Goal: Task Accomplishment & Management: Complete application form

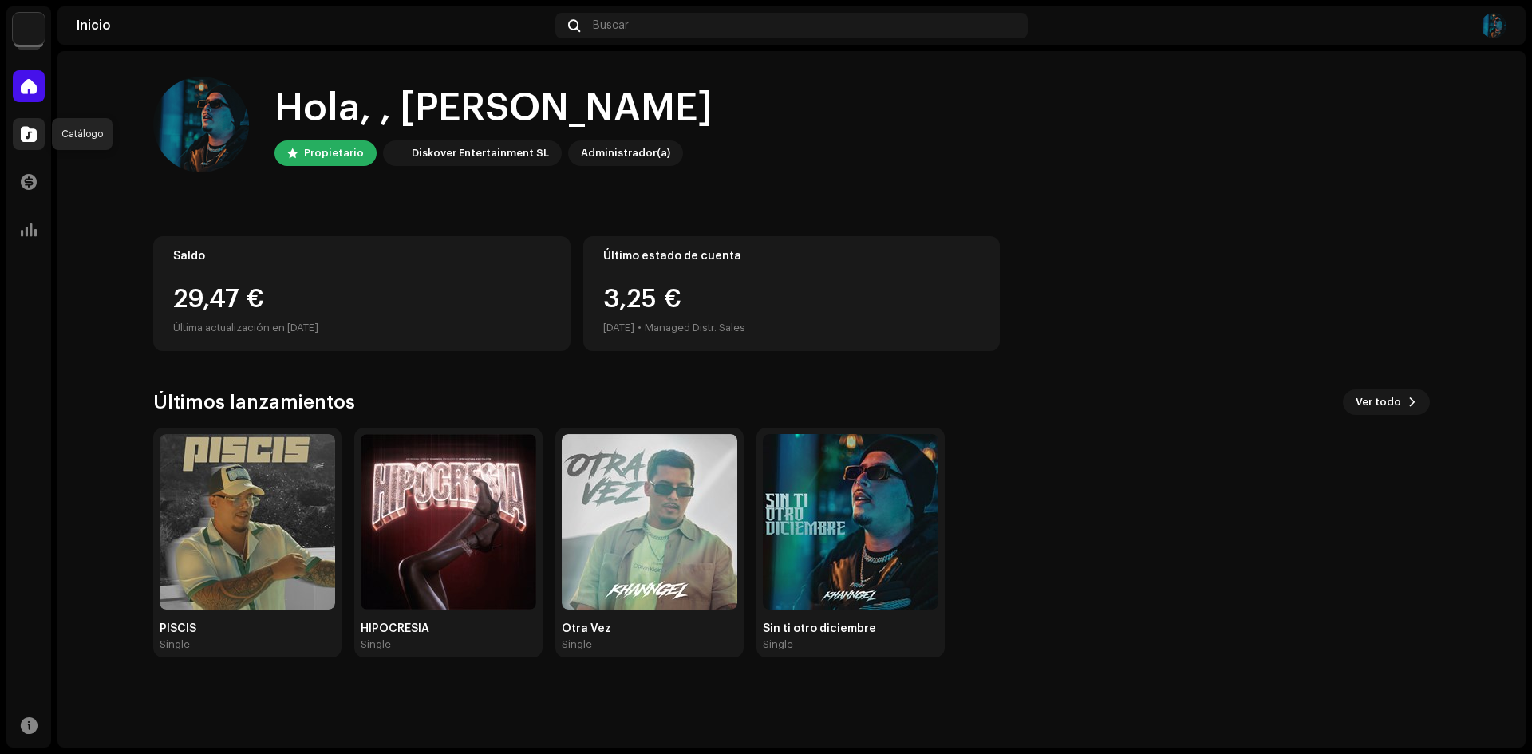
click at [33, 128] on span at bounding box center [29, 134] width 16 height 13
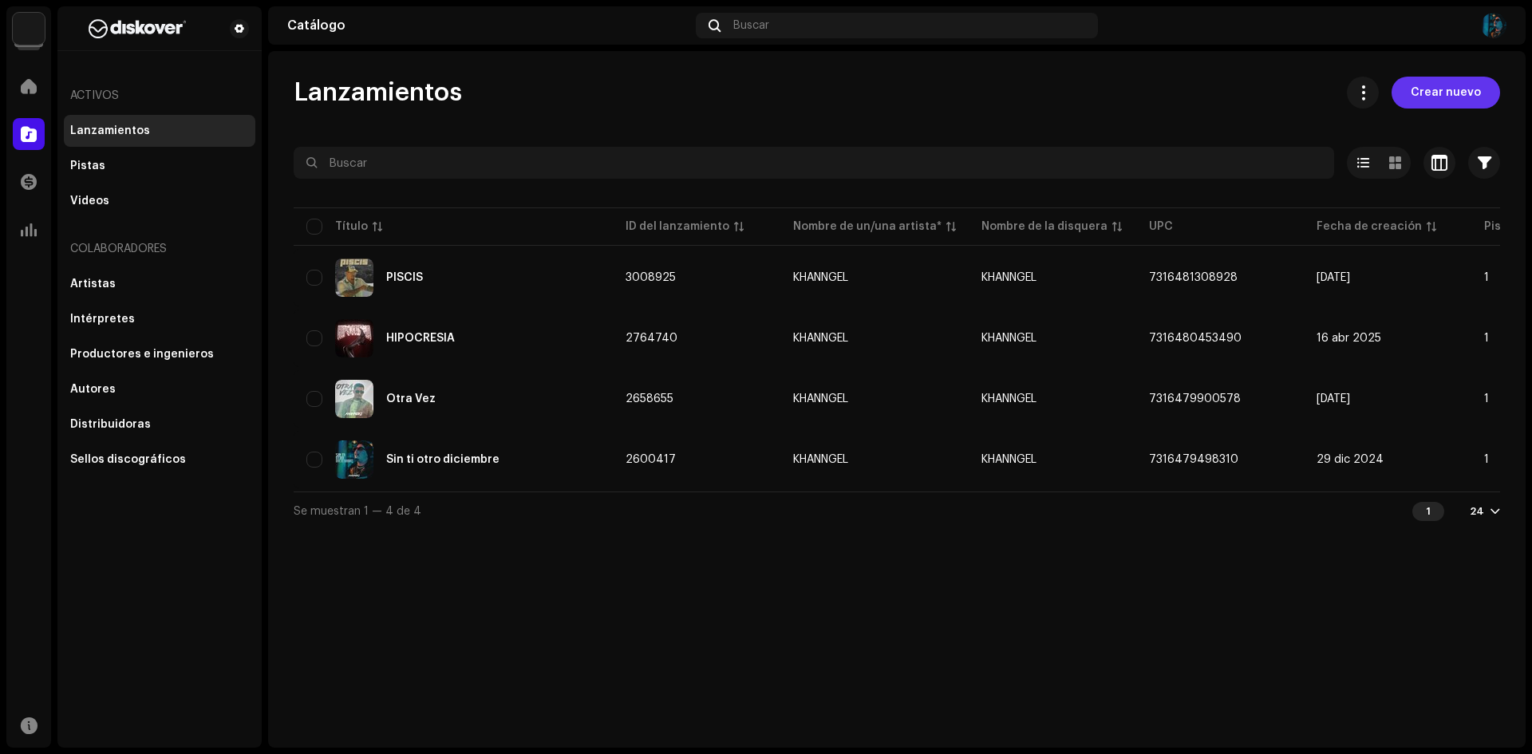
click at [1457, 89] on span "Crear nuevo" at bounding box center [1445, 93] width 70 height 32
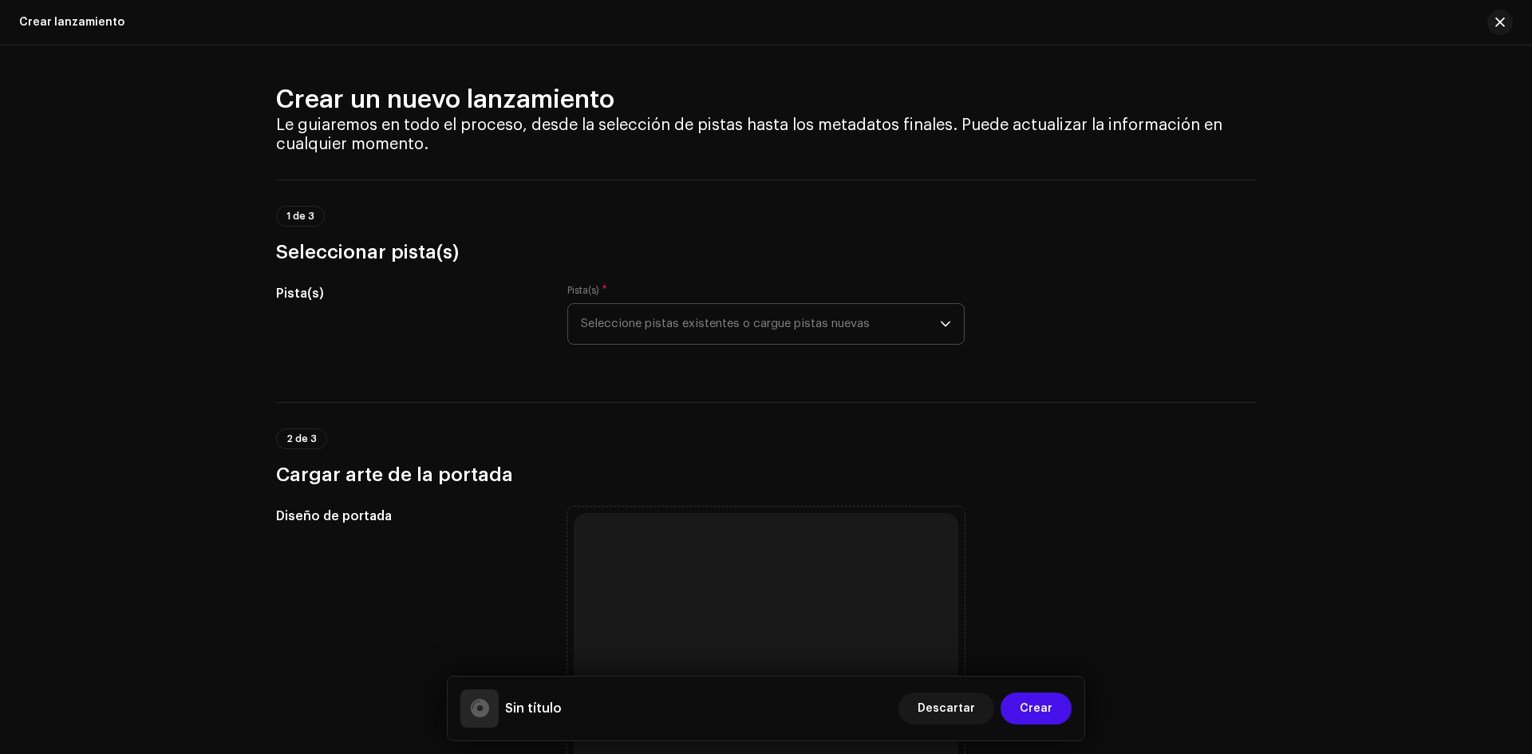
click at [628, 322] on span "Seleccione pistas existentes o cargue pistas nuevas" at bounding box center [760, 324] width 359 height 40
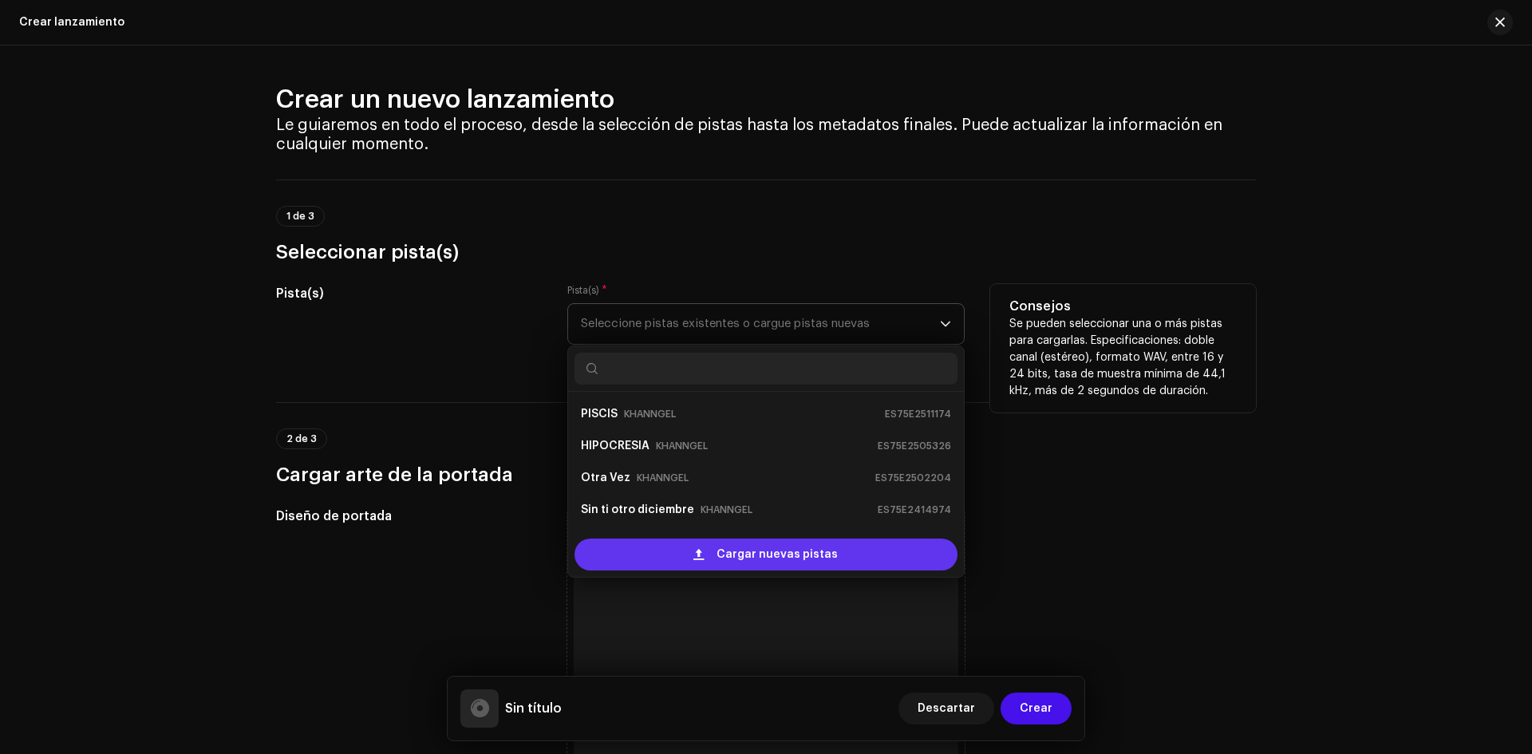
click at [732, 545] on span "Cargar nuevas pistas" at bounding box center [776, 554] width 121 height 32
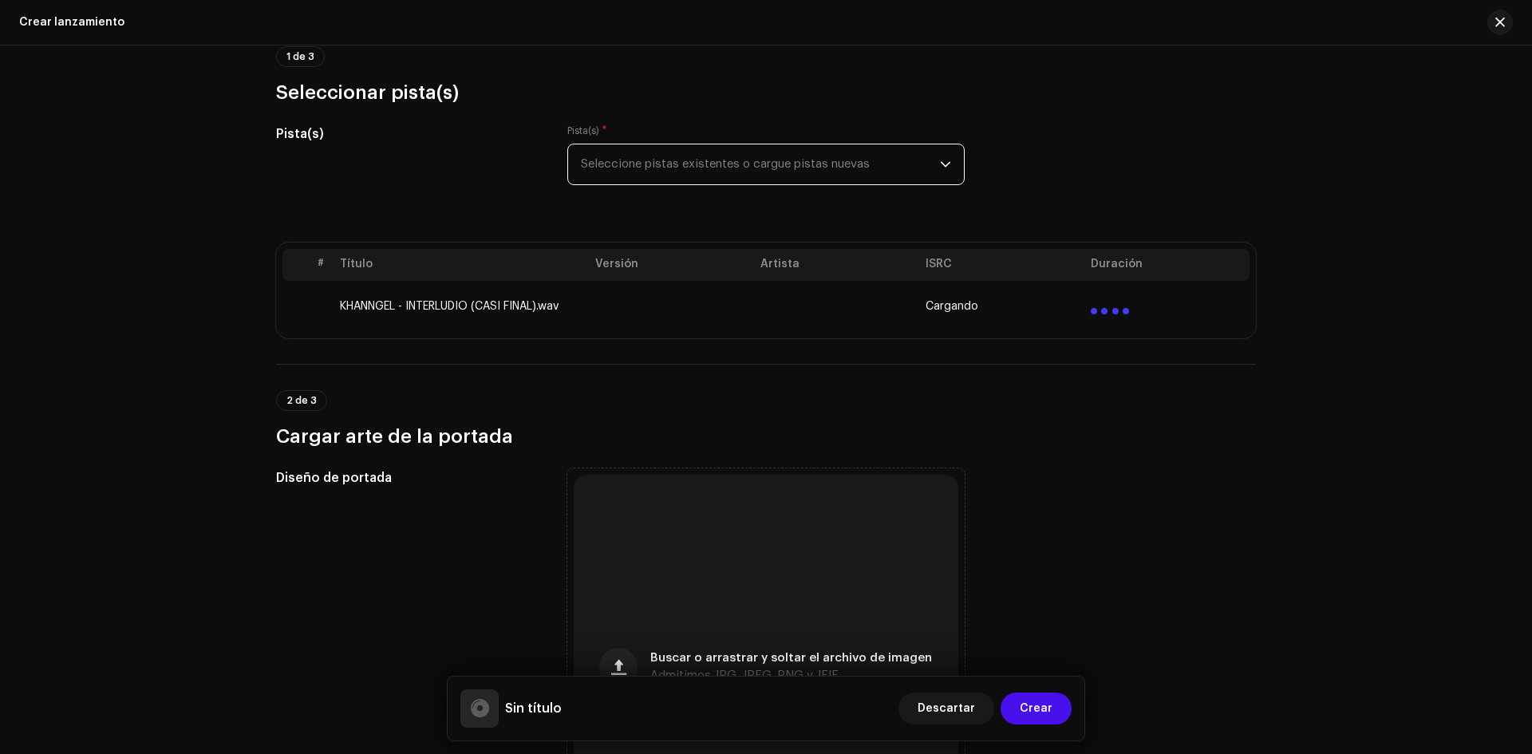
scroll to position [399, 0]
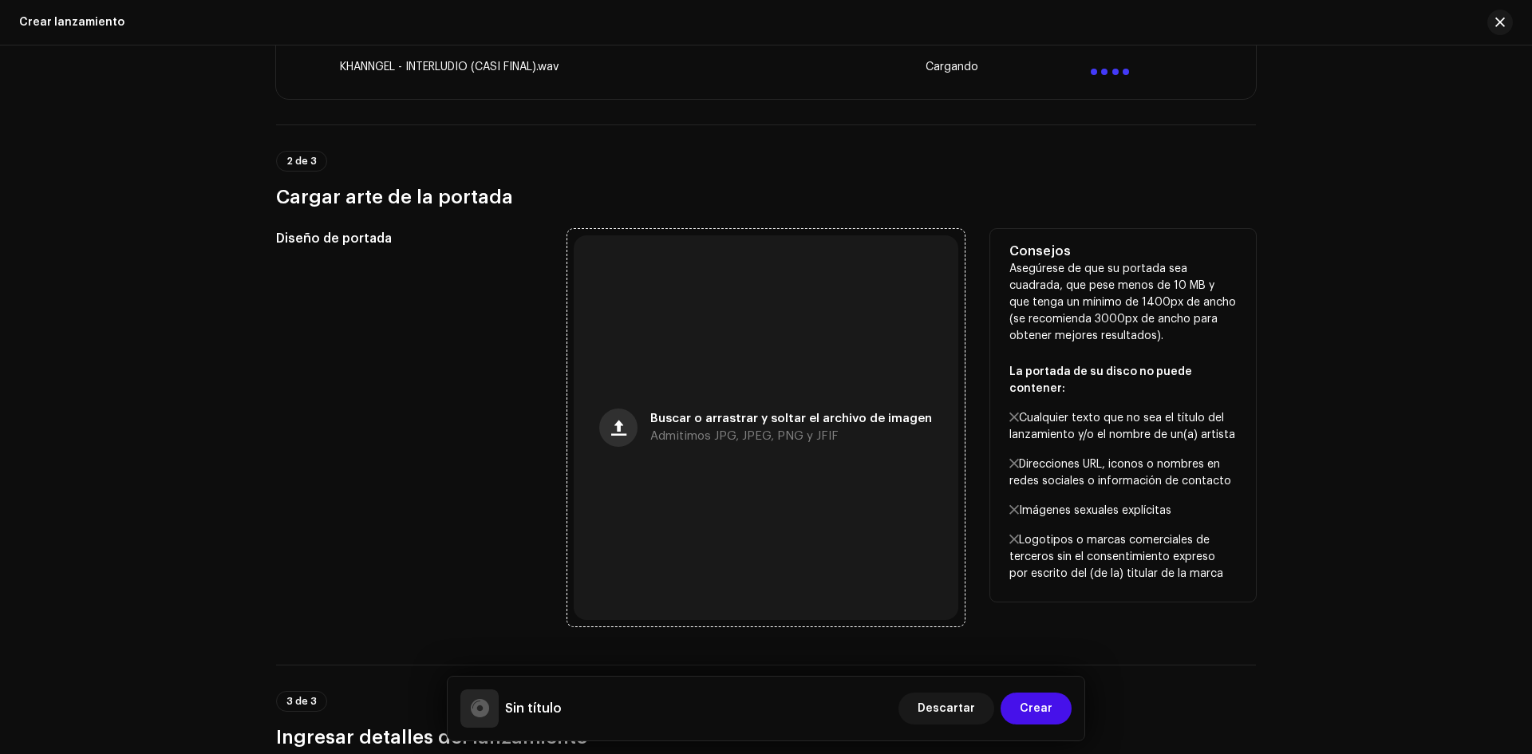
click at [637, 425] on button "button" at bounding box center [618, 427] width 38 height 38
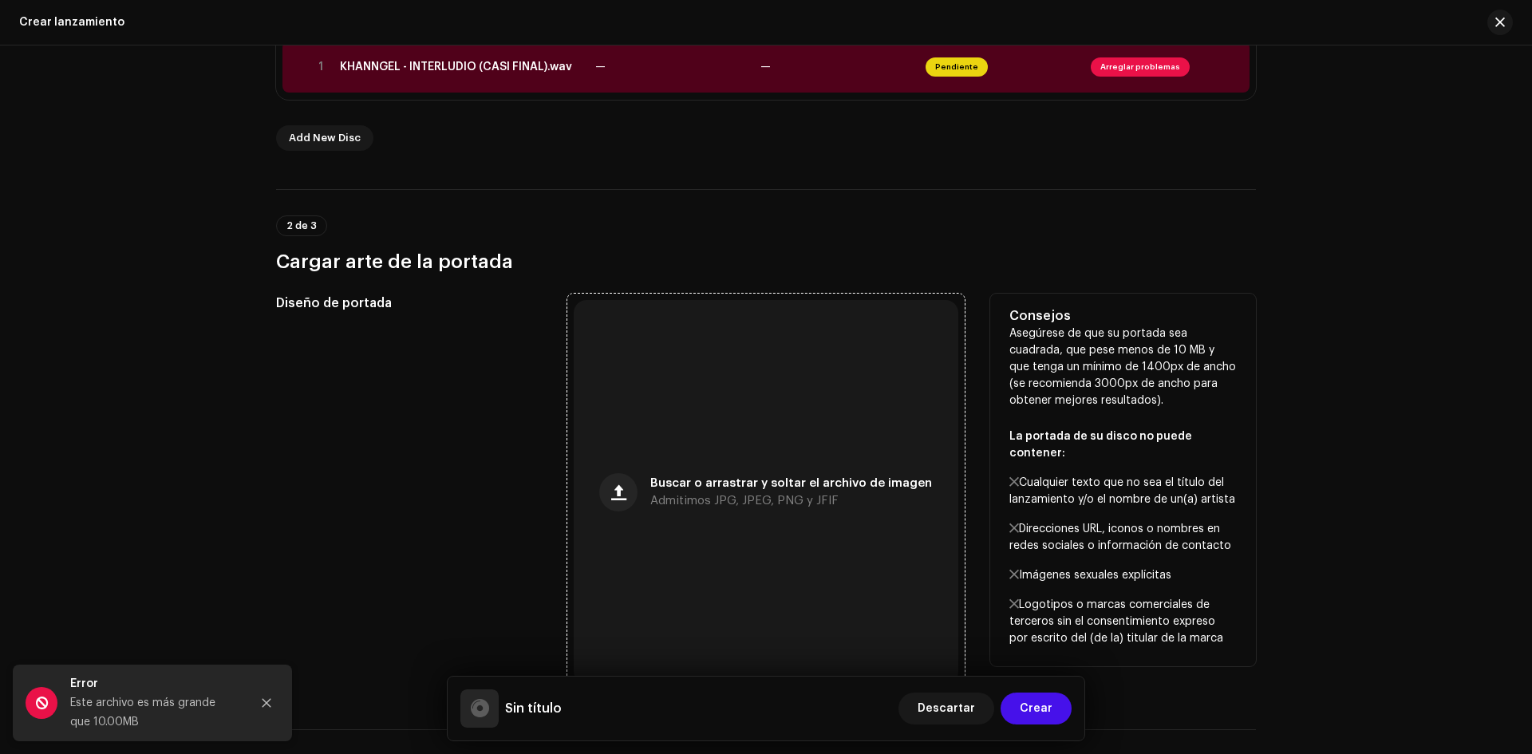
click at [717, 472] on div "Buscar o arrastrar y soltar el archivo de imagen Admitimos JPG, JPEG, PNG y JFIF" at bounding box center [766, 492] width 385 height 385
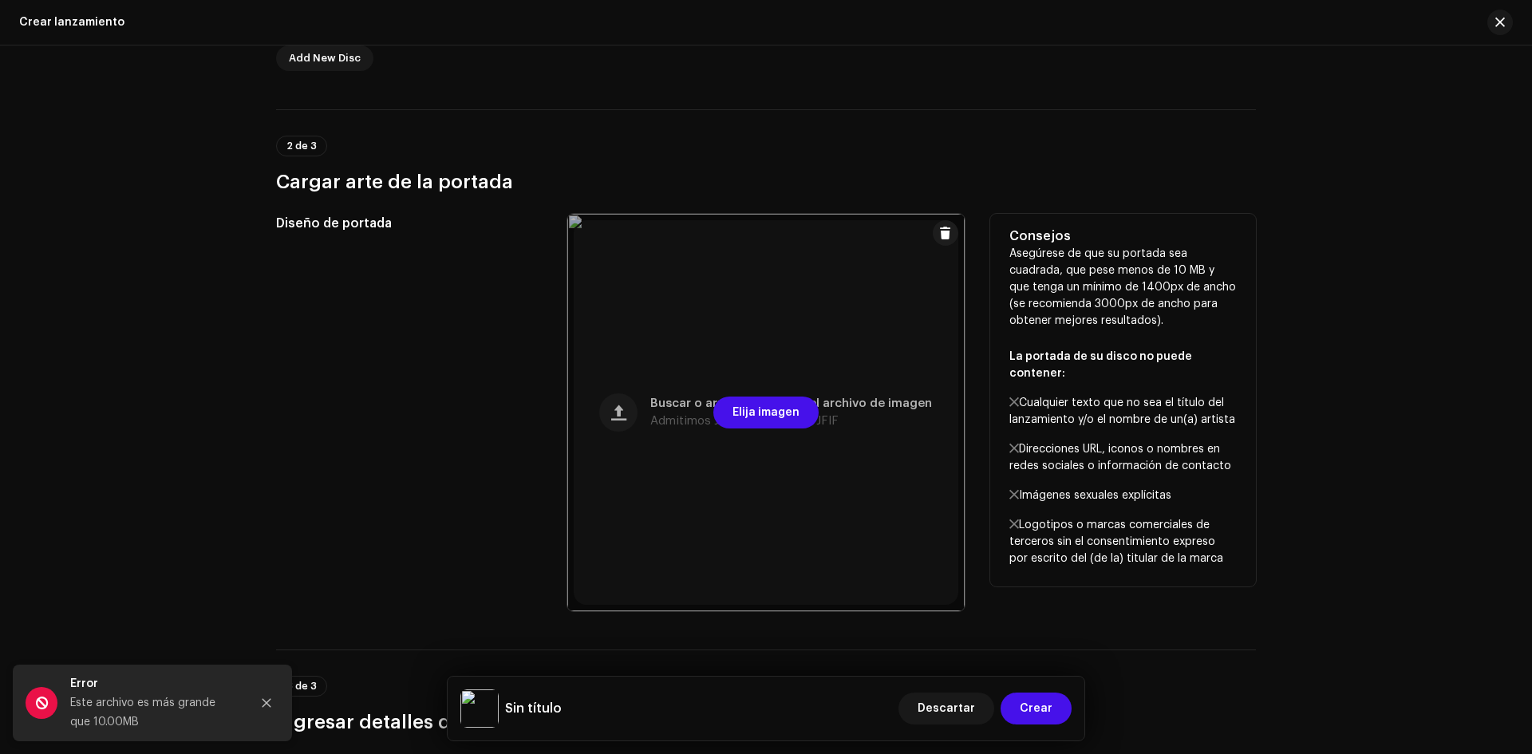
scroll to position [160, 0]
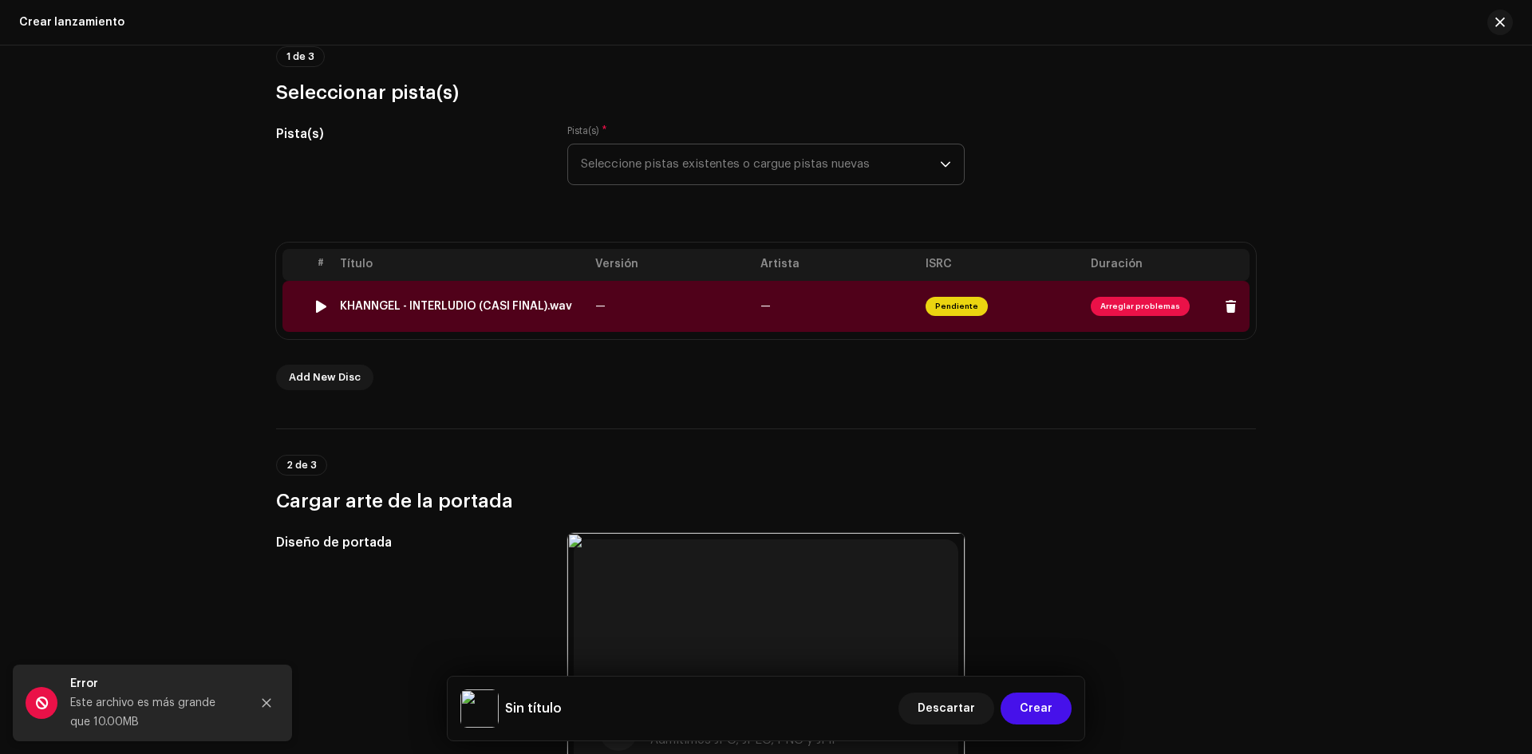
click at [692, 320] on td "—" at bounding box center [671, 306] width 165 height 51
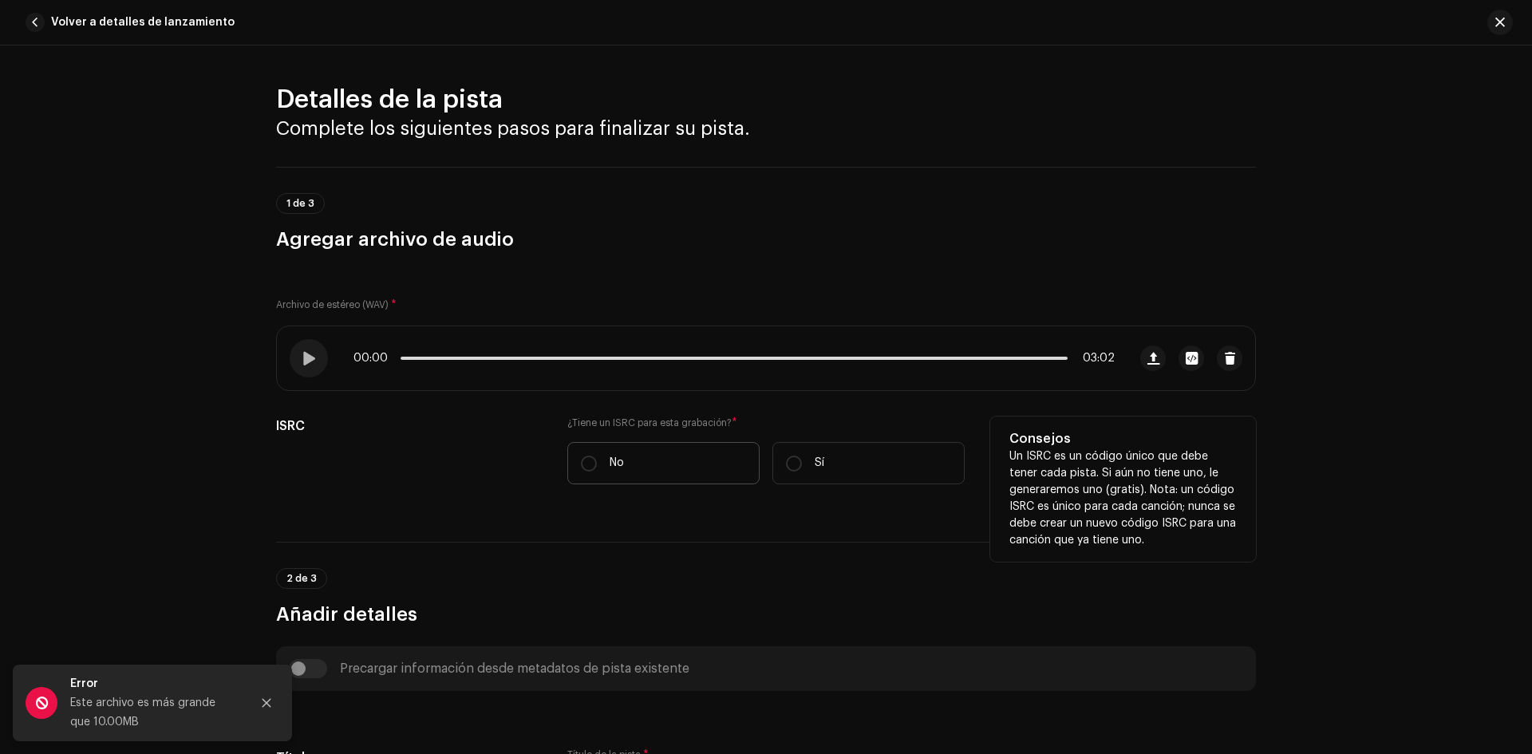
click at [642, 460] on label "No" at bounding box center [663, 463] width 192 height 42
click at [597, 460] on input "No" at bounding box center [589, 464] width 16 height 16
radio input "true"
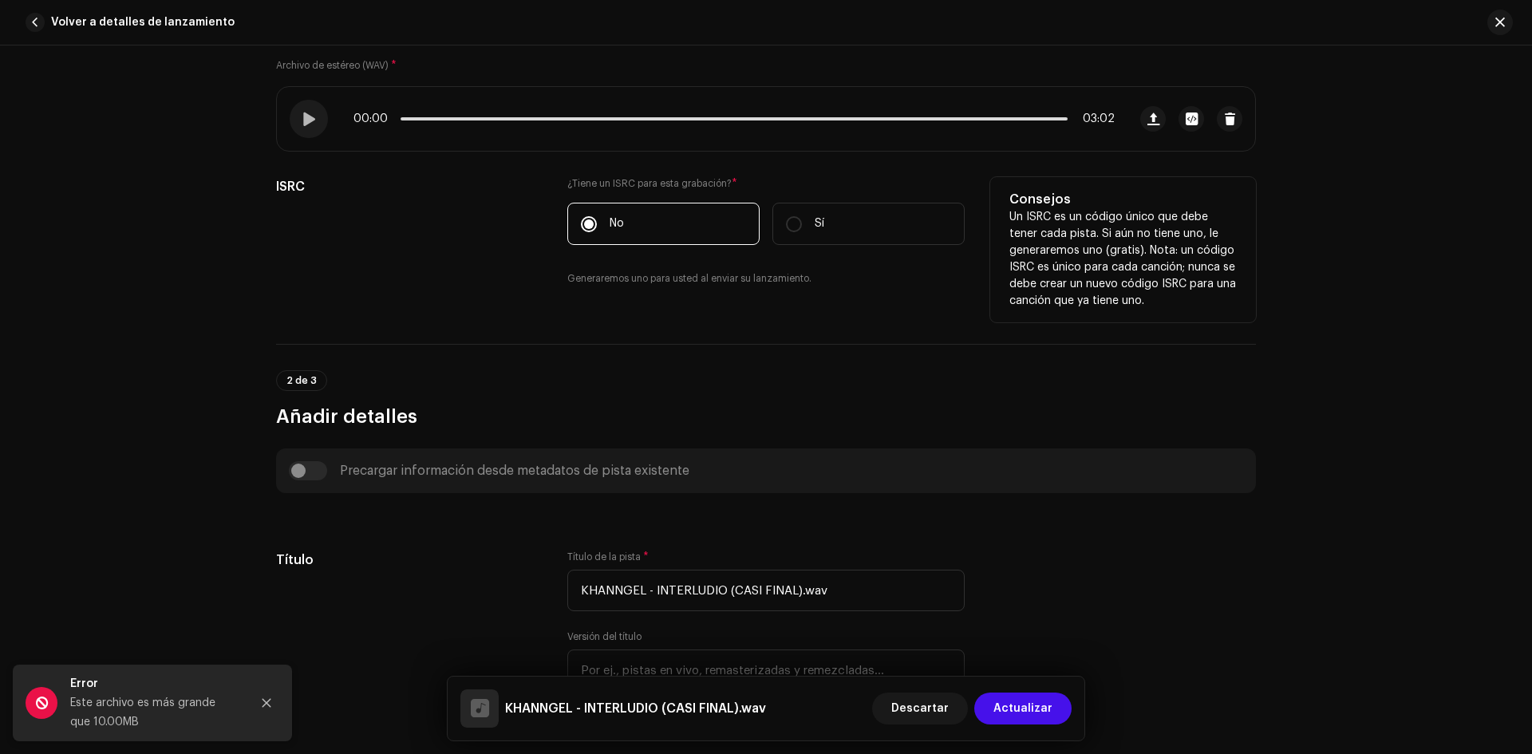
scroll to position [479, 0]
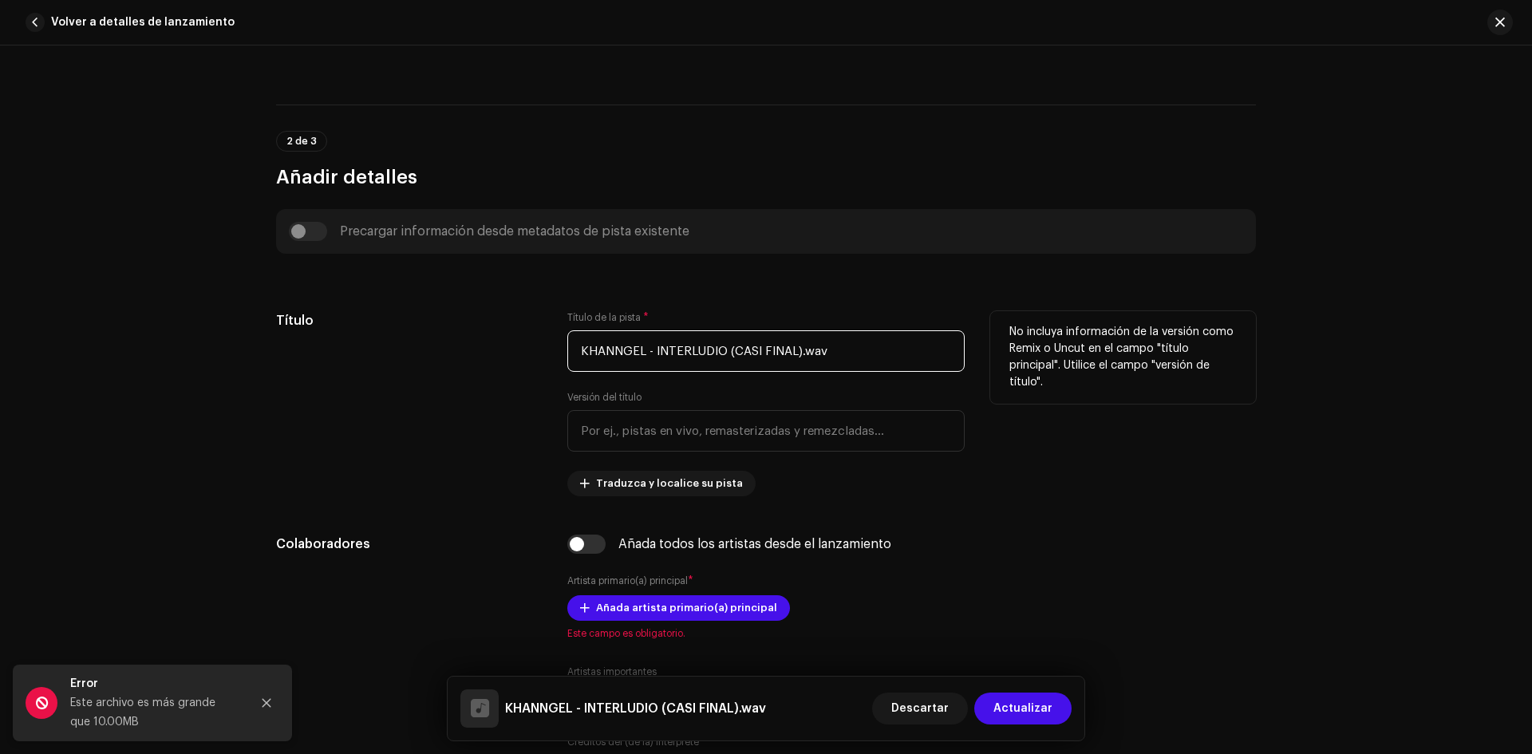
click at [724, 353] on input "KHANNGEL - INTERLUDIO (CASI FINAL).wav" at bounding box center [765, 350] width 397 height 41
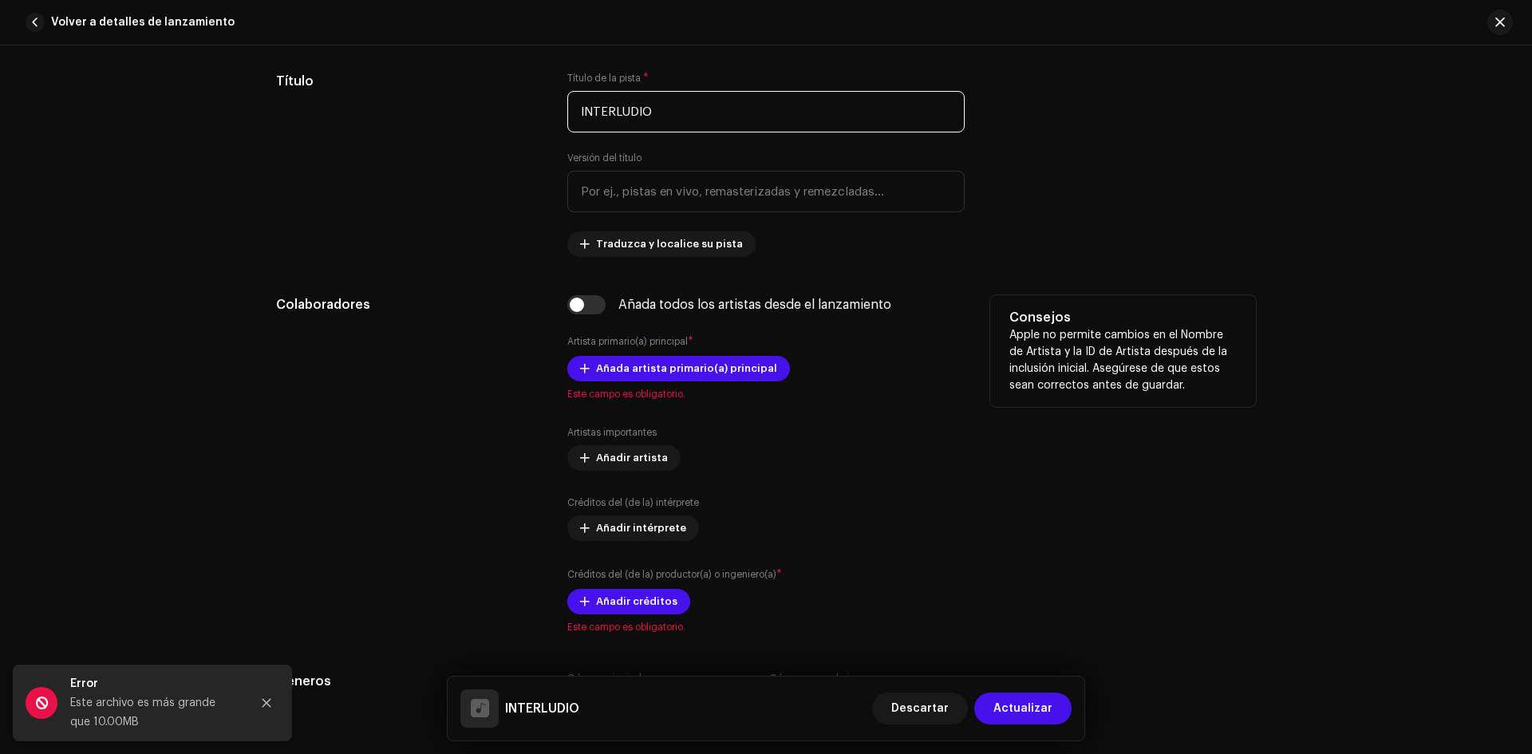
type input "INTERLUDIO"
click at [645, 381] on div "Añada artista primario(a) principal Este campo es obligatorio." at bounding box center [765, 378] width 397 height 45
click at [646, 369] on span "Añada artista primario(a) principal" at bounding box center [686, 369] width 181 height 32
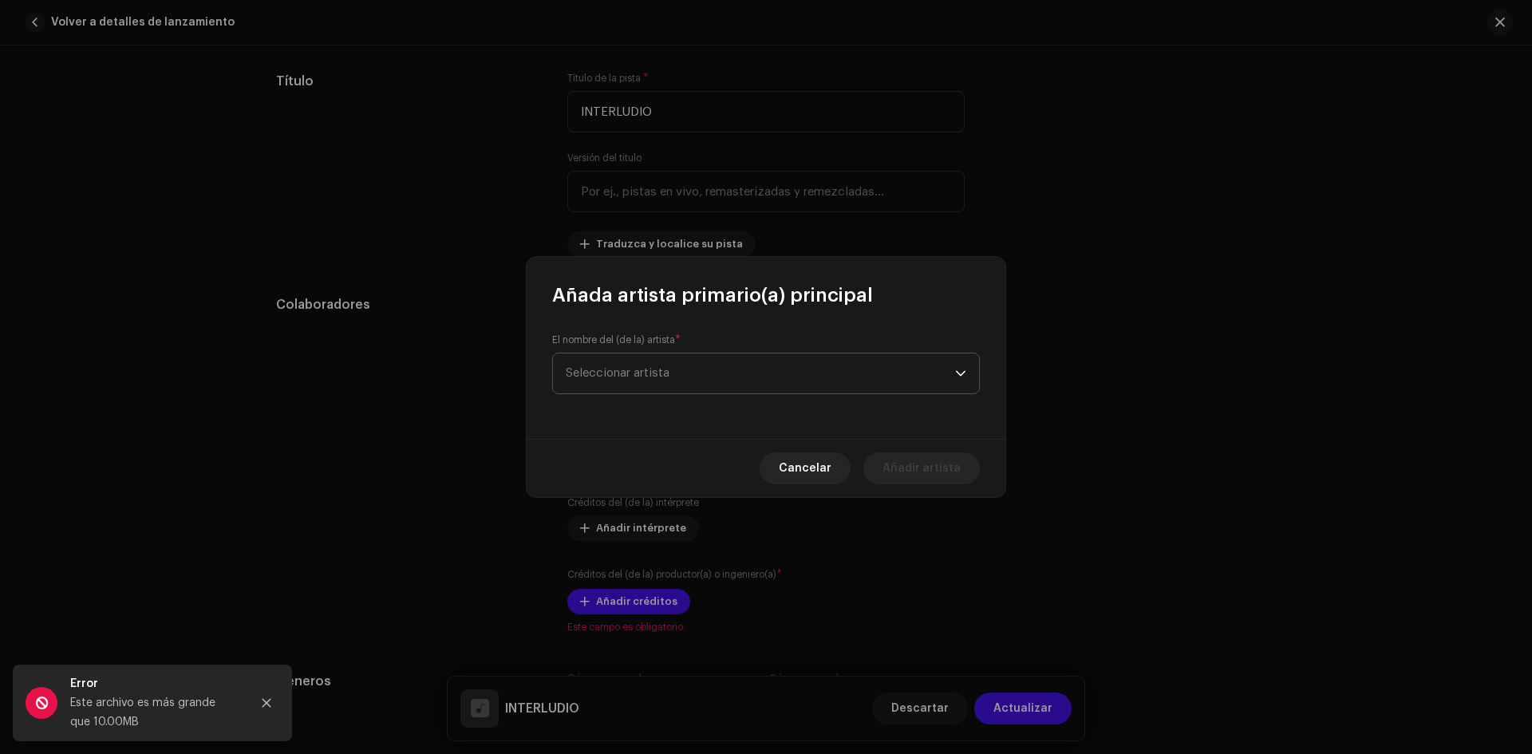
click at [656, 367] on span "Seleccionar artista" at bounding box center [618, 373] width 104 height 12
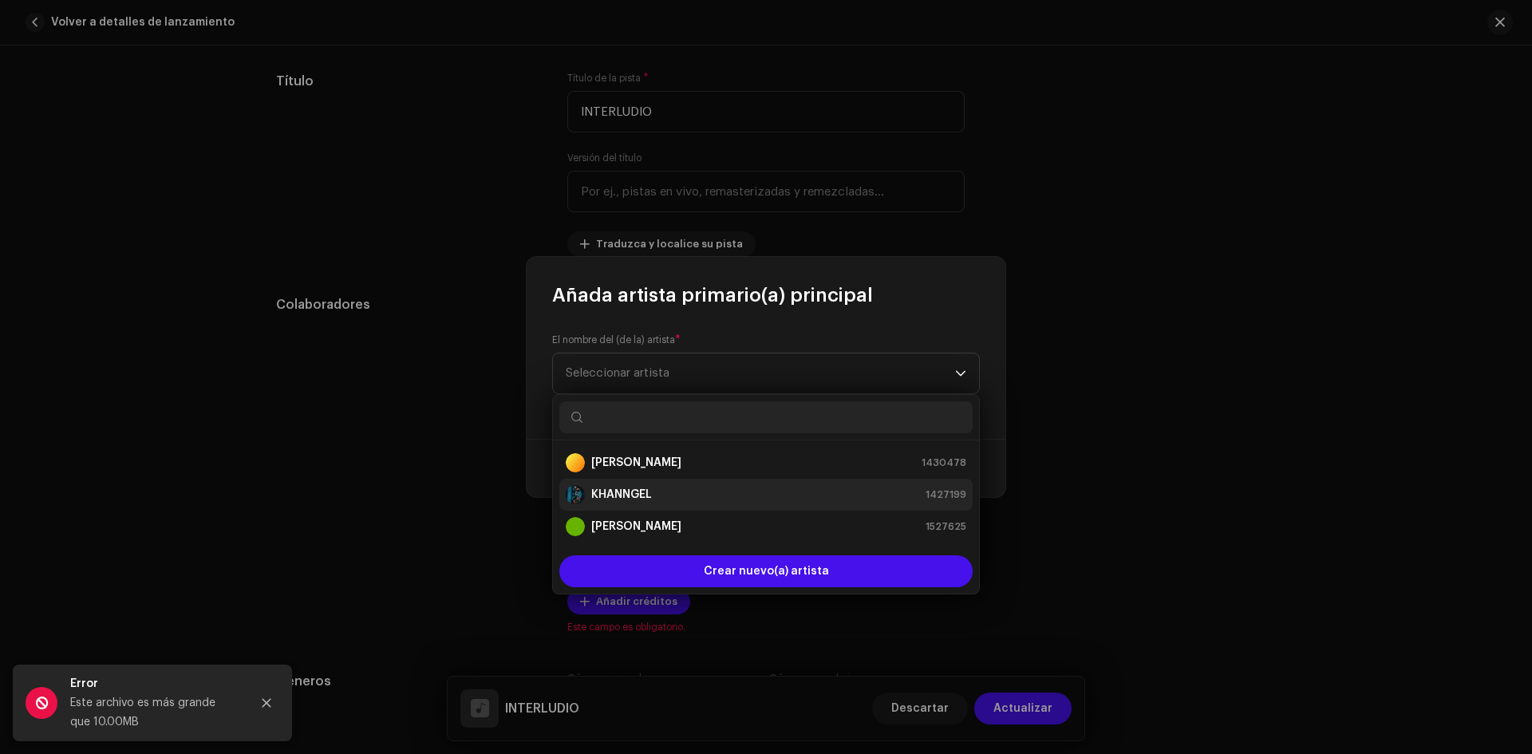
click at [653, 484] on li "KHANNGEL 1427199" at bounding box center [765, 495] width 413 height 32
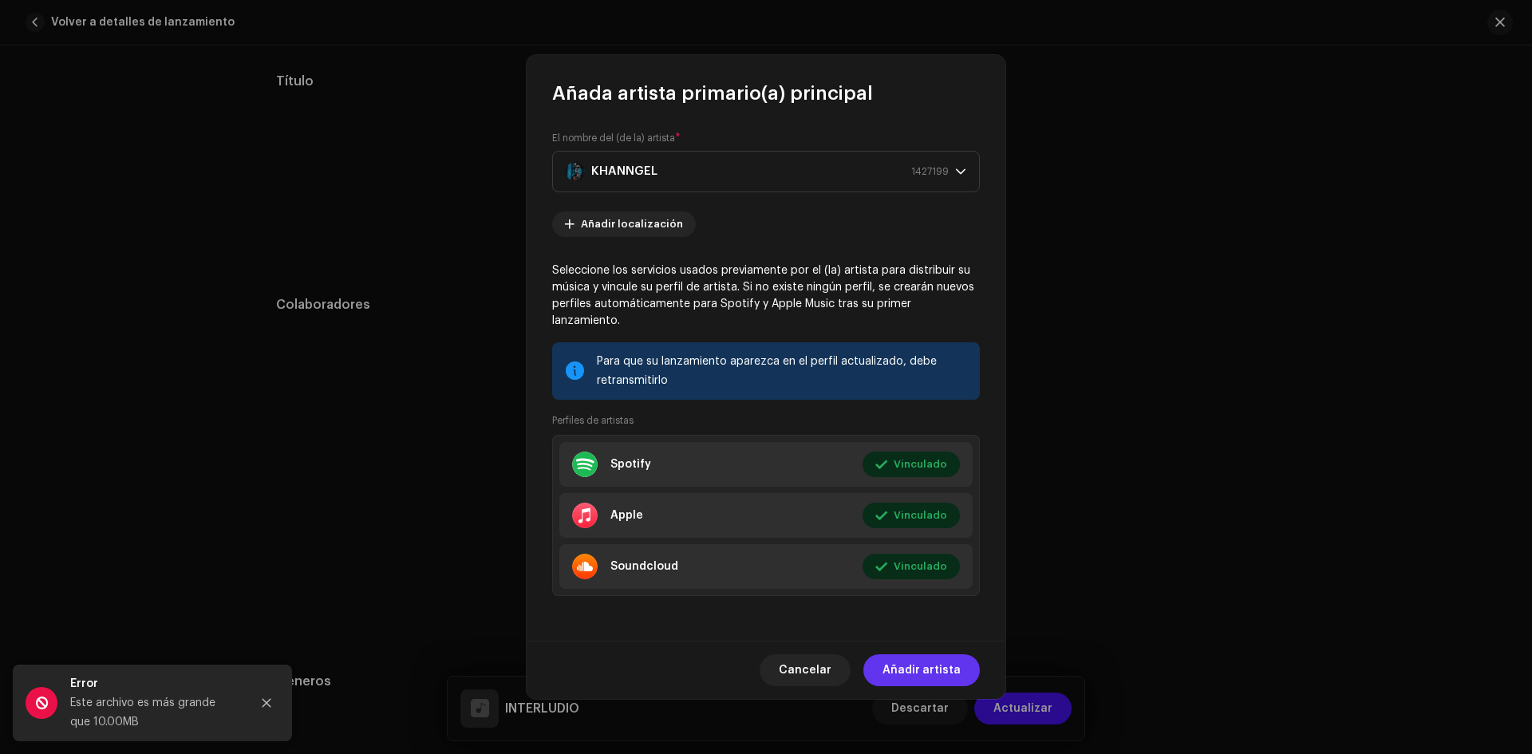
click at [937, 657] on span "Añadir artista" at bounding box center [921, 670] width 78 height 32
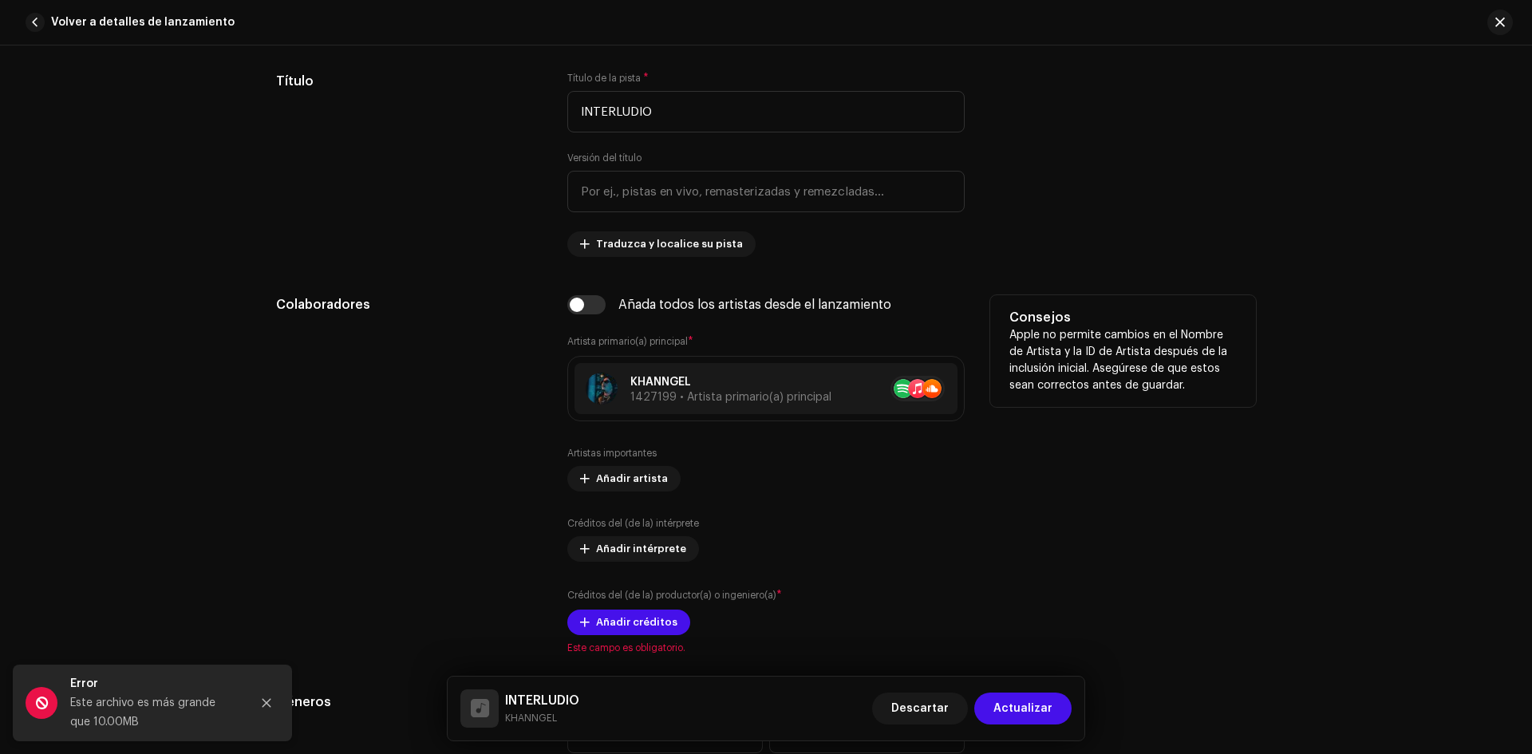
scroll to position [878, 0]
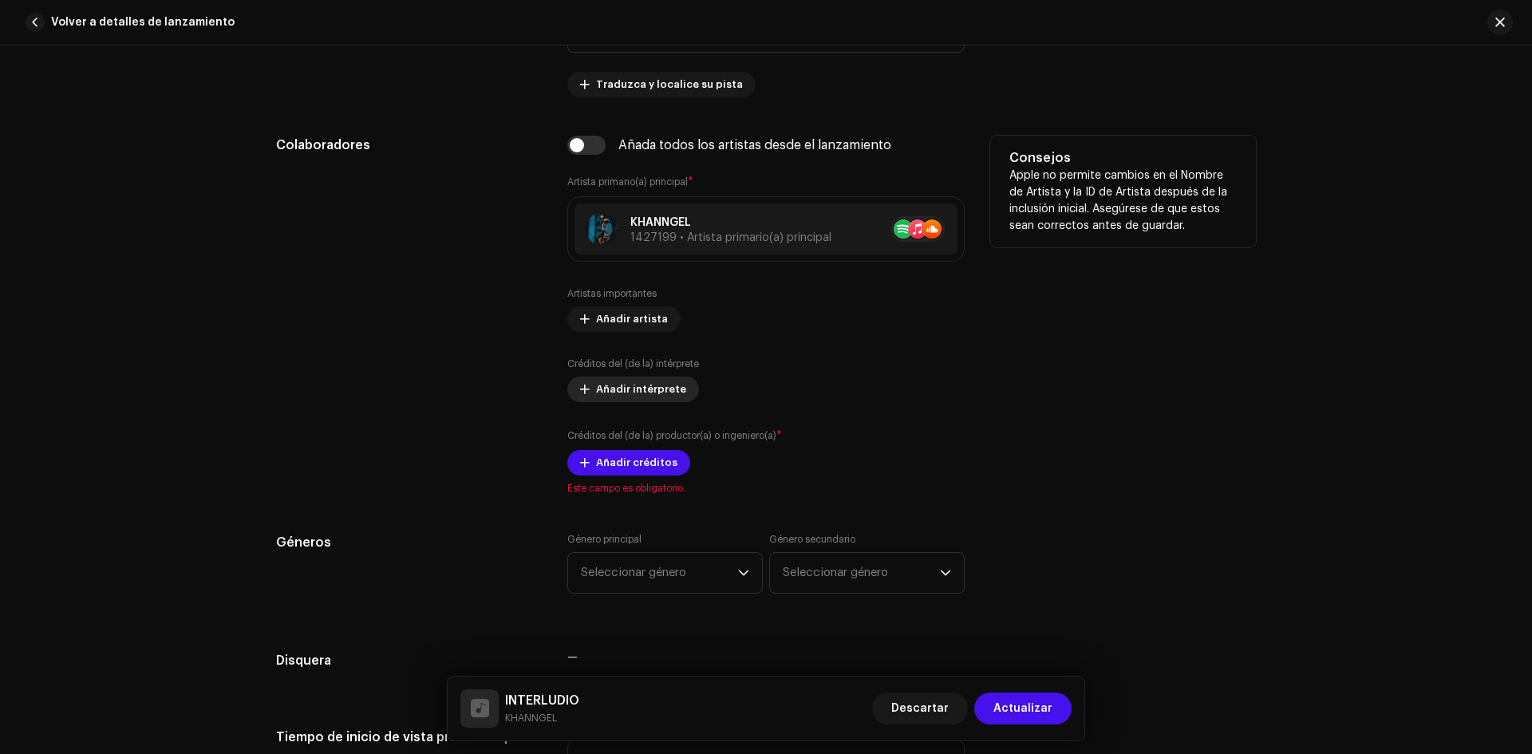
click at [645, 389] on span "Añadir intérprete" at bounding box center [641, 389] width 90 height 32
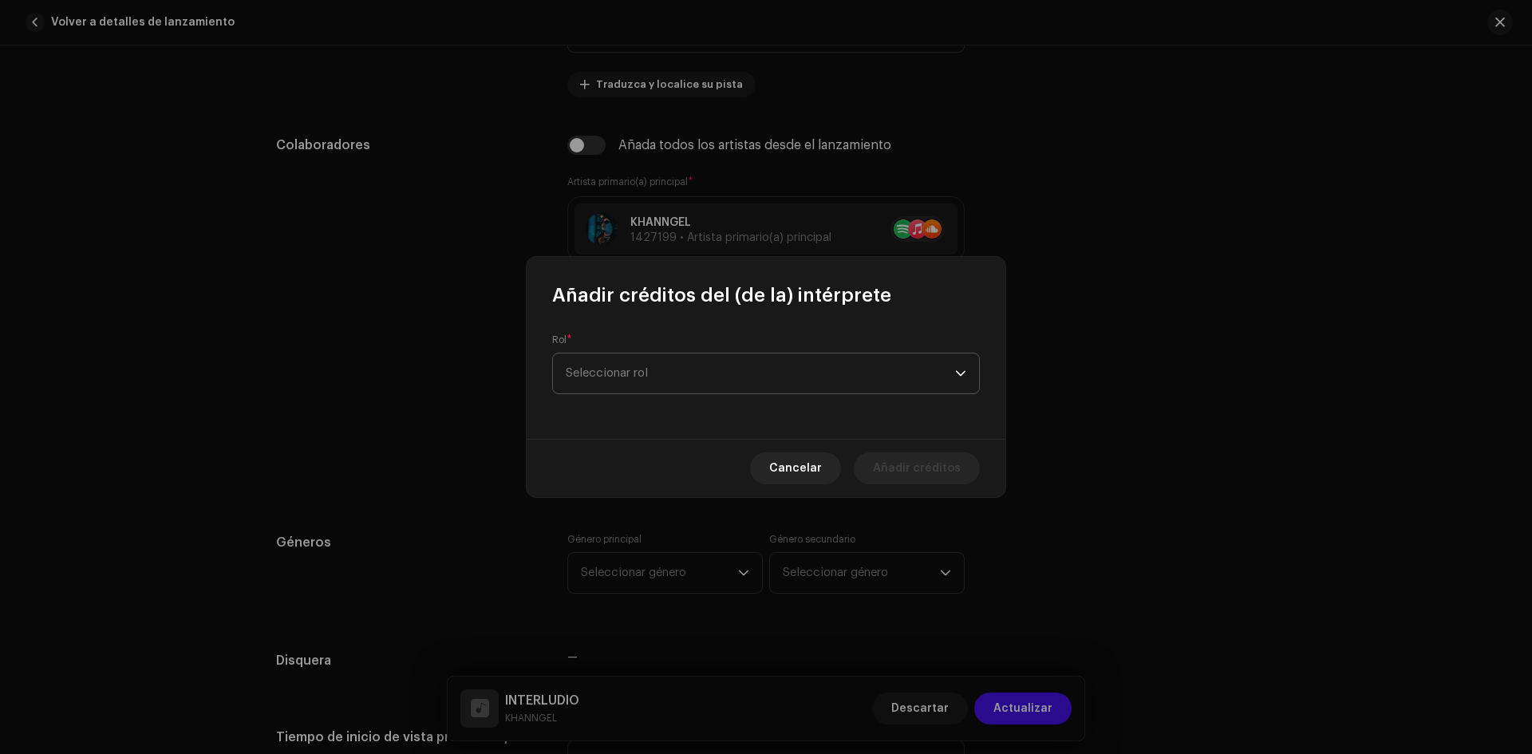
click at [645, 388] on span "Seleccionar rol" at bounding box center [760, 373] width 389 height 40
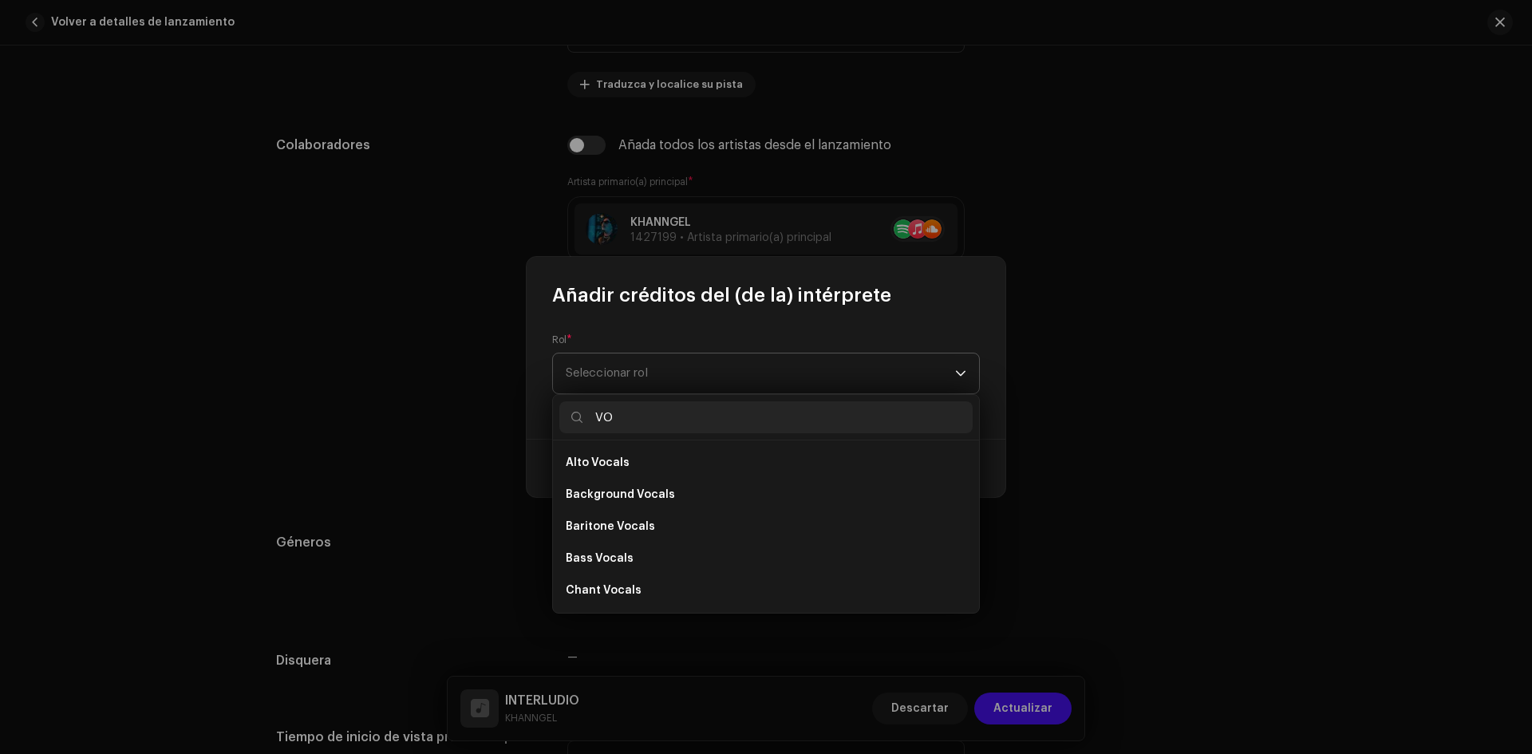
type input "VOC"
click at [732, 404] on input "VOC" at bounding box center [765, 417] width 413 height 32
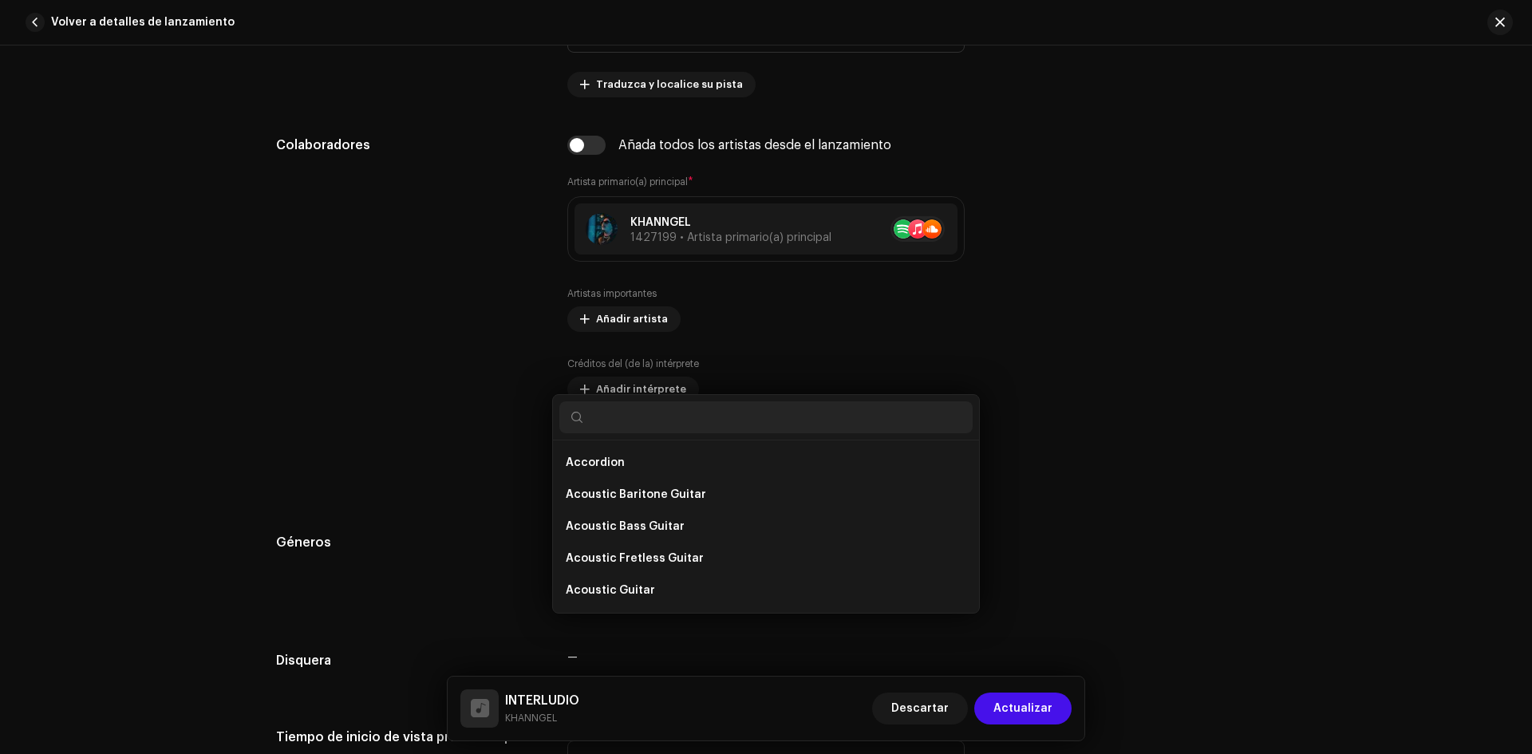
click at [380, 405] on div "Añadir créditos del (de la) intérprete Rol * Seleccionar rol Cancelar Añadir cr…" at bounding box center [766, 377] width 1532 height 754
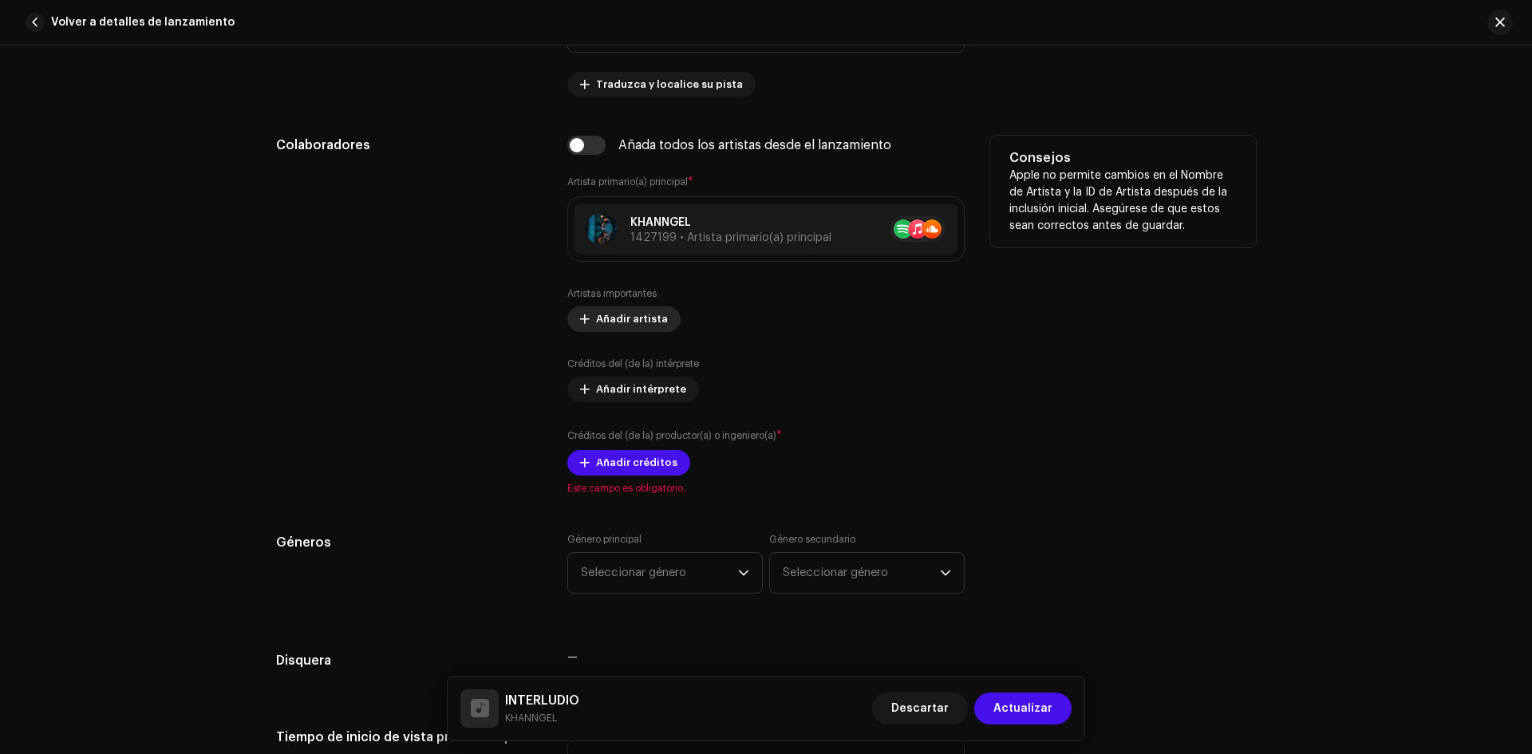
click at [631, 310] on span "Añadir artista" at bounding box center [632, 319] width 72 height 32
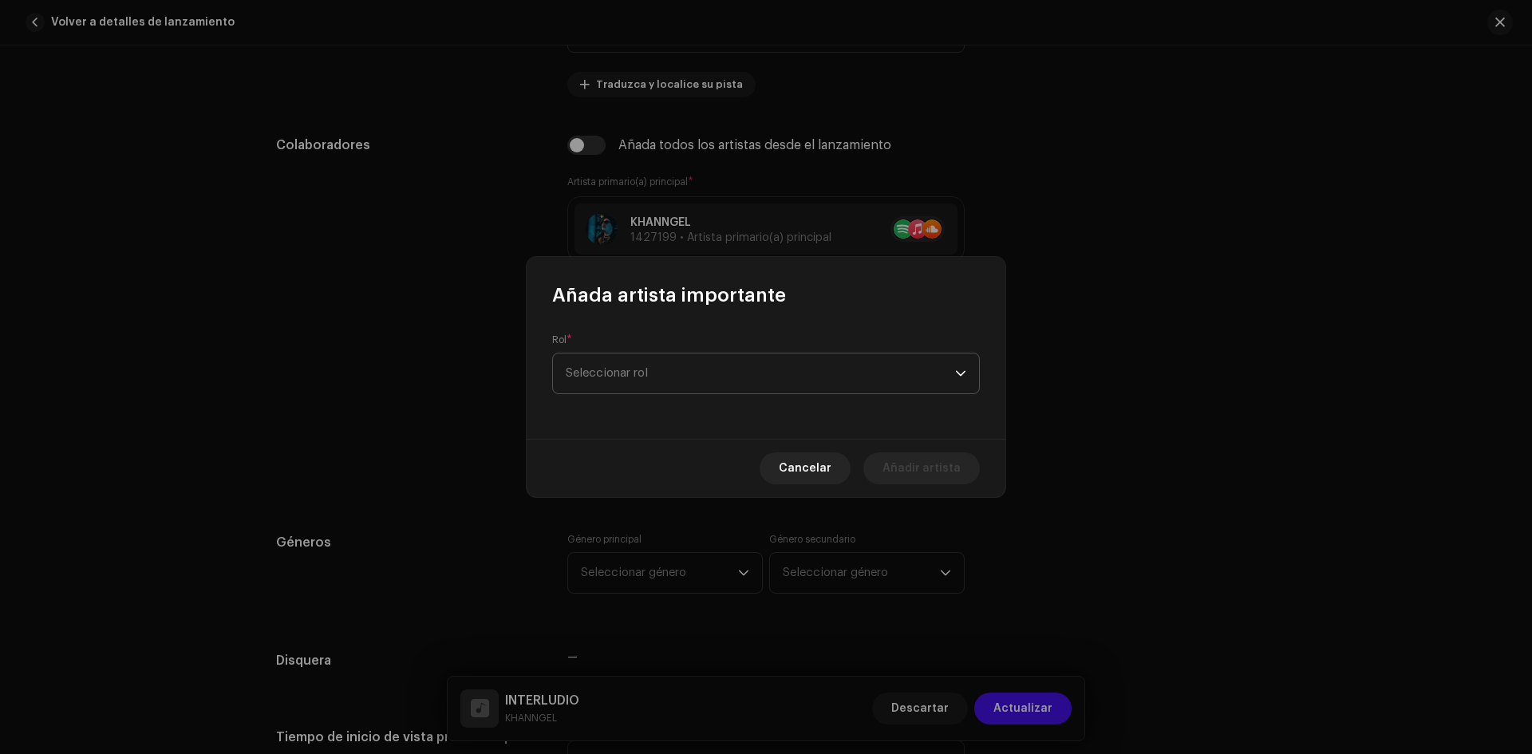
click at [673, 373] on span "Seleccionar rol" at bounding box center [760, 373] width 389 height 40
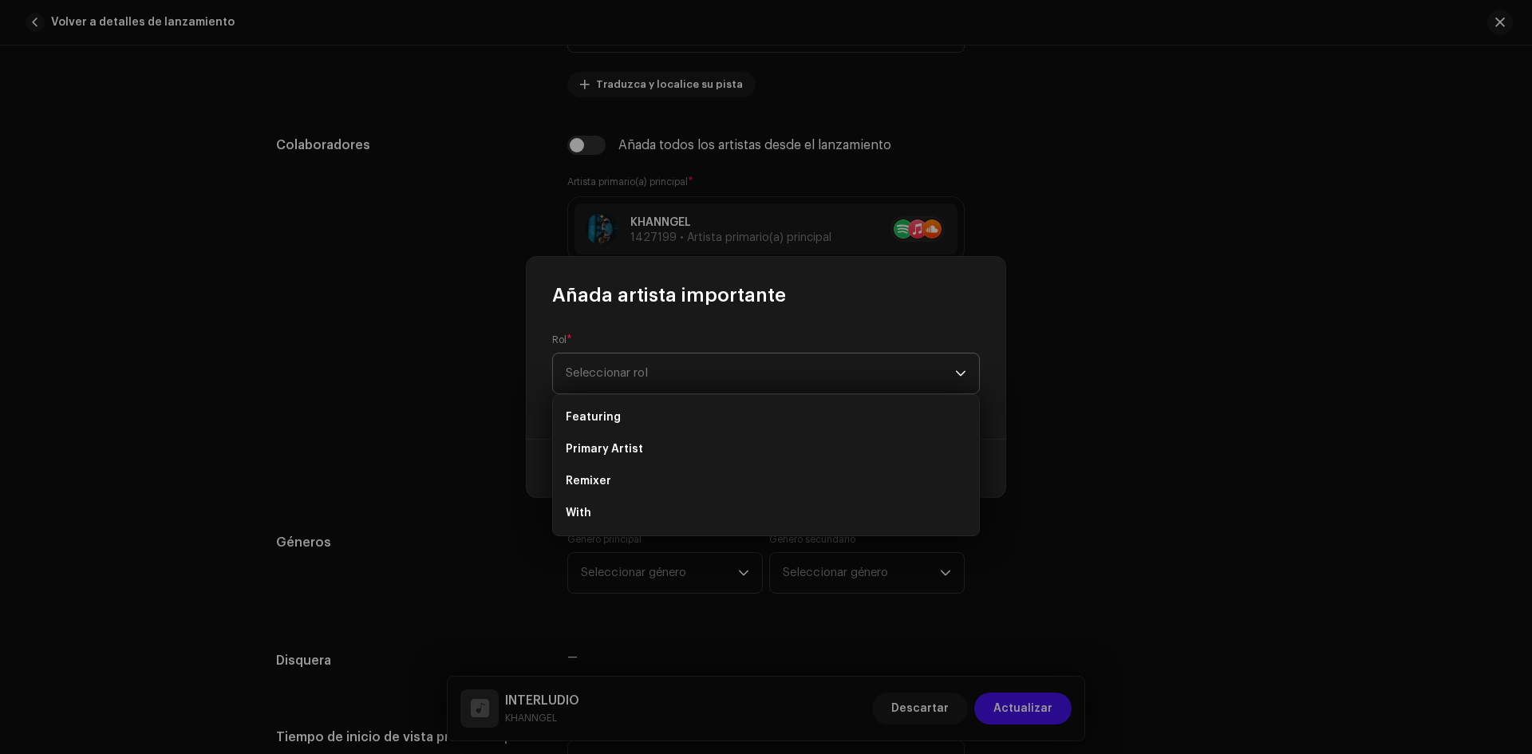
click at [673, 373] on span "Seleccionar rol" at bounding box center [760, 373] width 389 height 40
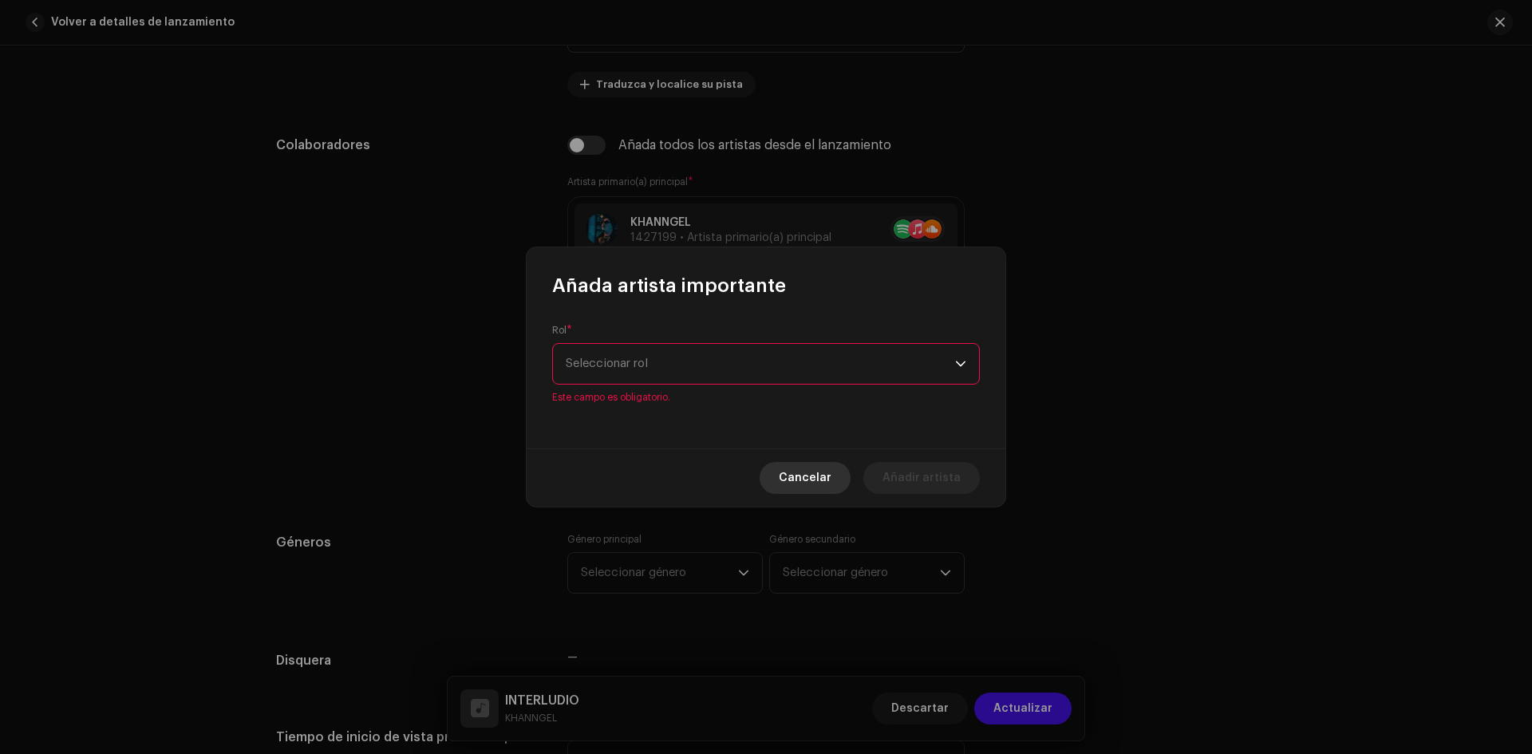
click at [798, 472] on span "Cancelar" at bounding box center [805, 478] width 53 height 32
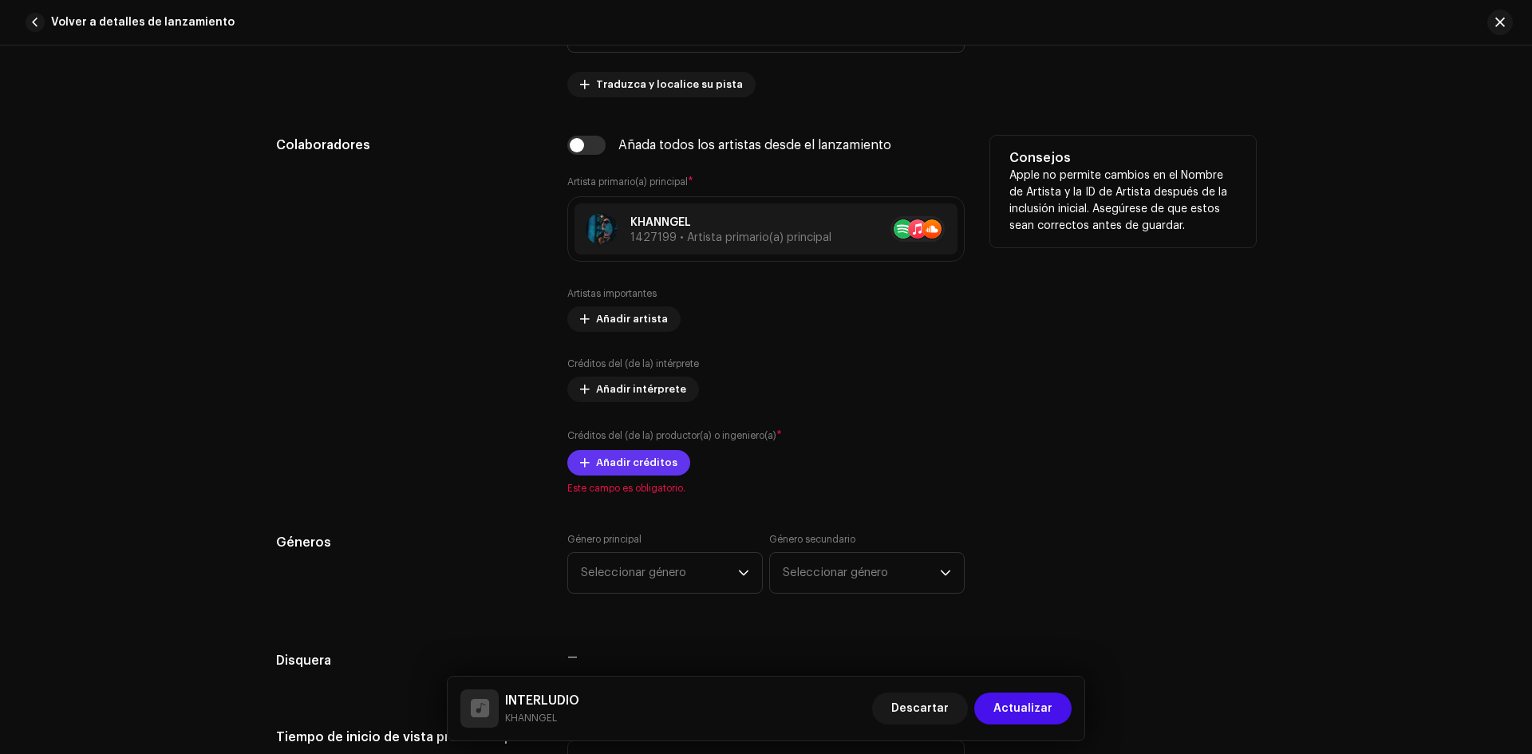
click at [646, 464] on span "Añadir créditos" at bounding box center [636, 463] width 81 height 32
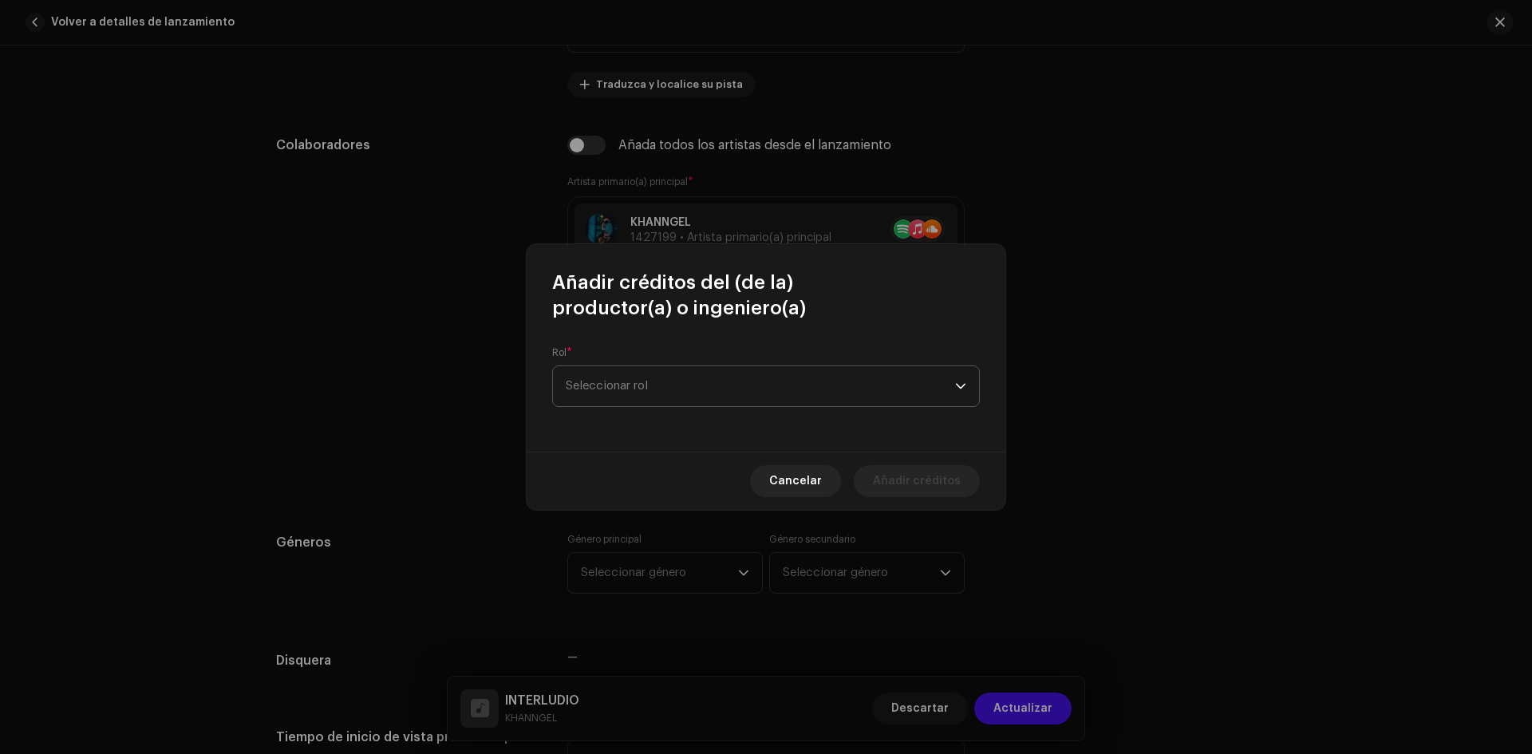
click at [690, 380] on span "Seleccionar rol" at bounding box center [760, 386] width 389 height 40
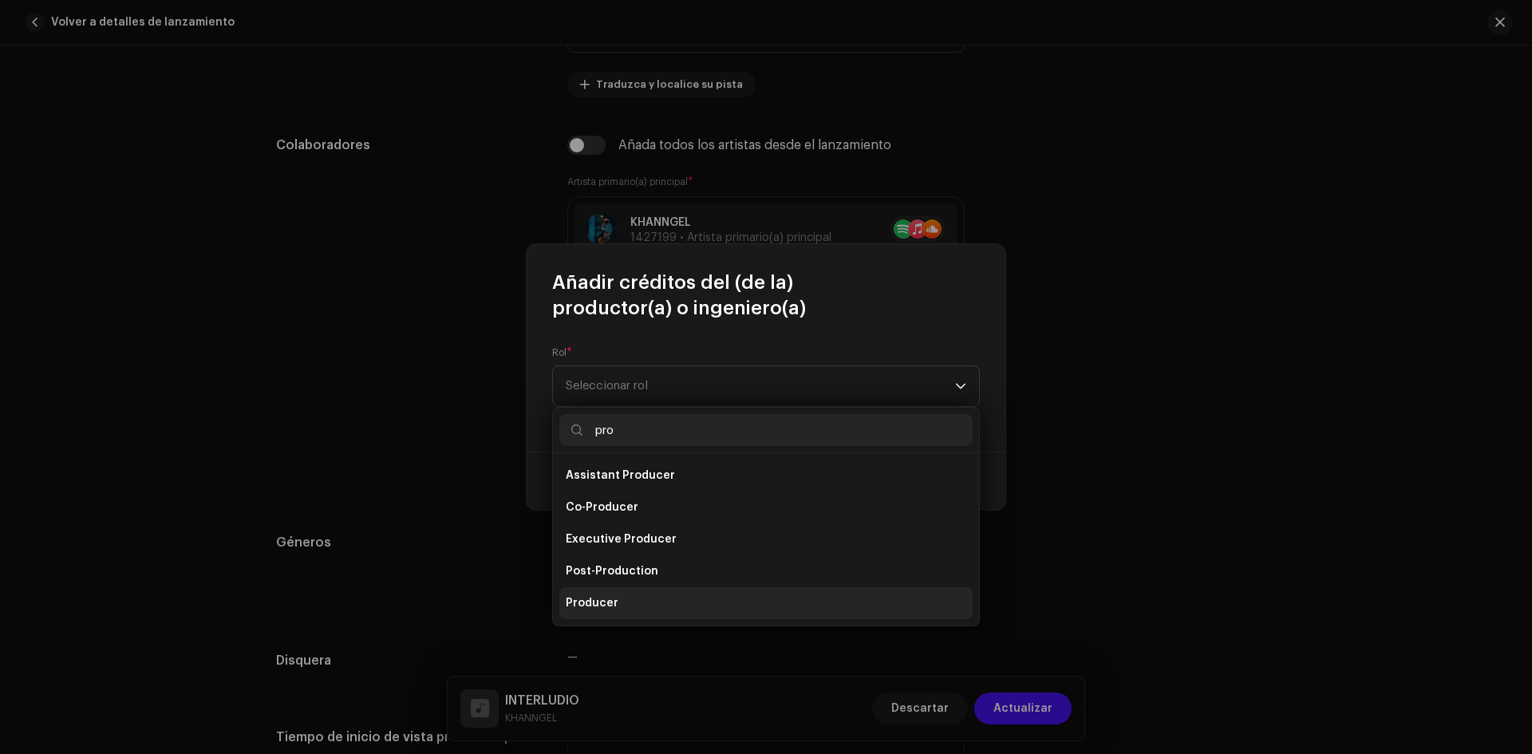
type input "pro"
click at [650, 594] on li "Producer" at bounding box center [765, 603] width 413 height 32
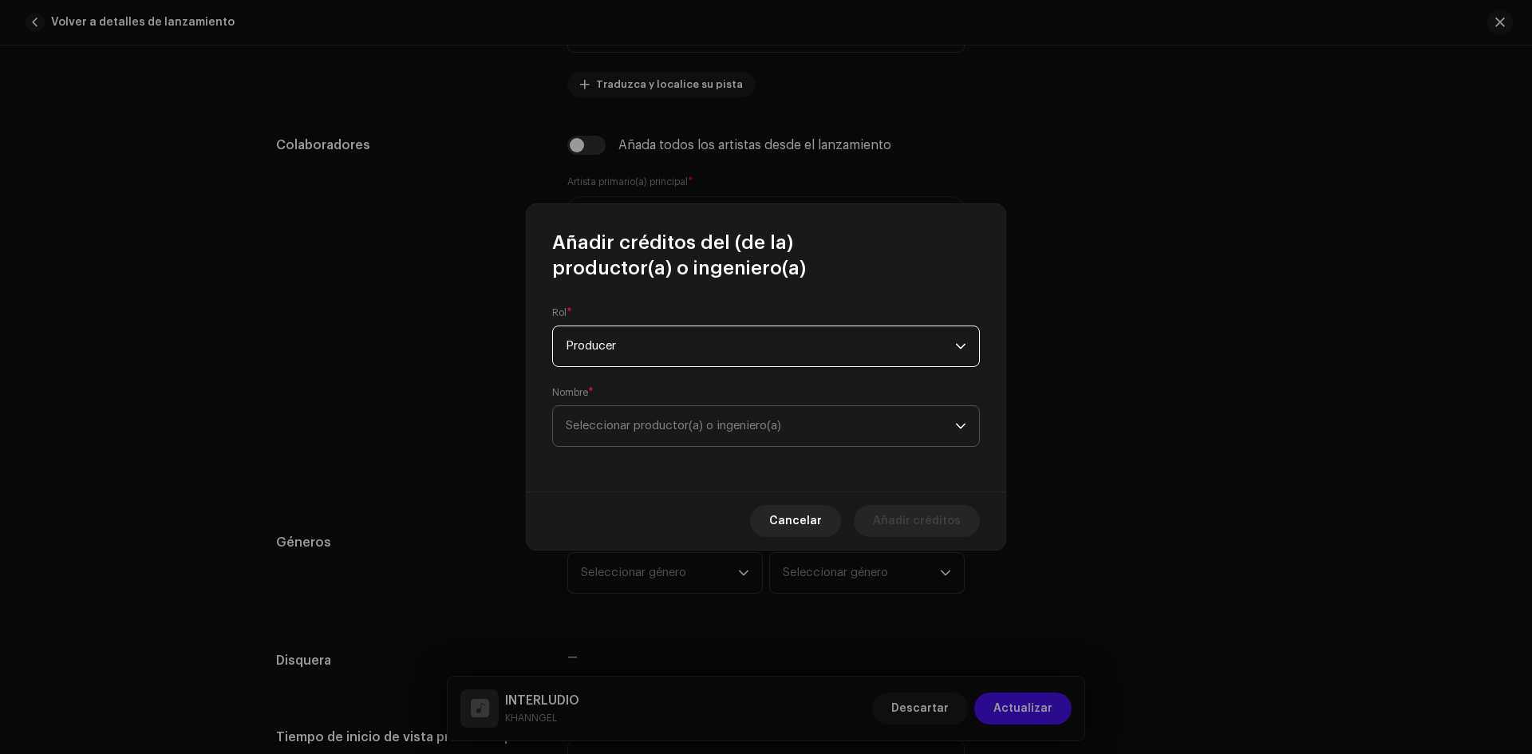
click at [679, 420] on span "Seleccionar productor(a) o ingeniero(a)" at bounding box center [673, 426] width 215 height 12
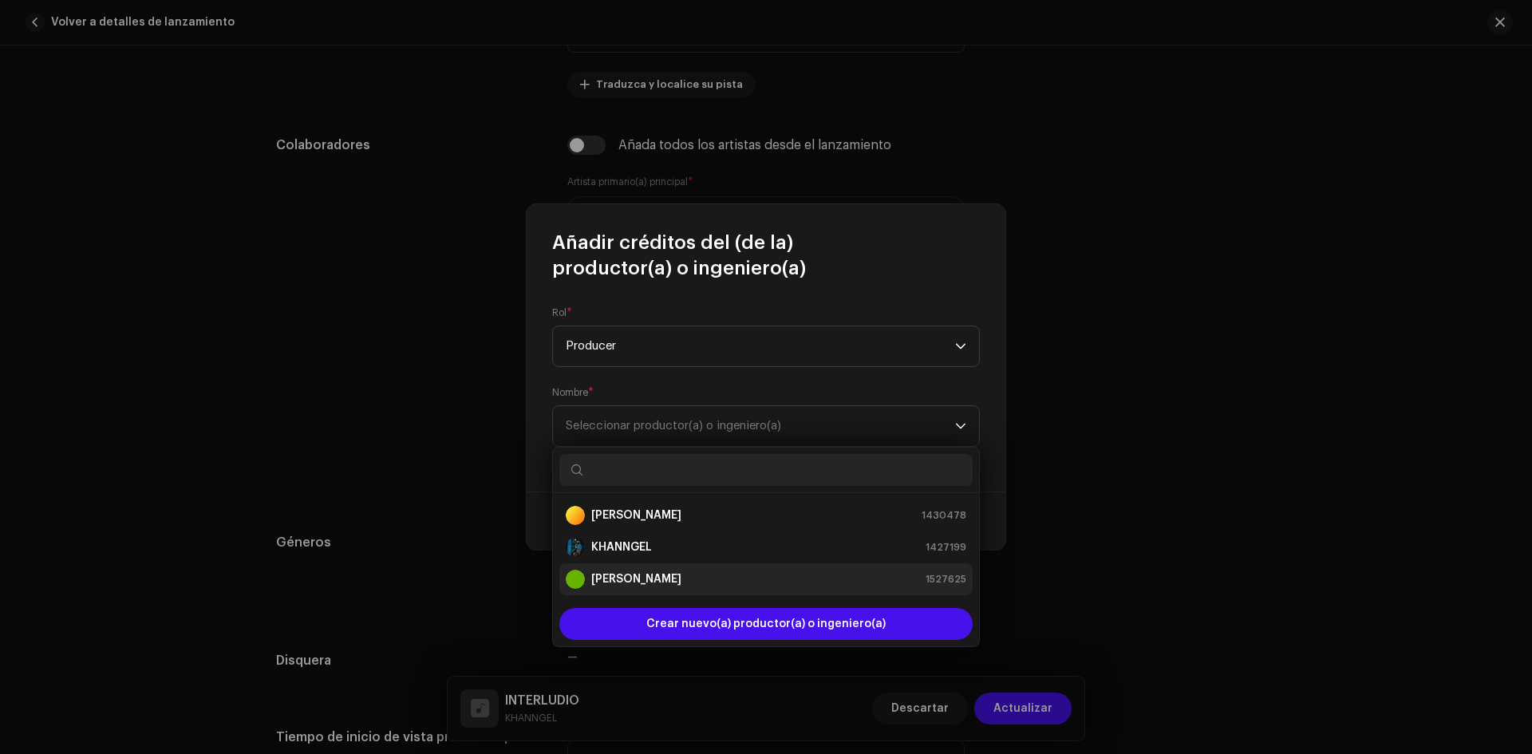
click at [665, 570] on div "[PERSON_NAME] 1527625" at bounding box center [766, 579] width 400 height 19
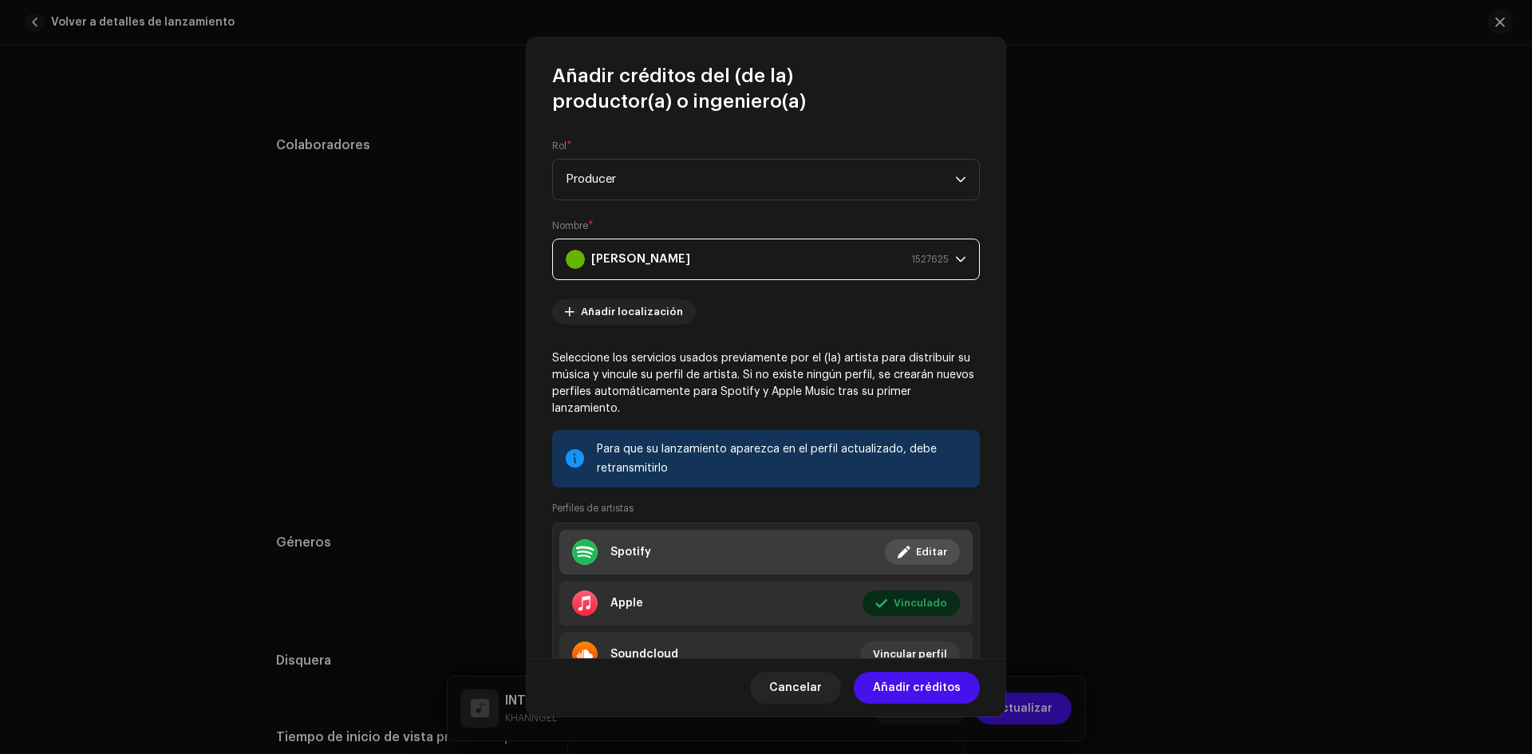
scroll to position [70, 0]
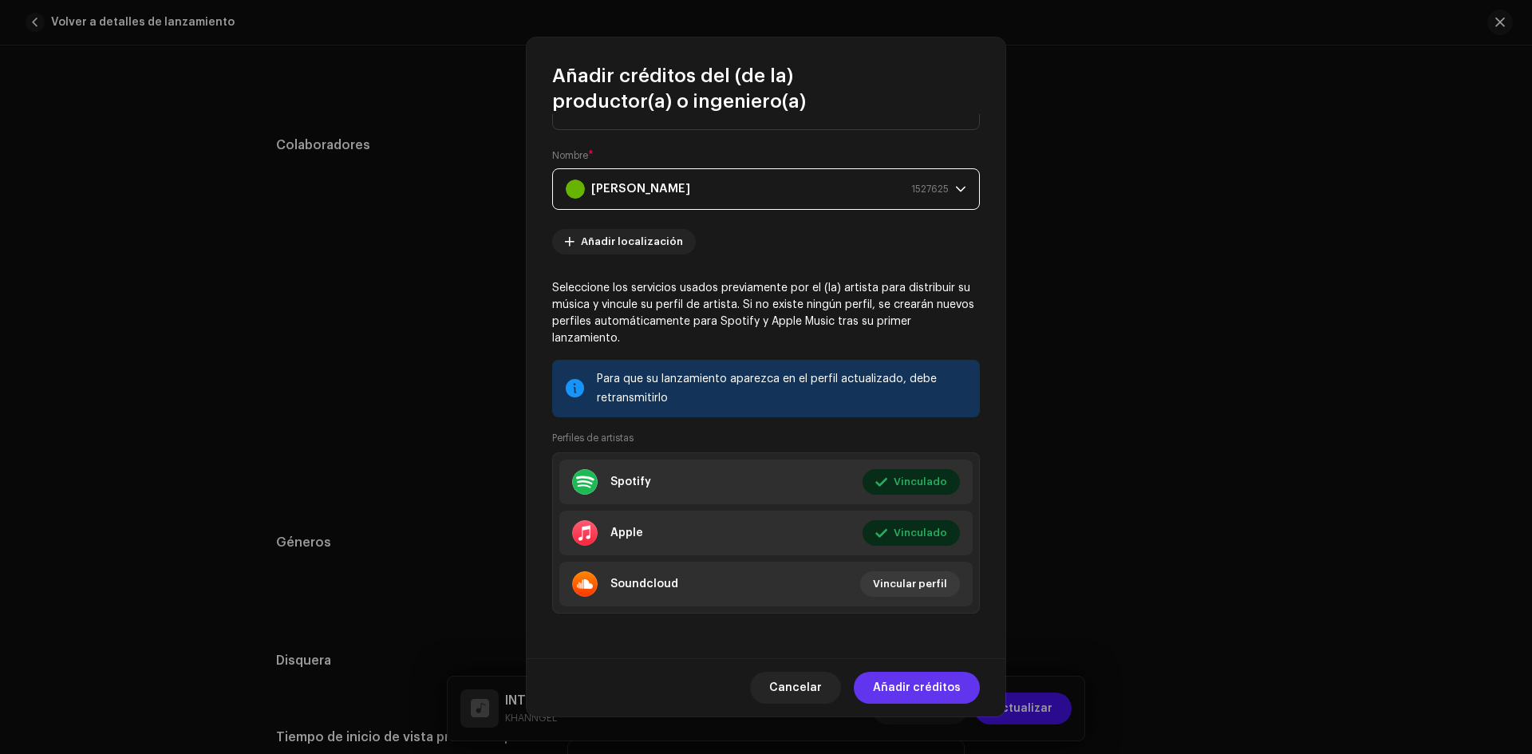
click at [928, 675] on span "Añadir créditos" at bounding box center [917, 688] width 88 height 32
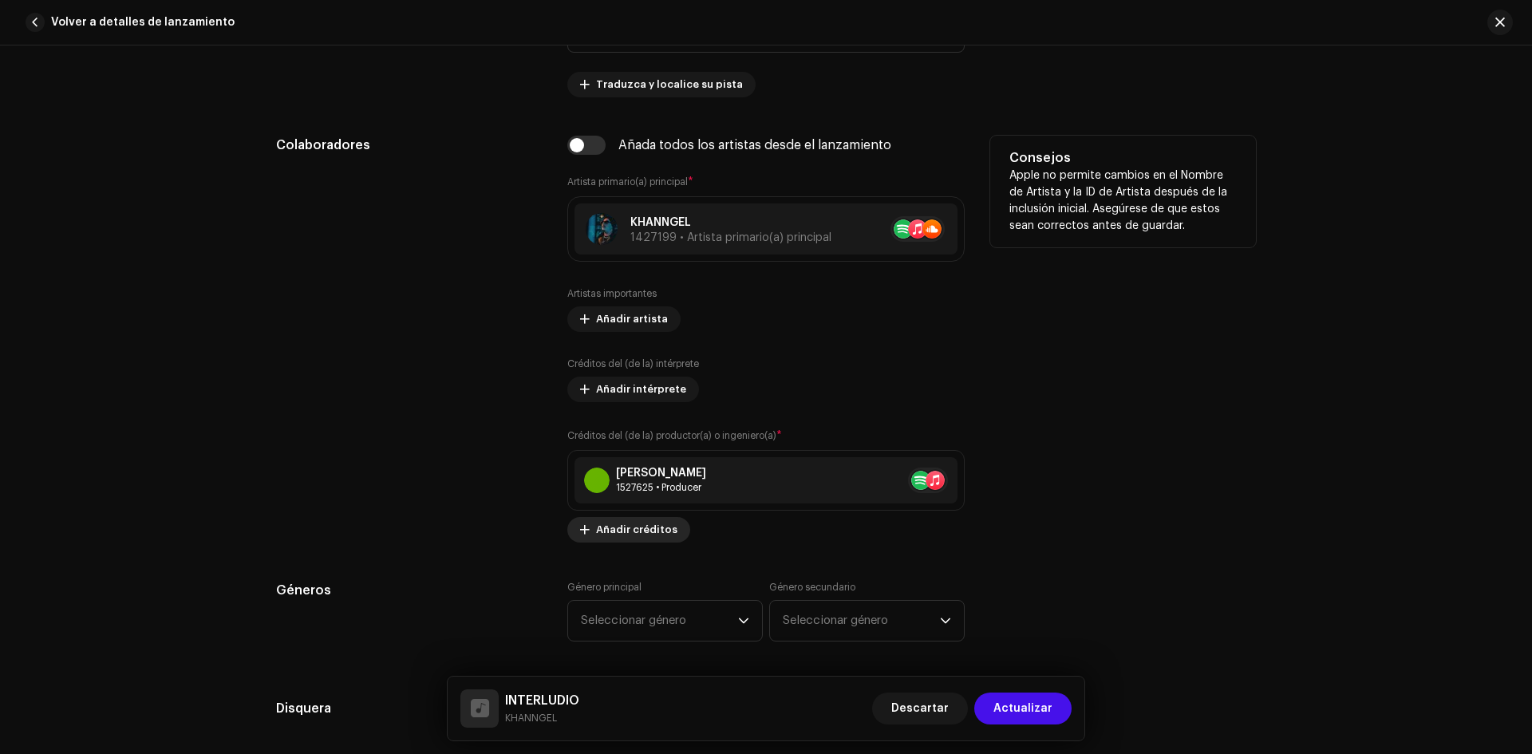
click at [633, 525] on span "Añadir créditos" at bounding box center [636, 530] width 81 height 32
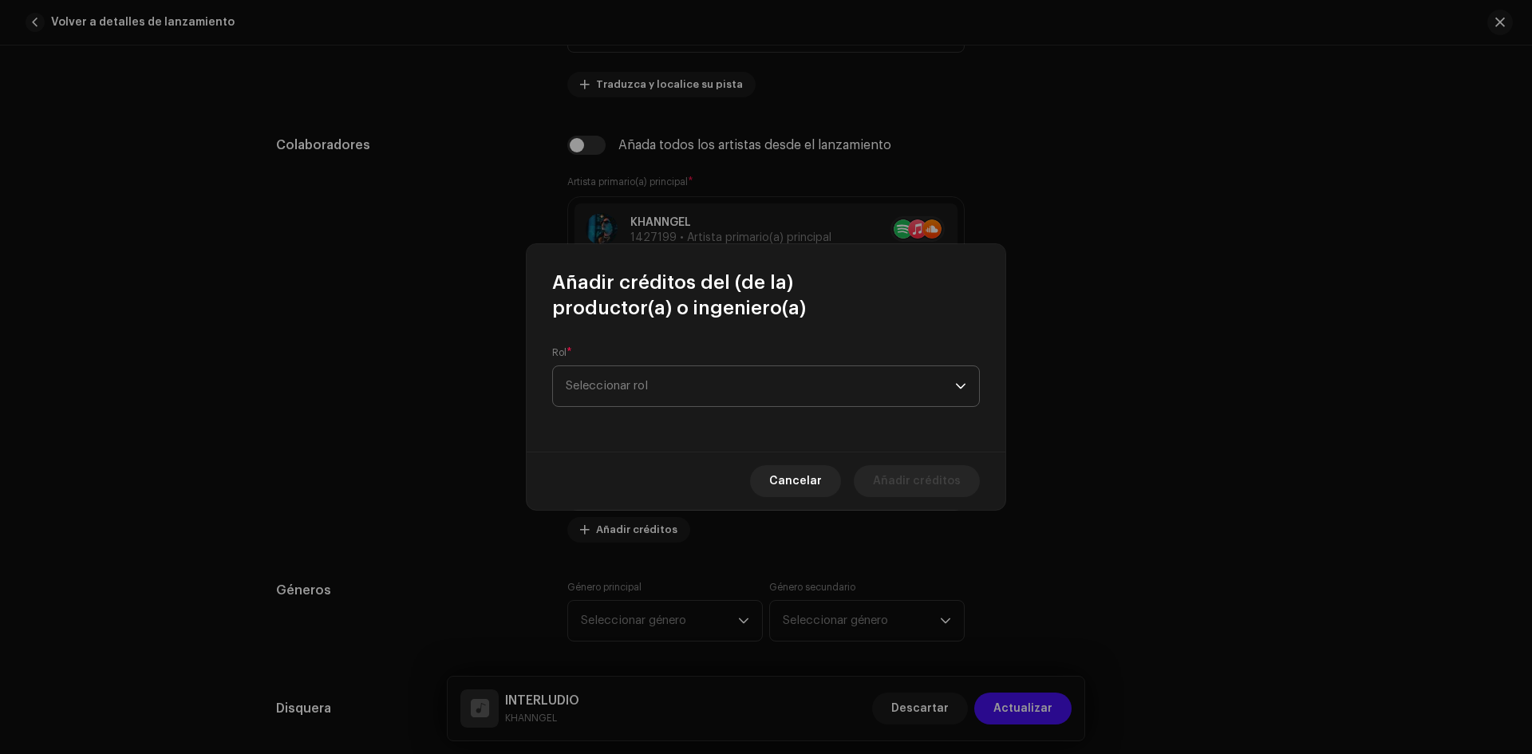
click at [675, 395] on span "Seleccionar rol" at bounding box center [760, 386] width 389 height 40
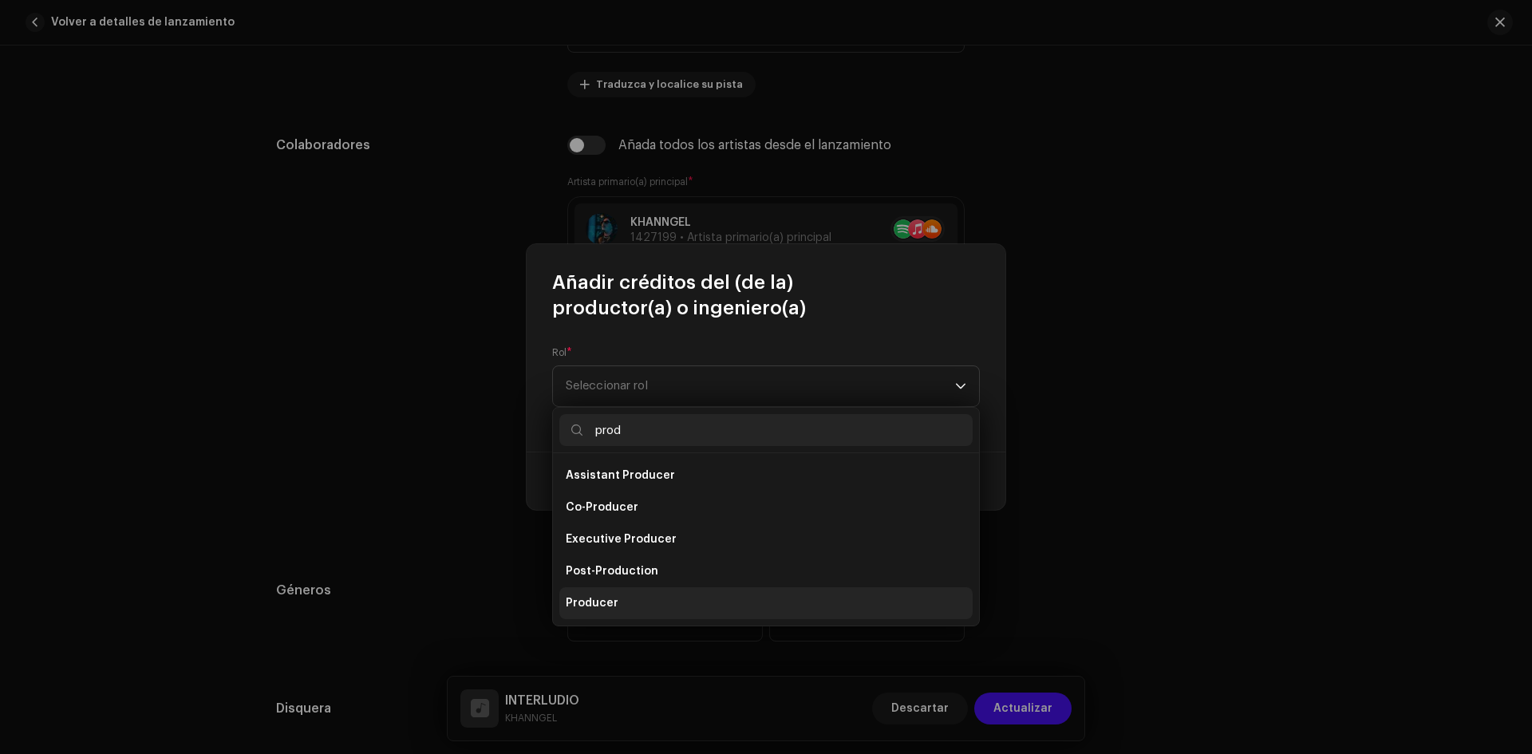
type input "prod"
click at [623, 591] on li "Producer" at bounding box center [765, 603] width 413 height 32
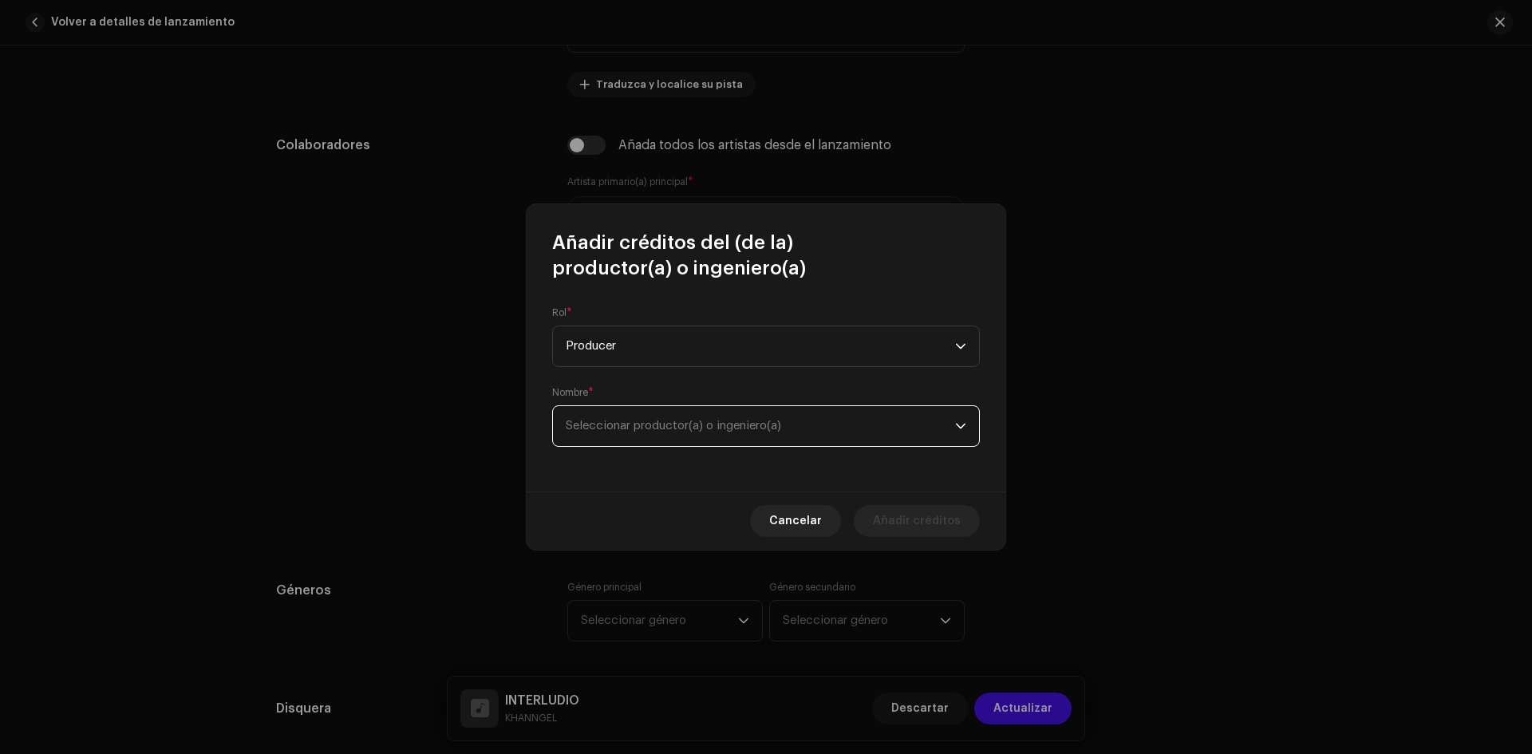
click at [665, 428] on span "Seleccionar productor(a) o ingeniero(a)" at bounding box center [673, 426] width 215 height 12
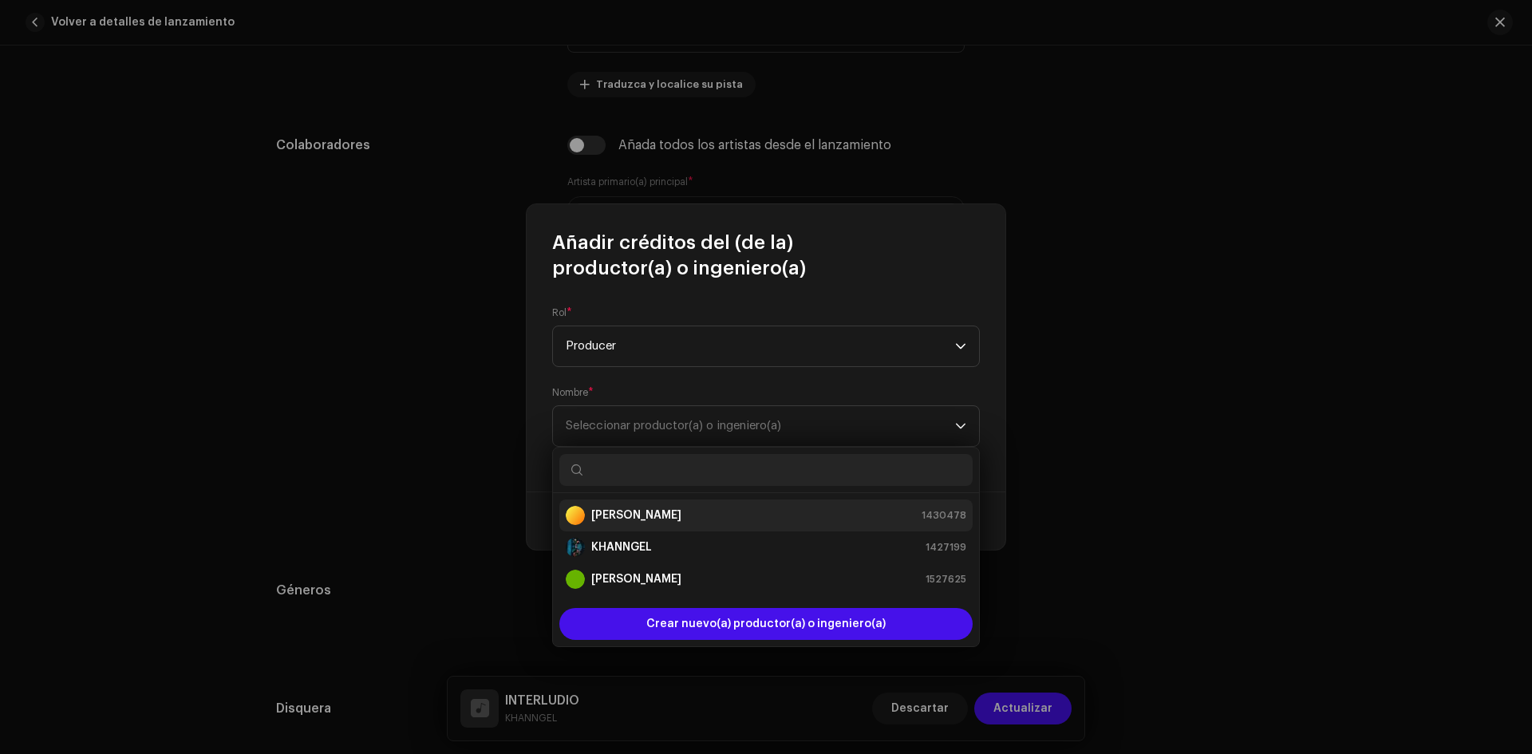
click at [648, 512] on strong "[PERSON_NAME]" at bounding box center [636, 515] width 90 height 16
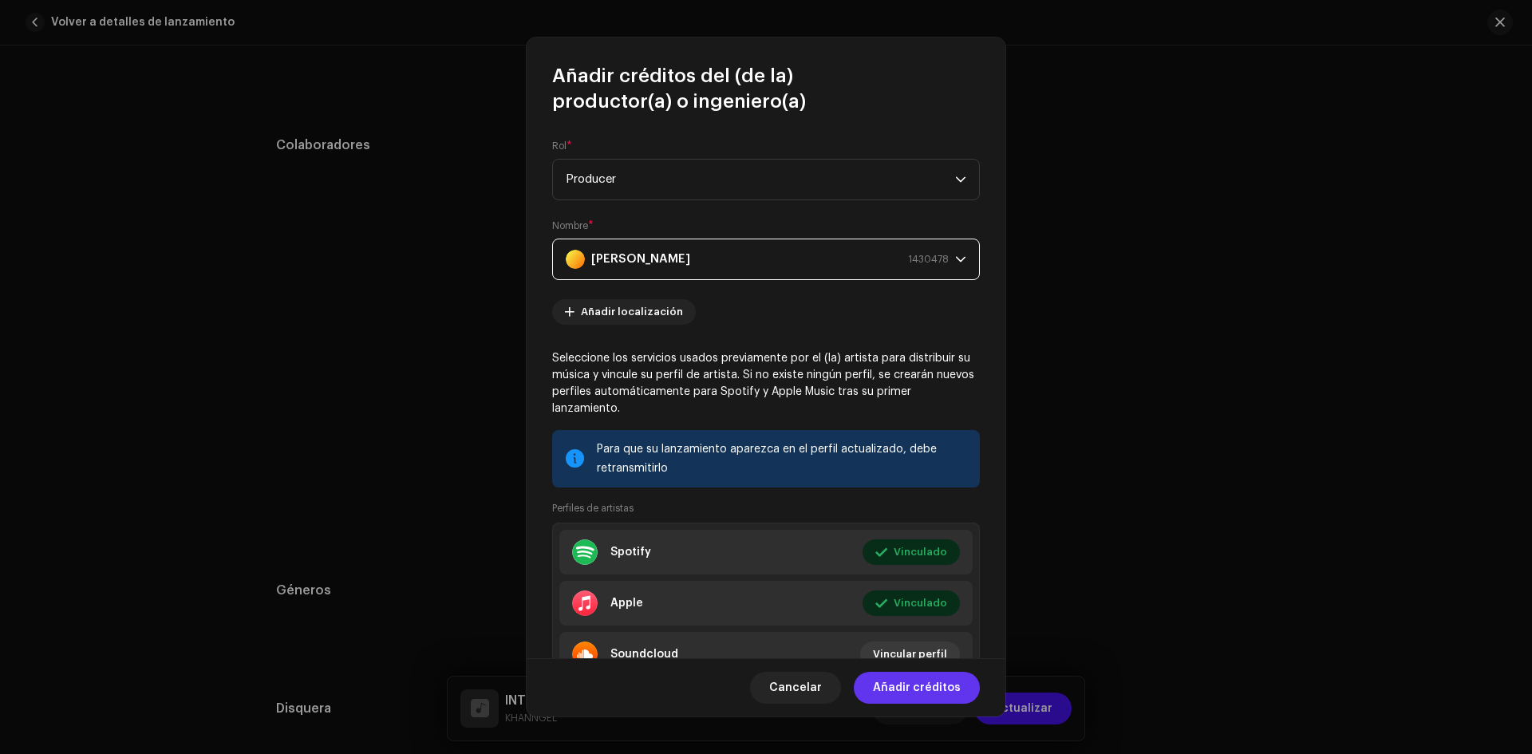
click at [921, 680] on span "Añadir créditos" at bounding box center [917, 688] width 88 height 32
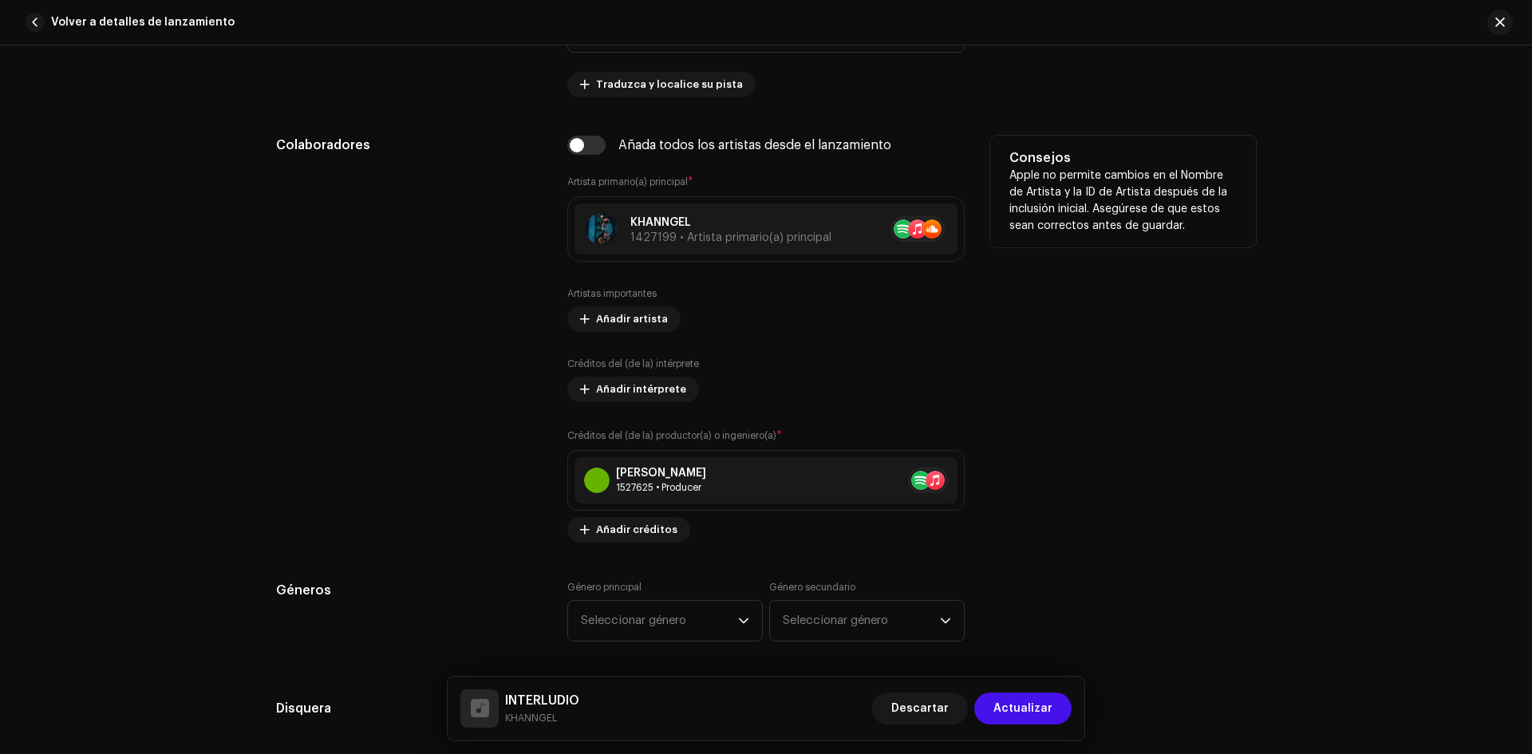
scroll to position [1037, 0]
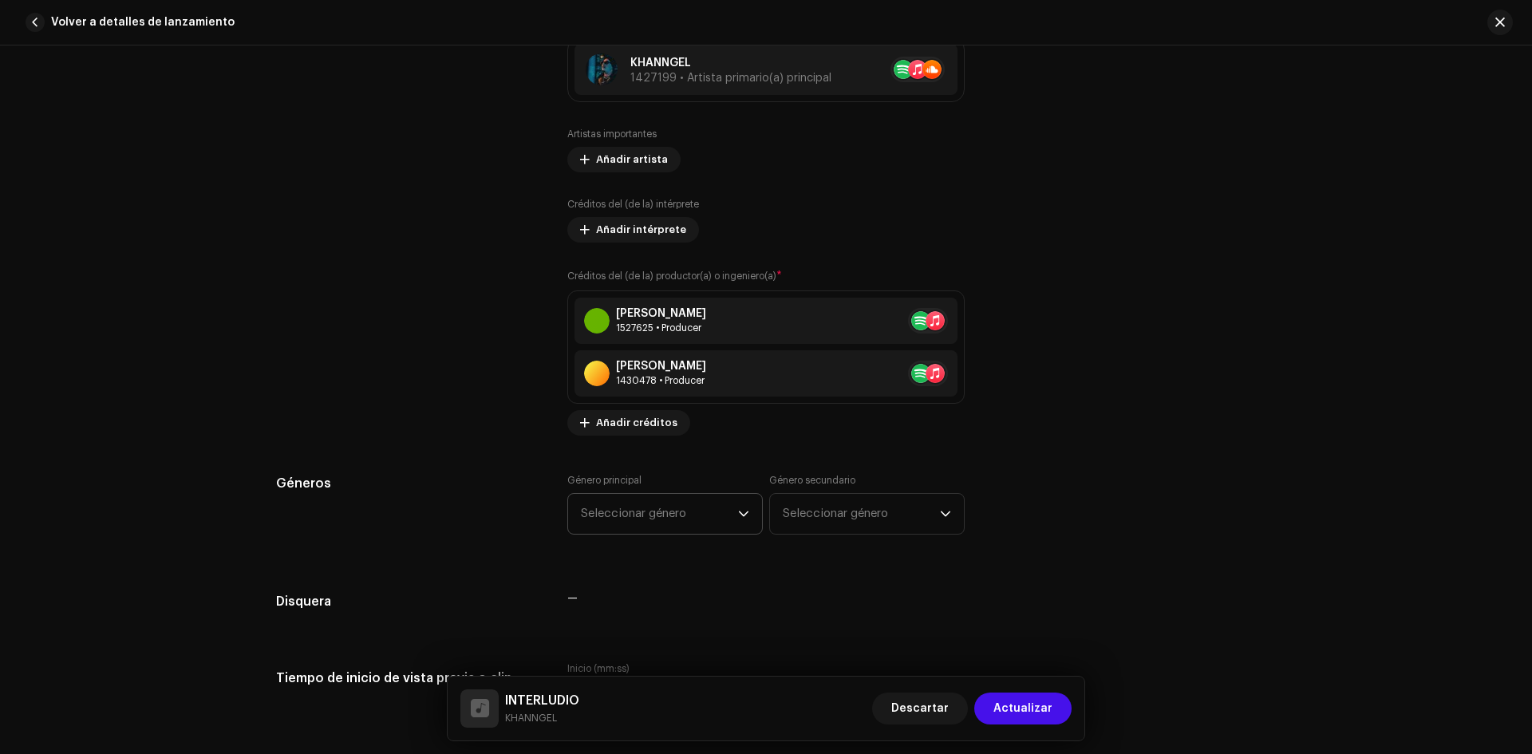
click at [684, 507] on span "Seleccionar género" at bounding box center [659, 514] width 157 height 40
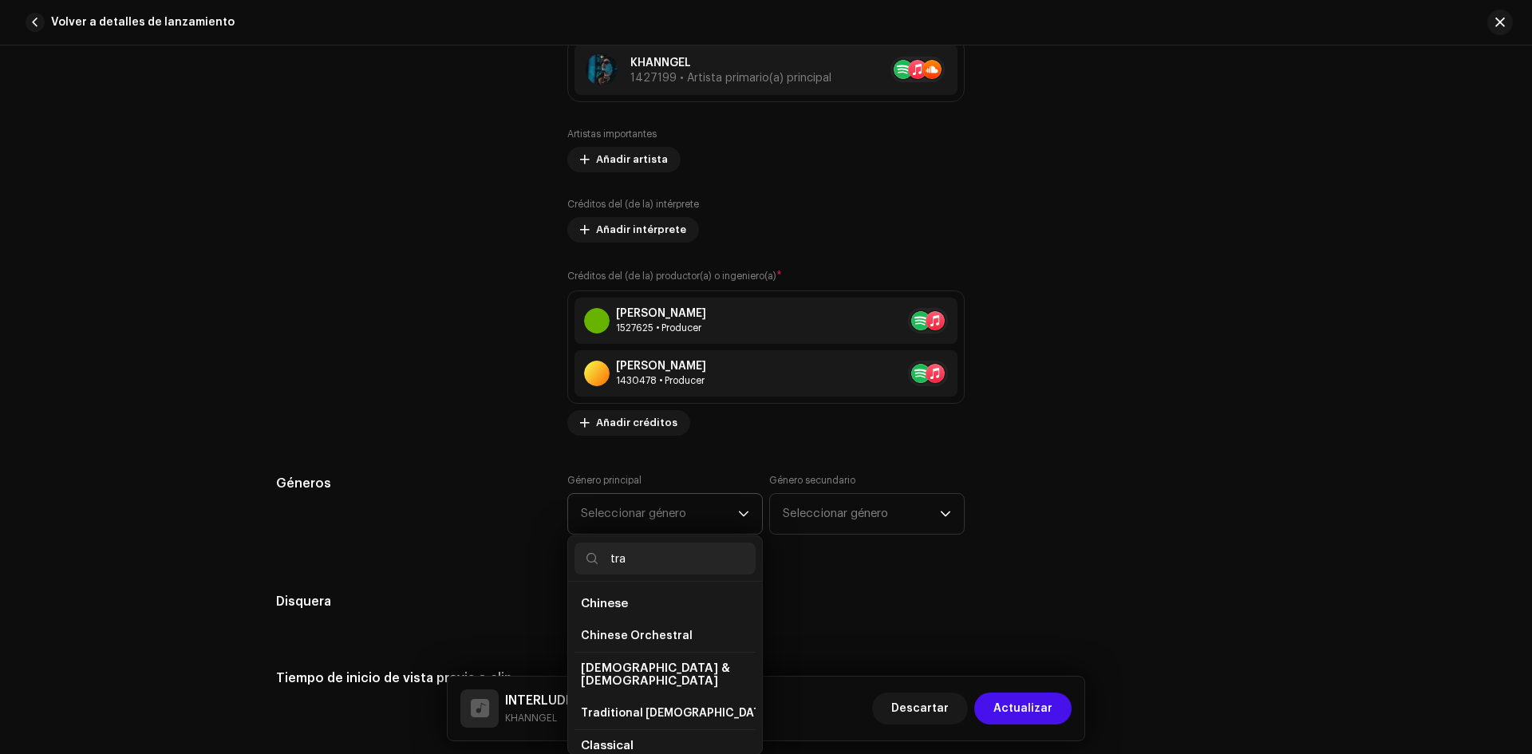
type input "trap"
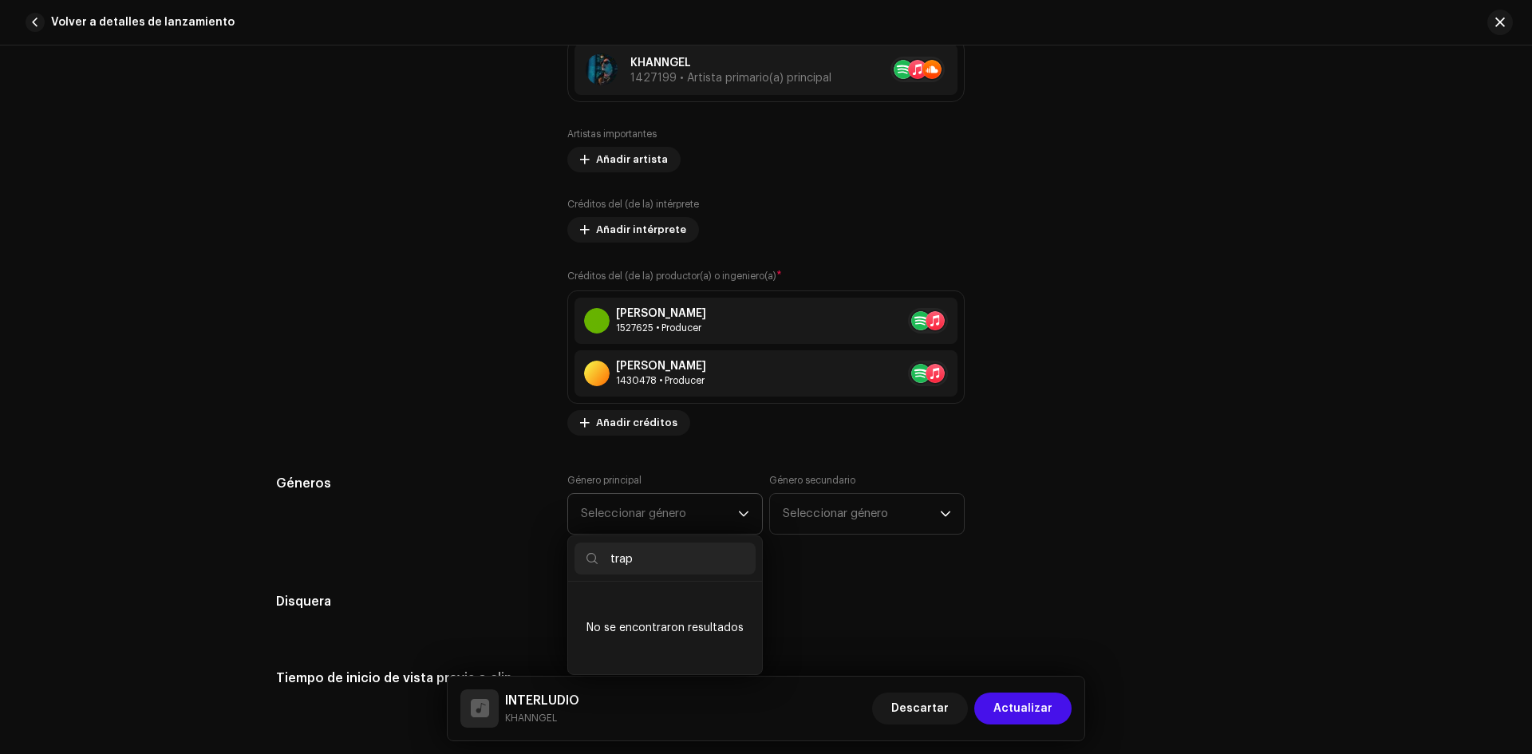
click at [666, 562] on input "trap" at bounding box center [664, 558] width 181 height 32
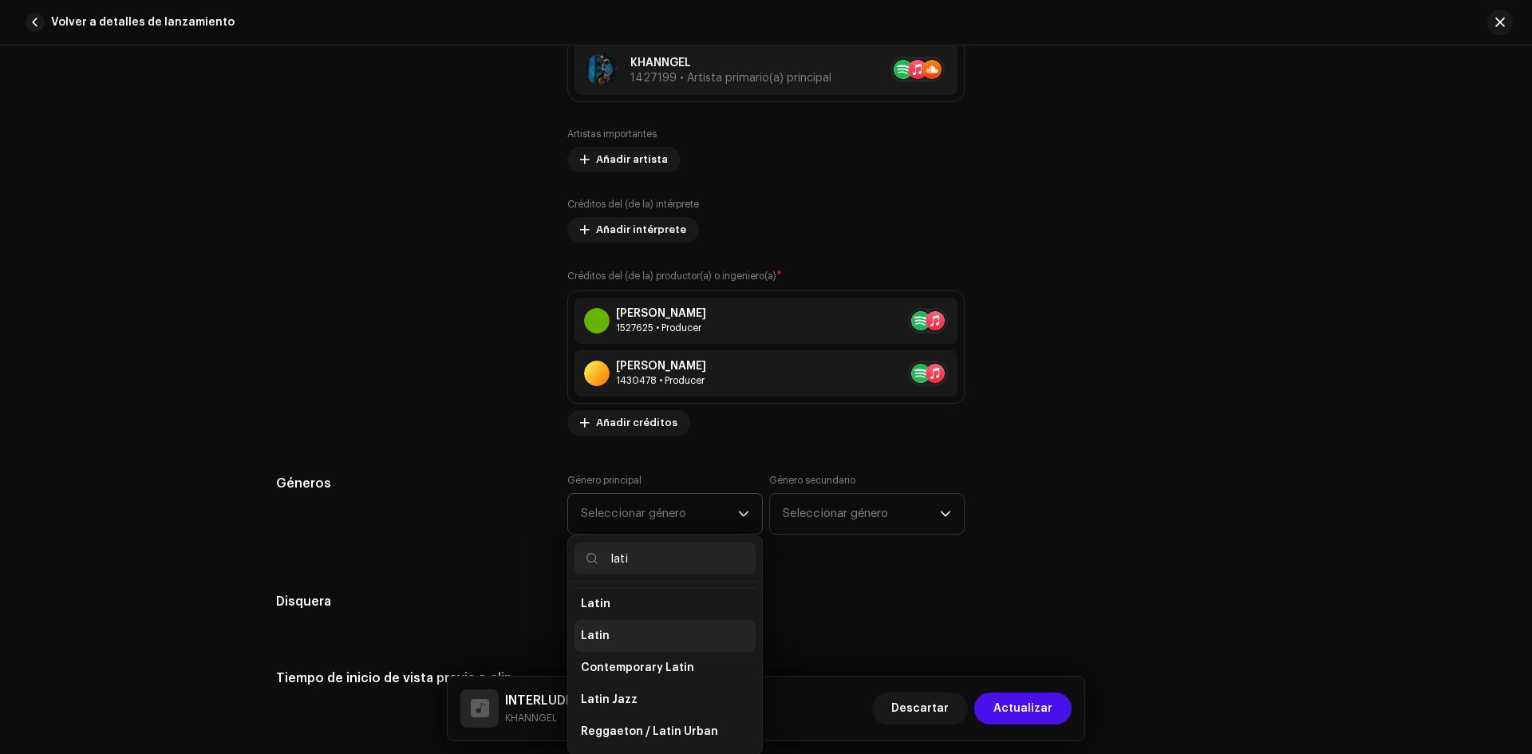
scroll to position [0, 0]
type input "lati"
click at [672, 602] on li "Hip Hop/Rap" at bounding box center [664, 604] width 181 height 32
click at [634, 603] on span "Hip Hop/Rap" at bounding box center [617, 604] width 73 height 12
click at [616, 632] on span "Latin Rap" at bounding box center [607, 636] width 53 height 16
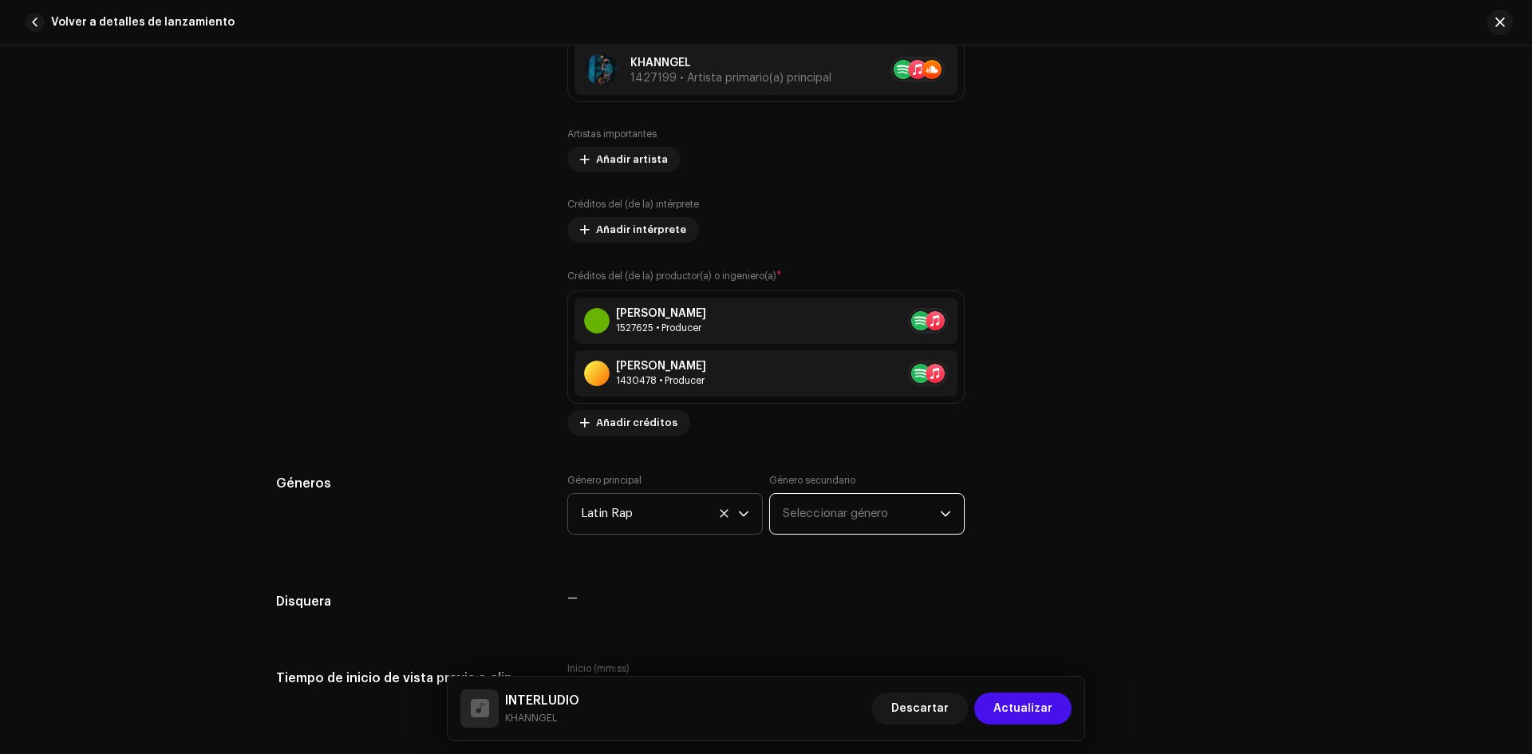
click at [817, 530] on span "Seleccionar género" at bounding box center [861, 514] width 157 height 40
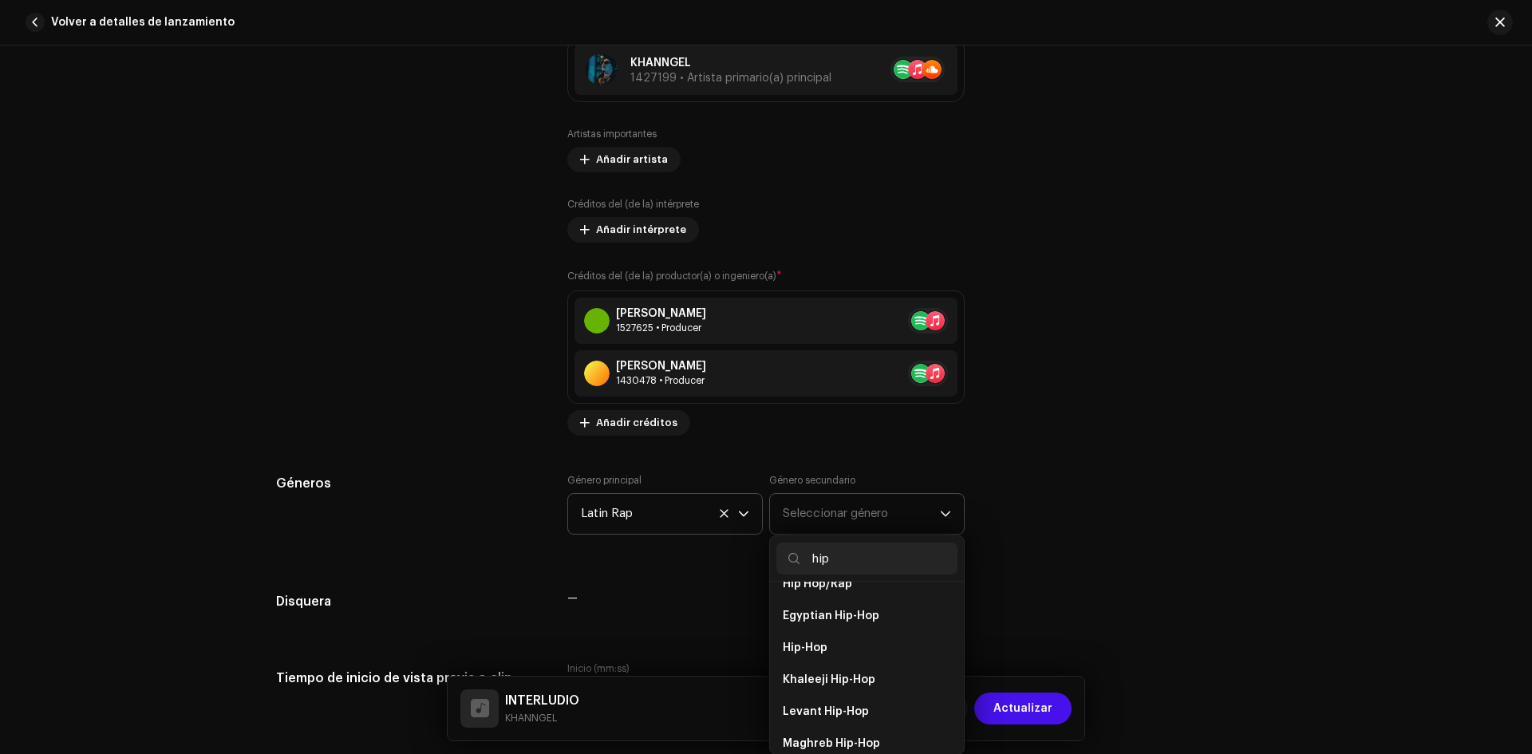
scroll to position [114, 0]
type input "hip"
click at [828, 656] on span "Hip Hop/Rap" at bounding box center [817, 664] width 69 height 16
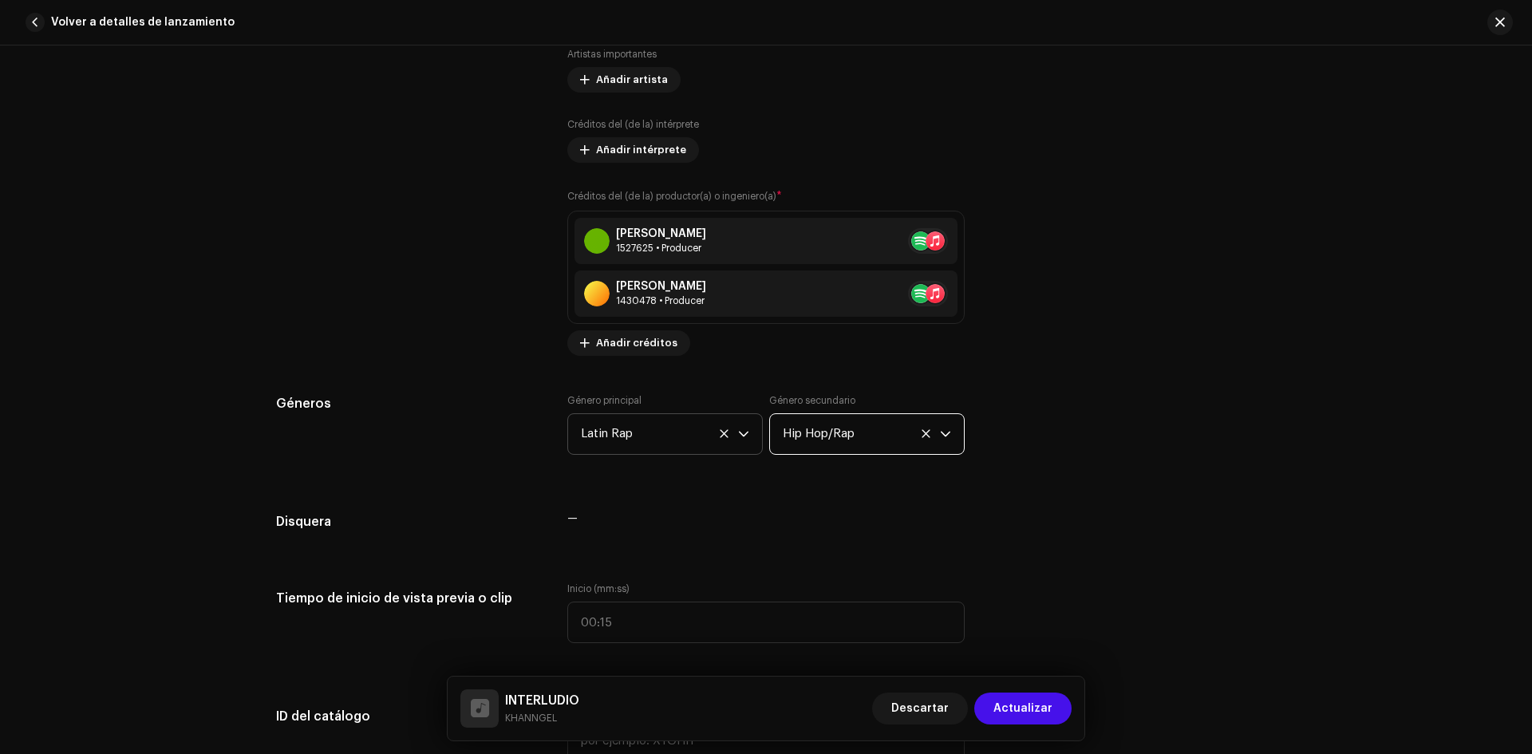
scroll to position [1276, 0]
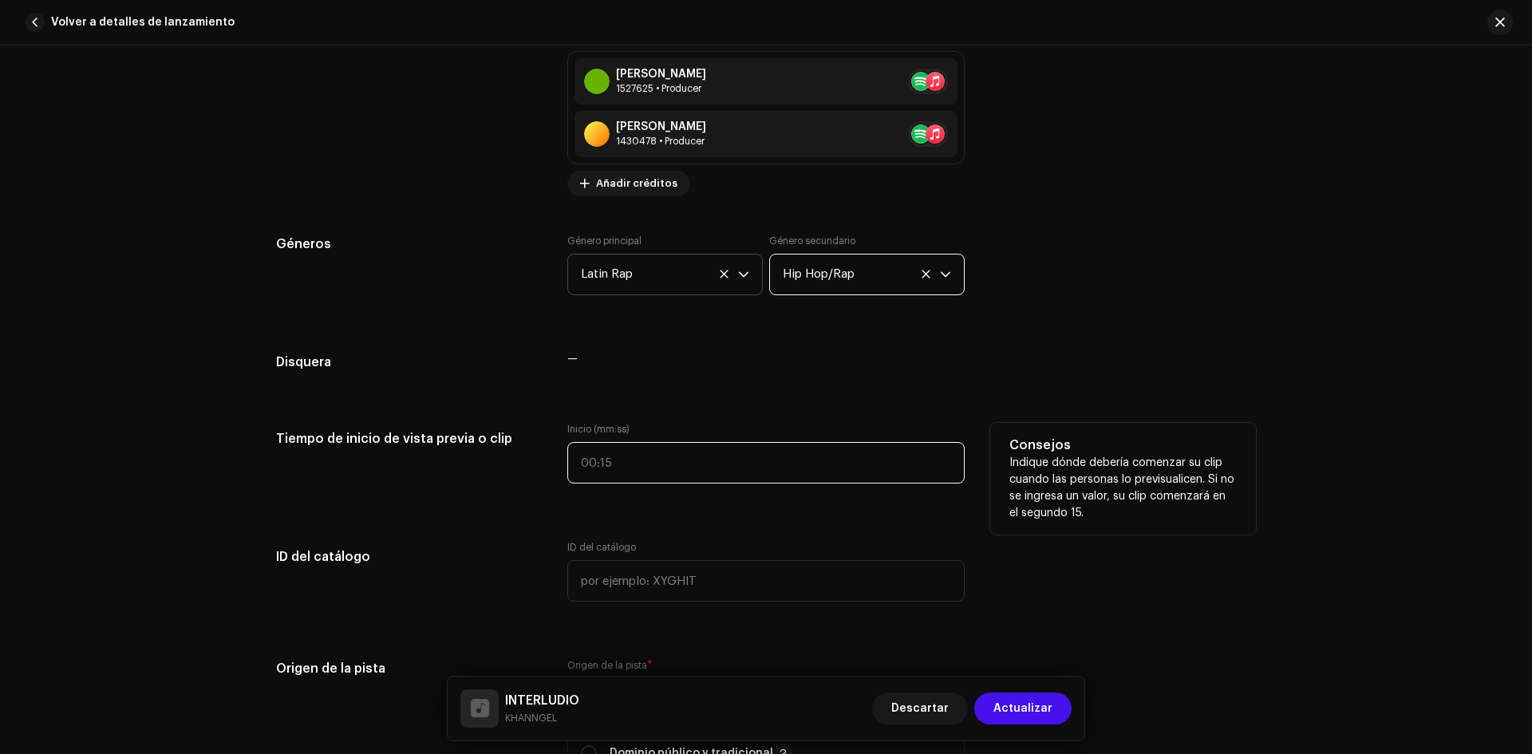
type input ":"
click at [699, 475] on input ":" at bounding box center [765, 462] width 397 height 41
type input "00:18"
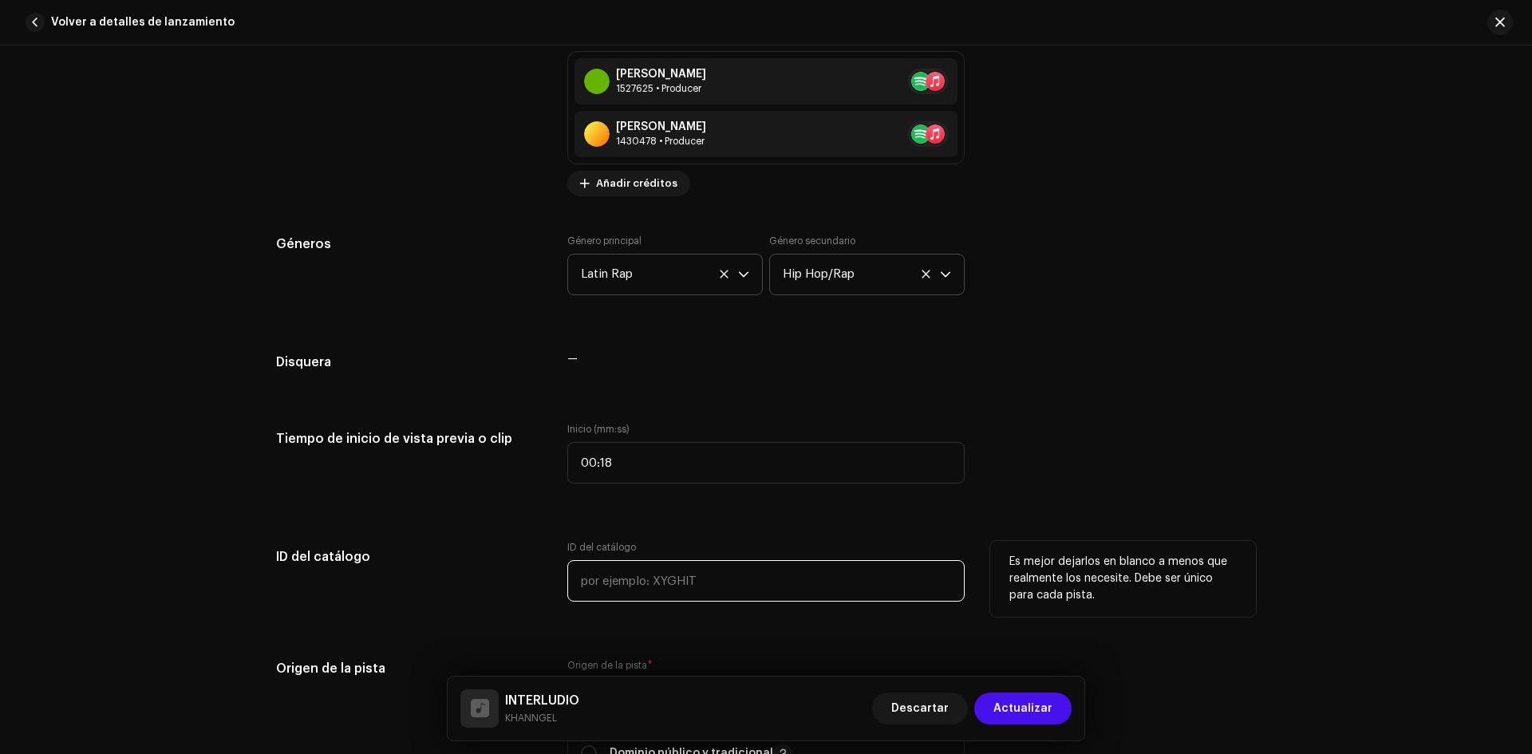
click at [694, 570] on input "text" at bounding box center [765, 580] width 397 height 41
type input "i"
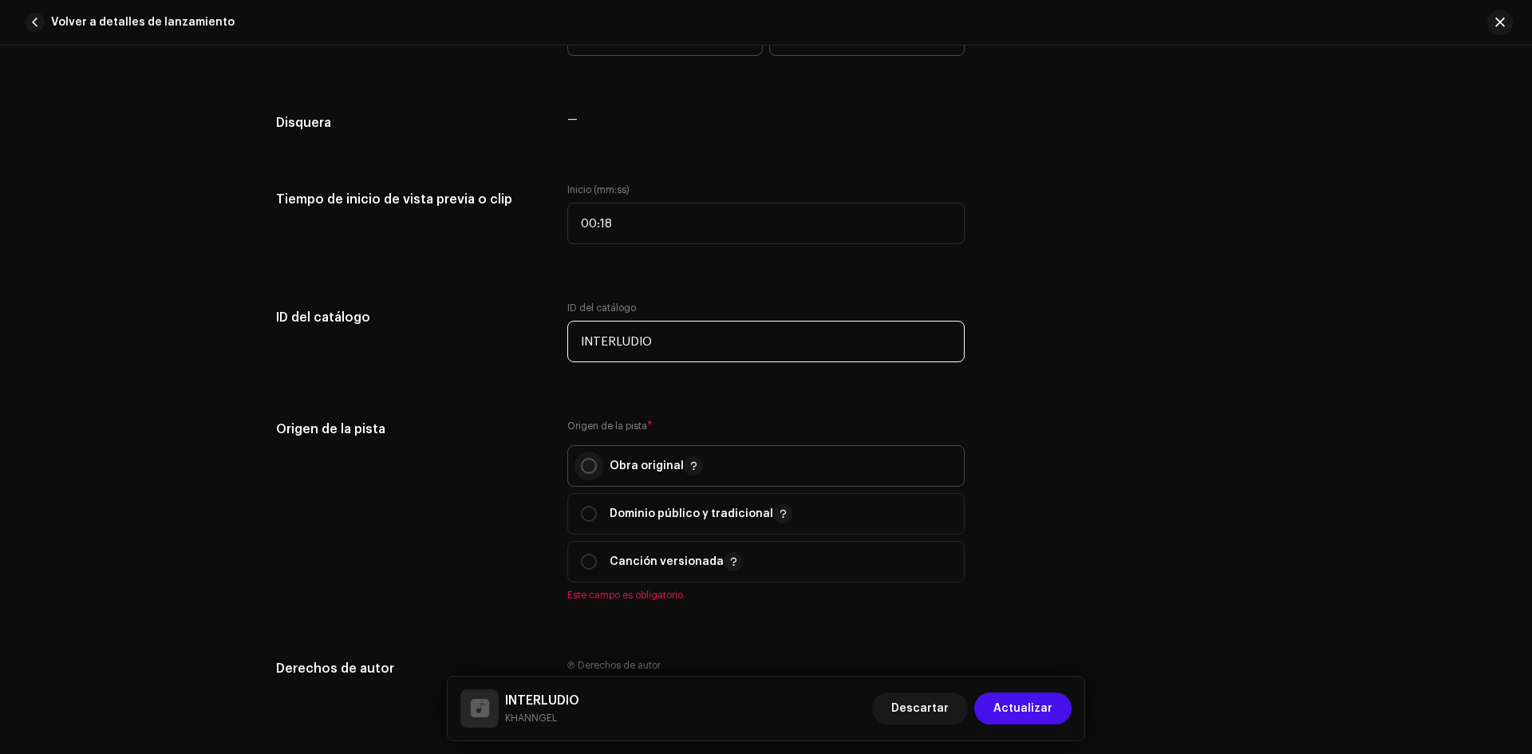
type input "INTERLUDIO"
click at [585, 467] on input "radio" at bounding box center [589, 466] width 16 height 16
radio input "true"
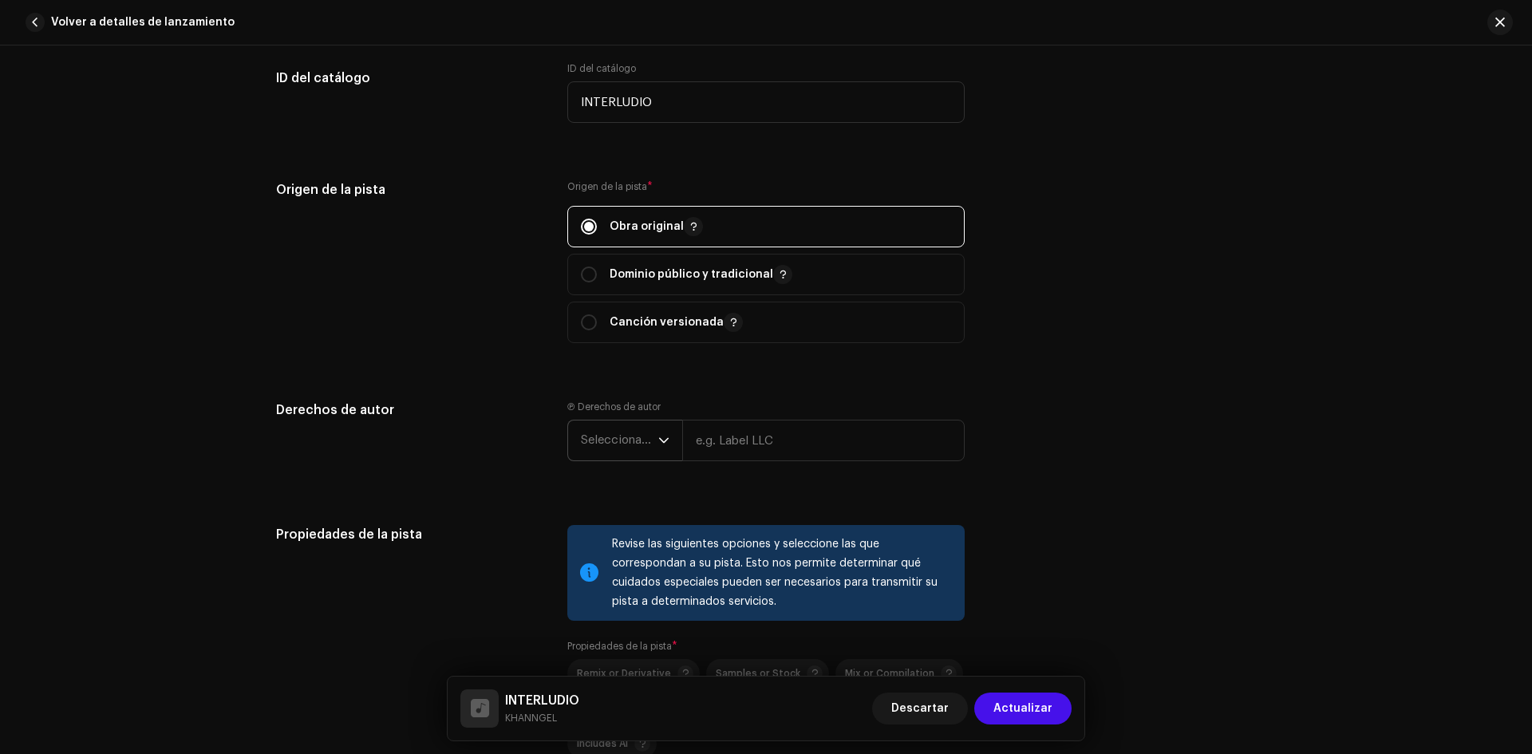
click at [623, 451] on span "Seleccionar año" at bounding box center [619, 440] width 77 height 40
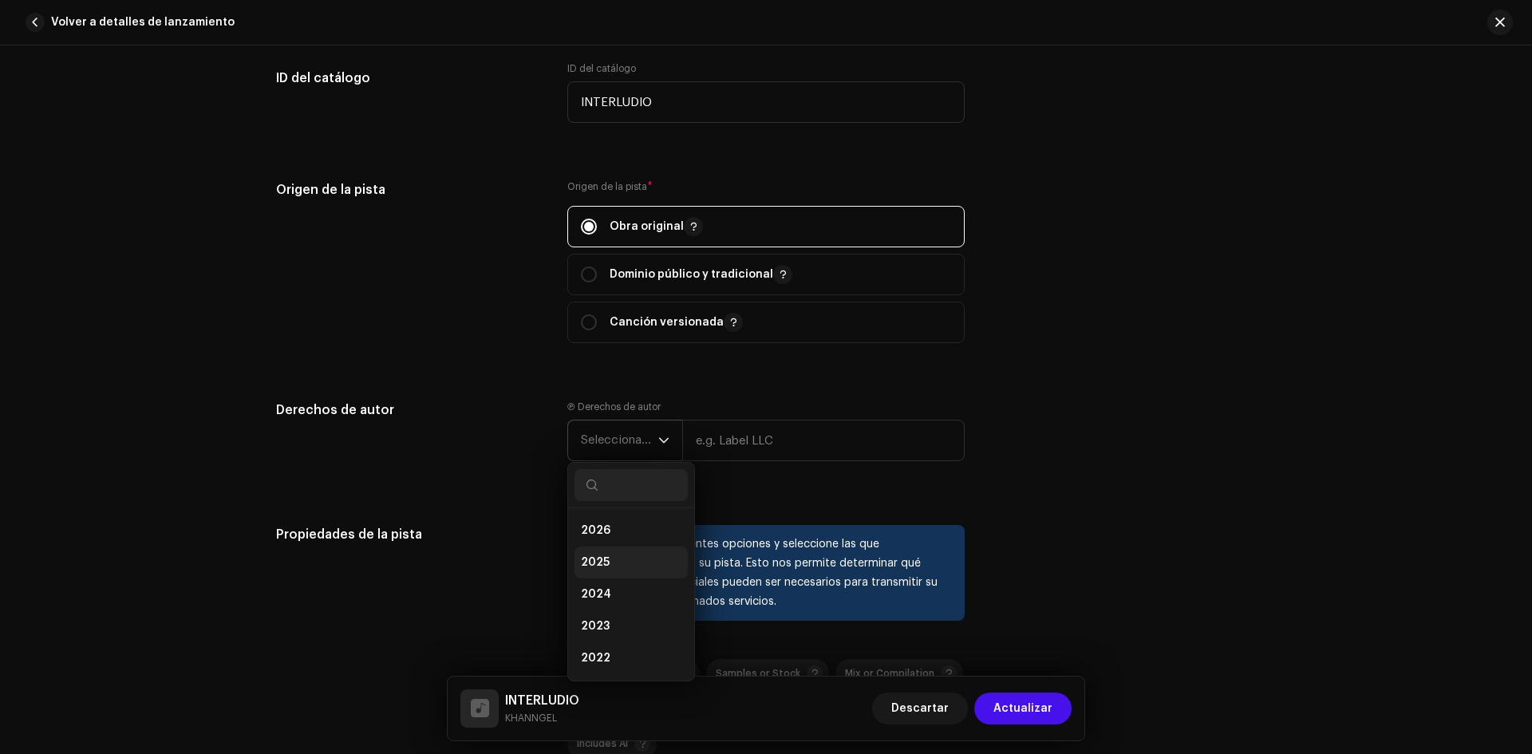
click at [613, 555] on li "2025" at bounding box center [630, 562] width 113 height 32
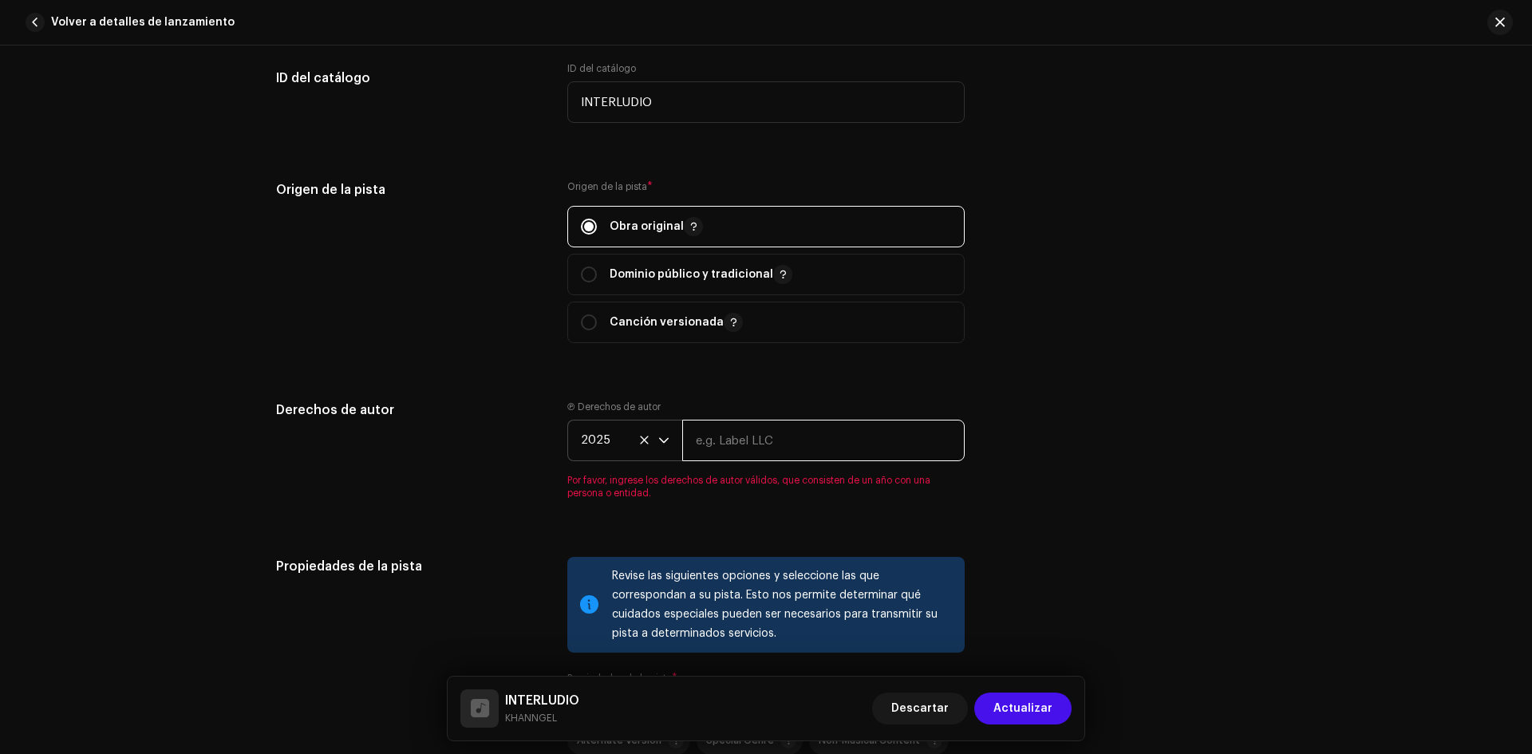
click at [729, 444] on input "text" at bounding box center [823, 440] width 282 height 41
type input "KHANNGEL"
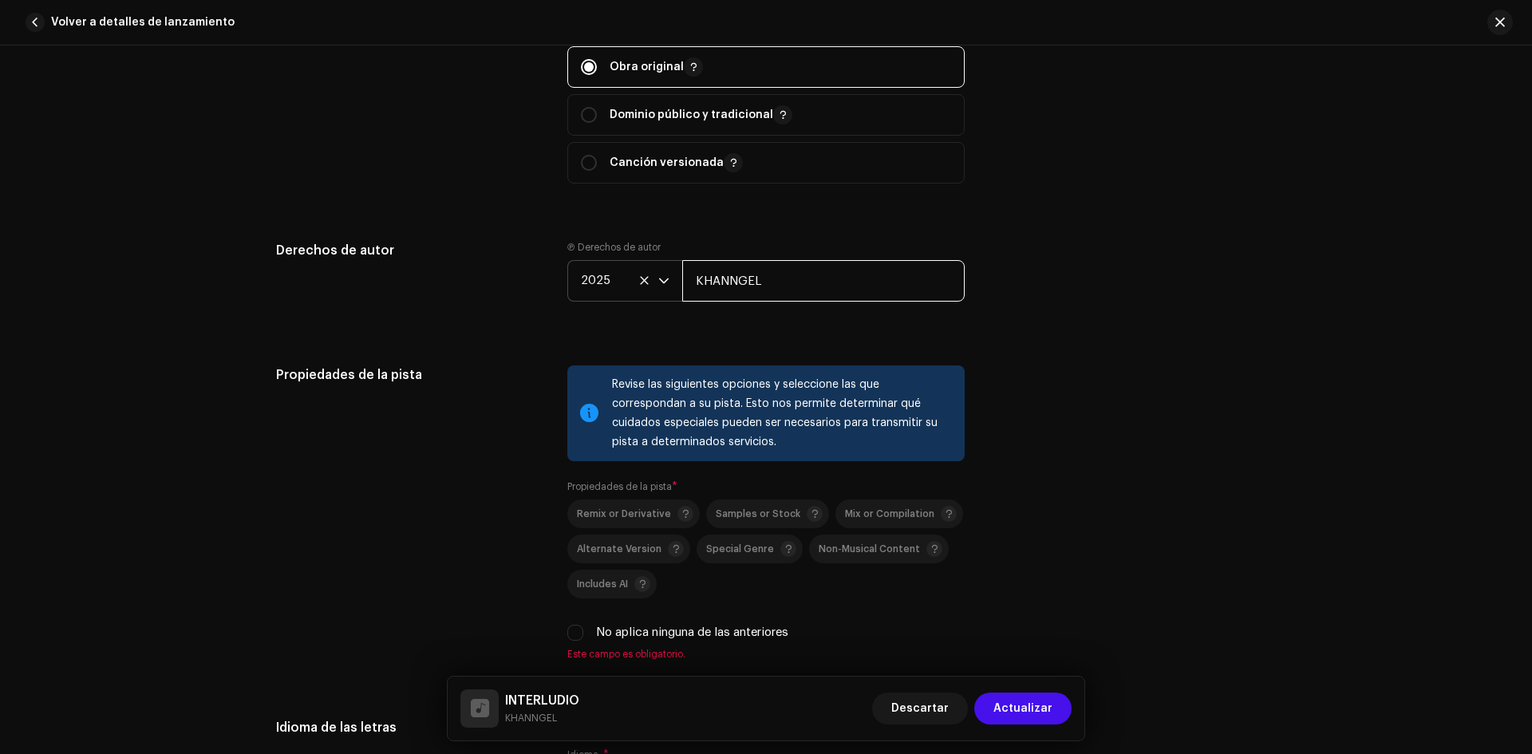
scroll to position [2074, 0]
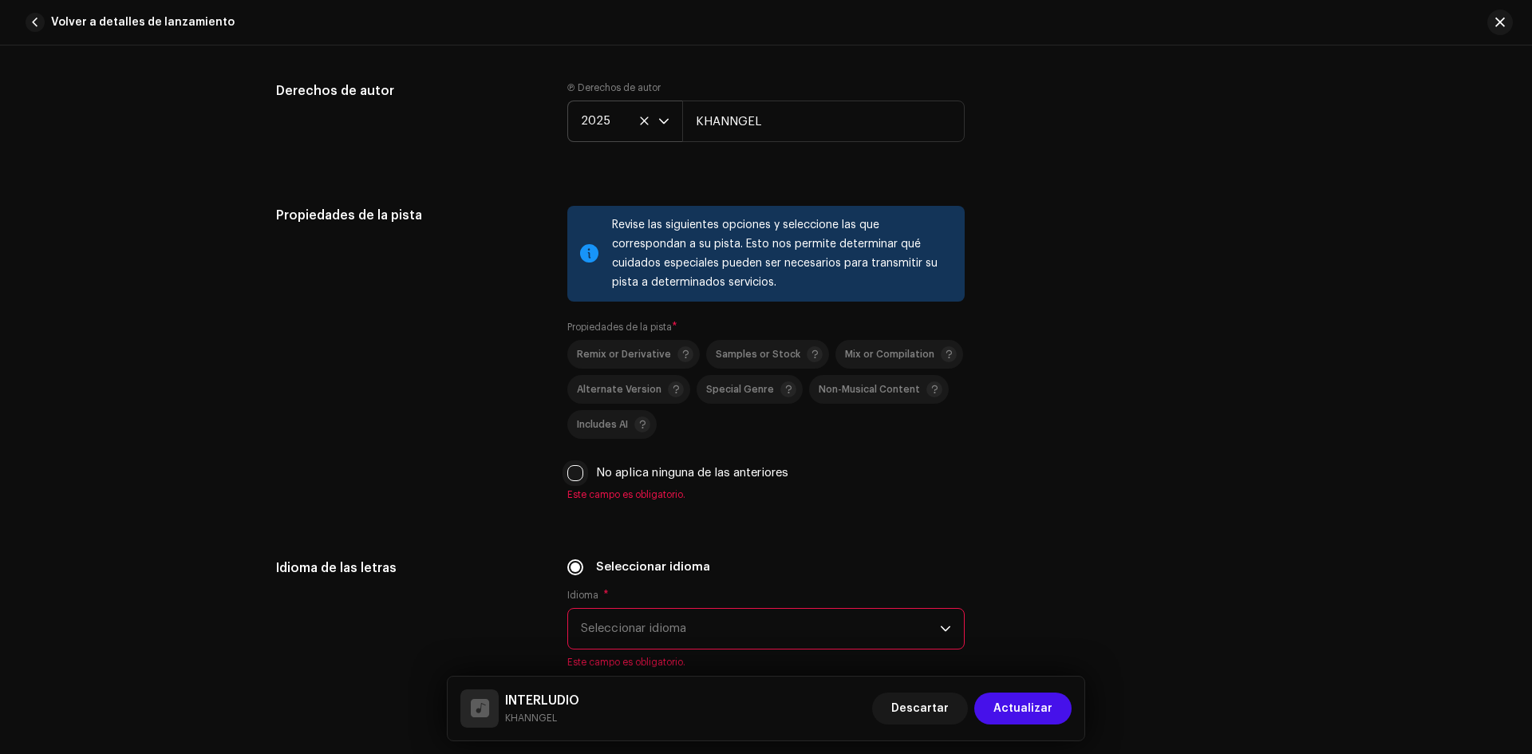
click at [567, 467] on input "No aplica ninguna de las anteriores" at bounding box center [575, 473] width 16 height 16
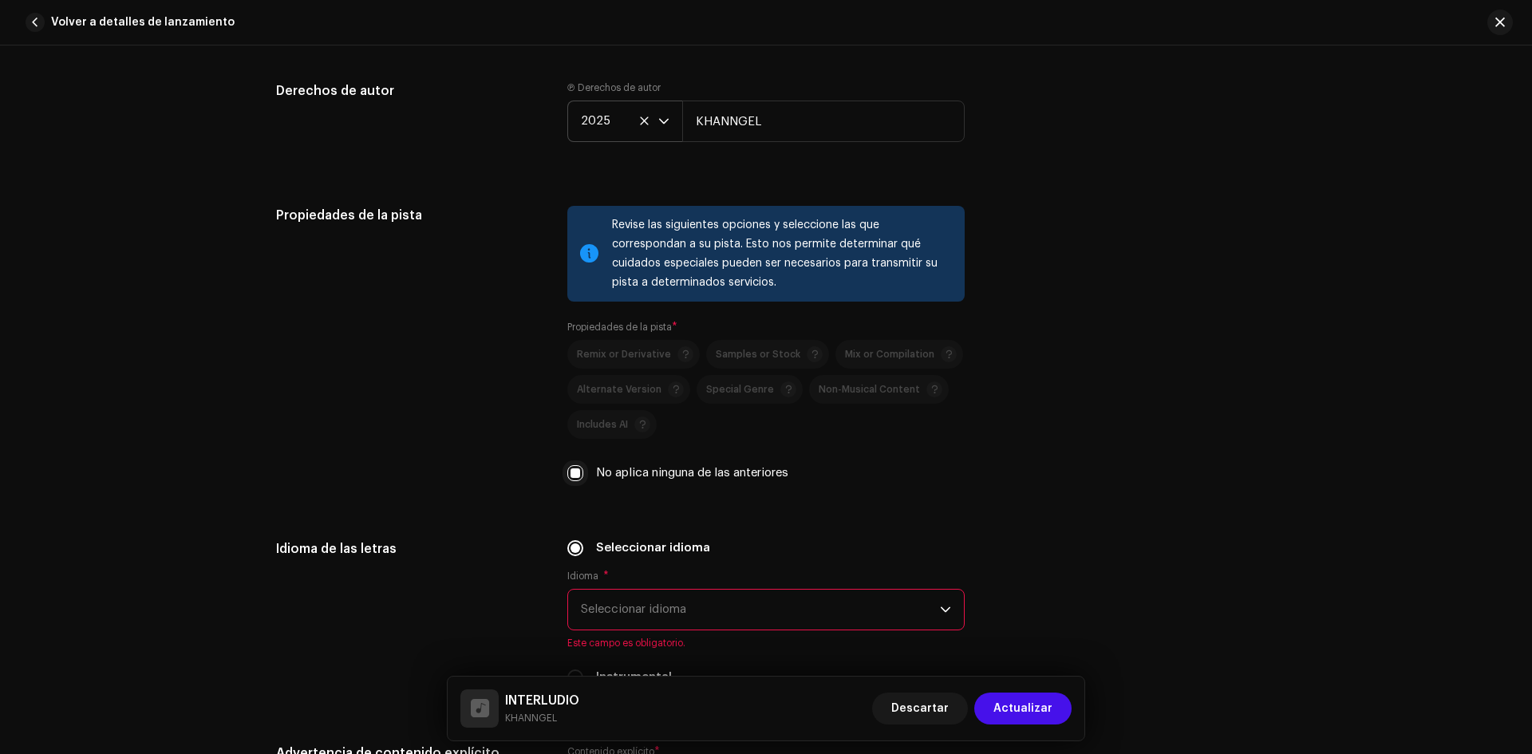
click at [570, 467] on input "No aplica ninguna de las anteriores" at bounding box center [575, 473] width 16 height 16
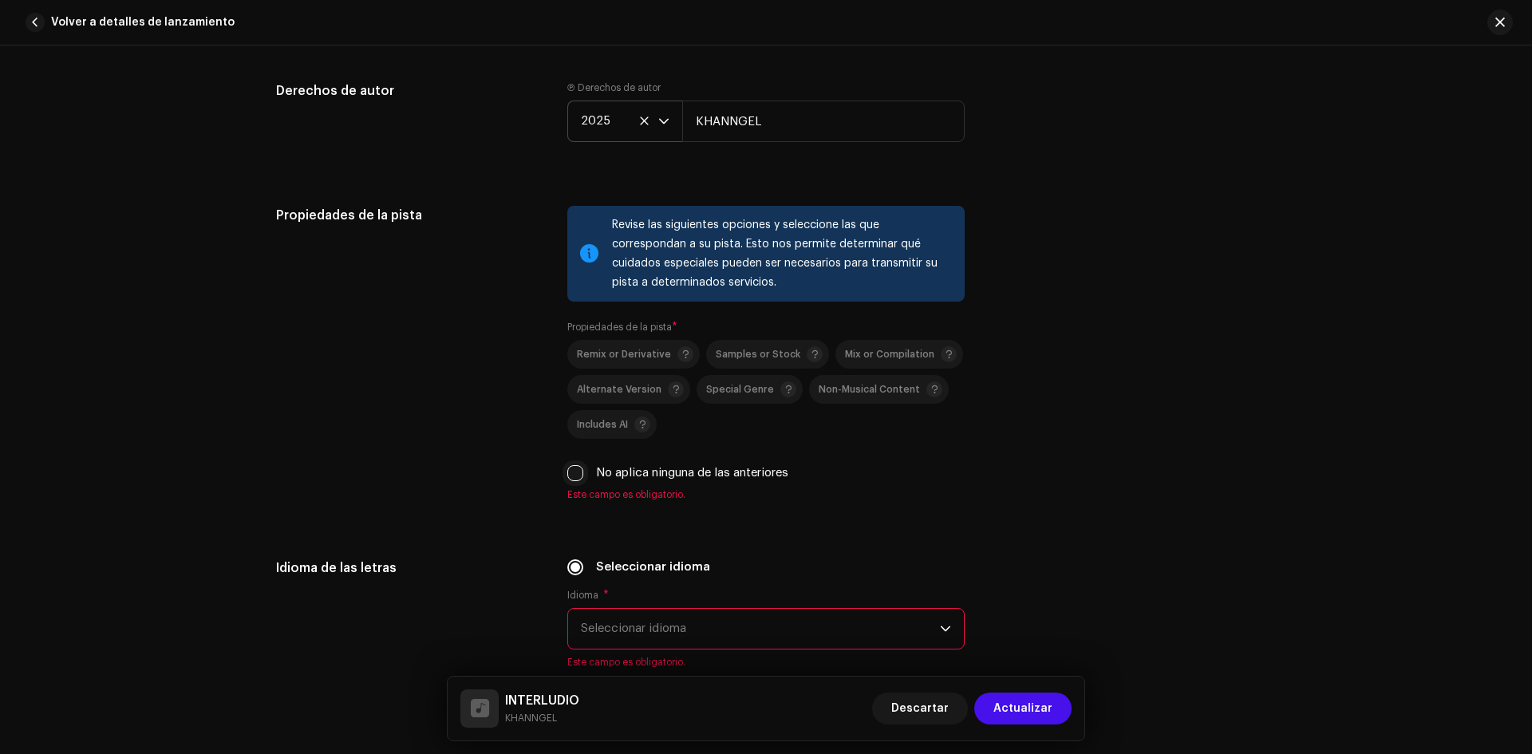
click at [571, 467] on input "No aplica ninguna de las anteriores" at bounding box center [575, 473] width 16 height 16
checkbox input "true"
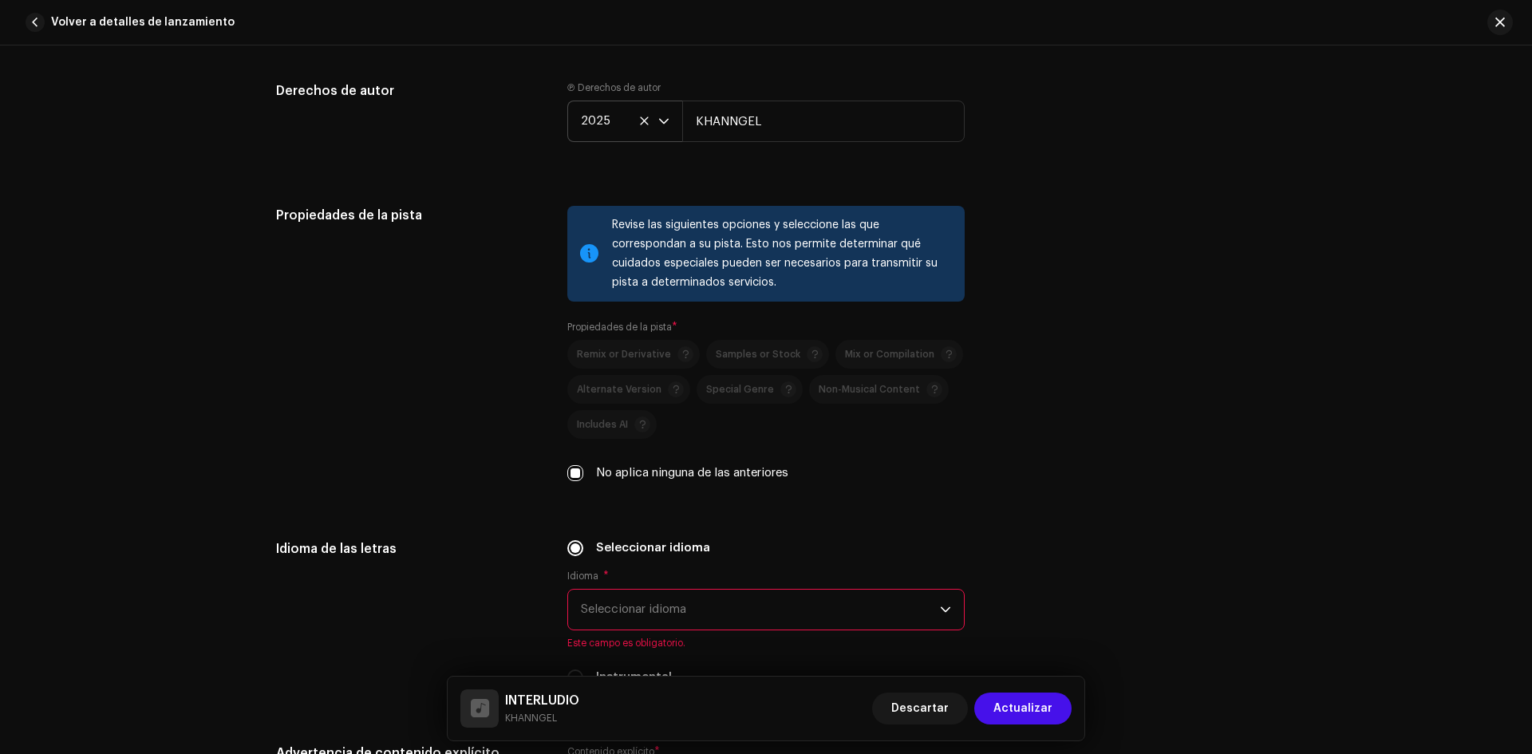
scroll to position [2234, 0]
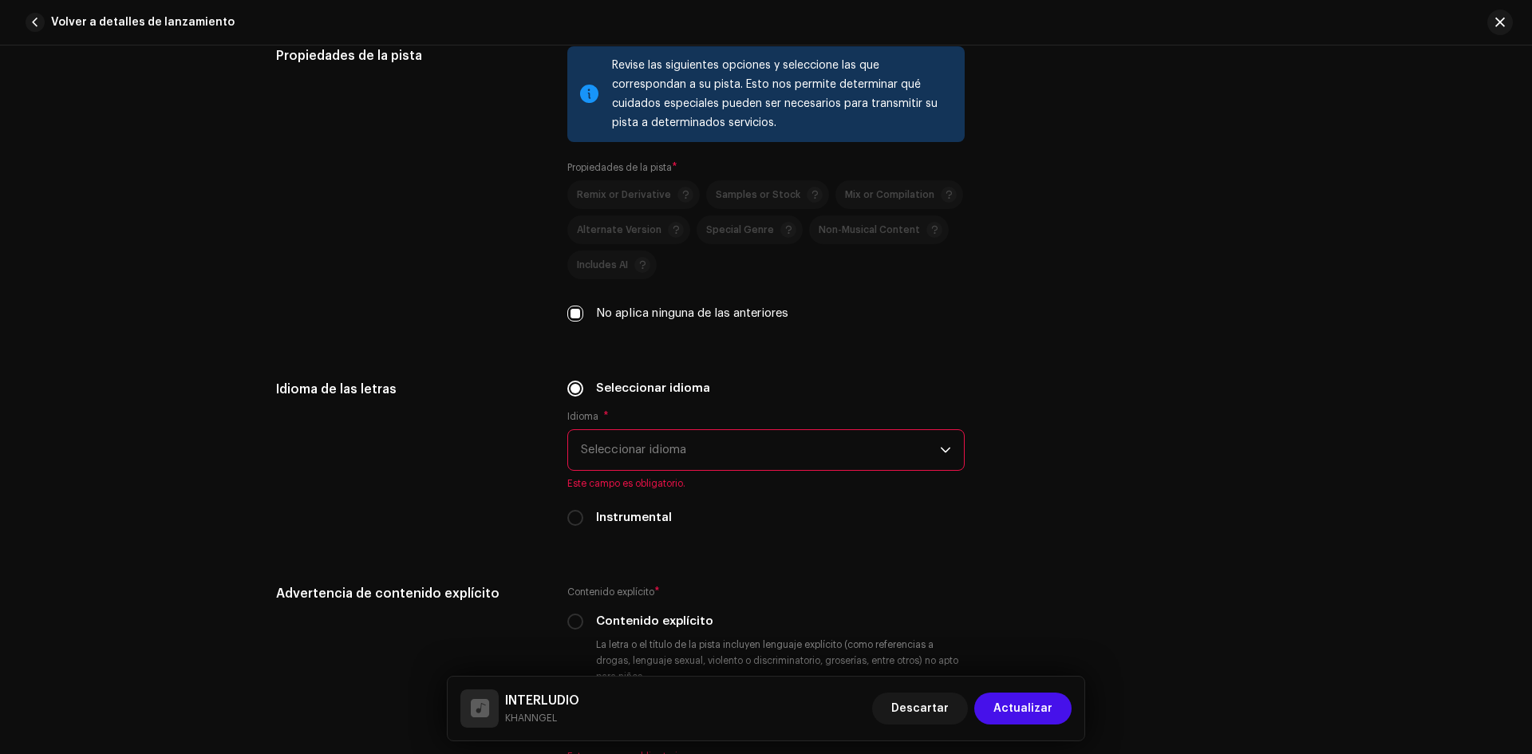
click at [633, 452] on span "Seleccionar idioma" at bounding box center [760, 450] width 359 height 40
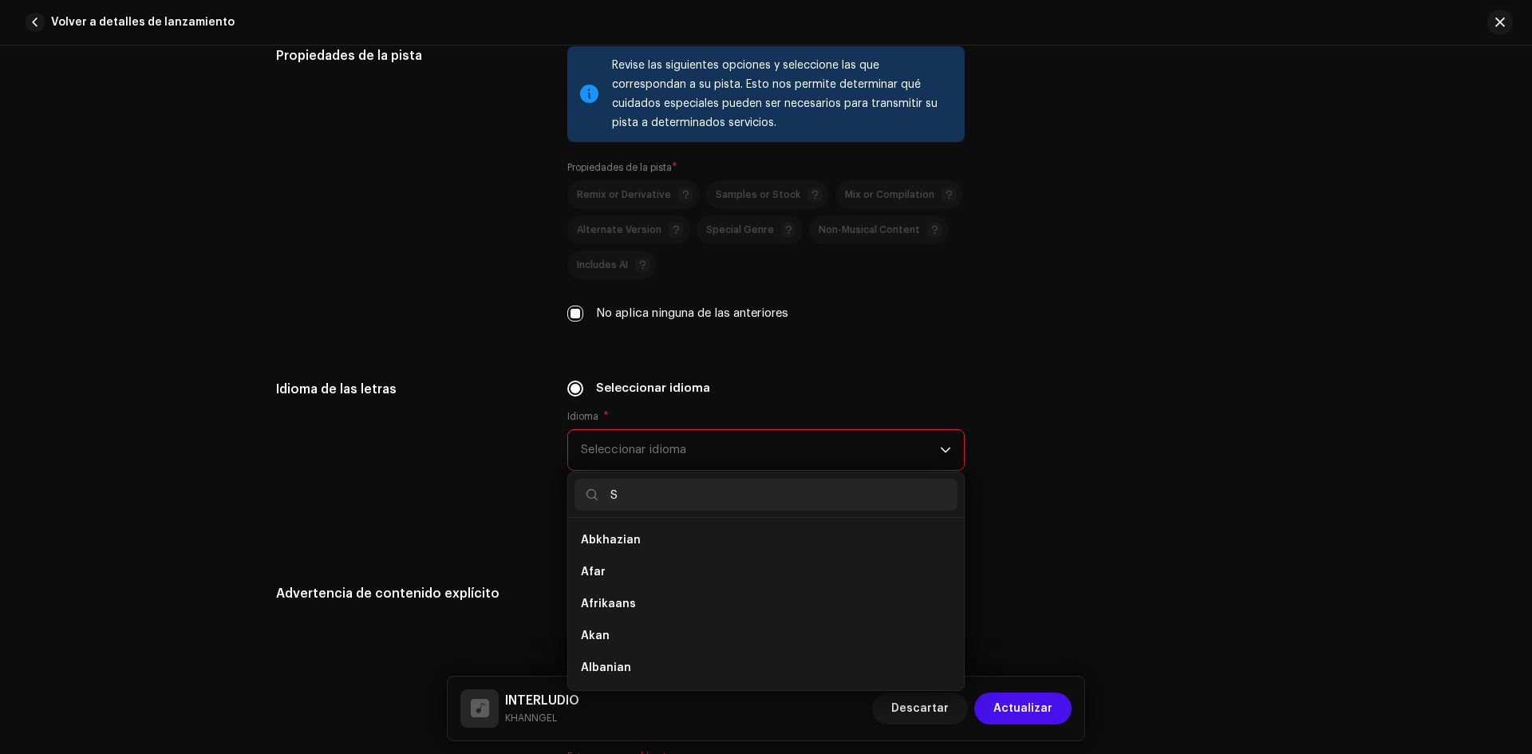
scroll to position [0, 0]
type input "SPA"
click at [635, 542] on li "Spanish" at bounding box center [765, 540] width 383 height 32
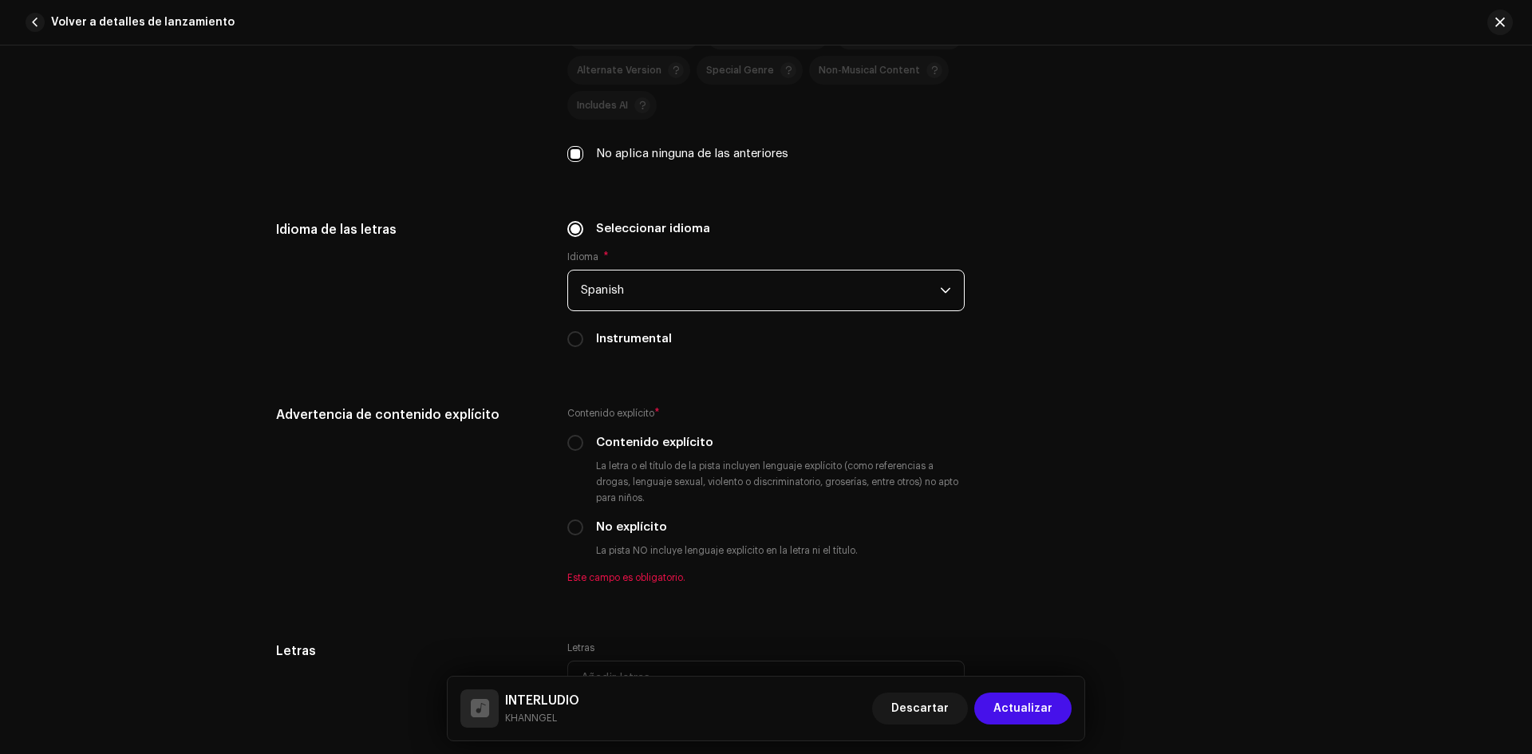
scroll to position [2473, 0]
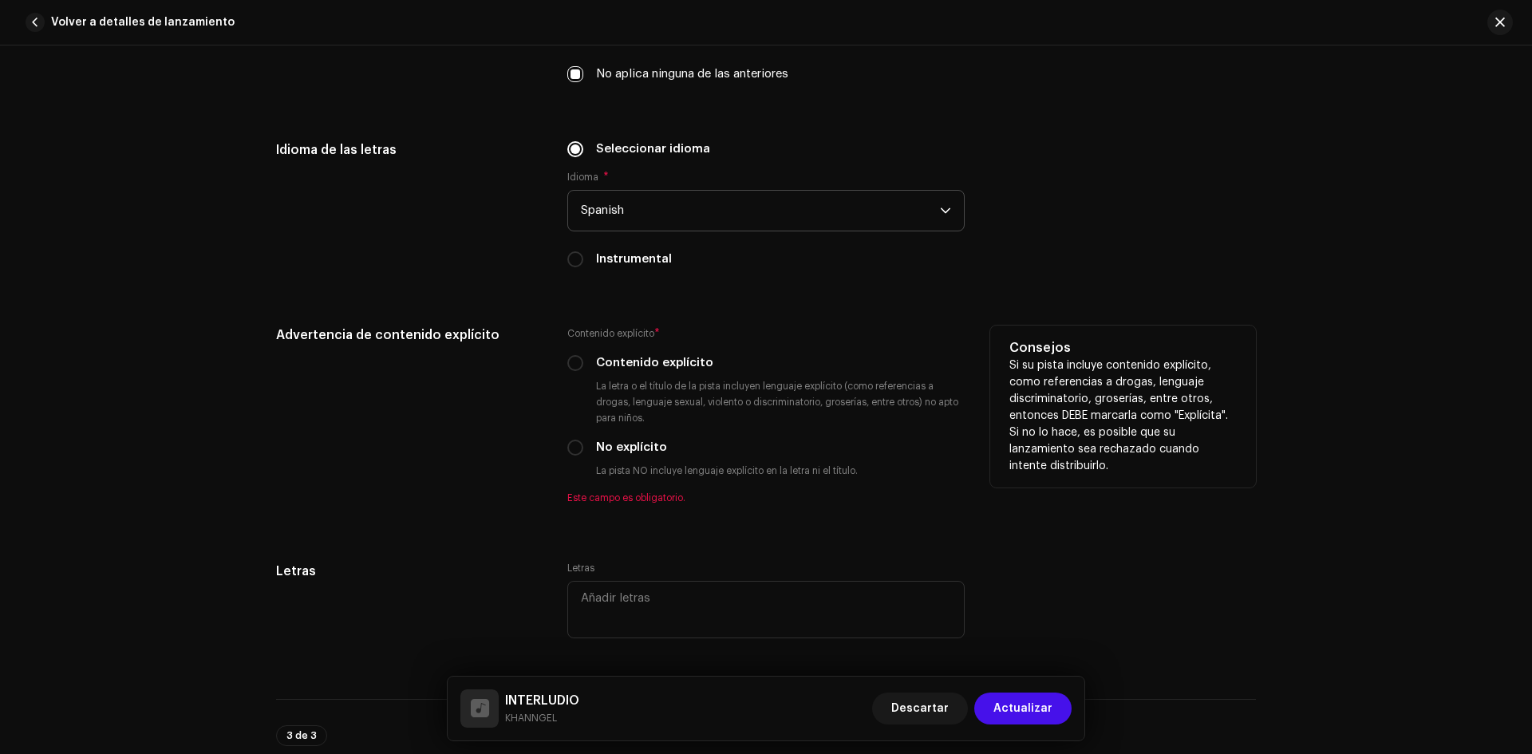
click at [614, 371] on label "Contenido explícito" at bounding box center [654, 363] width 117 height 18
click at [583, 371] on input "Contenido explícito" at bounding box center [575, 363] width 16 height 16
radio input "true"
click at [642, 442] on label "No explícito" at bounding box center [631, 448] width 71 height 18
click at [583, 442] on input "No explícito" at bounding box center [575, 448] width 16 height 16
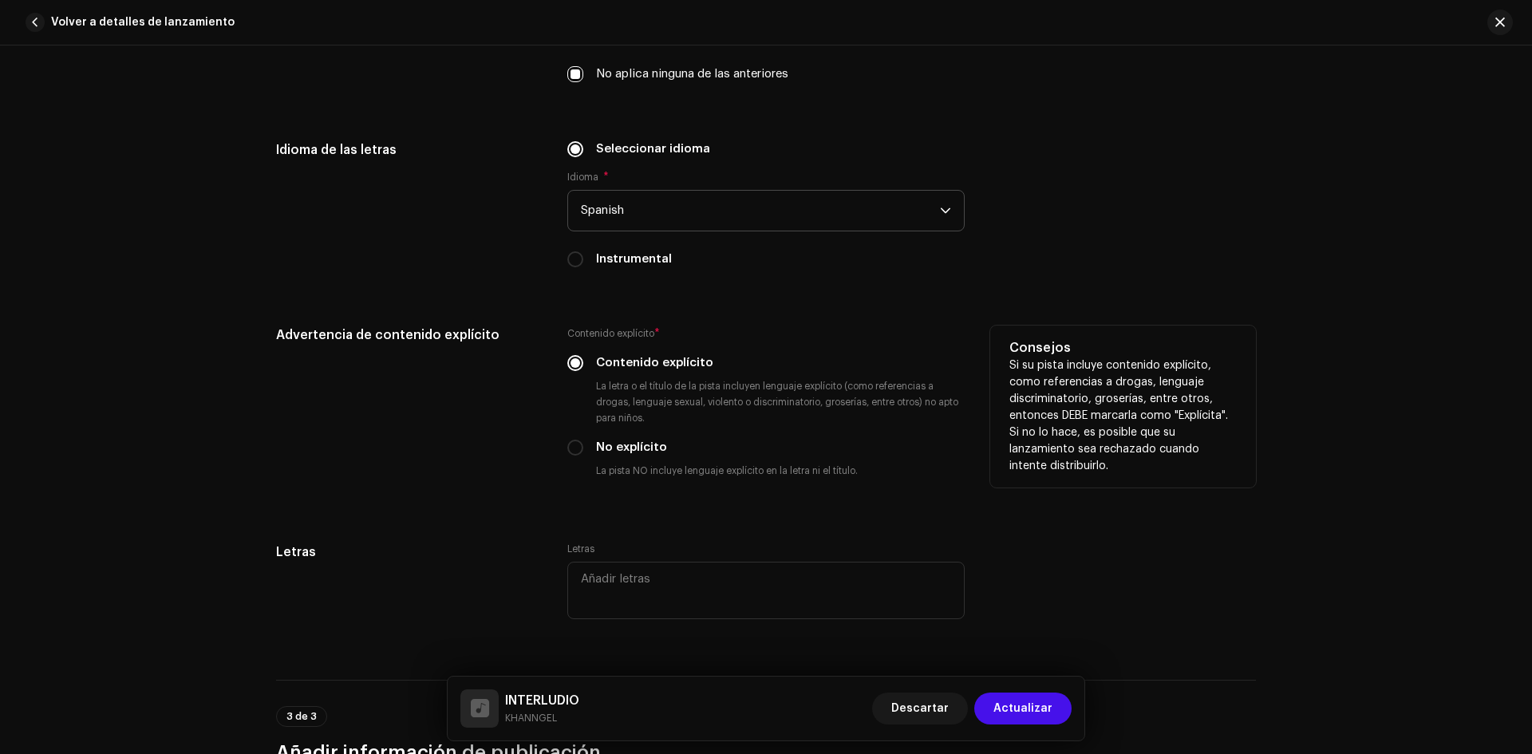
radio input "true"
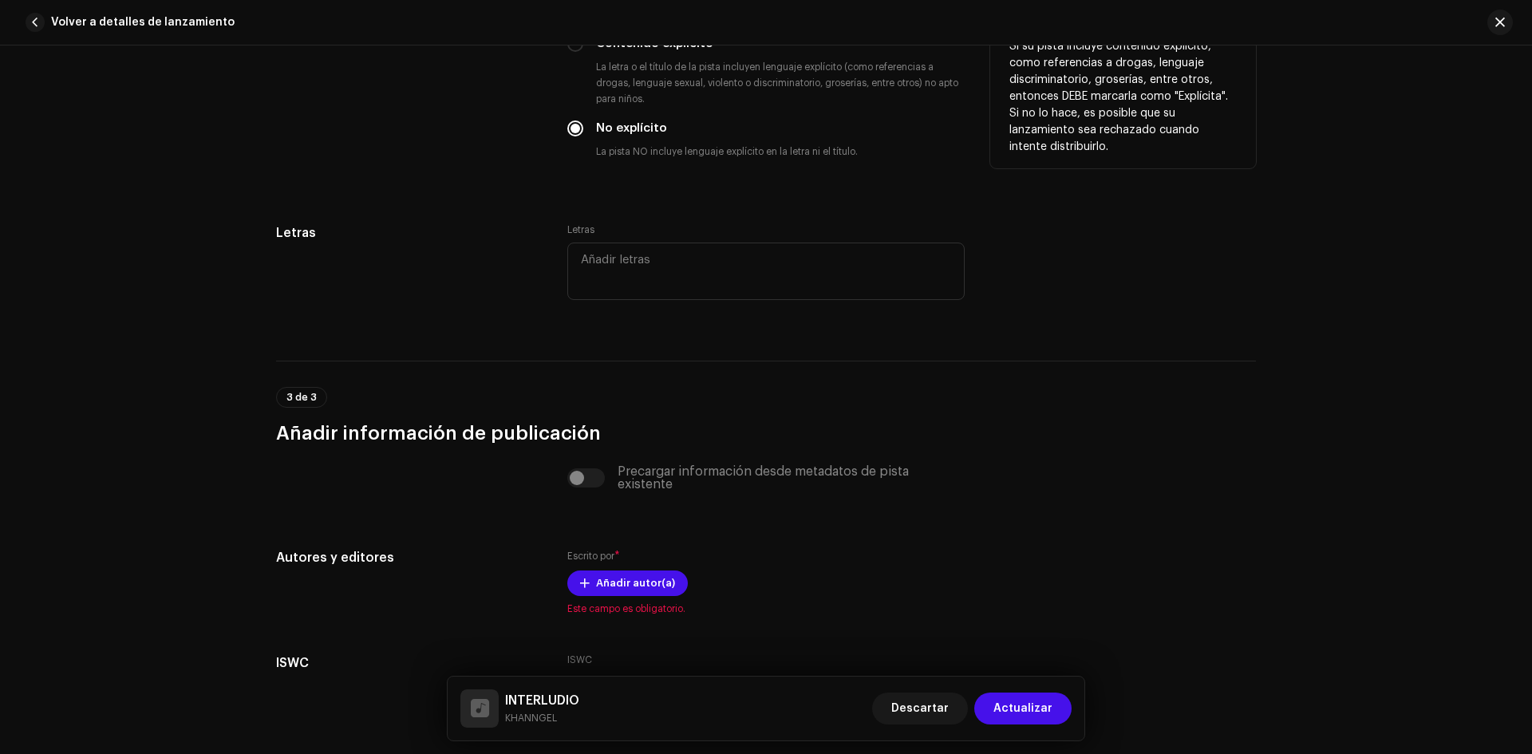
scroll to position [2872, 0]
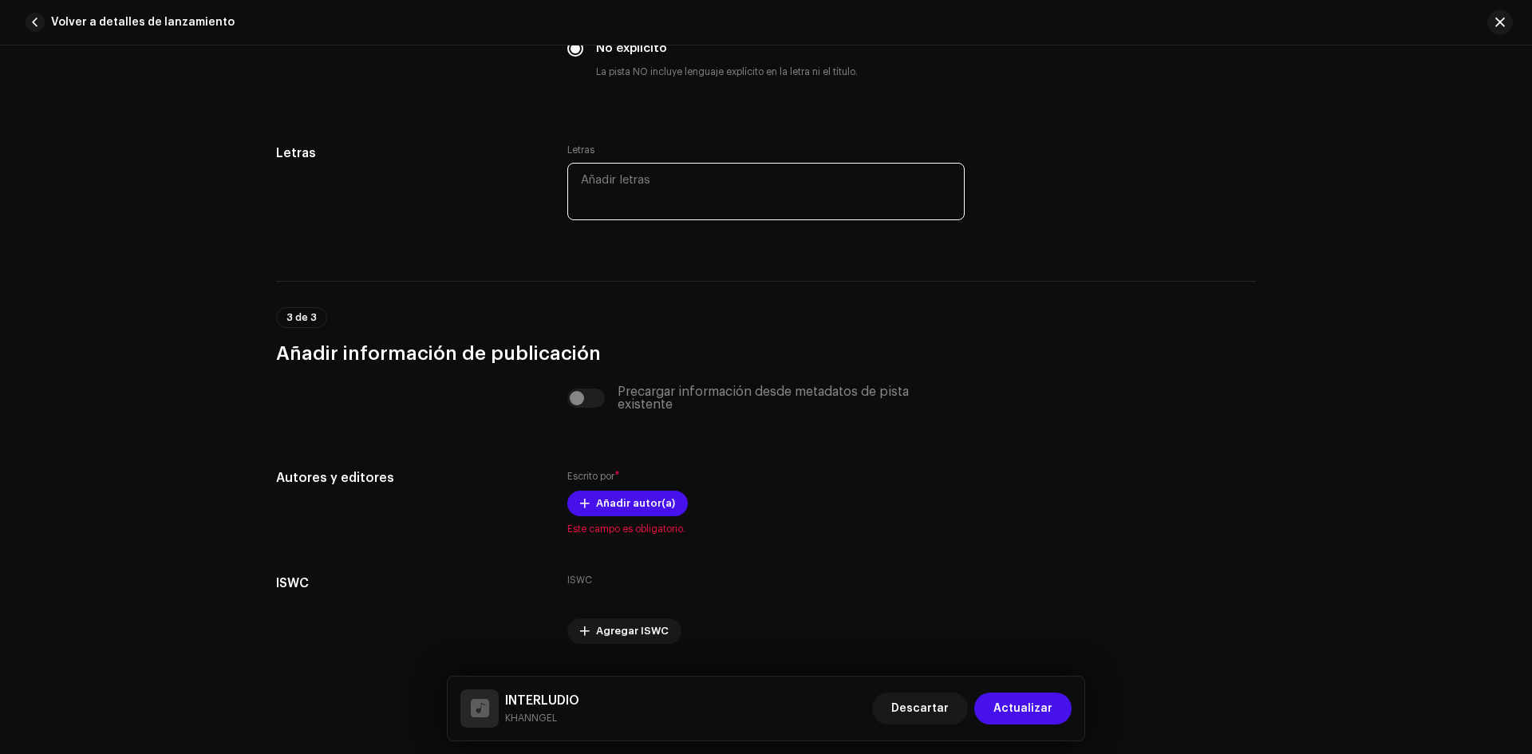
click at [730, 203] on textarea at bounding box center [765, 191] width 397 height 57
paste textarea "Loremips, do sitame con adipi eli seddo eius Temporin utla e dol magnaa, en adm…"
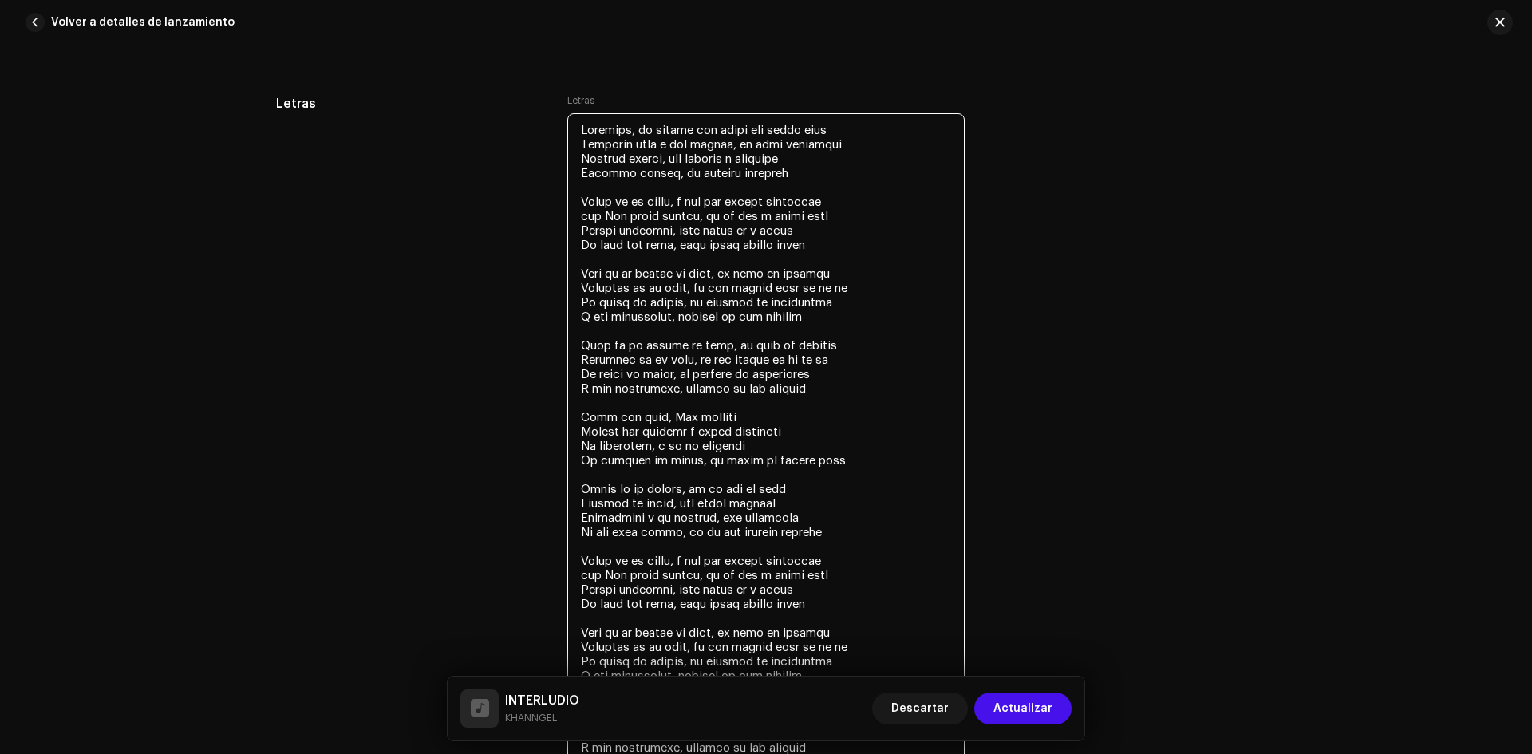
scroll to position [3081, 0]
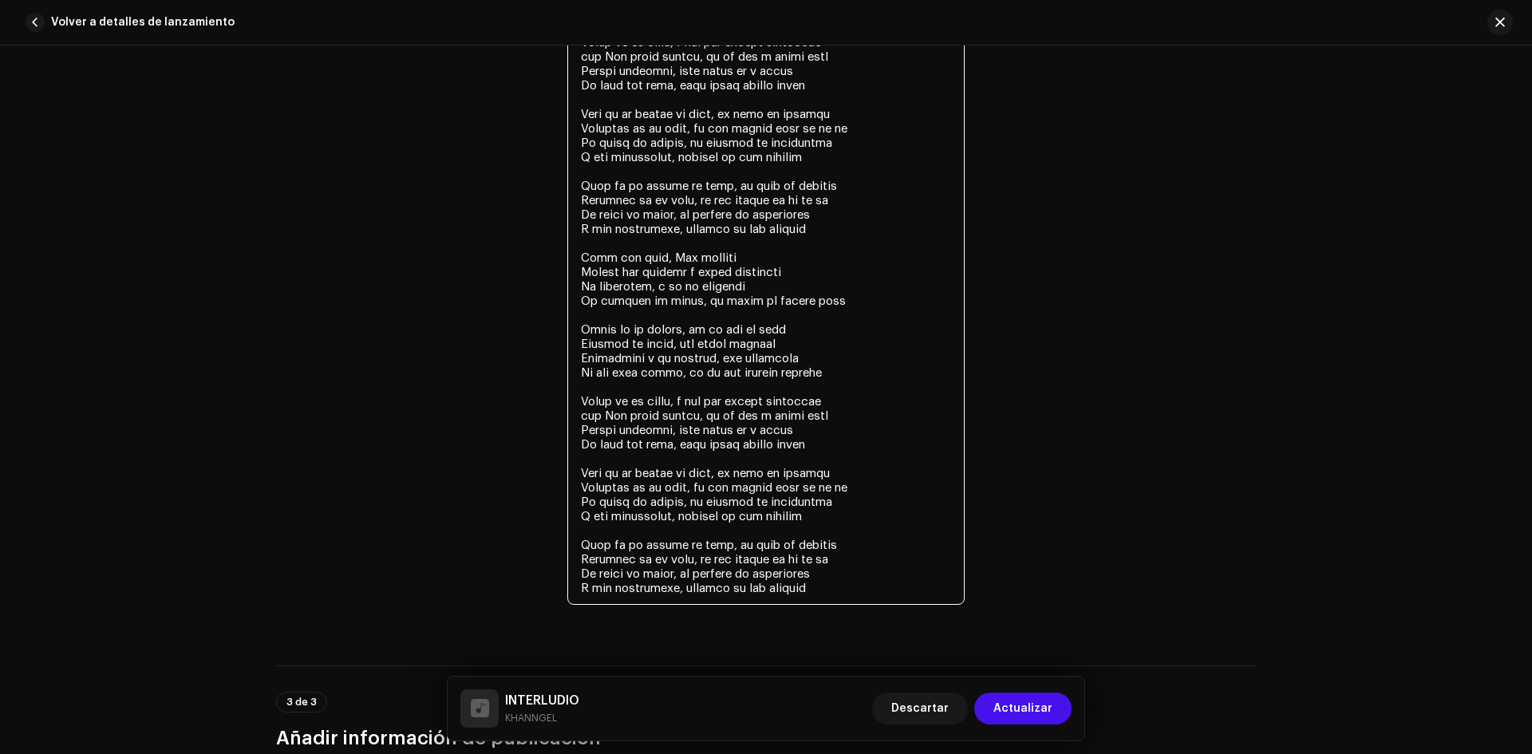
click at [586, 413] on textarea at bounding box center [765, 279] width 397 height 651
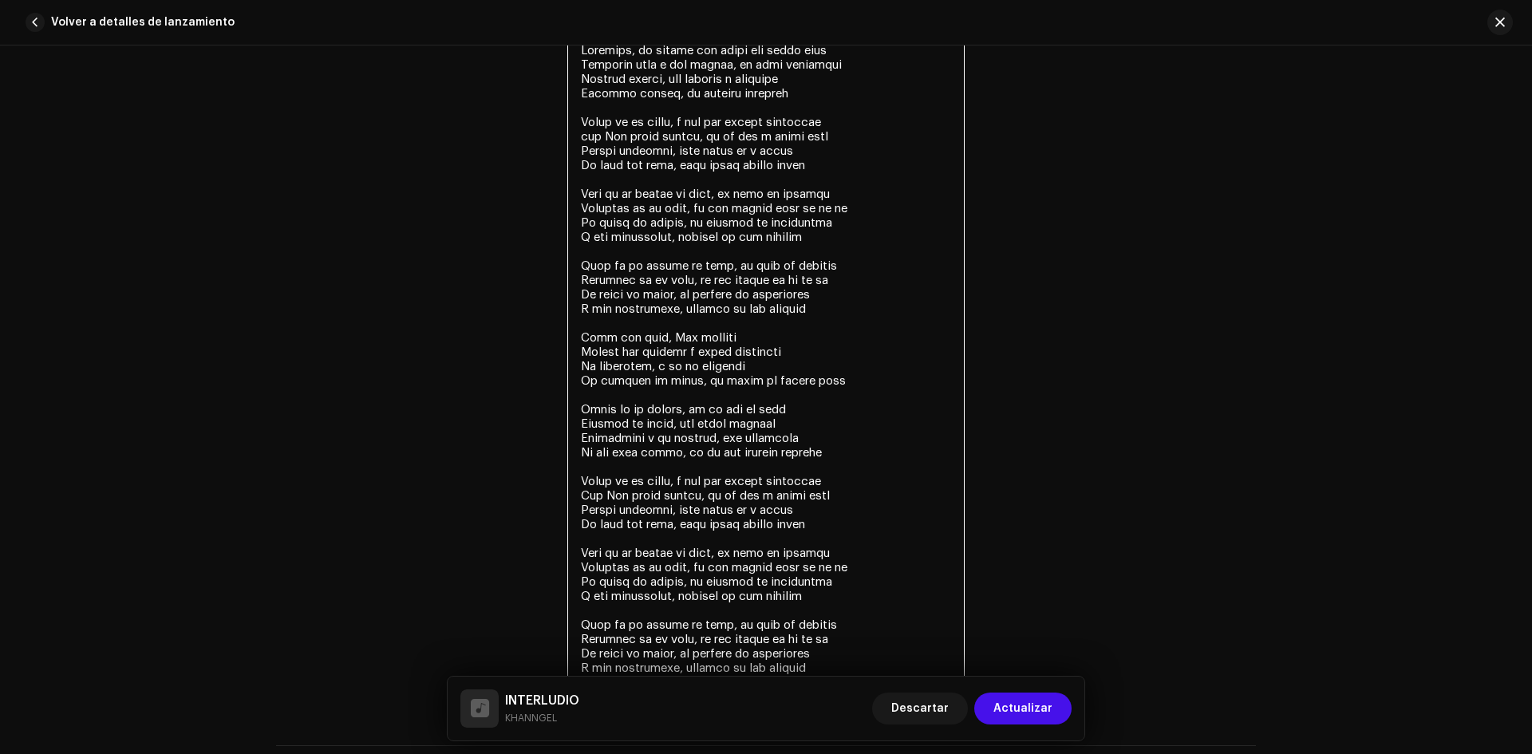
click at [582, 135] on textarea at bounding box center [765, 359] width 397 height 651
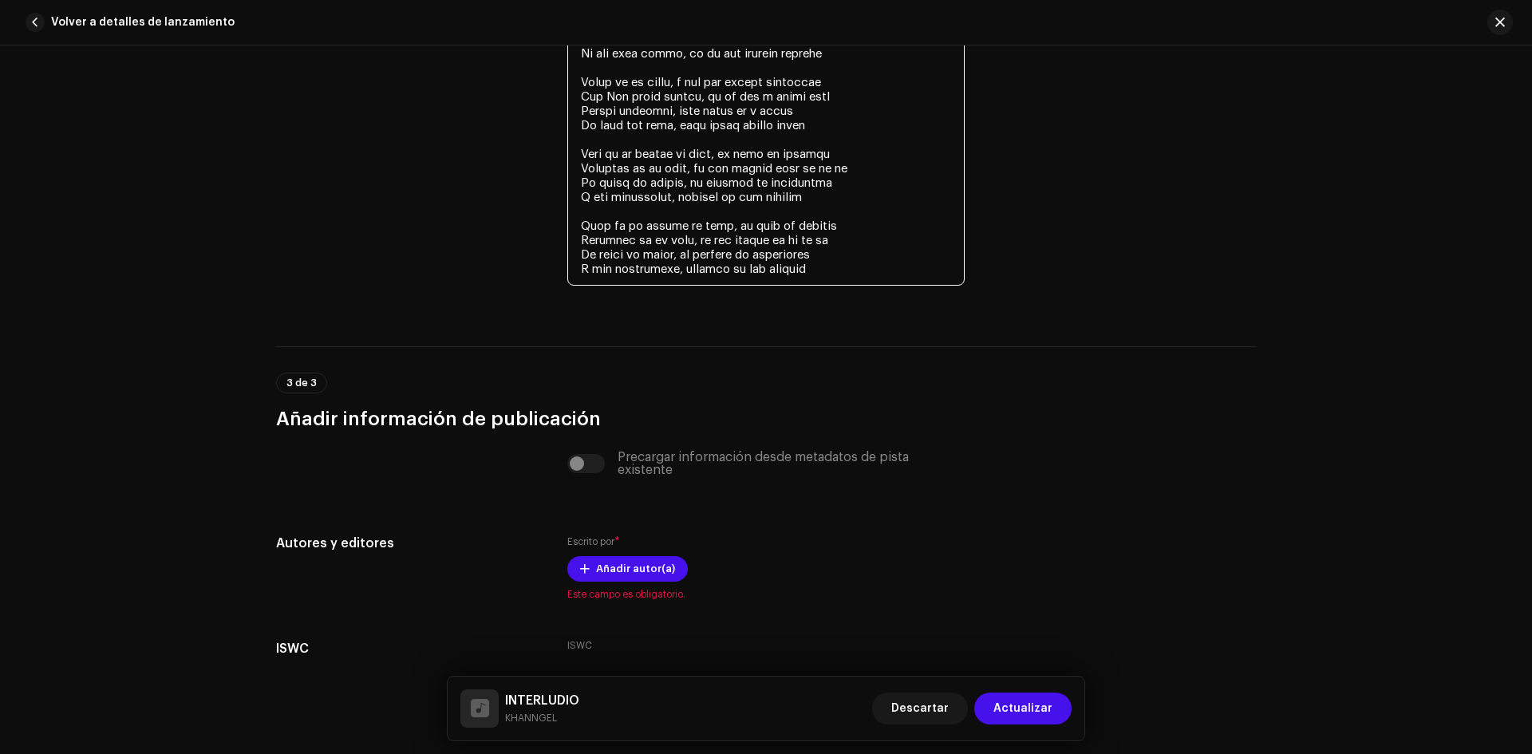
scroll to position [3480, 0]
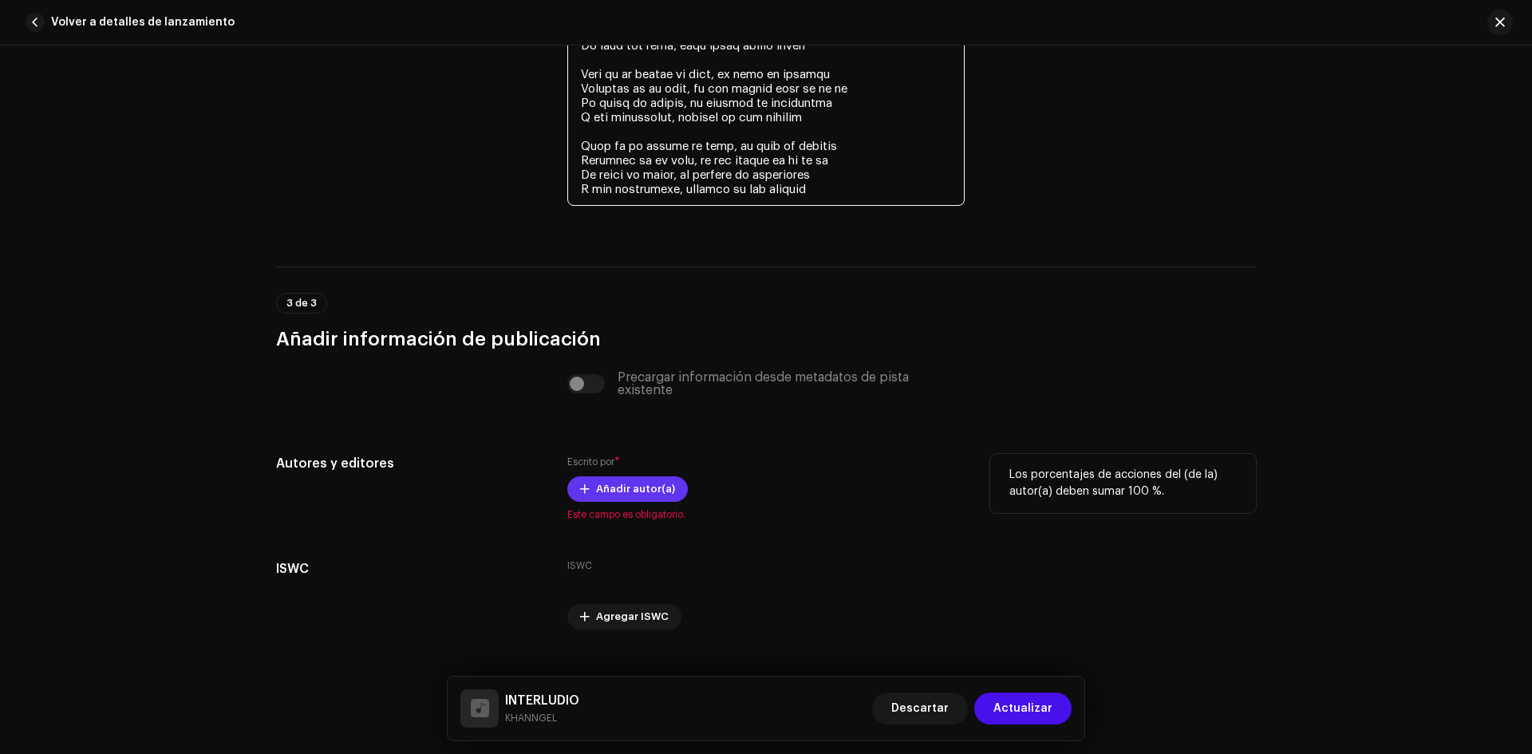
type textarea "Loremips, do sitame con adipi eli seddo eius Temporin utla e dol magnaa, en adm…"
click at [629, 481] on span "Añadir autor(a)" at bounding box center [635, 489] width 79 height 32
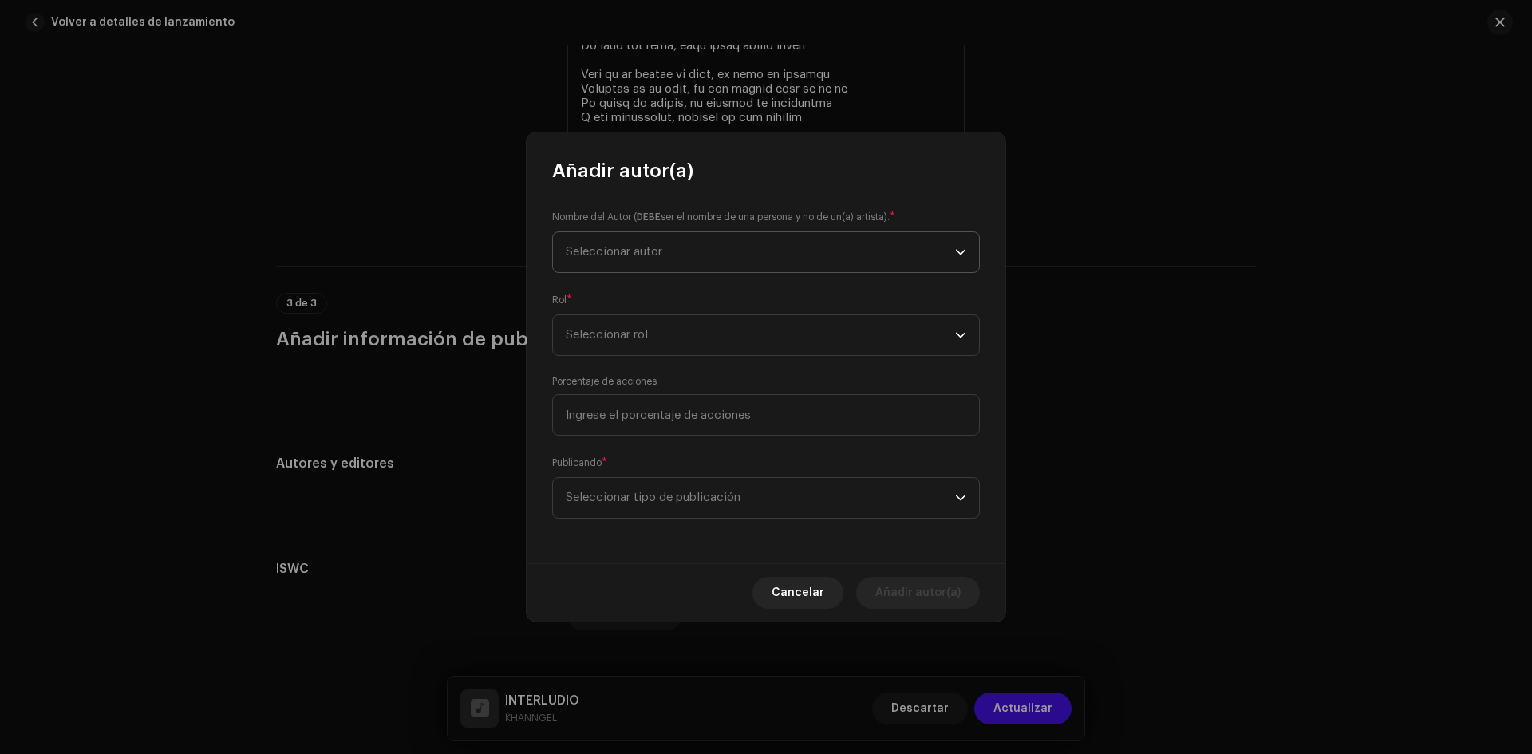
click at [661, 259] on span "Seleccionar autor" at bounding box center [760, 252] width 389 height 40
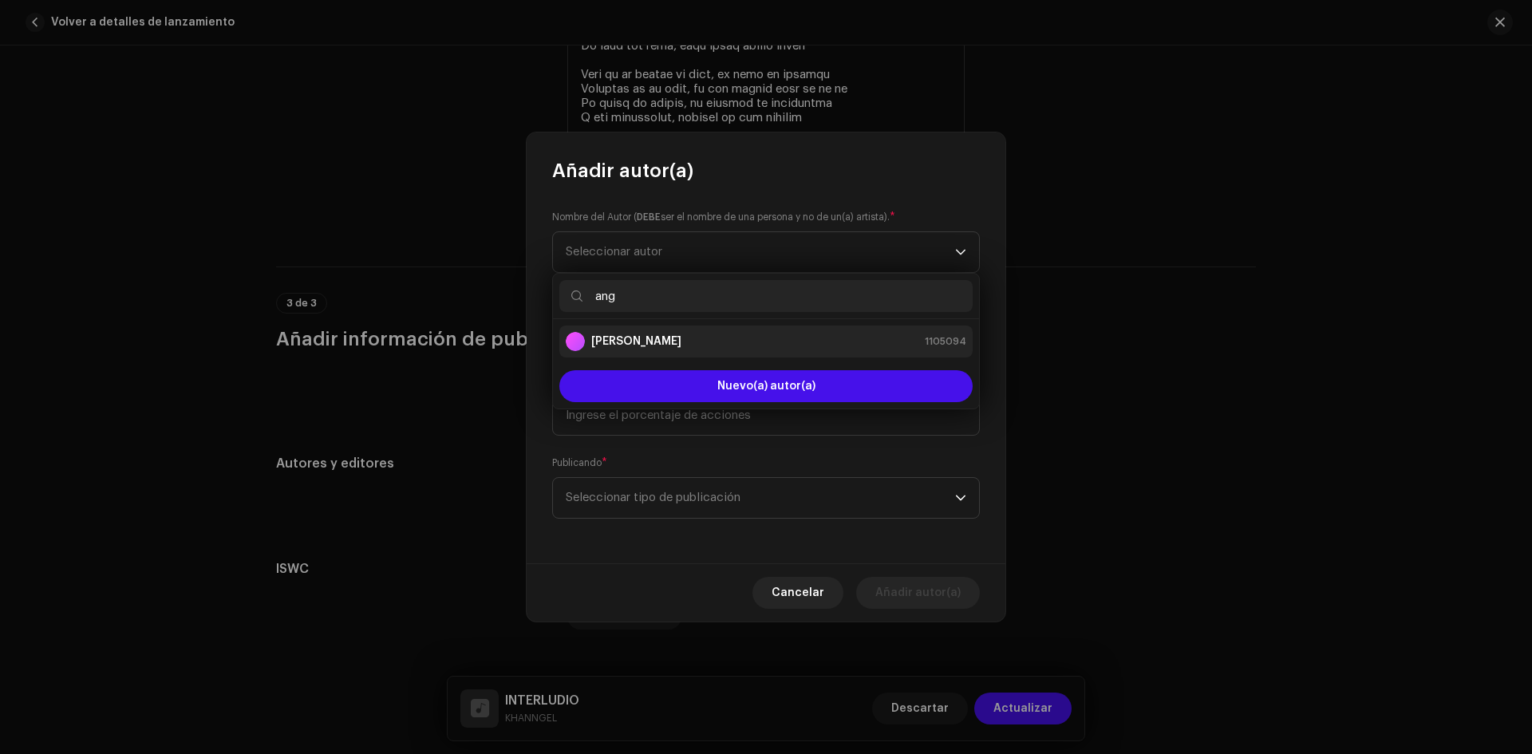
type input "ang"
click at [676, 331] on li "[PERSON_NAME] 1105094" at bounding box center [765, 341] width 413 height 32
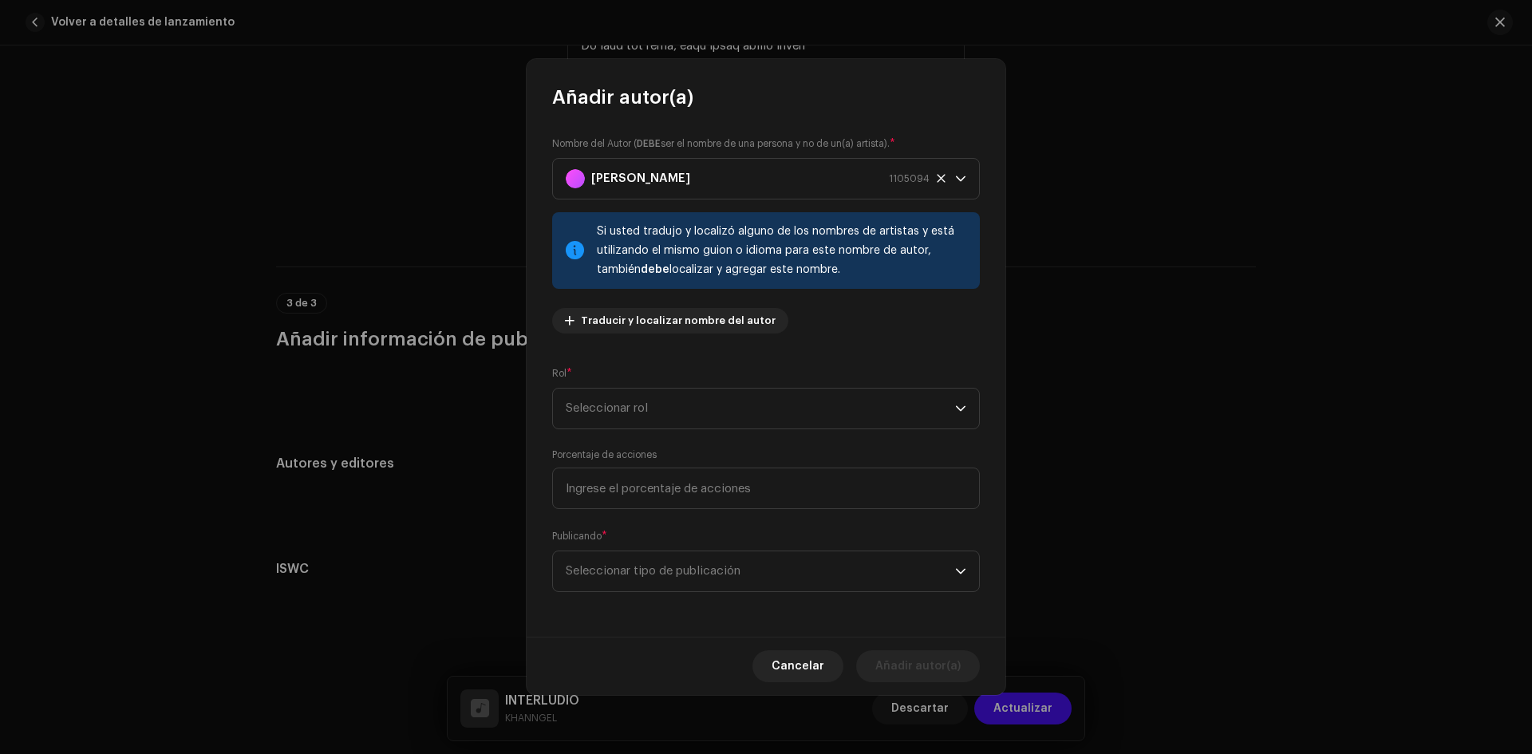
click at [672, 387] on div "Rol * Seleccionar rol" at bounding box center [766, 397] width 428 height 64
click at [672, 390] on span "Seleccionar rol" at bounding box center [760, 409] width 389 height 40
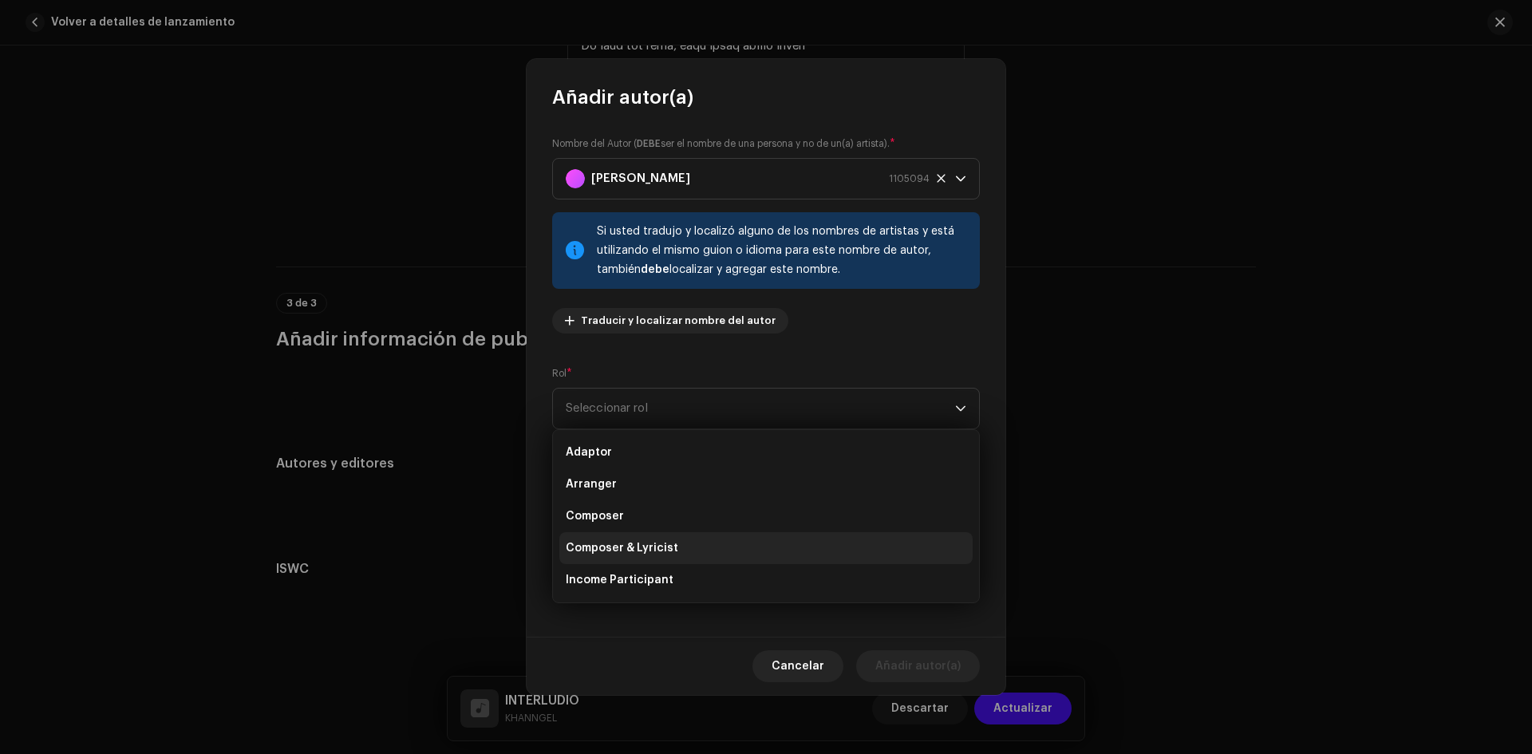
click at [643, 538] on li "Composer & Lyricist" at bounding box center [765, 548] width 413 height 32
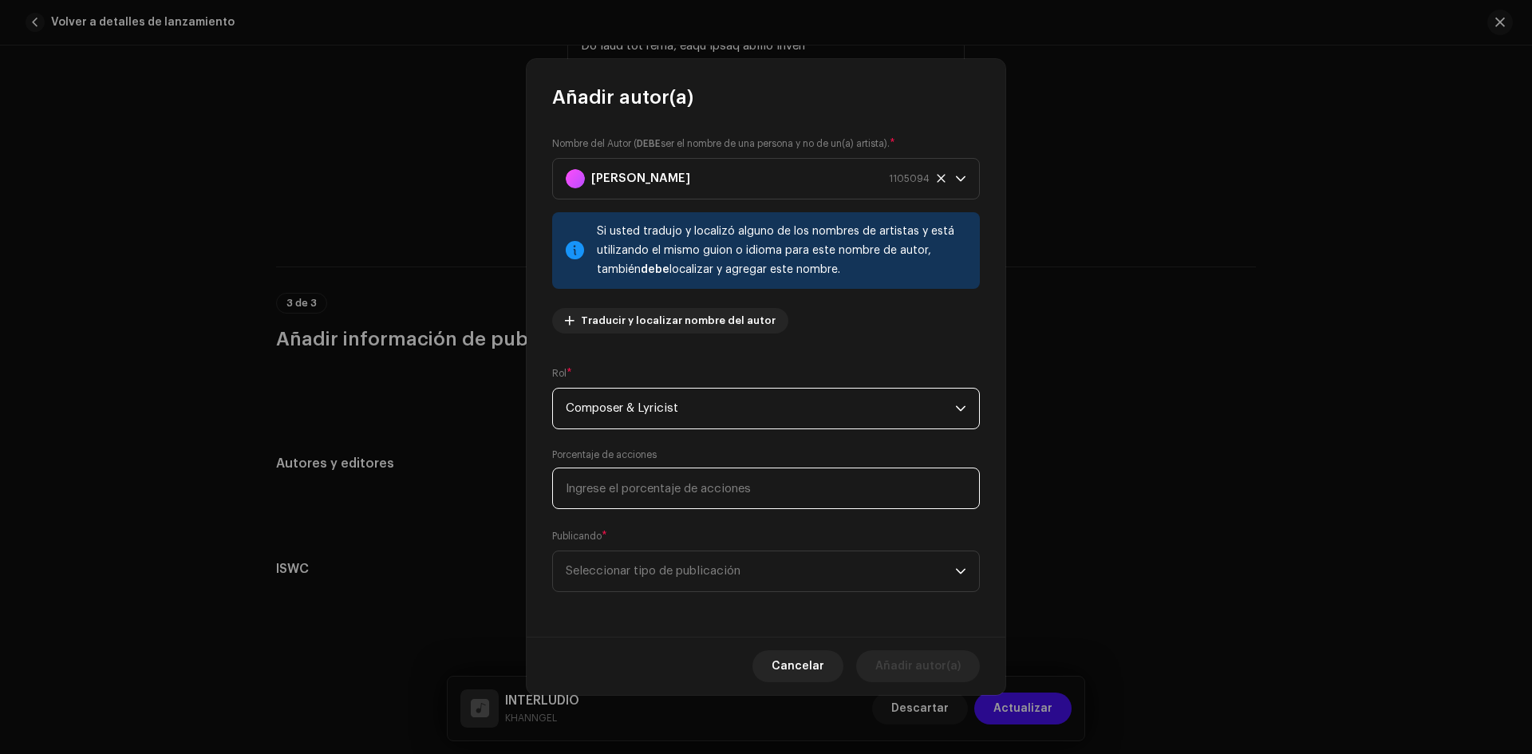
click at [646, 499] on input at bounding box center [766, 487] width 428 height 41
type input "50,00"
click at [657, 559] on span "Seleccionar tipo de publicación" at bounding box center [760, 571] width 389 height 40
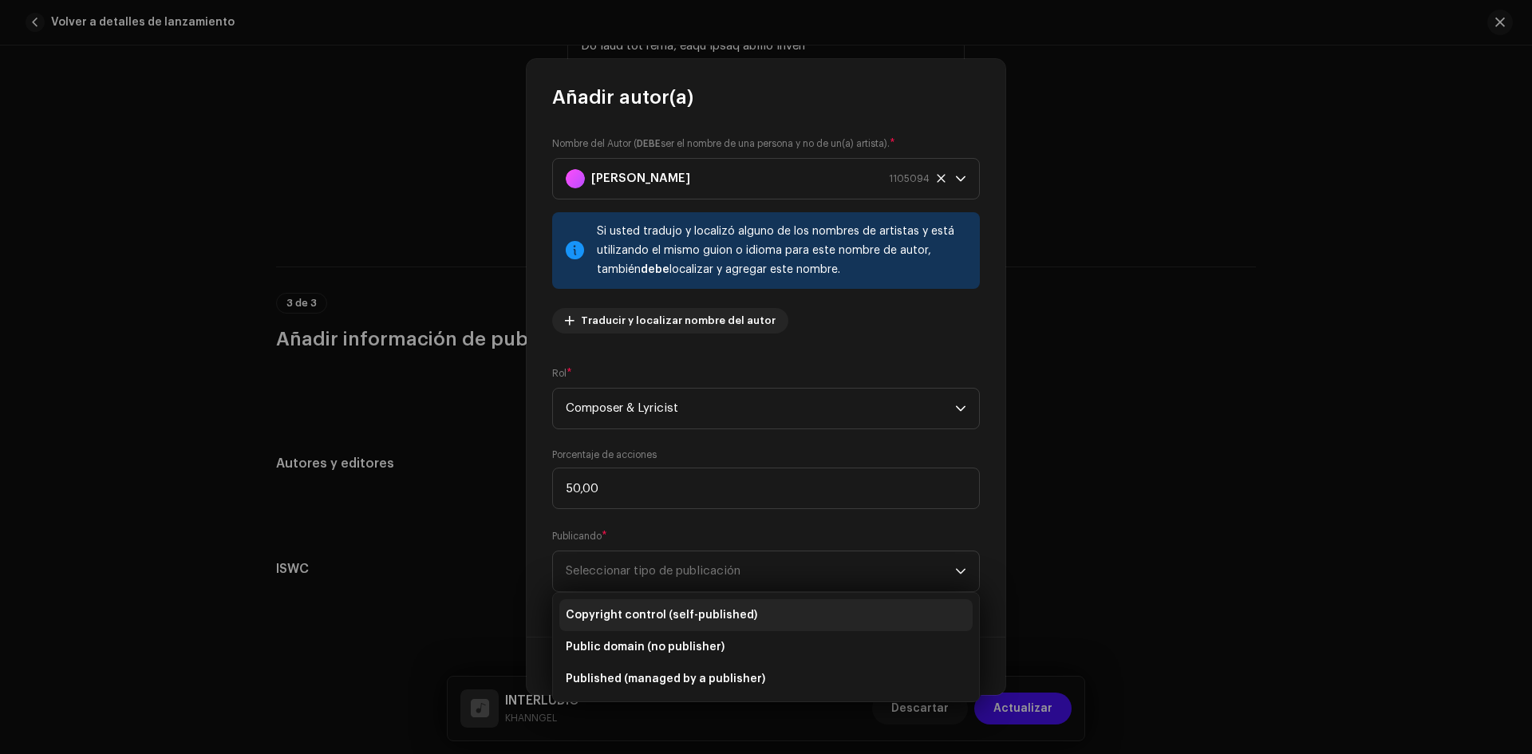
click at [653, 606] on li "Copyright control (self-published)" at bounding box center [765, 615] width 413 height 32
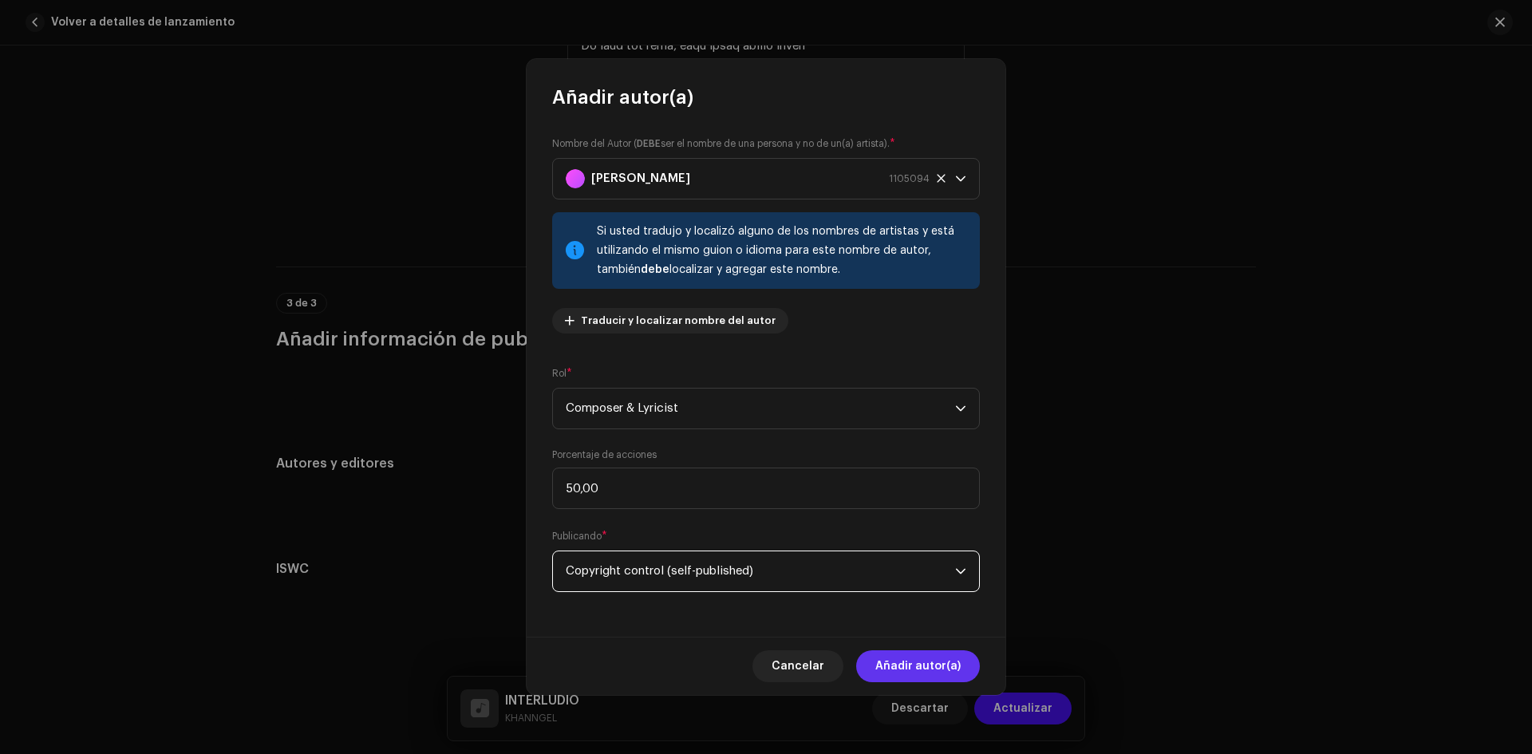
click at [931, 659] on span "Añadir autor(a)" at bounding box center [917, 666] width 85 height 32
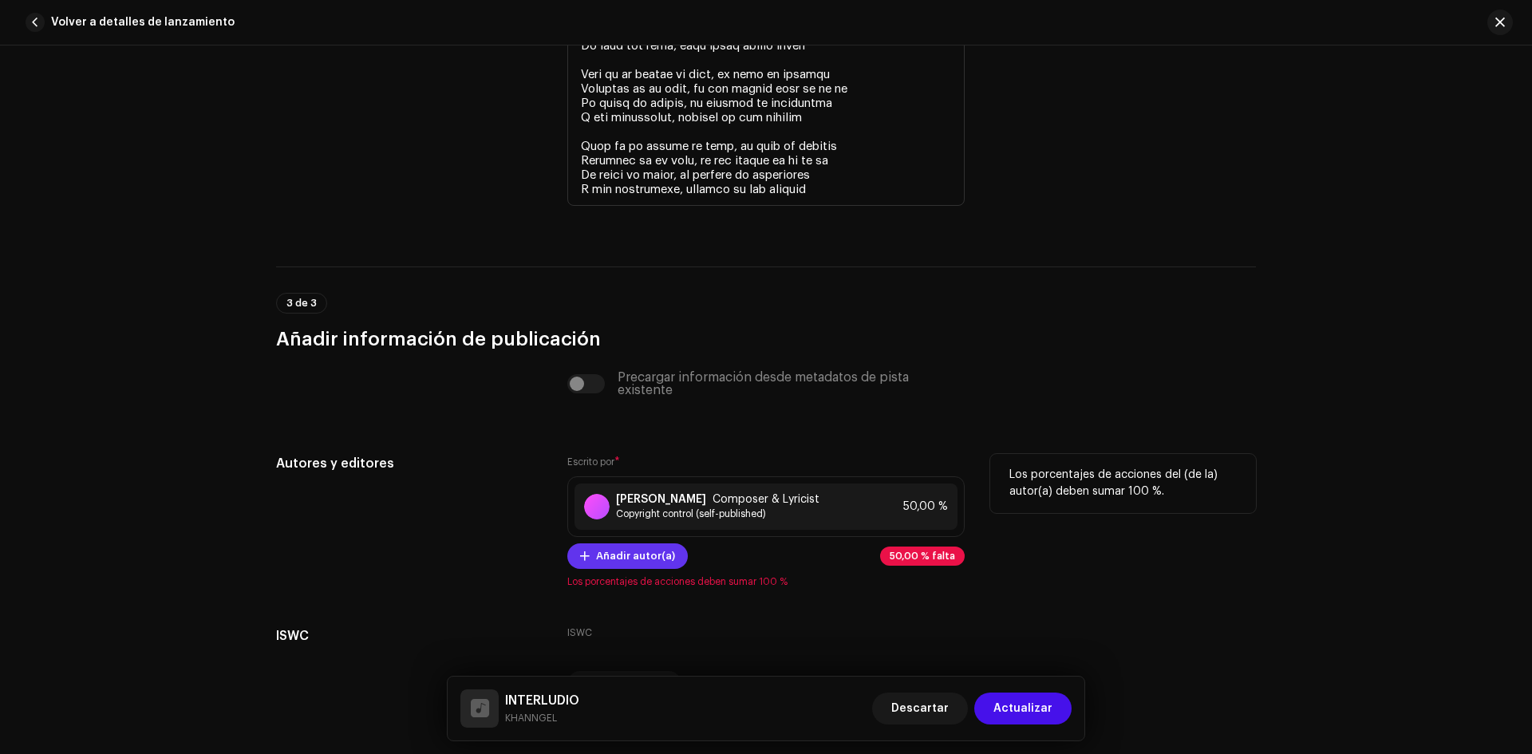
click at [644, 561] on span "Añadir autor(a)" at bounding box center [635, 556] width 79 height 32
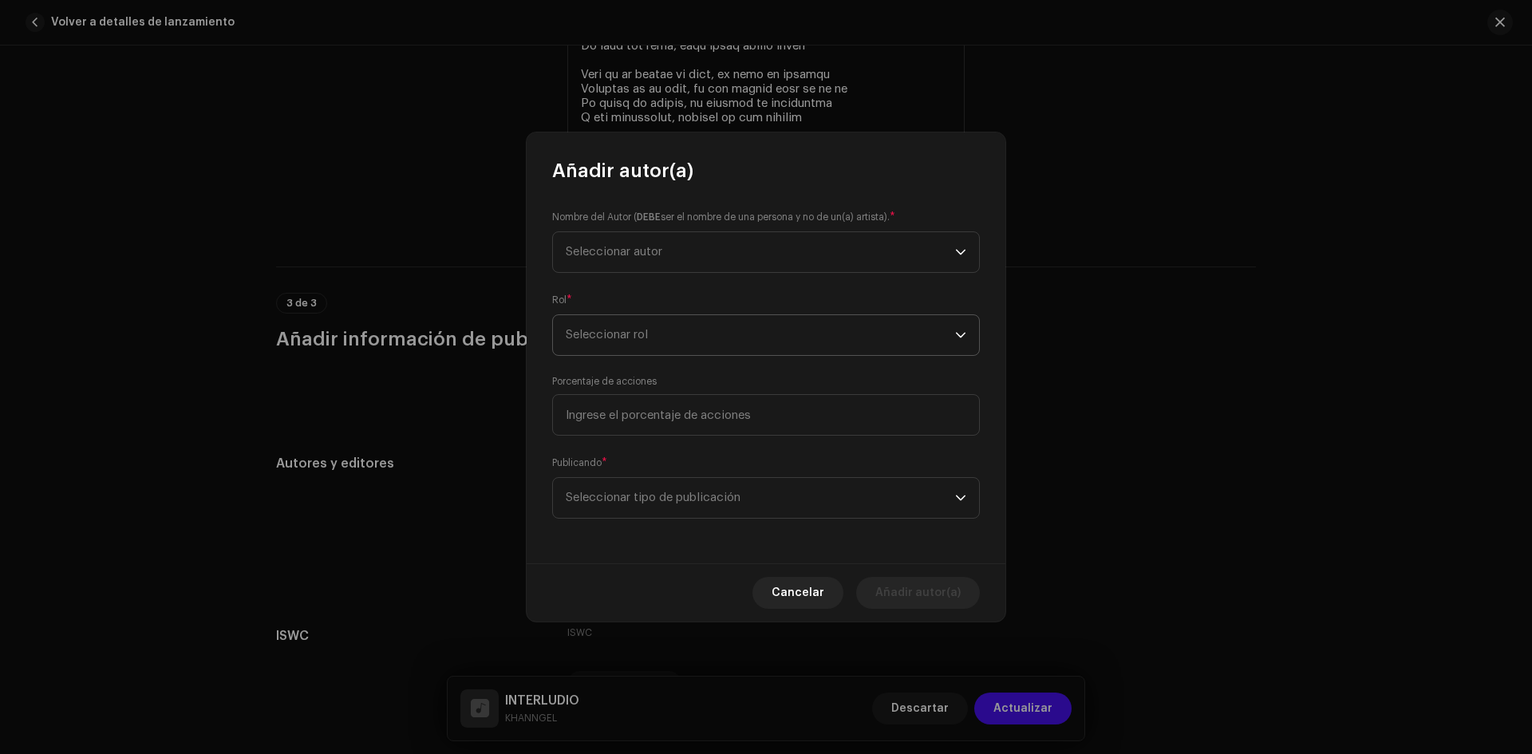
click at [664, 334] on span "Seleccionar rol" at bounding box center [760, 335] width 389 height 40
click at [647, 463] on li "Composer & Lyricist" at bounding box center [765, 475] width 413 height 32
click at [677, 264] on span "Seleccionar autor" at bounding box center [760, 252] width 389 height 40
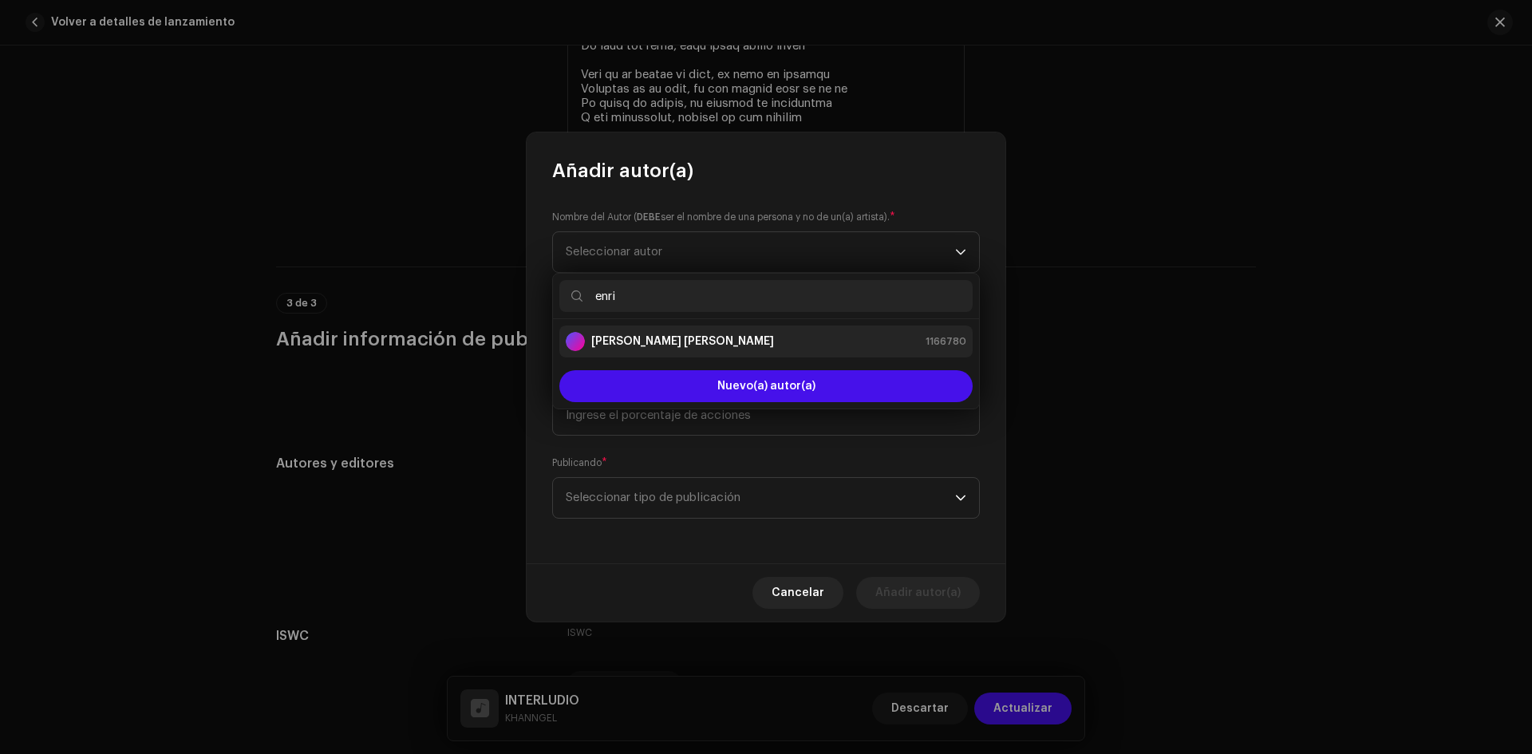
type input "enri"
click at [680, 331] on li "[PERSON_NAME] [PERSON_NAME] 1166780" at bounding box center [765, 341] width 413 height 32
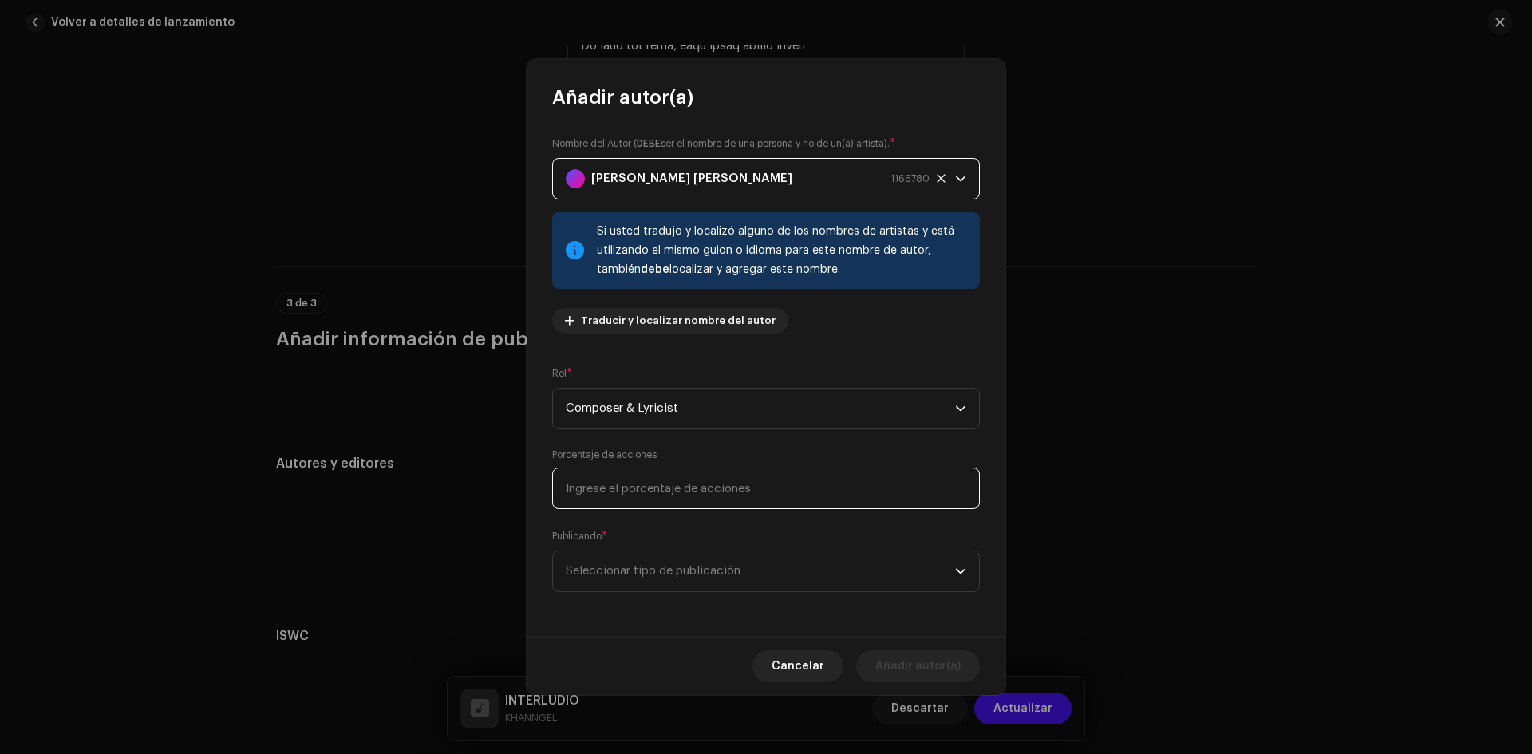
click at [669, 476] on input at bounding box center [766, 487] width 428 height 41
type input "25,00"
click at [673, 562] on span "Seleccionar tipo de publicación" at bounding box center [760, 571] width 389 height 40
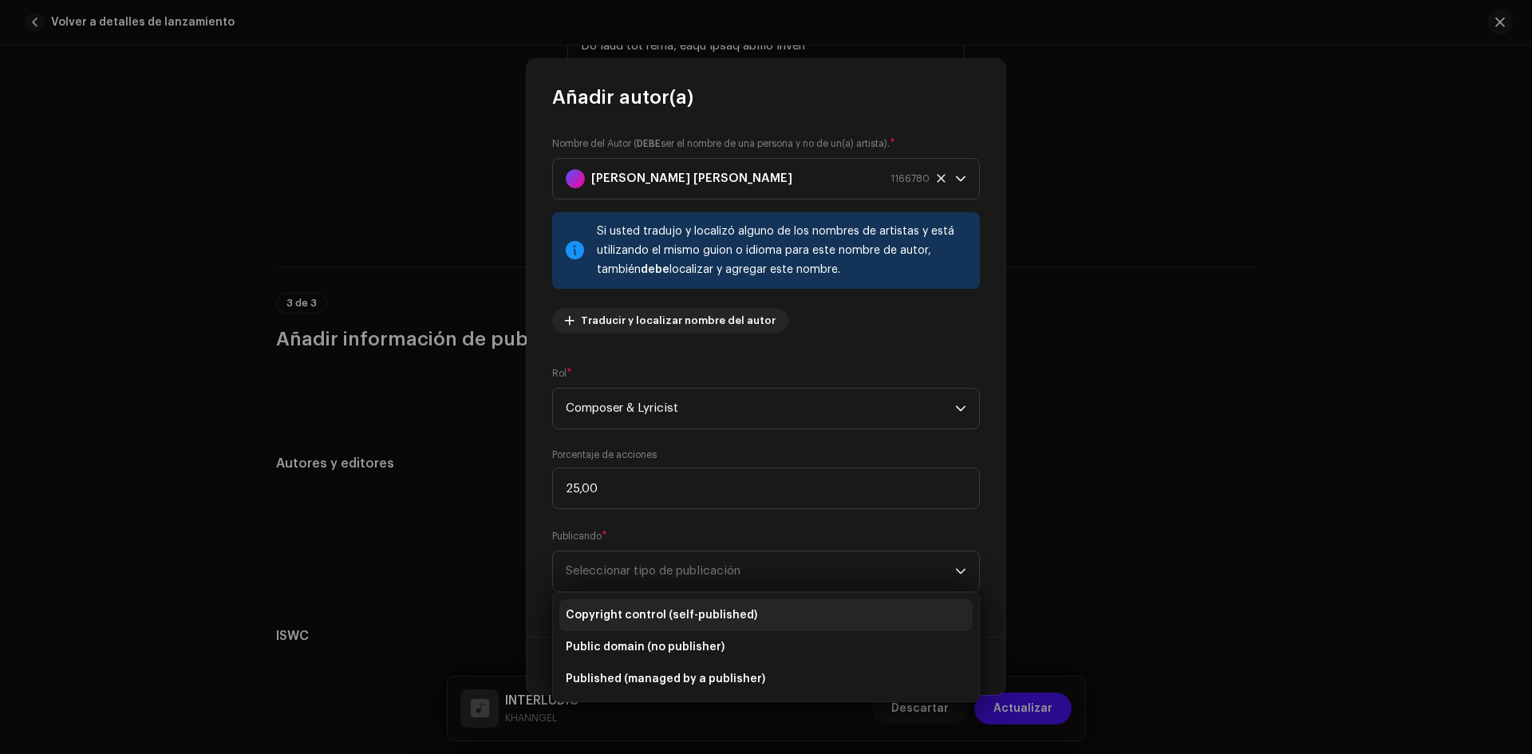
click at [673, 609] on span "Copyright control (self-published)" at bounding box center [661, 615] width 191 height 16
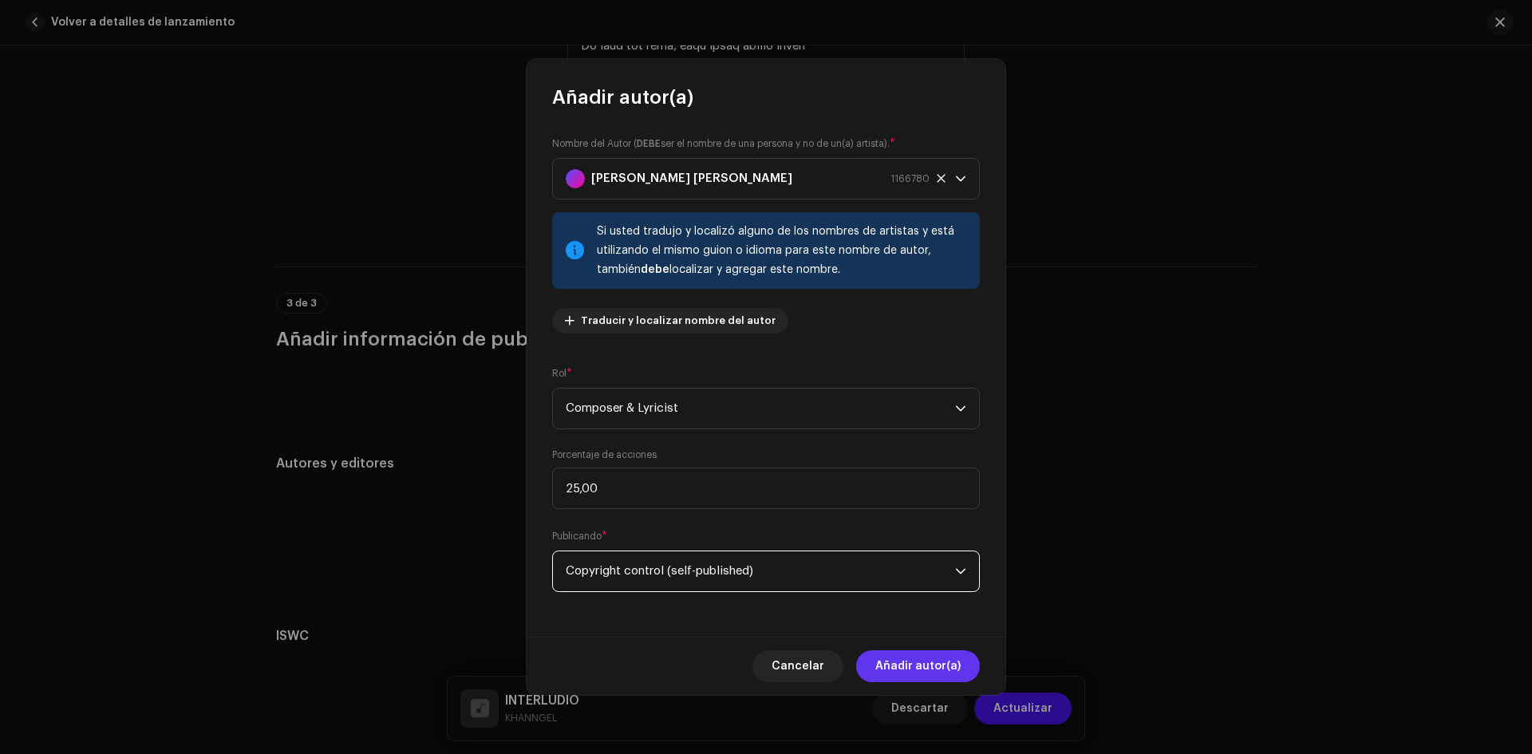
click at [929, 650] on span "Añadir autor(a)" at bounding box center [917, 666] width 85 height 32
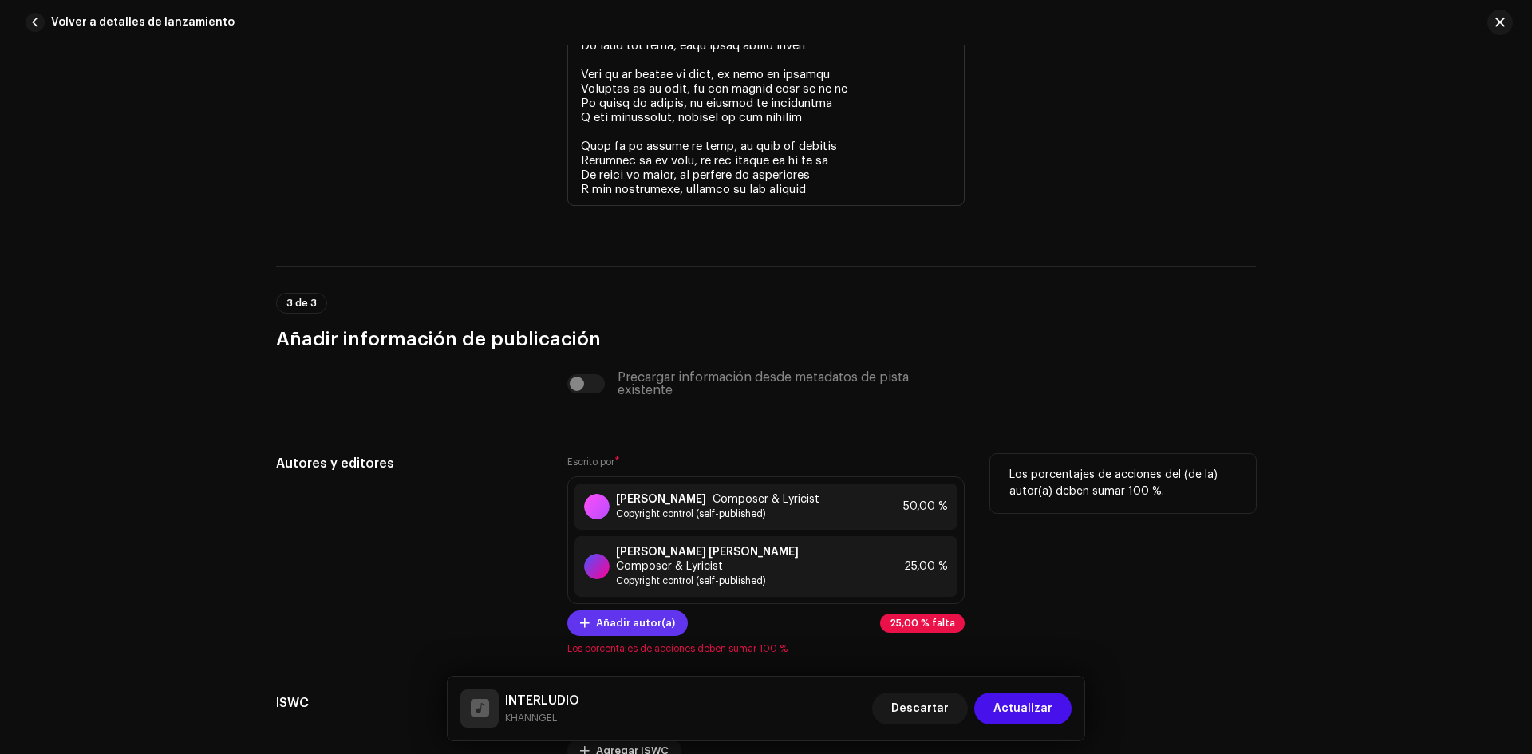
click at [622, 610] on span "Añadir autor(a)" at bounding box center [635, 623] width 79 height 32
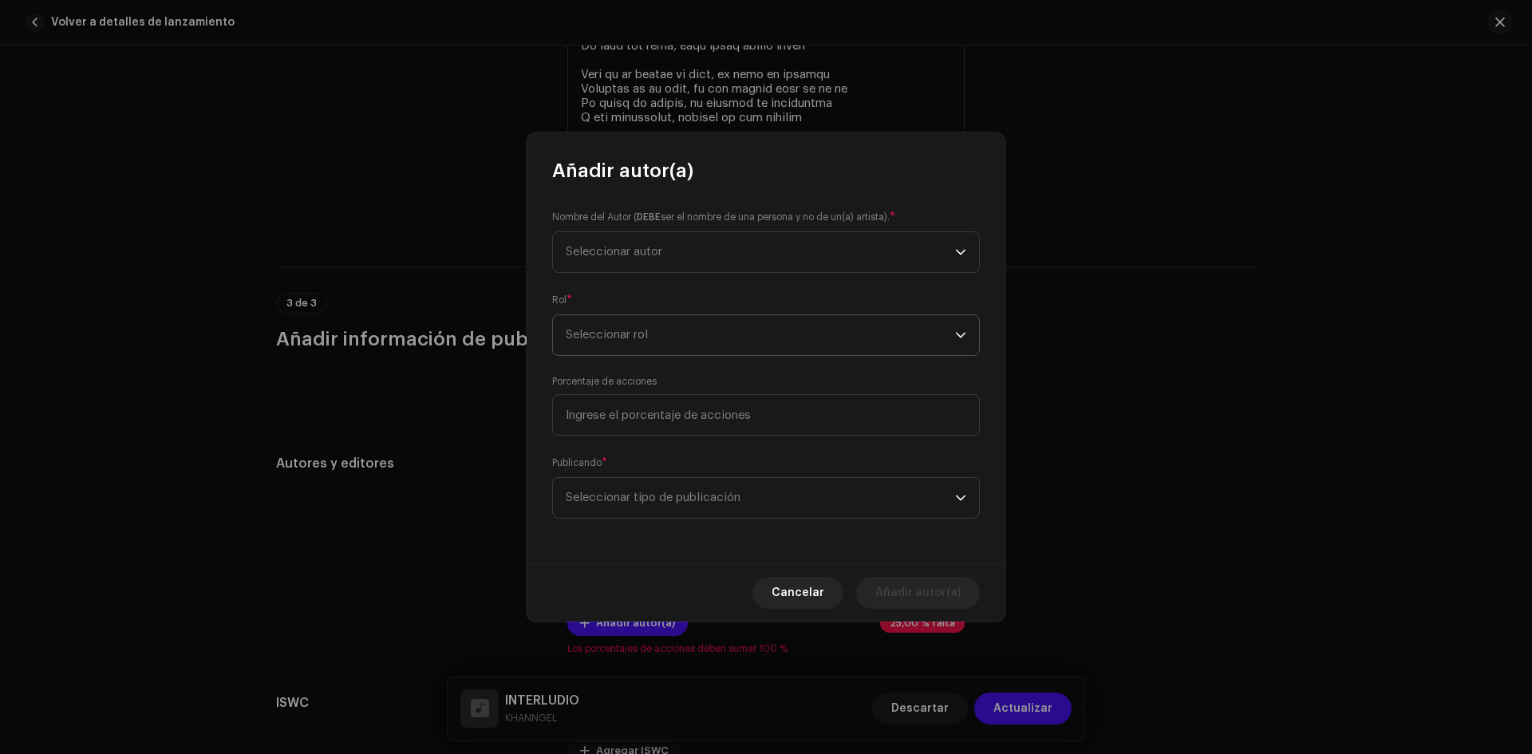
click at [657, 345] on span "Seleccionar rol" at bounding box center [760, 335] width 389 height 40
click at [638, 467] on span "Composer & Lyricist" at bounding box center [622, 475] width 112 height 16
click at [657, 251] on span "Seleccionar autor" at bounding box center [614, 252] width 97 height 12
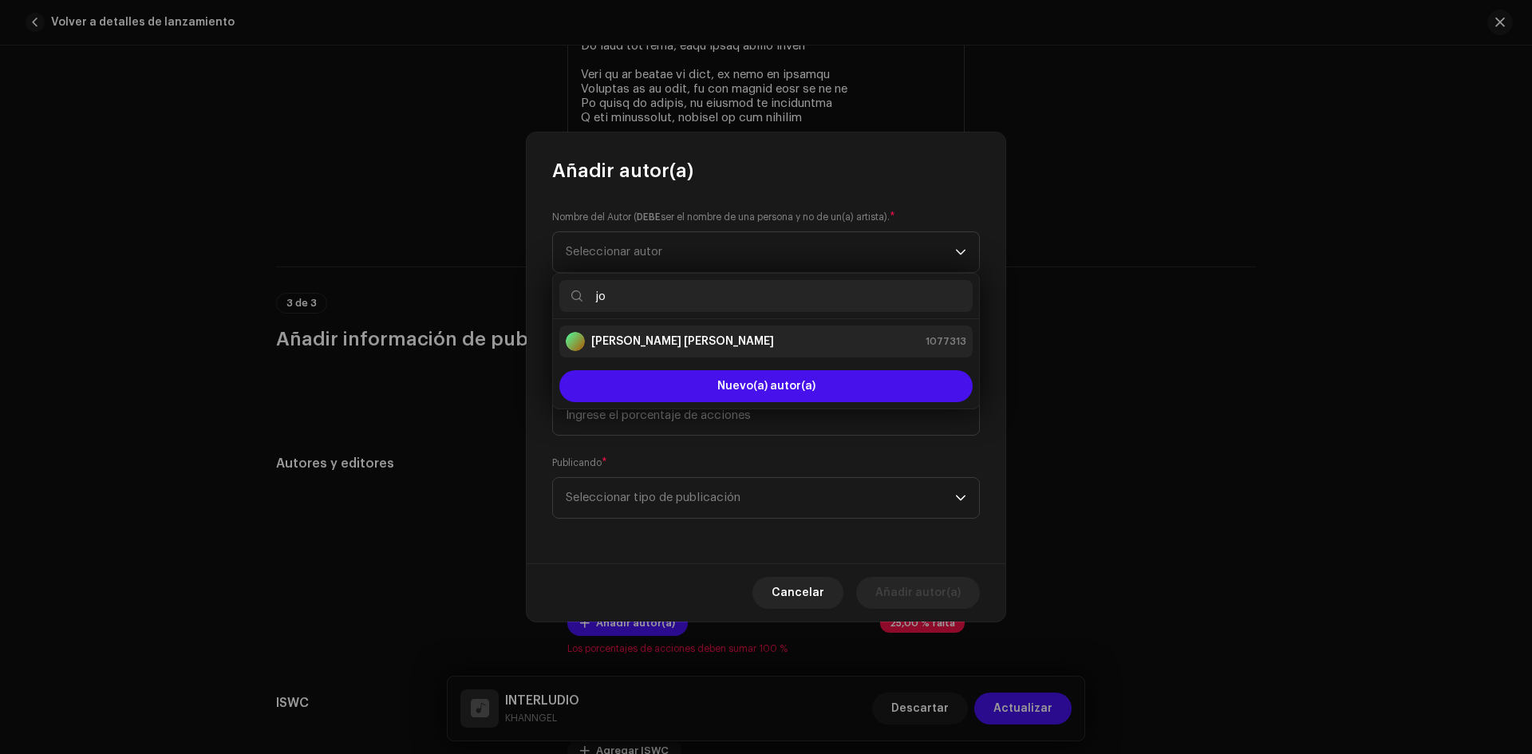
type input "jo"
click at [666, 337] on strong "[PERSON_NAME] [PERSON_NAME]" at bounding box center [682, 341] width 183 height 16
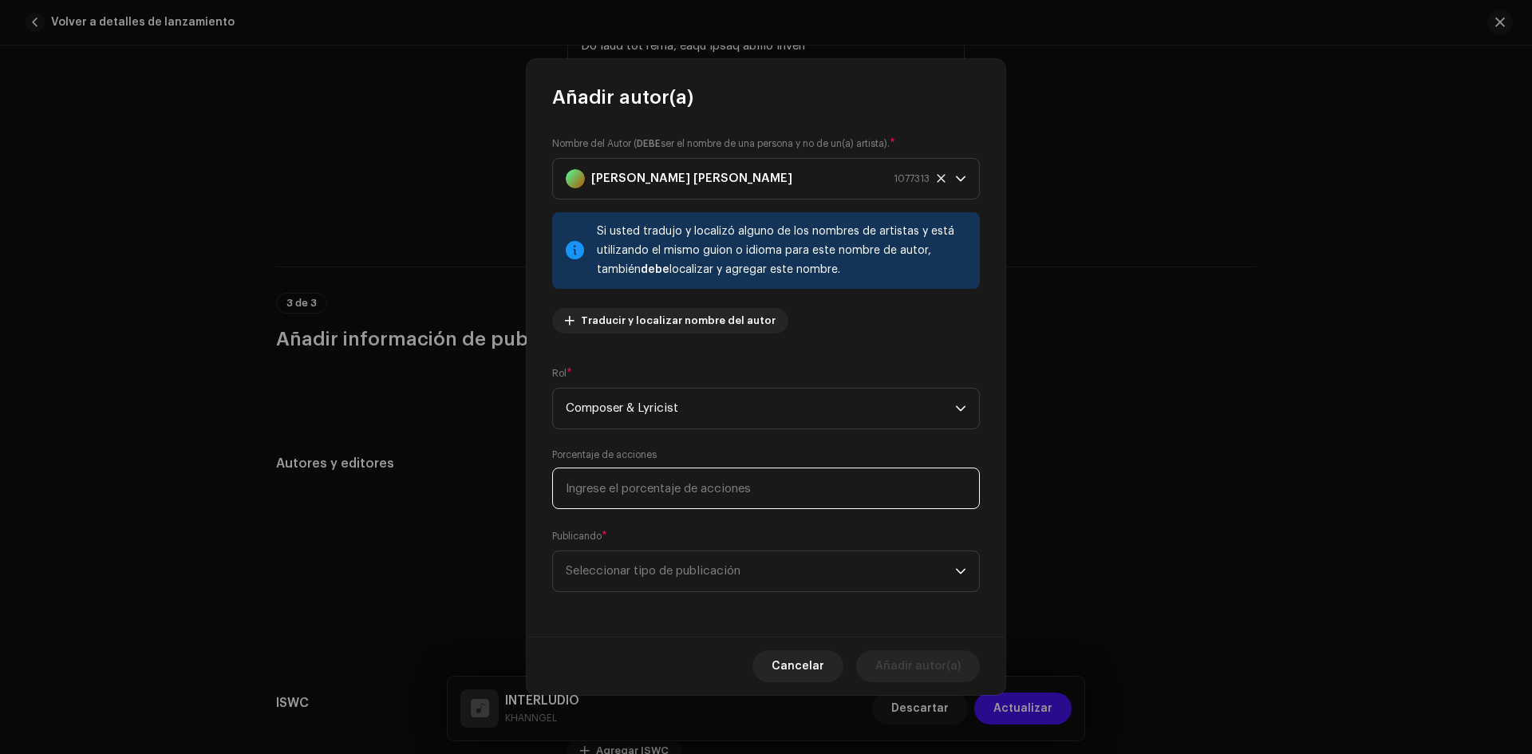
click at [653, 475] on input at bounding box center [766, 487] width 428 height 41
type input "25,00"
click at [655, 554] on span "Seleccionar tipo de publicación" at bounding box center [760, 571] width 389 height 40
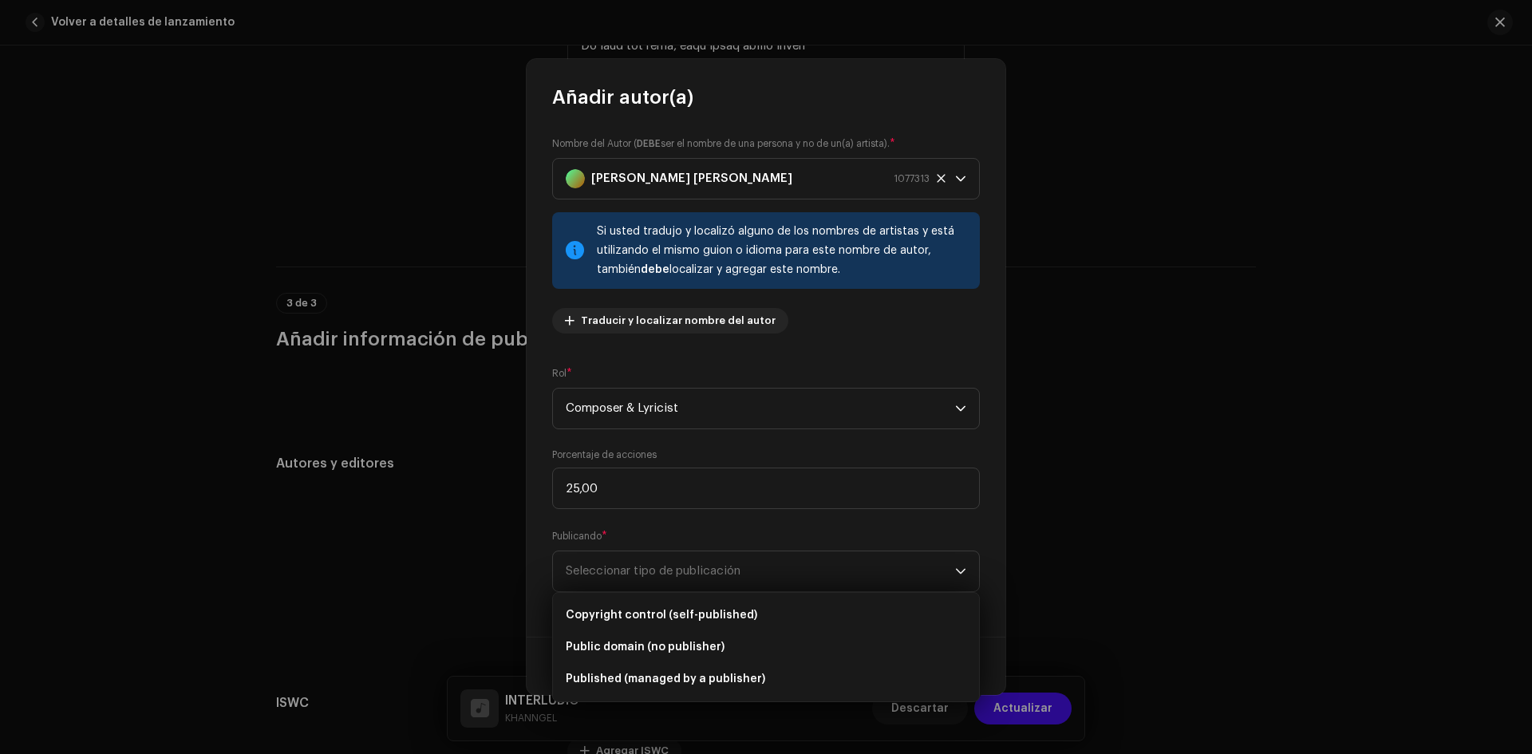
click at [653, 597] on ul "Copyright control (self-published) Public domain (no publisher) Published (mana…" at bounding box center [766, 647] width 426 height 108
click at [653, 600] on li "Copyright control (self-published)" at bounding box center [765, 615] width 413 height 32
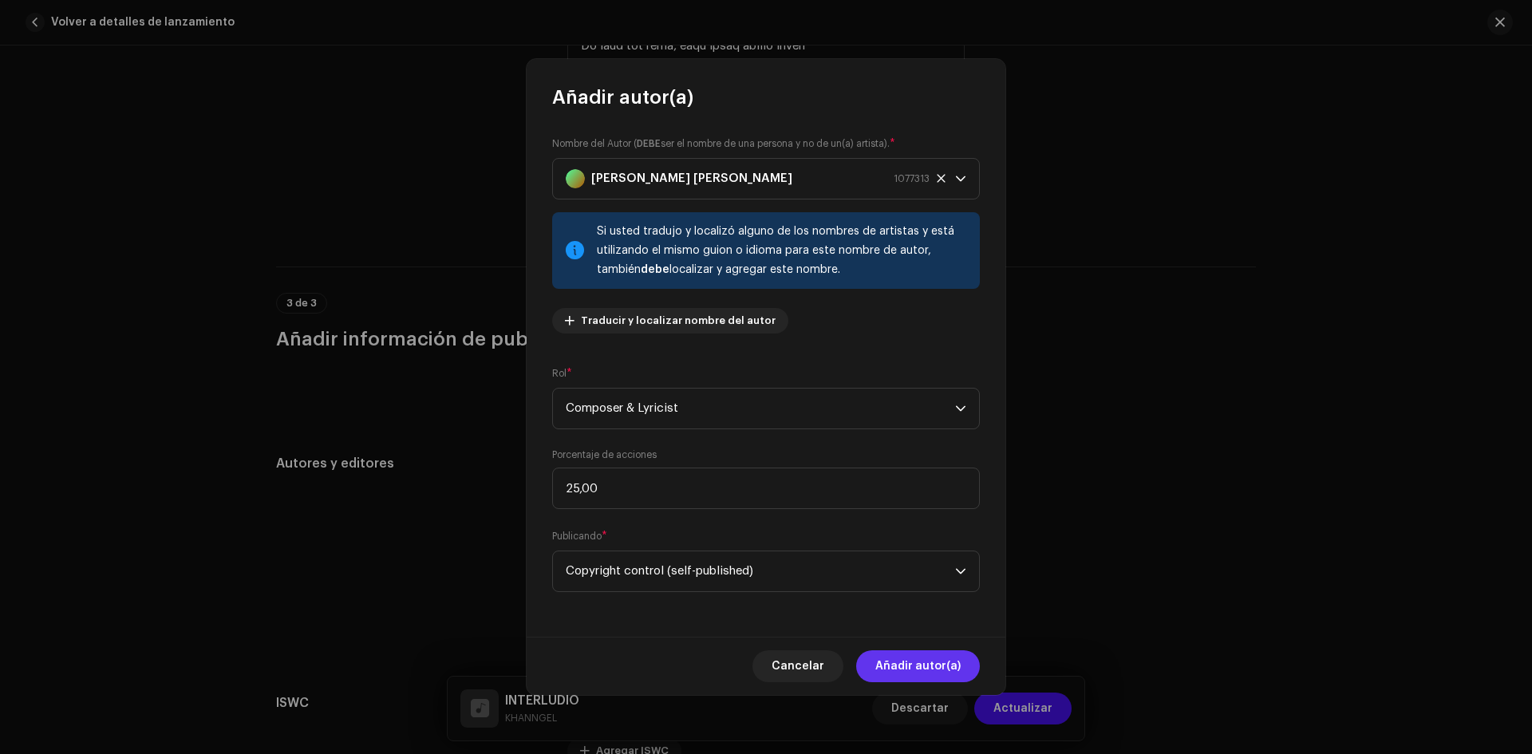
click at [922, 657] on span "Añadir autor(a)" at bounding box center [917, 666] width 85 height 32
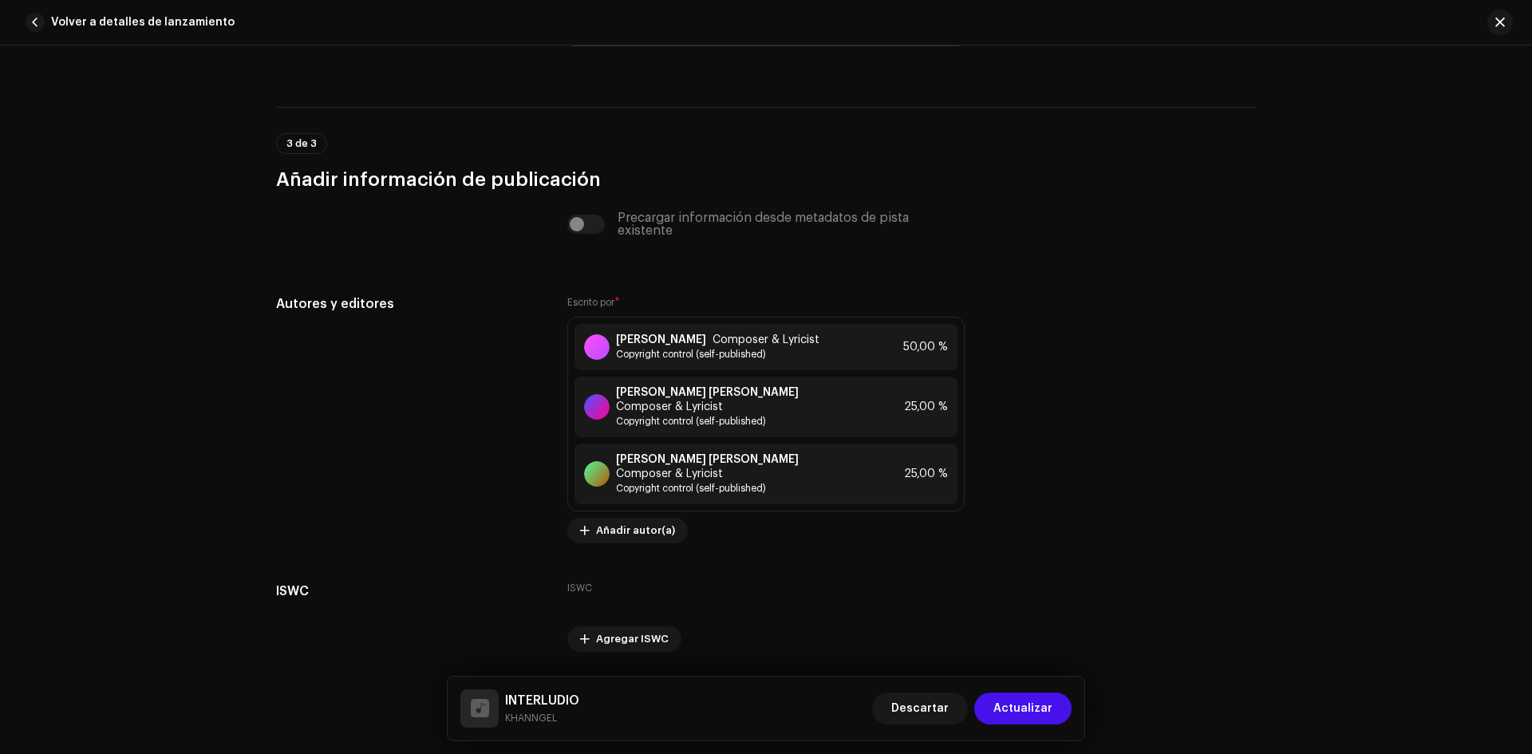
scroll to position [3690, 0]
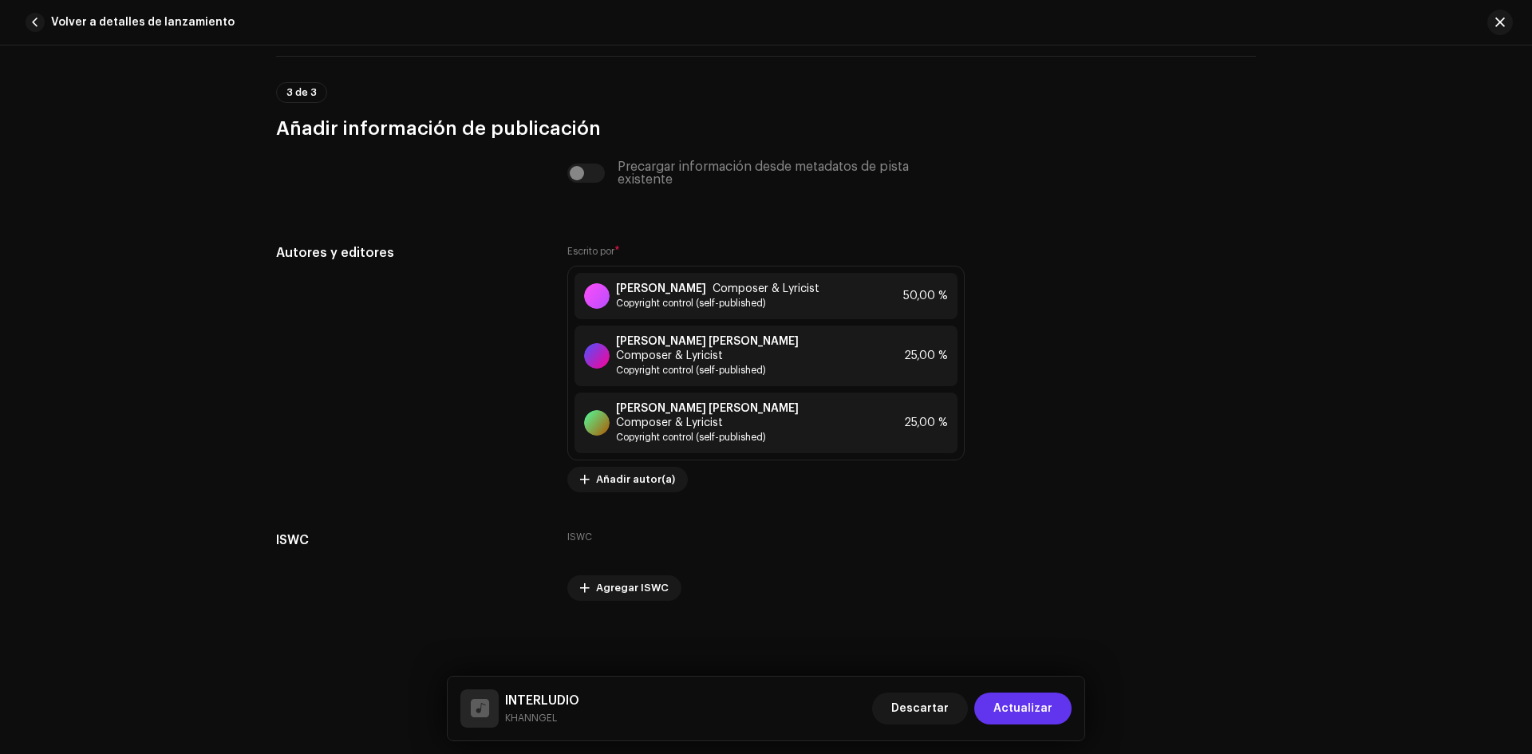
click at [1024, 699] on span "Actualizar" at bounding box center [1022, 708] width 59 height 32
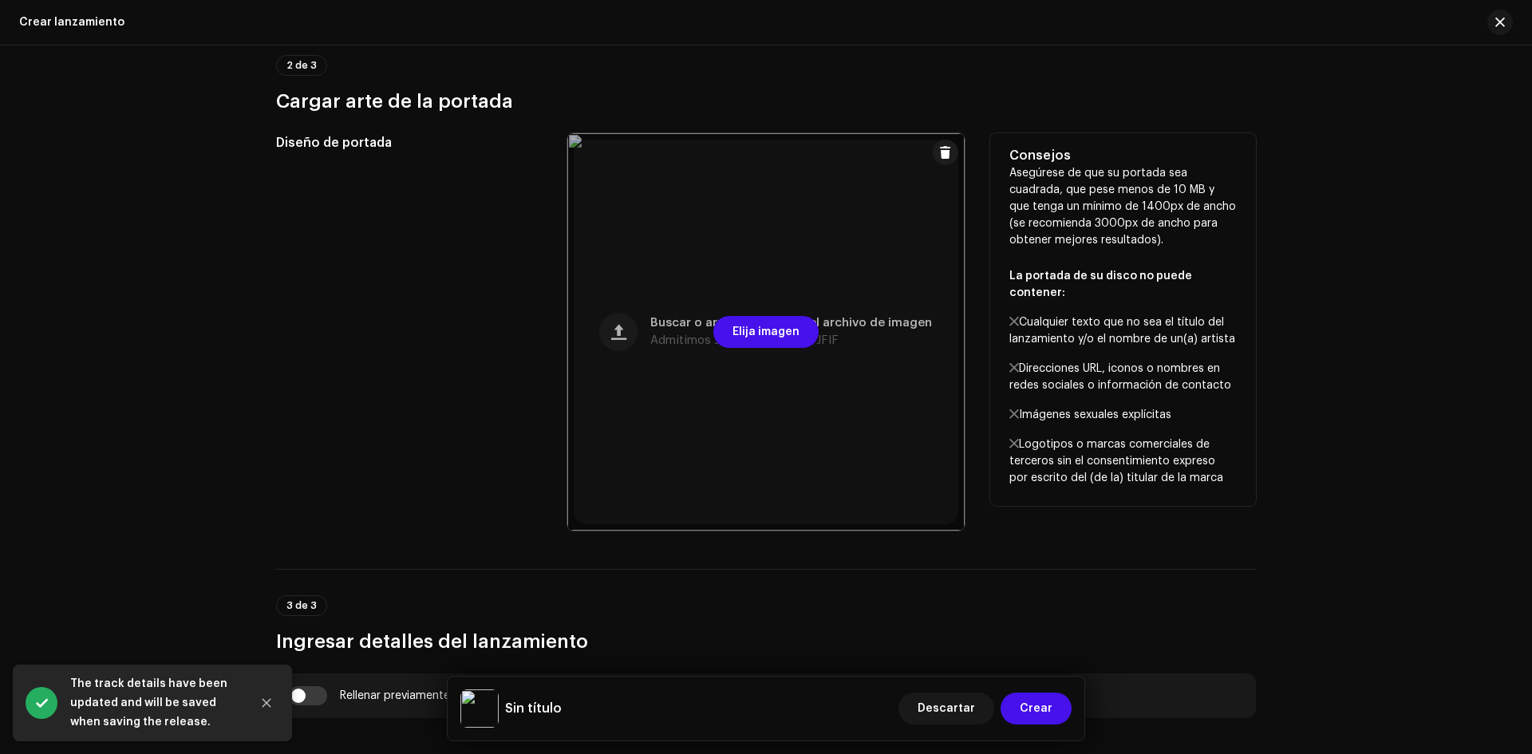
scroll to position [878, 0]
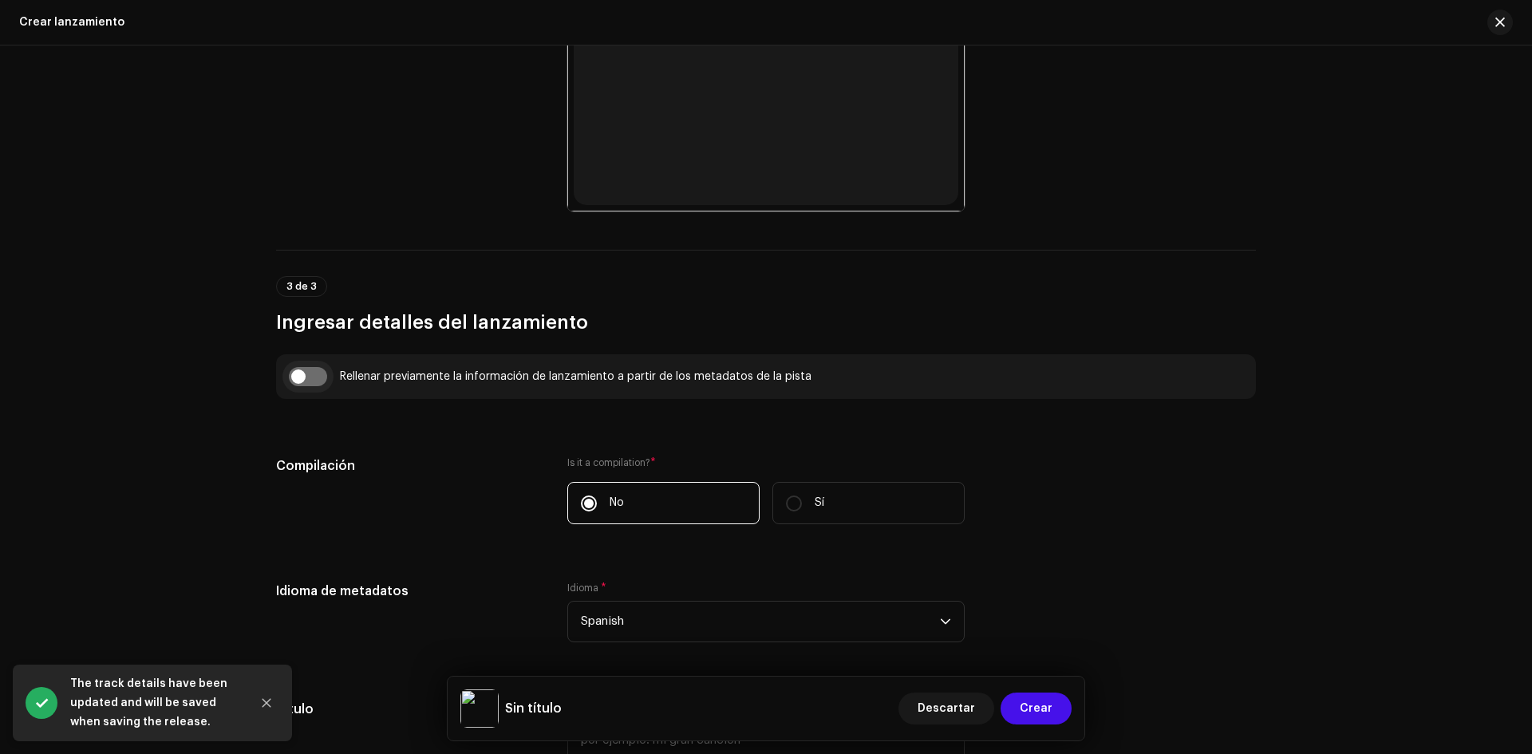
click at [298, 378] on input "checkbox" at bounding box center [308, 376] width 38 height 19
checkbox input "true"
type input "INTERLUDIO"
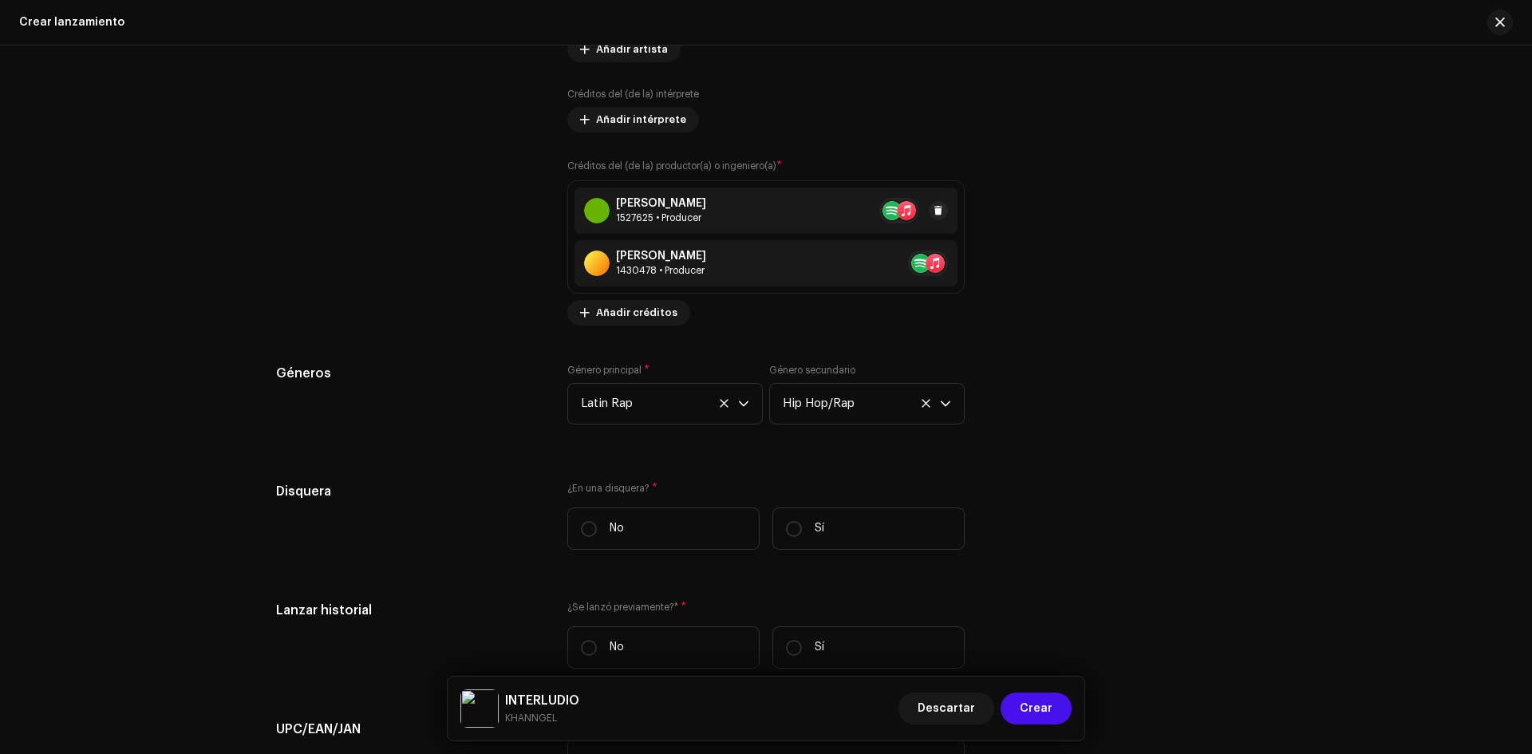
scroll to position [2393, 0]
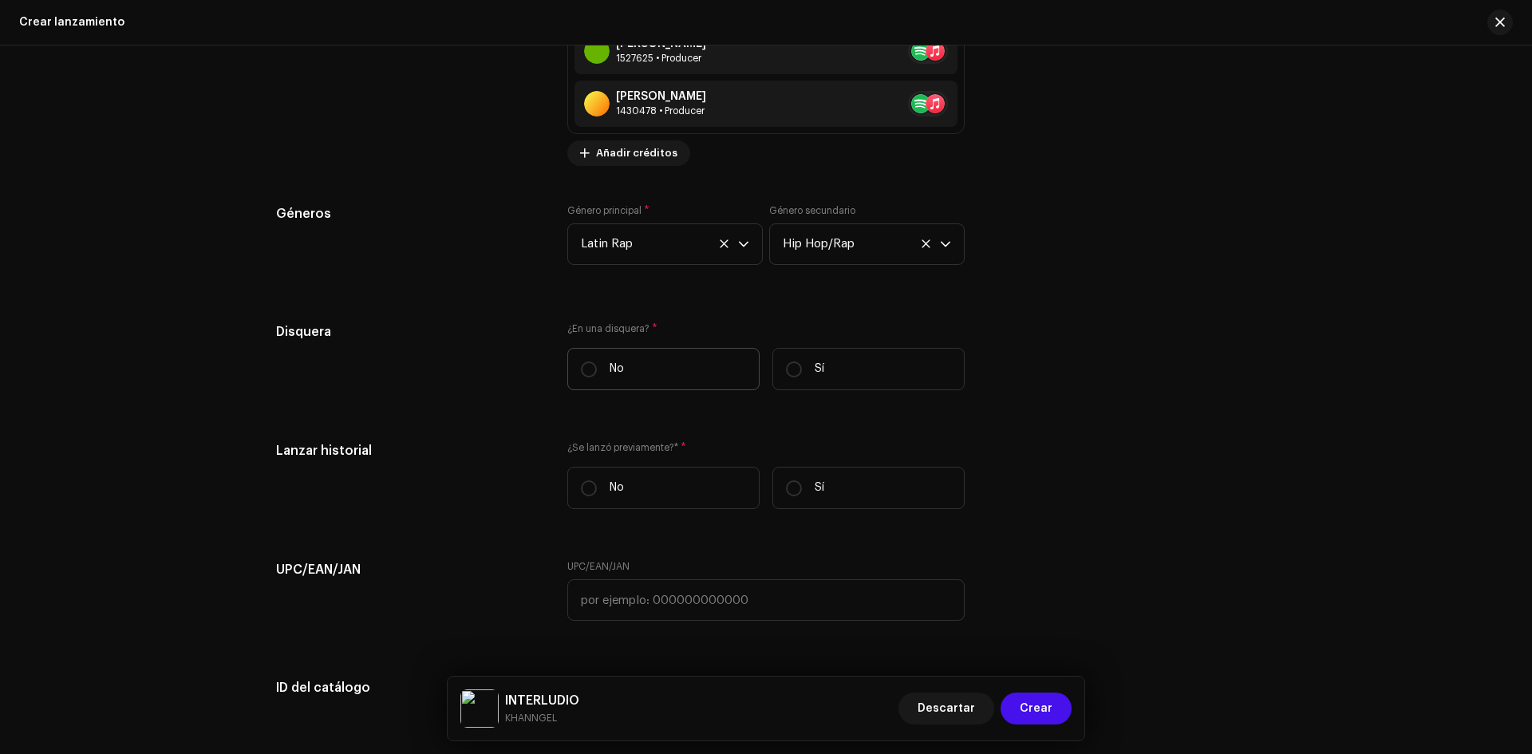
click at [680, 374] on label "No" at bounding box center [663, 369] width 192 height 42
click at [597, 374] on input "No" at bounding box center [589, 369] width 16 height 16
radio input "true"
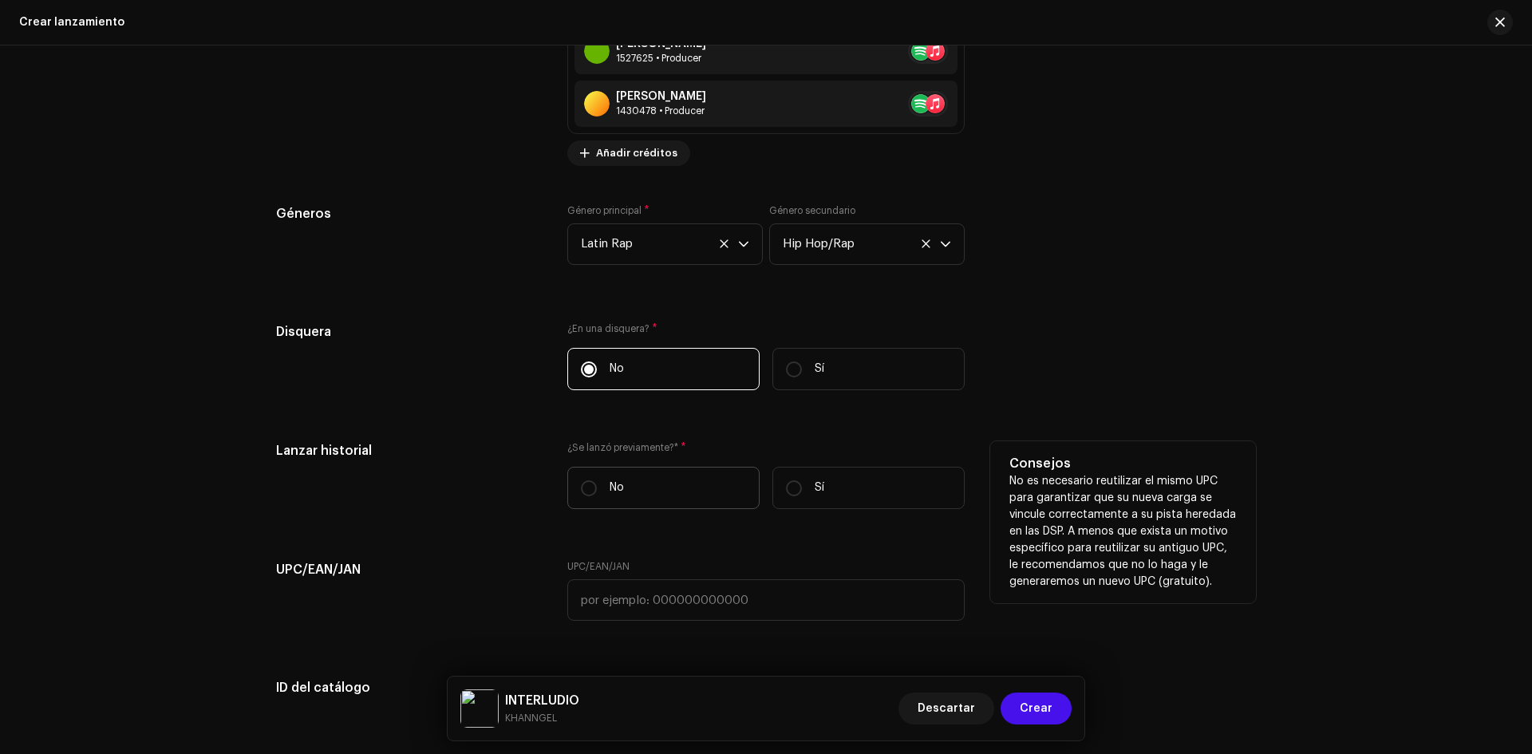
click at [670, 483] on label "No" at bounding box center [663, 488] width 192 height 42
click at [597, 483] on input "No" at bounding box center [589, 488] width 16 height 16
radio input "true"
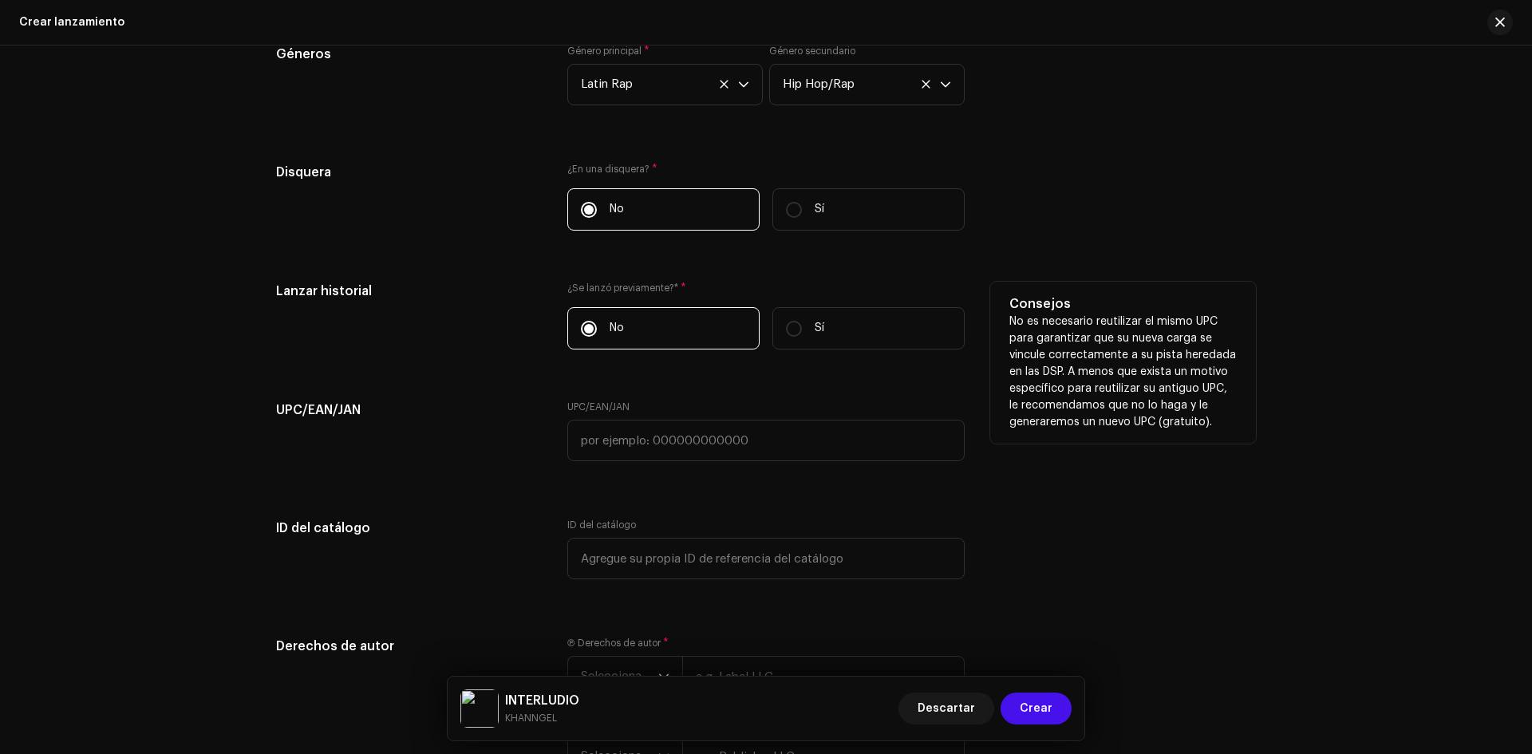
scroll to position [2633, 0]
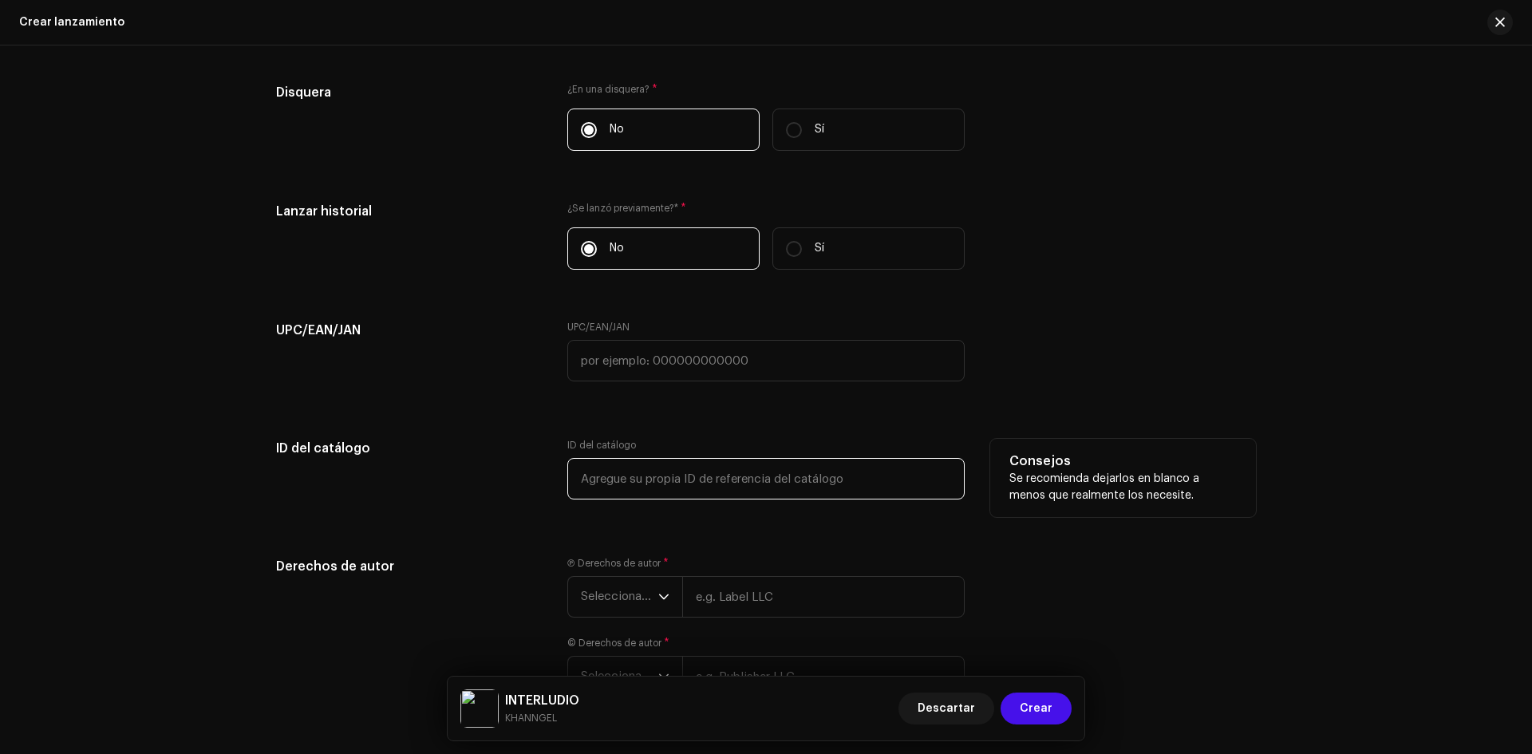
click at [695, 469] on input "text" at bounding box center [765, 478] width 397 height 41
type input "i"
type input "INTERLUDIO"
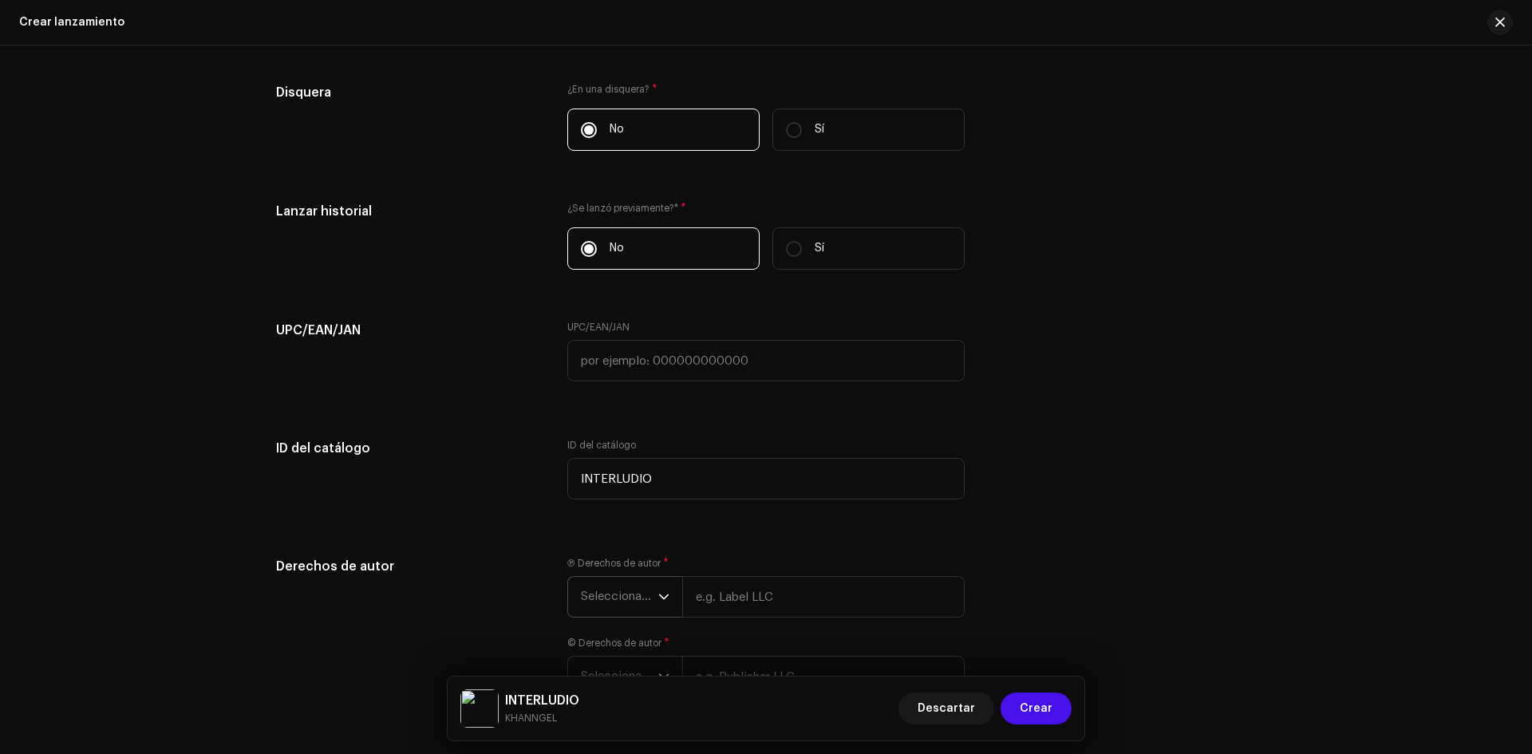
click at [611, 599] on span "Seleccionar año" at bounding box center [619, 597] width 77 height 40
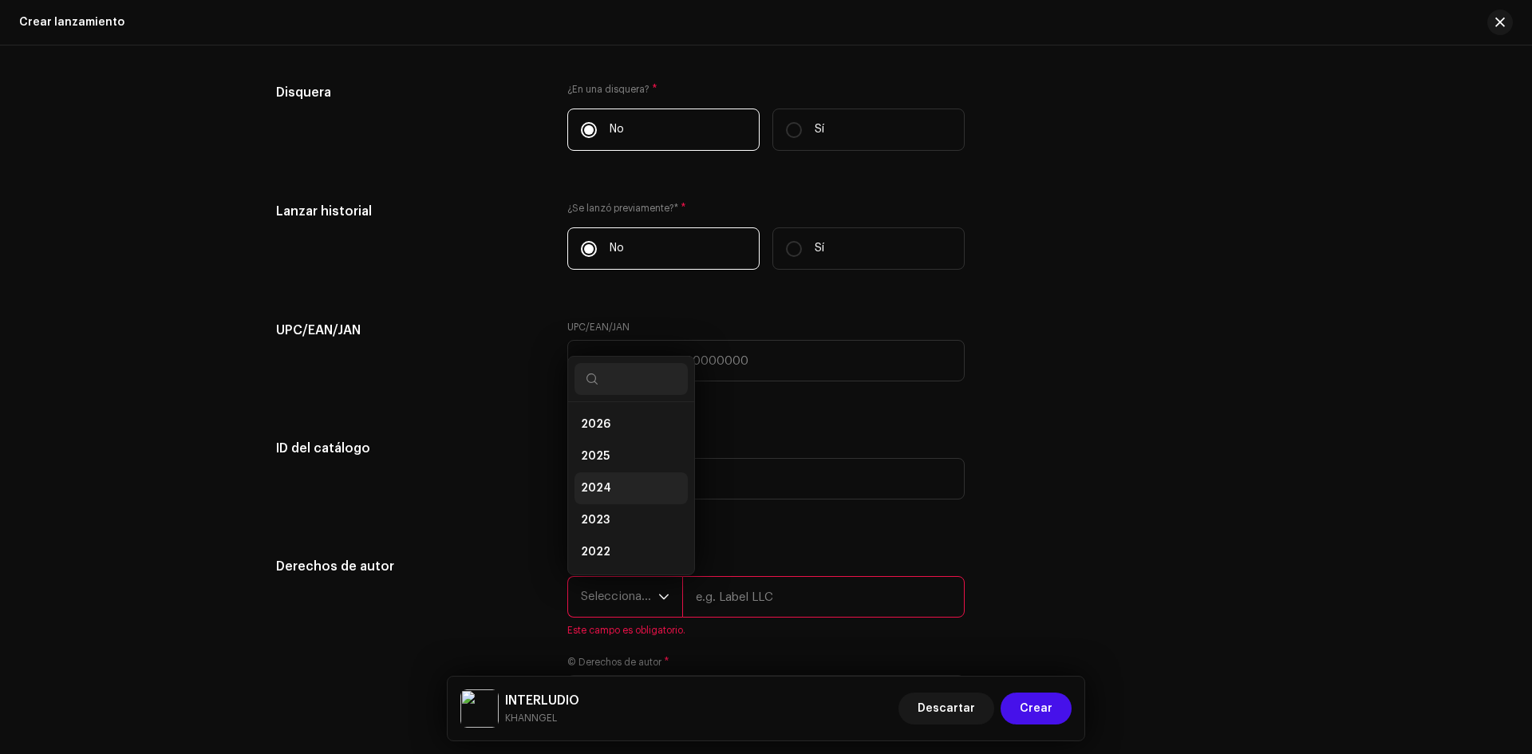
scroll to position [26, 0]
click at [621, 433] on li "2025" at bounding box center [630, 431] width 113 height 32
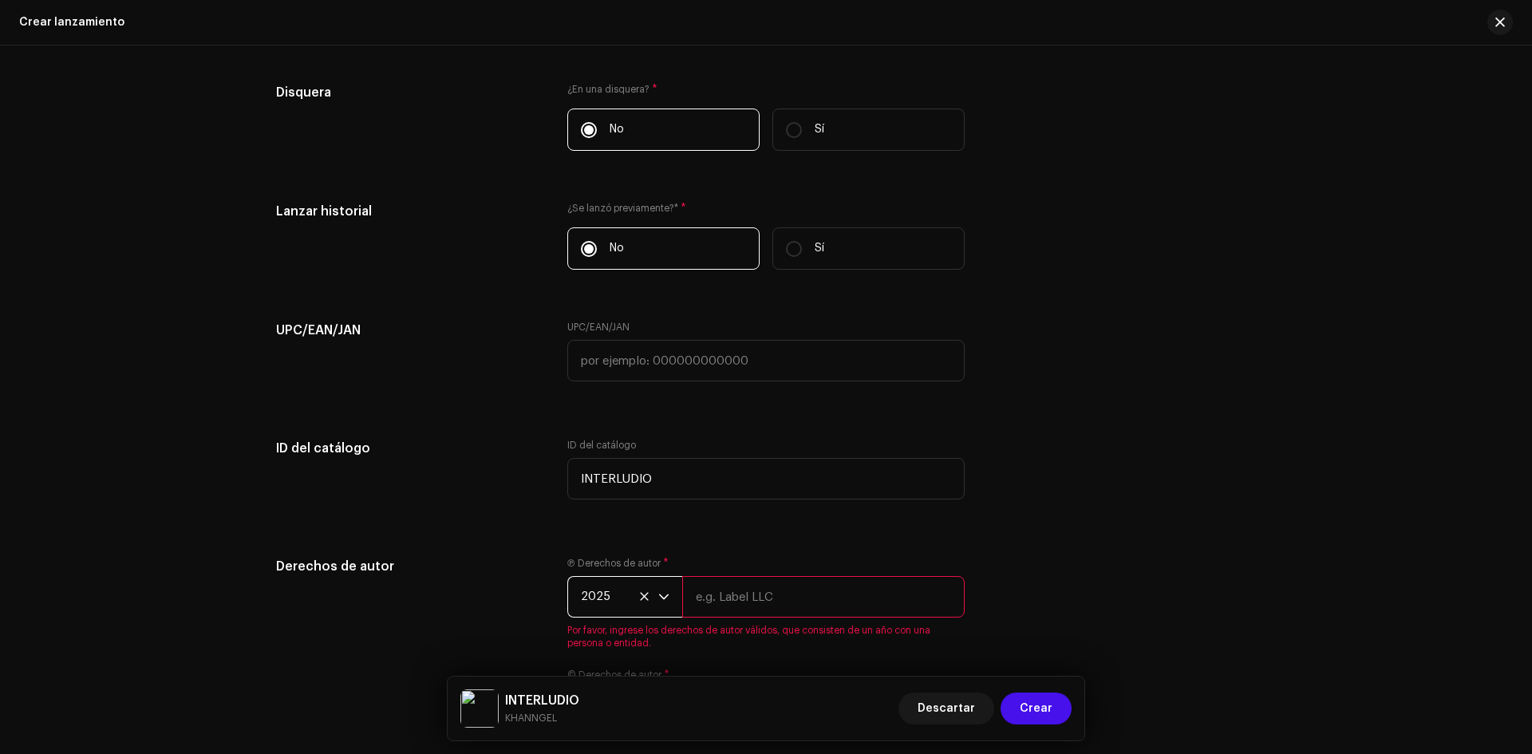
click at [732, 588] on input "text" at bounding box center [823, 596] width 282 height 41
type input "KHANNGEL"
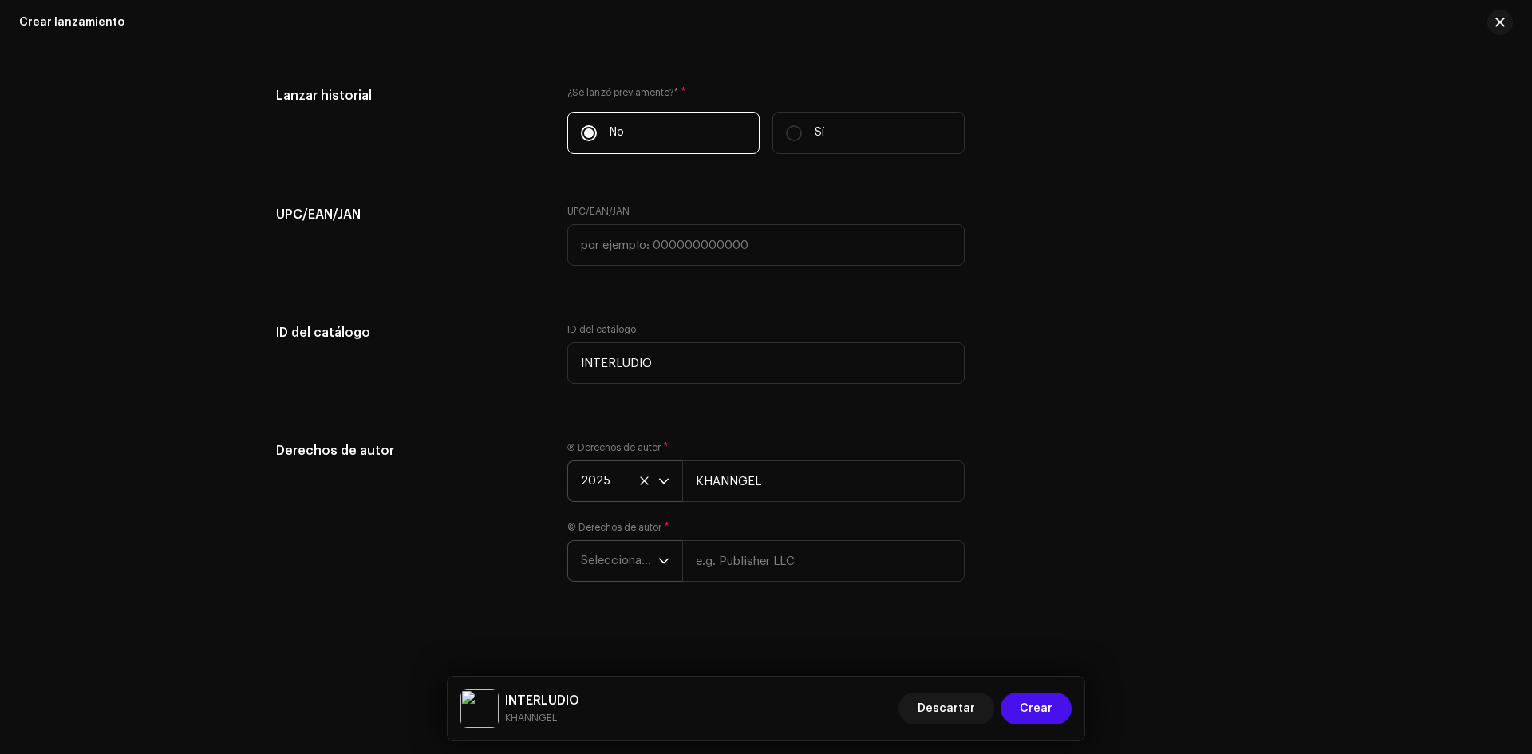
click at [644, 559] on span "Seleccionar año" at bounding box center [619, 561] width 77 height 40
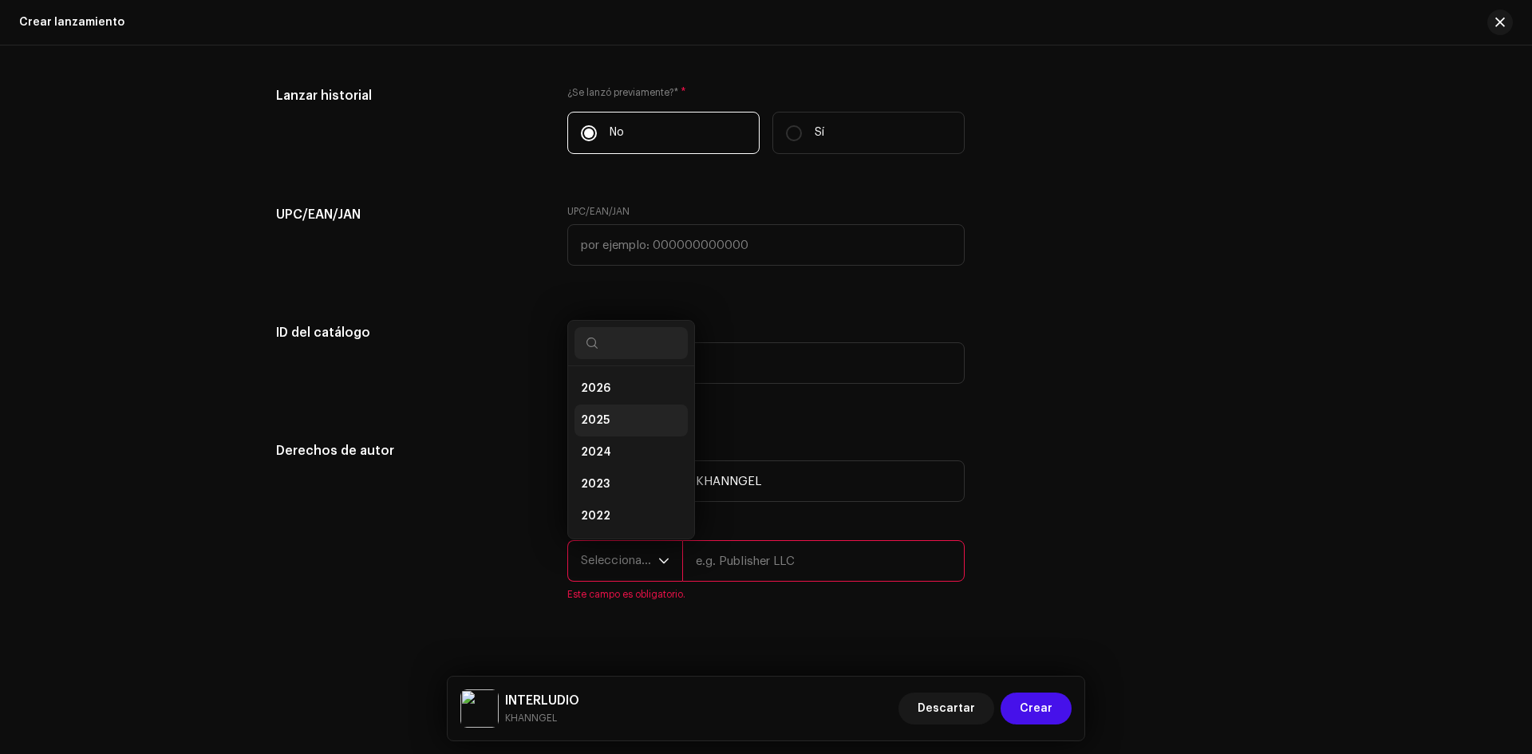
click at [624, 416] on li "2025" at bounding box center [630, 420] width 113 height 32
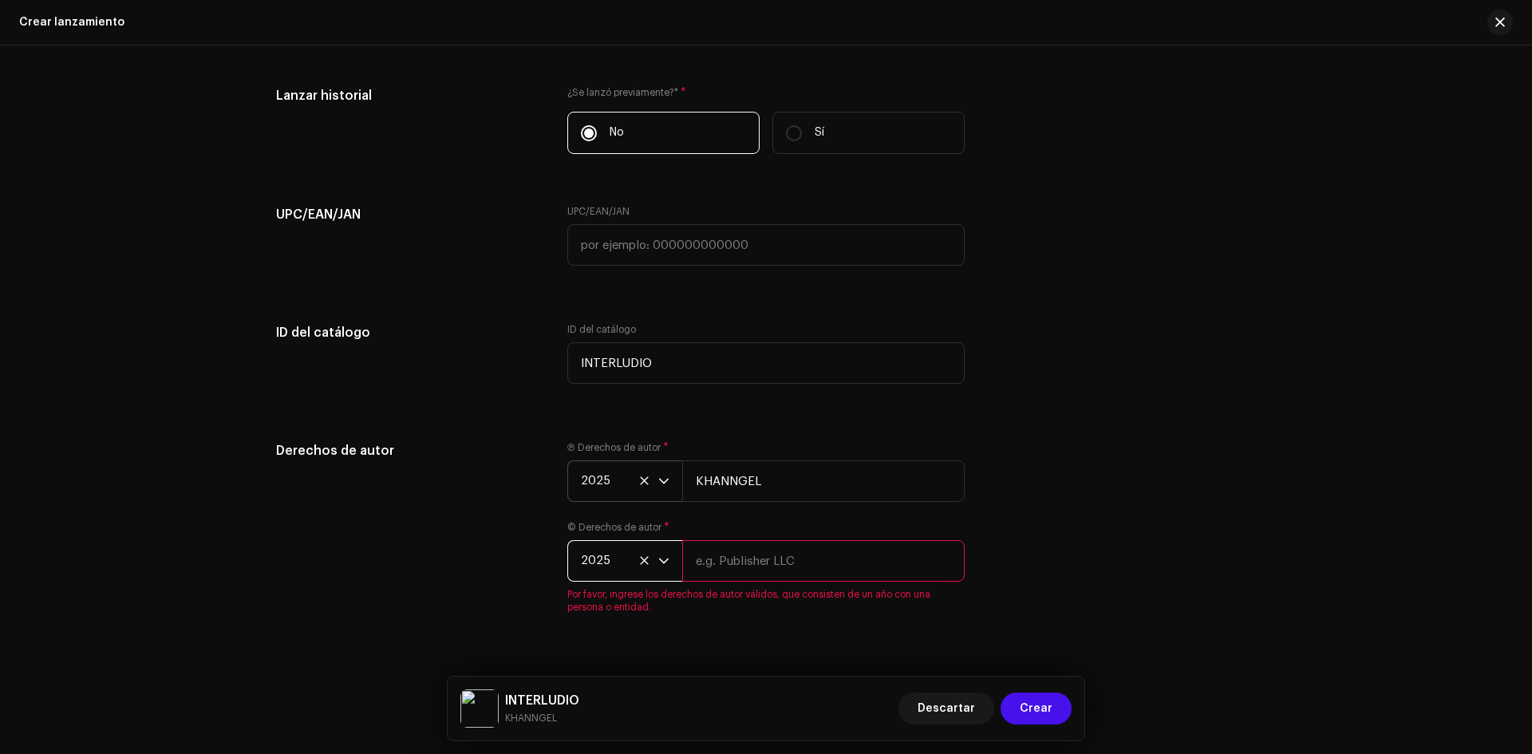
click at [736, 538] on div "© Derechos de autor * 2025 Por favor, ingrese los derechos de autor válidos, qu…" at bounding box center [765, 567] width 397 height 93
click at [741, 552] on input "text" at bounding box center [823, 560] width 282 height 41
type input "KHANNGEL"
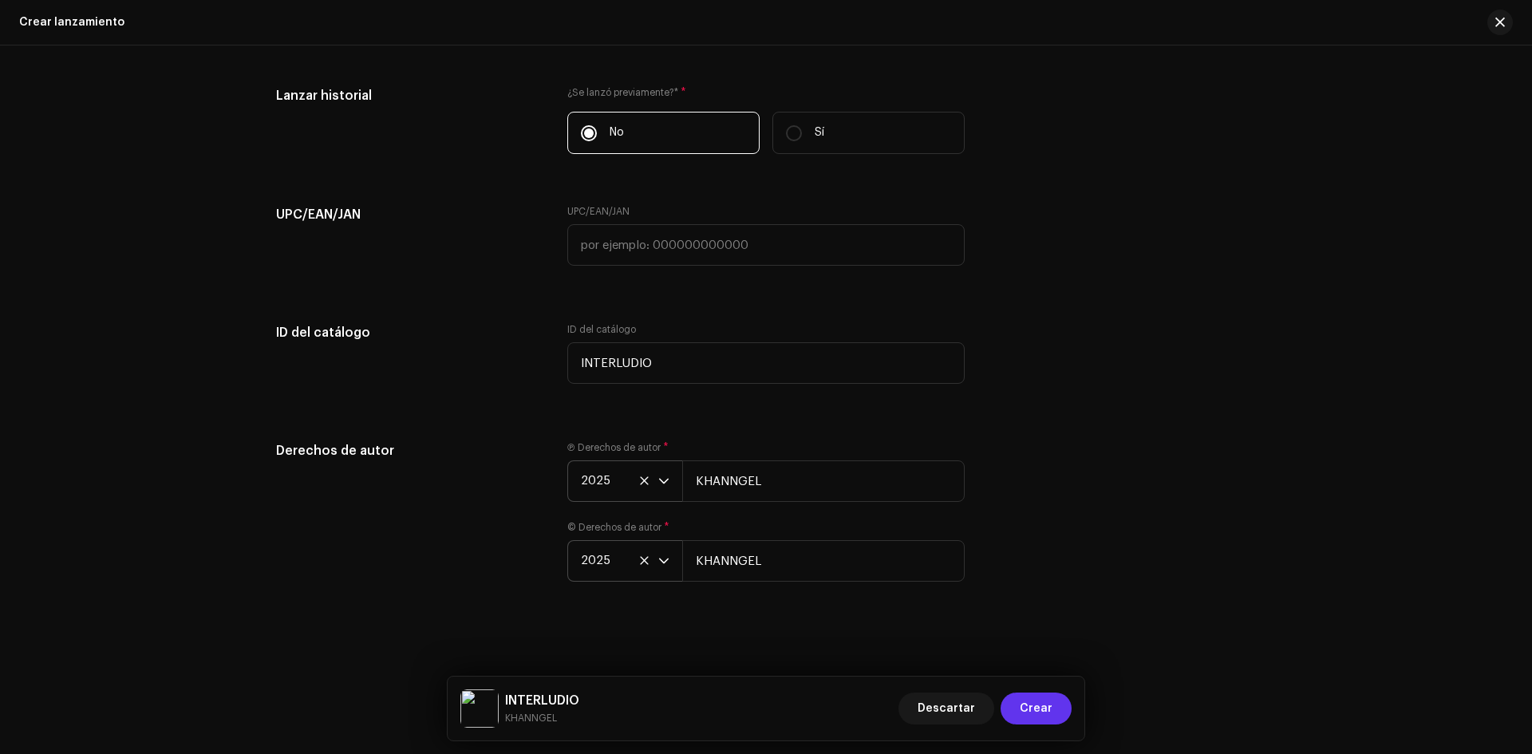
click at [1049, 710] on span "Crear" at bounding box center [1036, 708] width 33 height 32
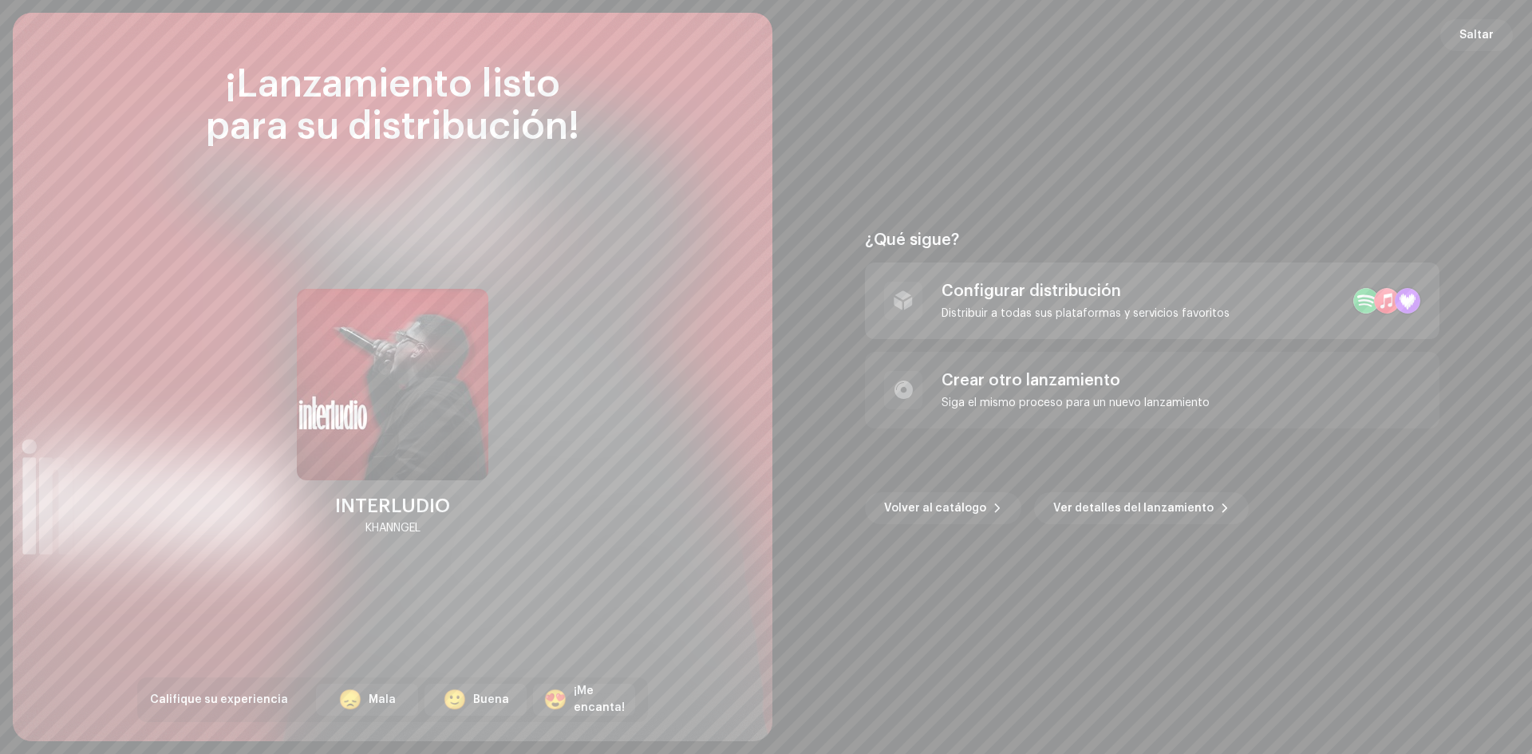
click at [1024, 315] on div "Distribuir a todas sus plataformas y servicios favoritos" at bounding box center [1085, 313] width 288 height 13
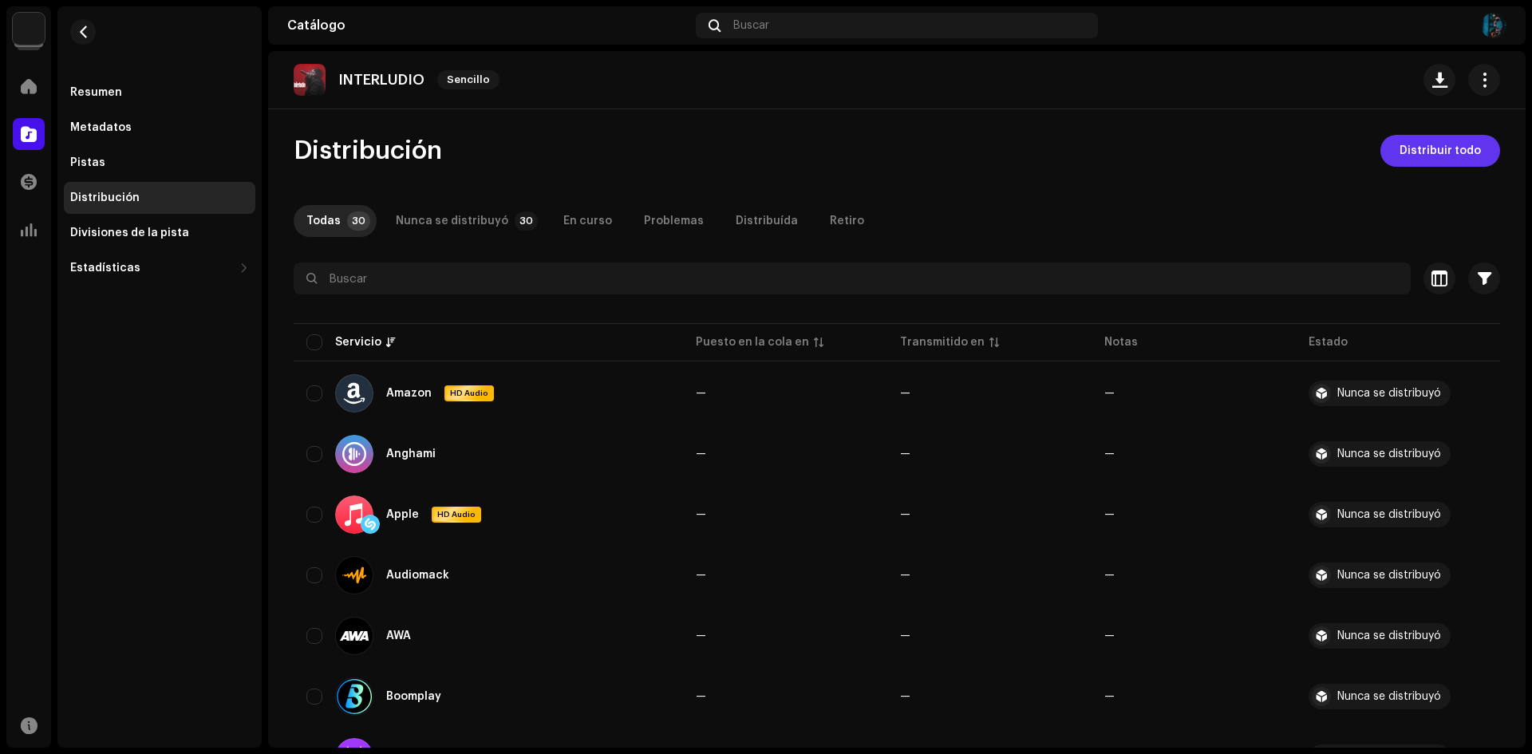
click at [1448, 162] on span "Distribuir todo" at bounding box center [1439, 151] width 81 height 32
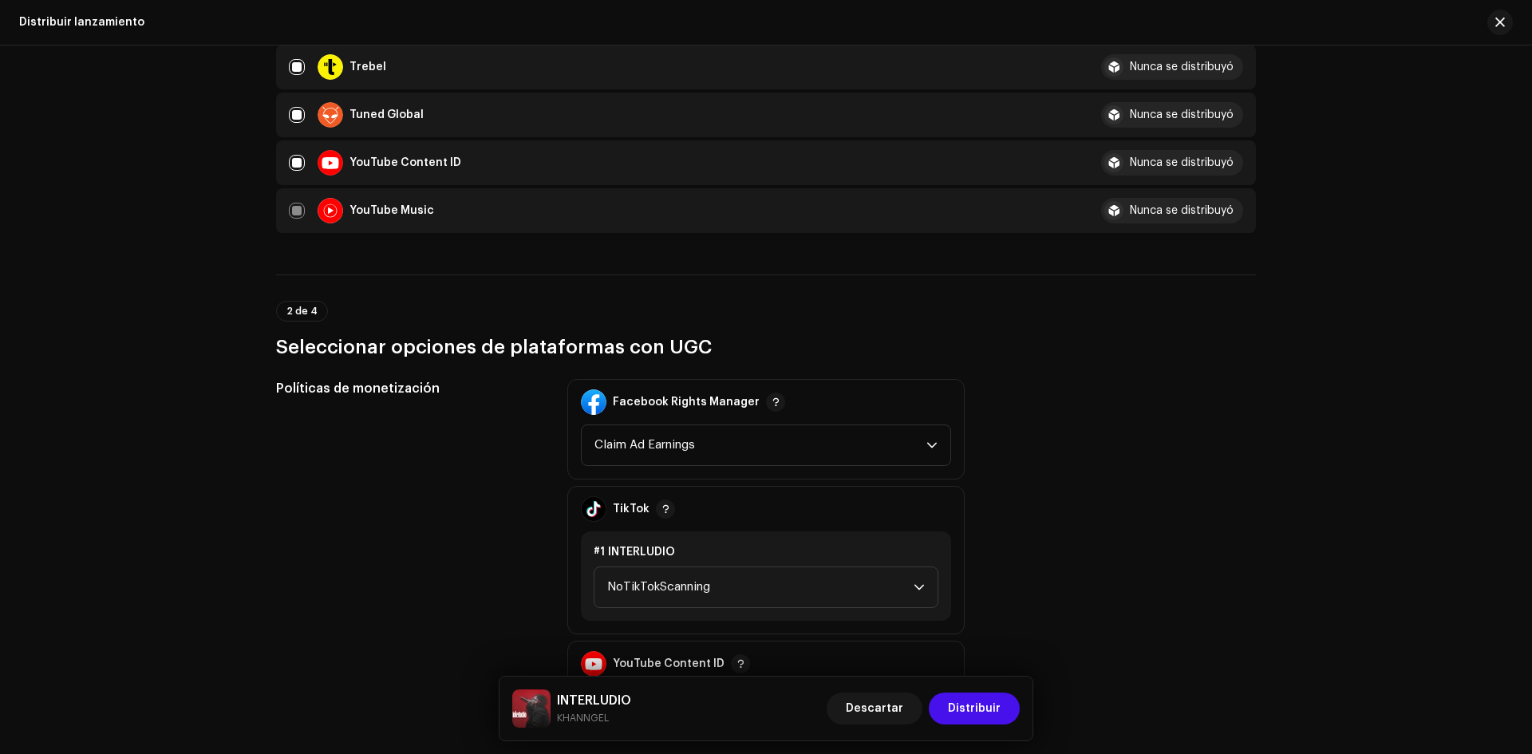
scroll to position [1755, 0]
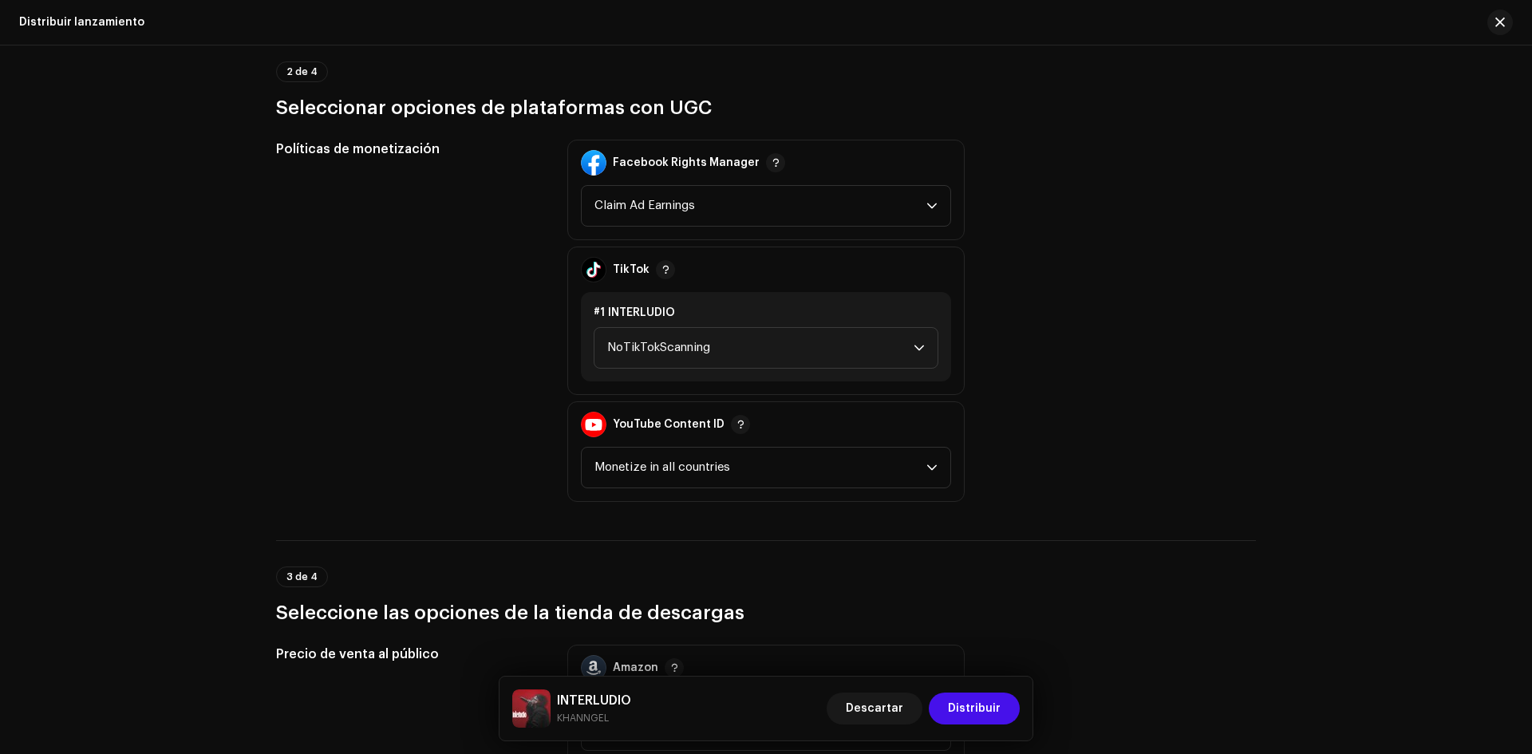
click at [1096, 484] on div "Políticas de monetización Facebook Rights Manager Claim Ad Earnings TikTok #1 I…" at bounding box center [766, 321] width 980 height 362
click at [760, 218] on span "Claim Ad Earnings" at bounding box center [760, 206] width 332 height 40
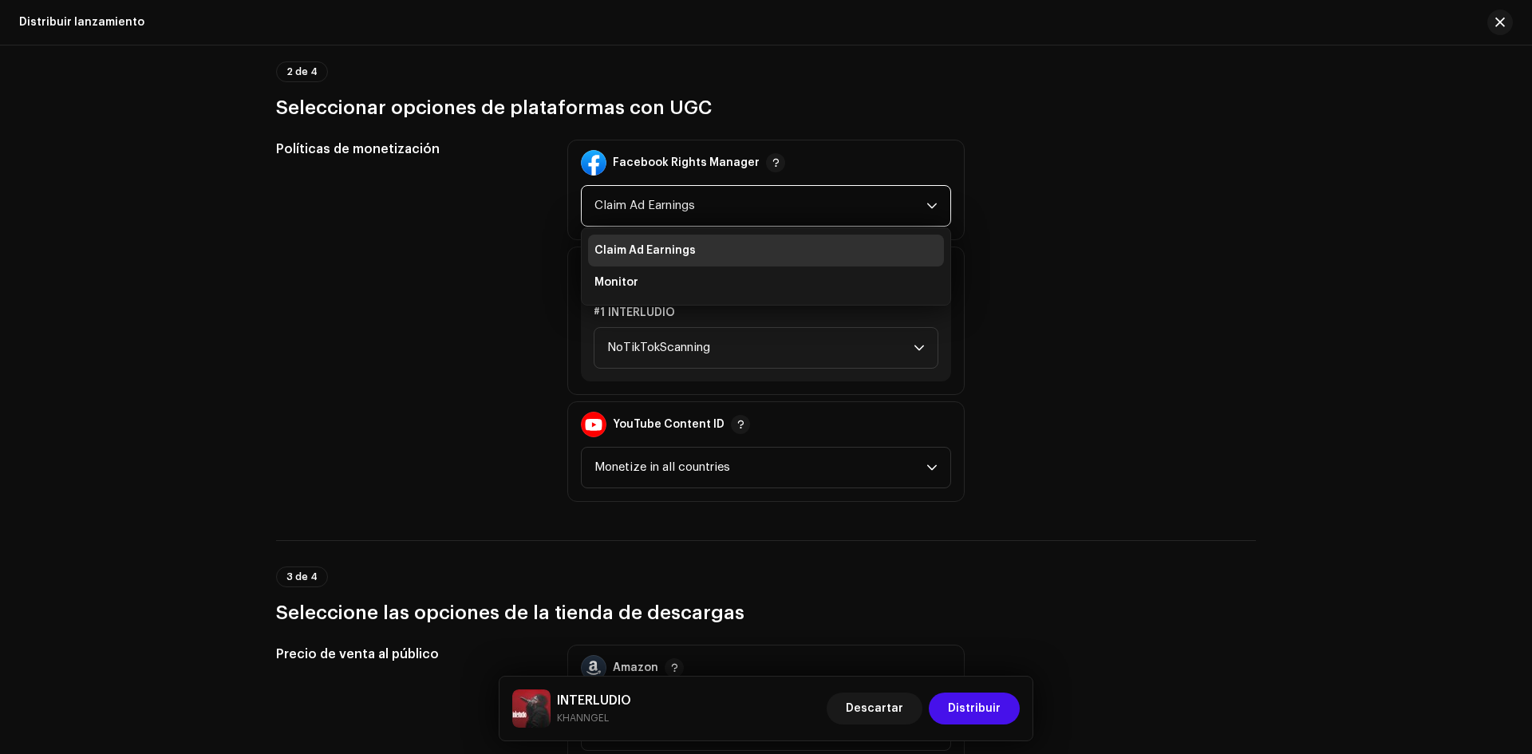
click at [759, 211] on span "Claim Ad Earnings" at bounding box center [760, 206] width 332 height 40
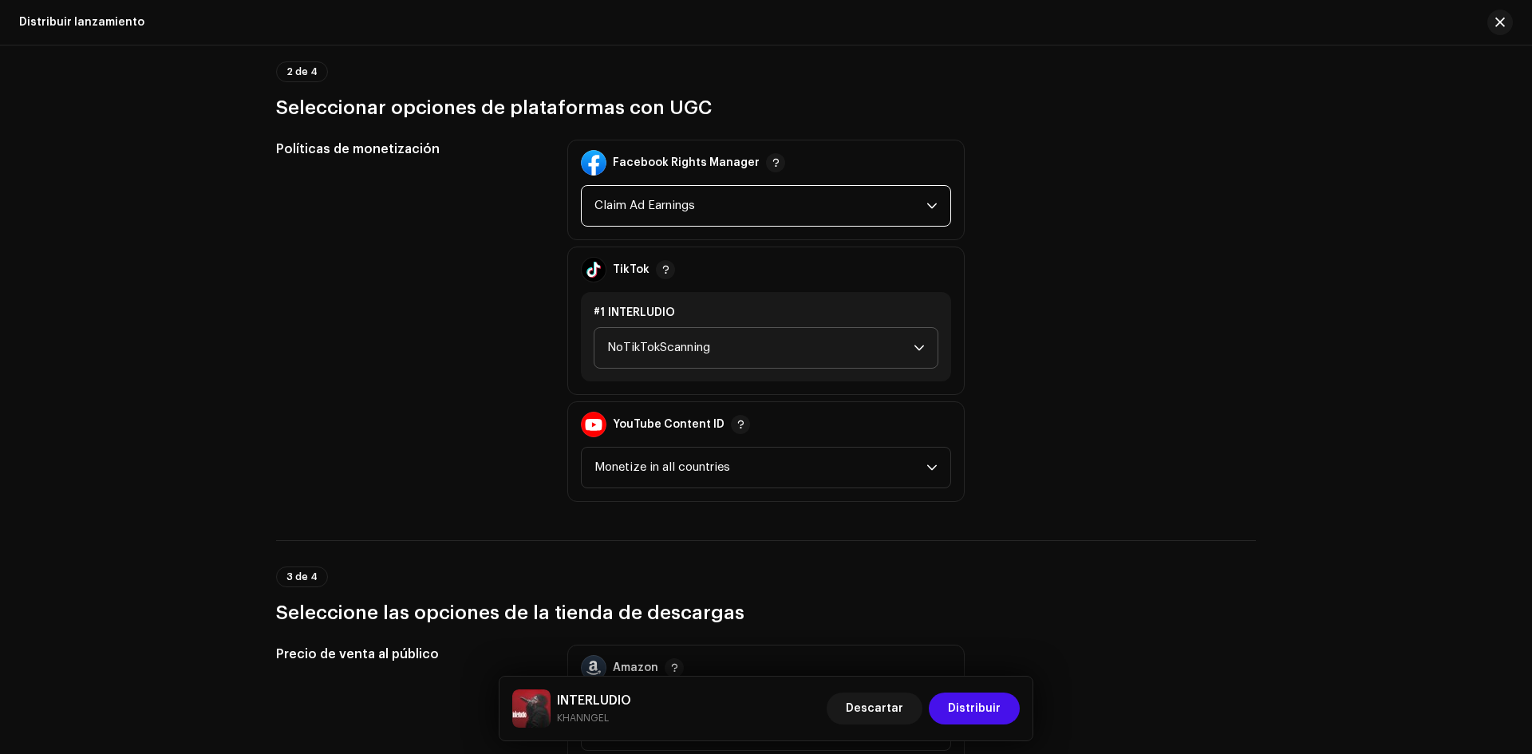
click at [740, 347] on span "NoTikTokScanning" at bounding box center [760, 348] width 306 height 40
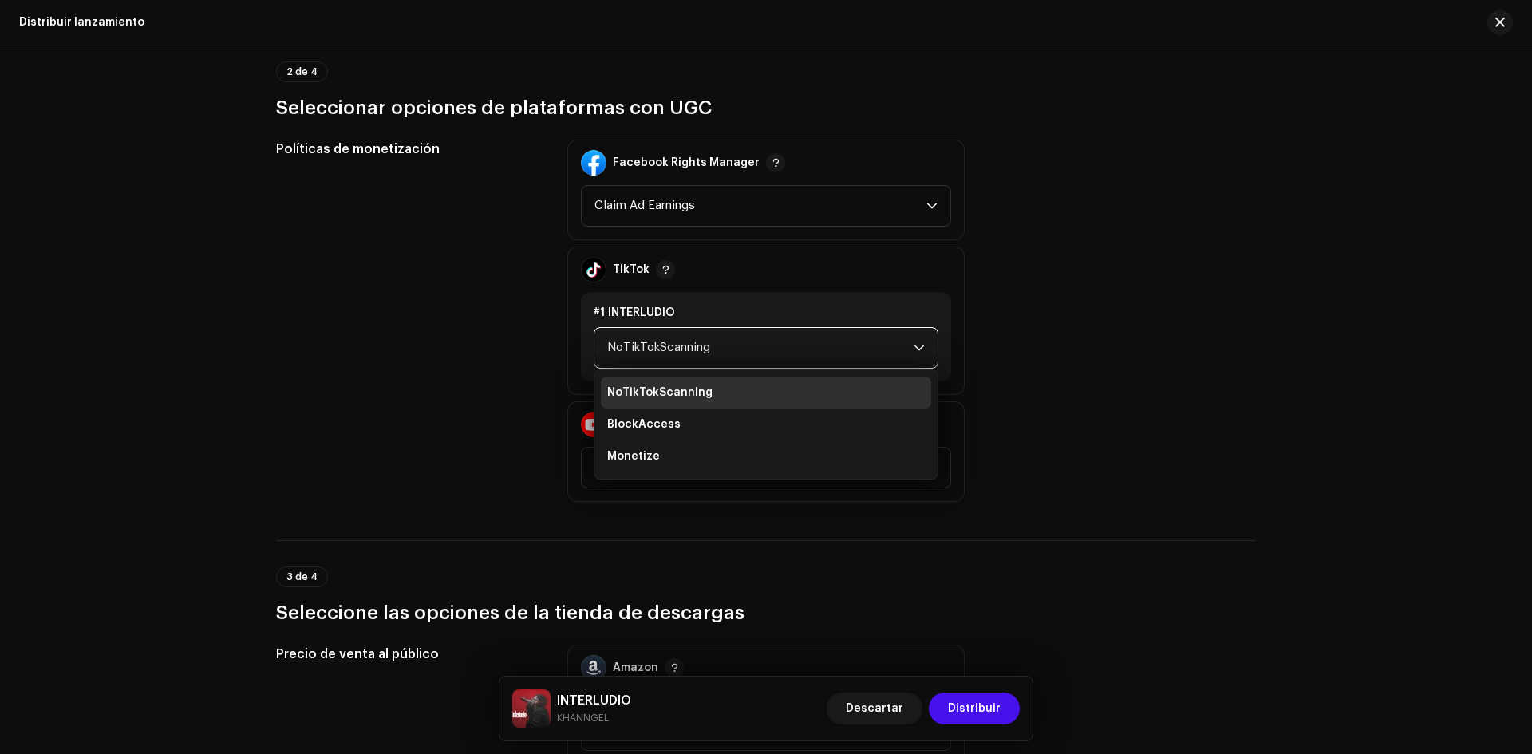
click at [740, 347] on span "NoTikTokScanning" at bounding box center [760, 348] width 306 height 40
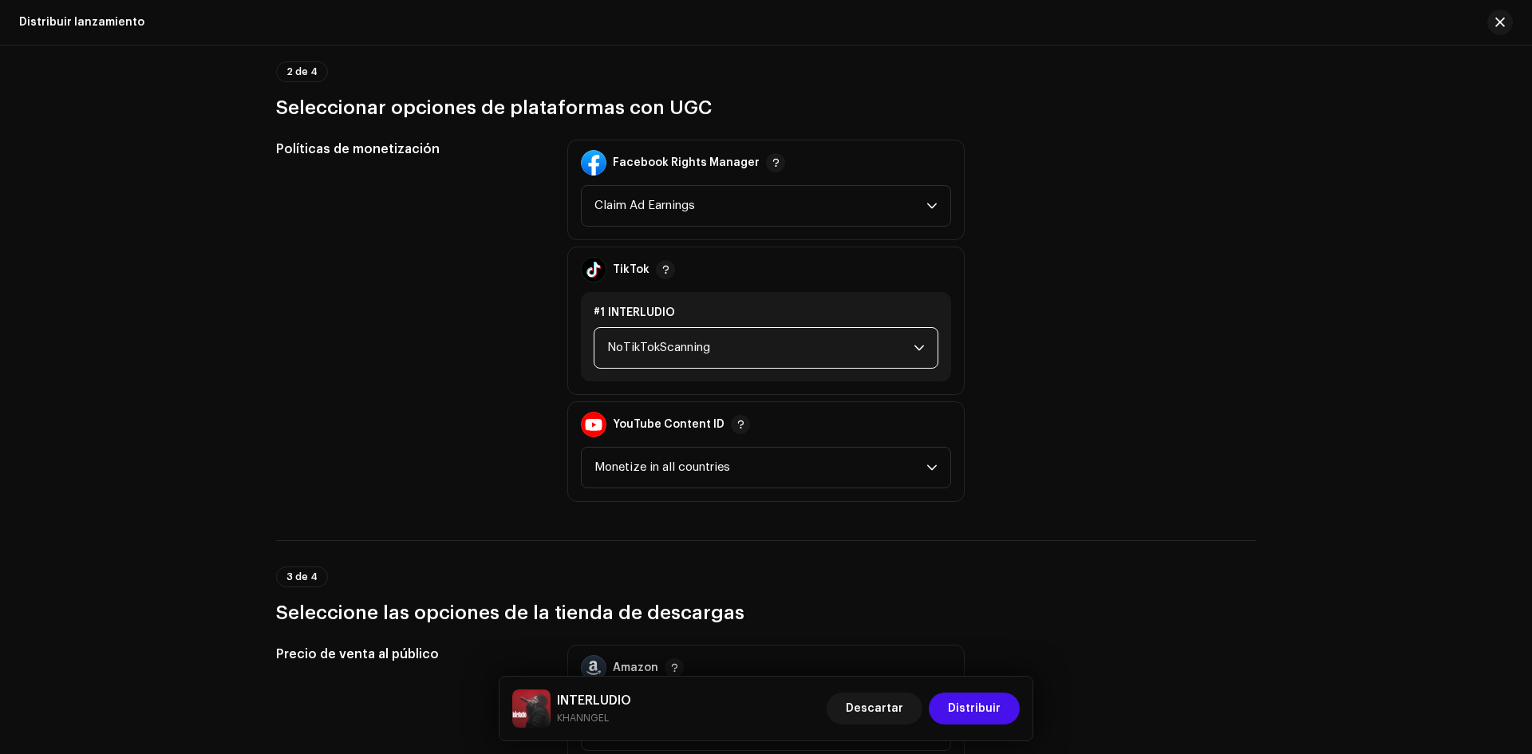
click at [740, 347] on span "NoTikTokScanning" at bounding box center [760, 348] width 306 height 40
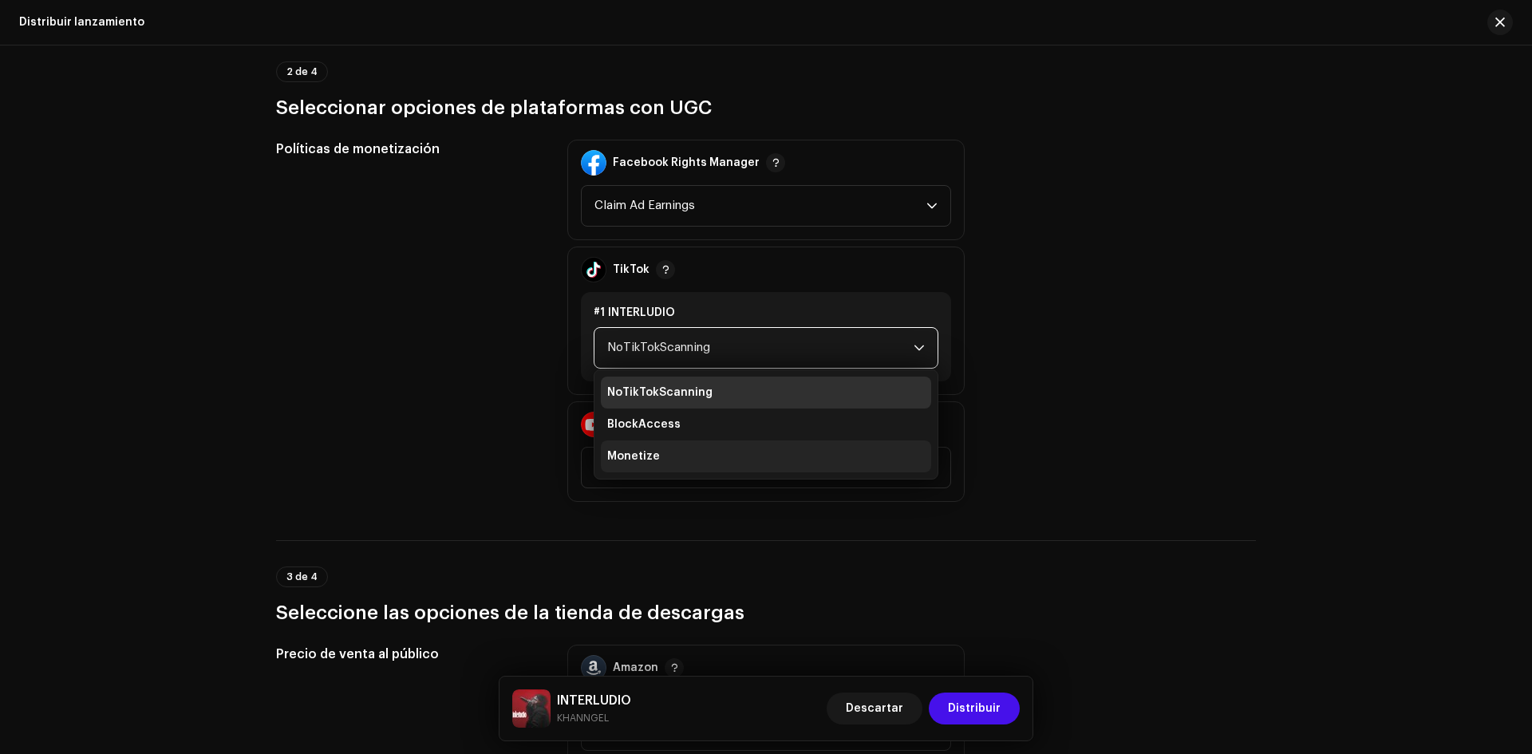
click at [694, 460] on li "Monetize" at bounding box center [766, 456] width 330 height 32
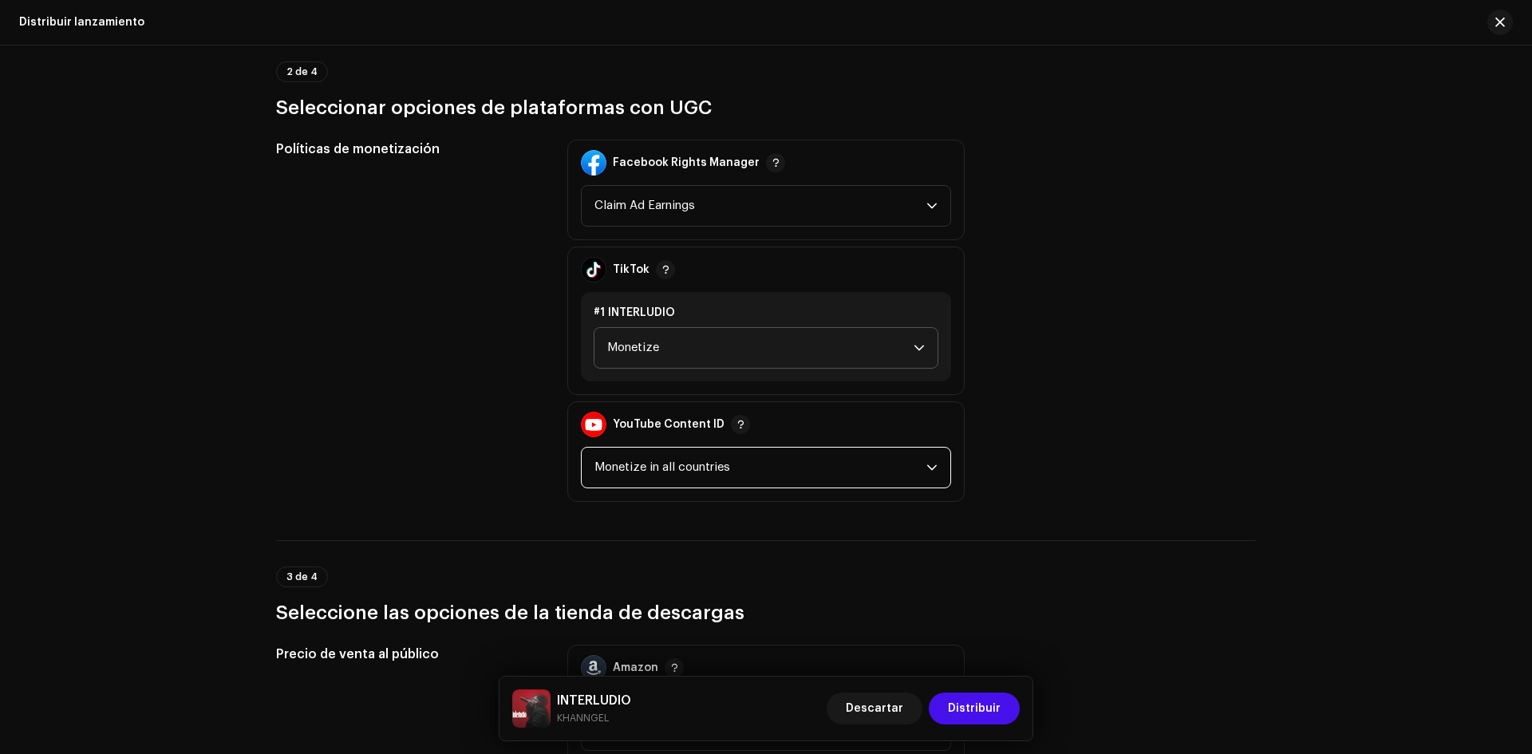
click at [700, 462] on span "Monetize in all countries" at bounding box center [760, 468] width 332 height 40
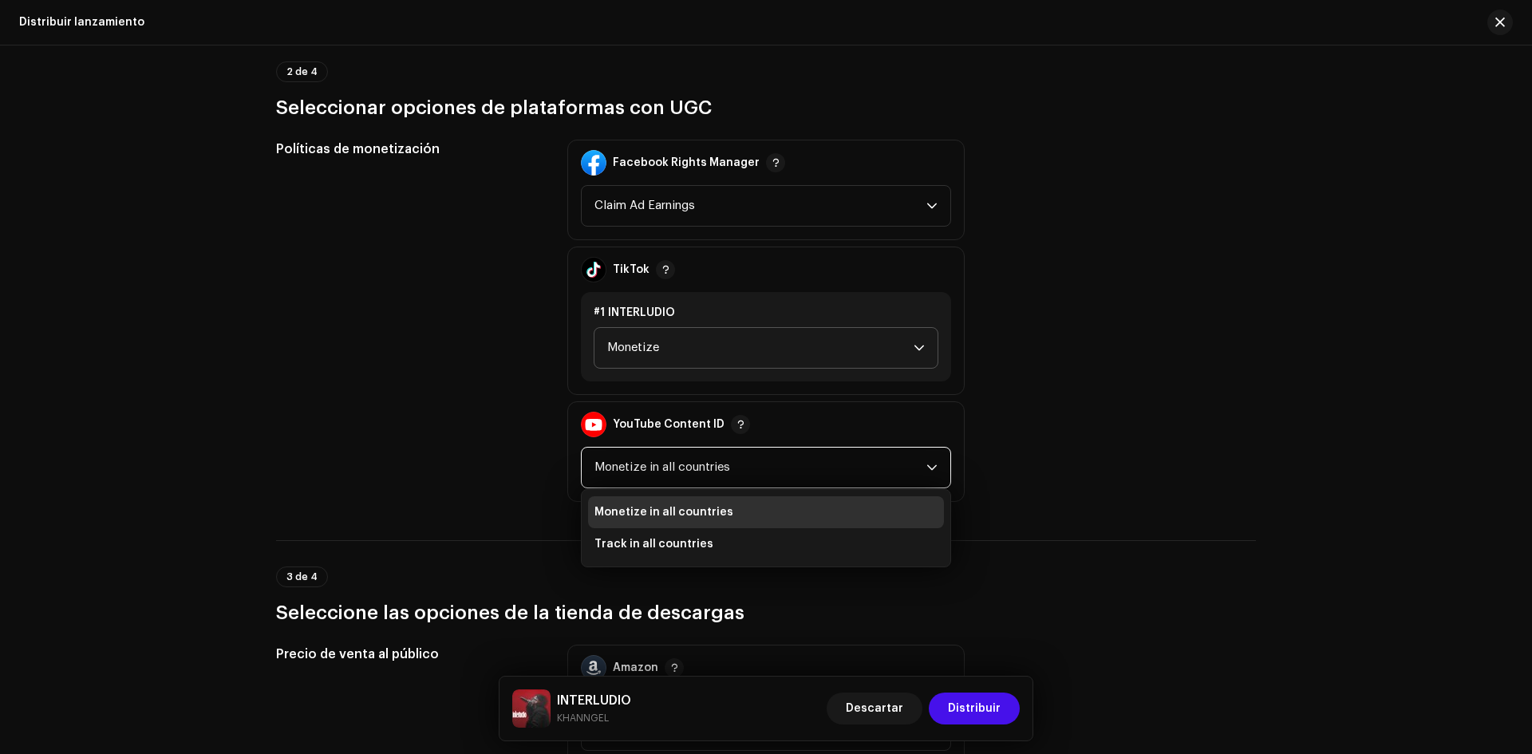
click at [700, 462] on span "Monetize in all countries" at bounding box center [760, 468] width 332 height 40
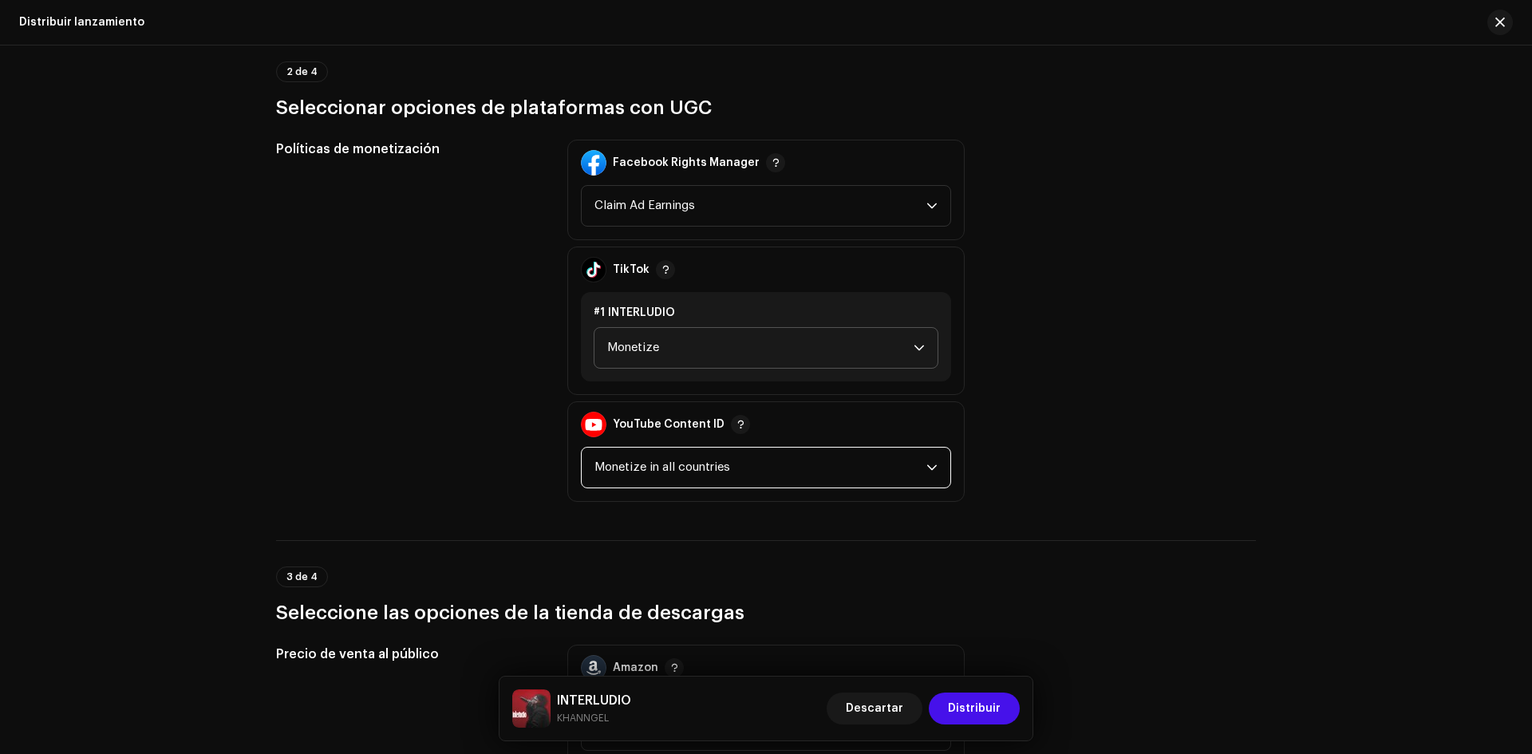
scroll to position [1994, 0]
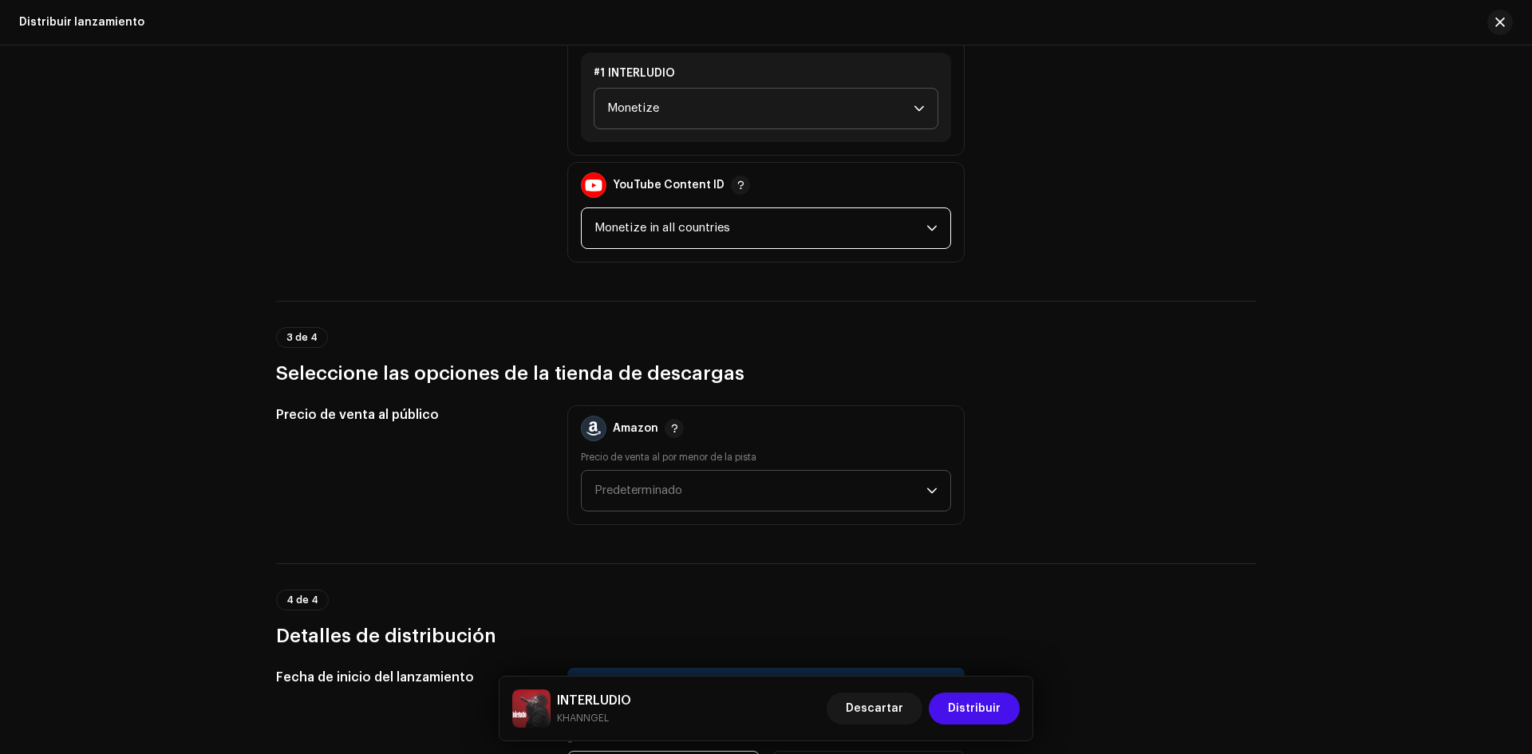
click at [709, 479] on span "Predeterminado" at bounding box center [760, 491] width 332 height 40
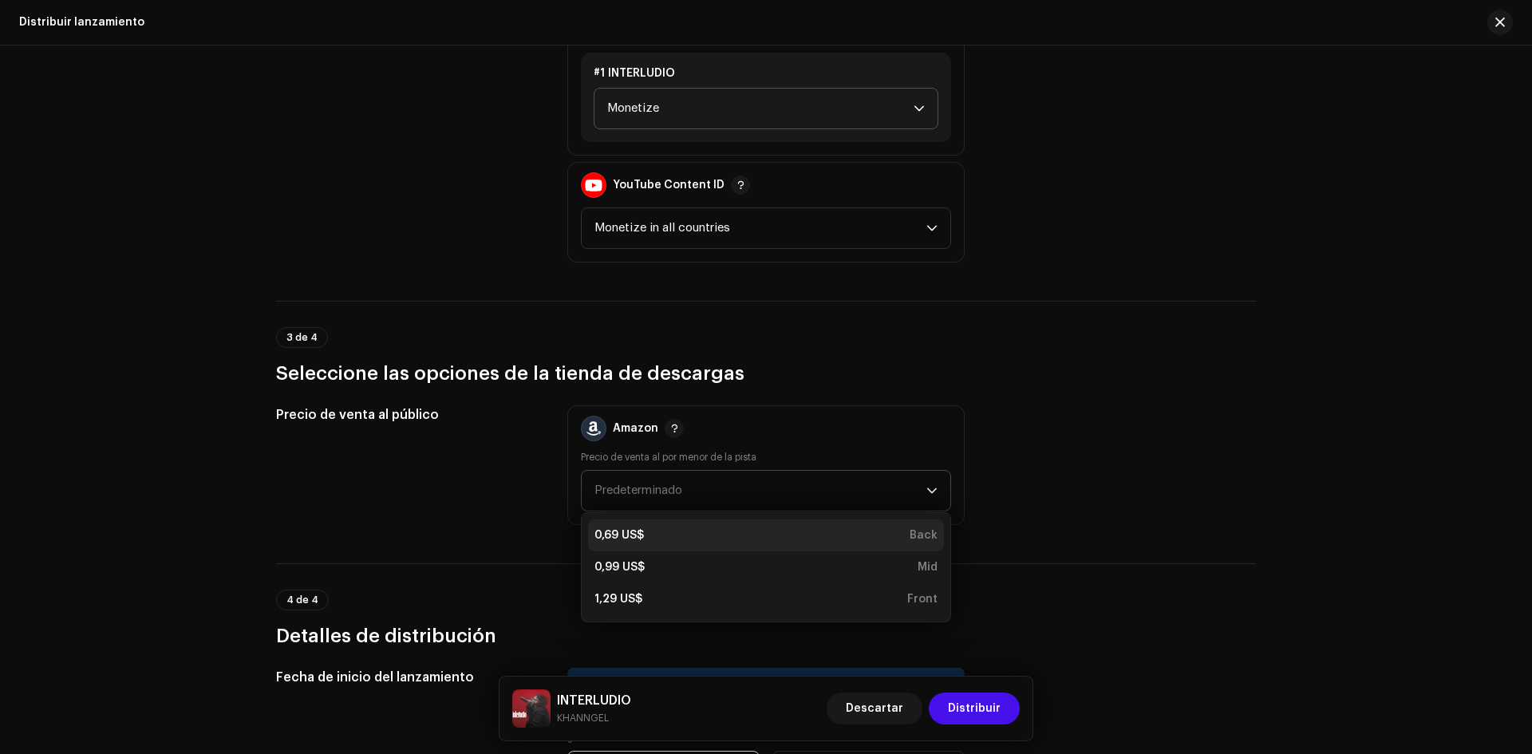
click at [692, 527] on li "0,69 US$ Back" at bounding box center [766, 535] width 356 height 32
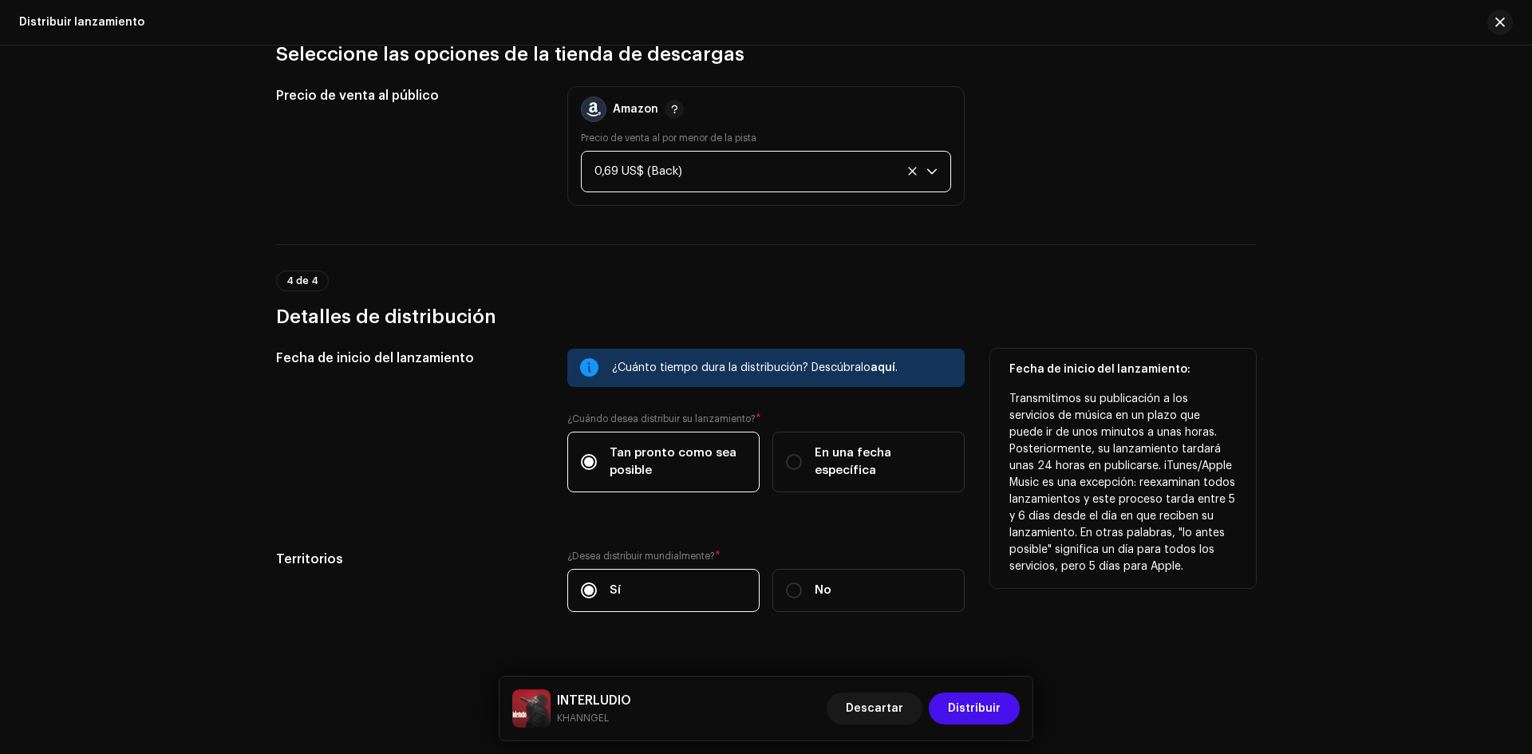
scroll to position [2344, 0]
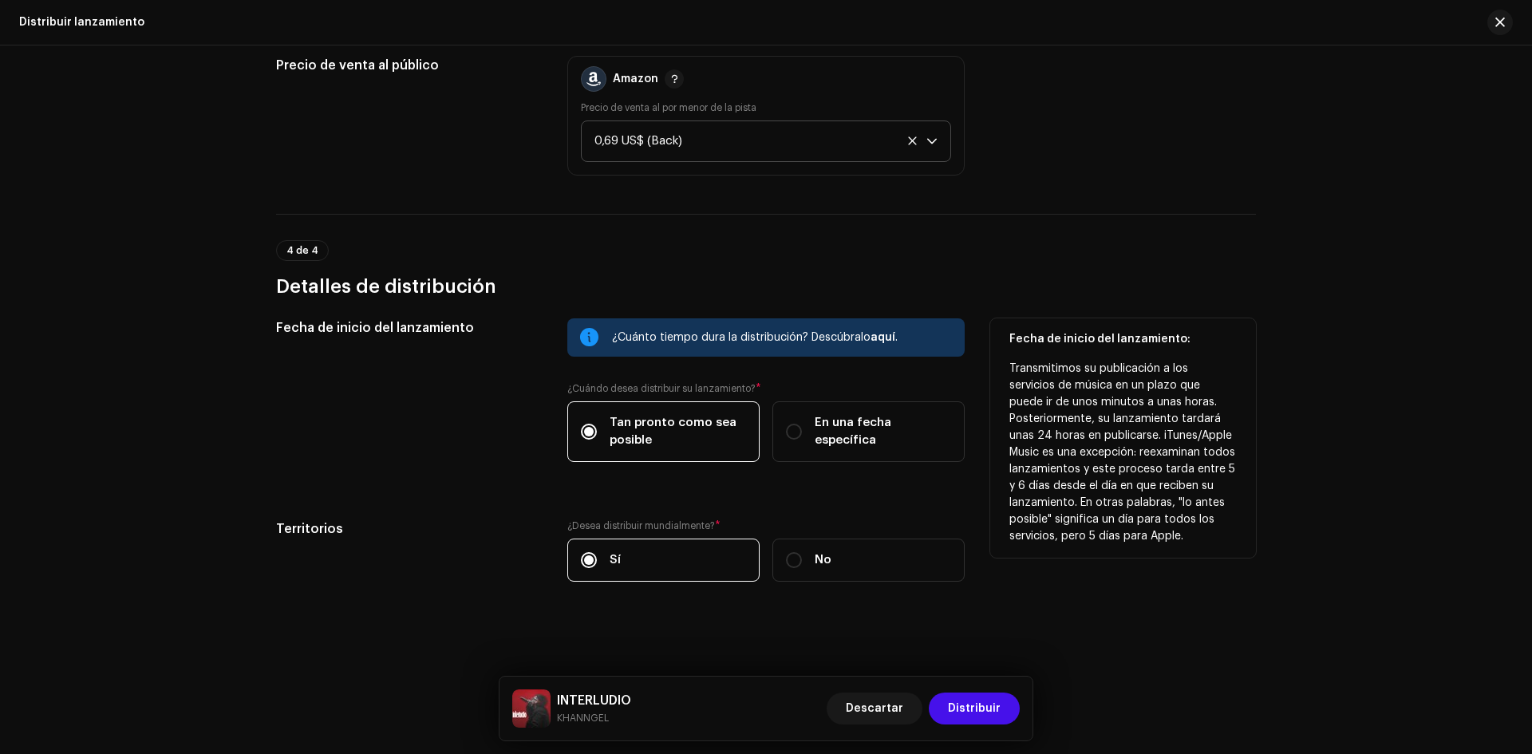
click at [784, 456] on div "Tan pronto como sea posible En una fecha específica" at bounding box center [765, 431] width 397 height 61
click at [792, 440] on label "En una fecha específica" at bounding box center [868, 431] width 192 height 61
click at [792, 440] on input "En una fecha específica" at bounding box center [794, 432] width 16 height 16
radio input "true"
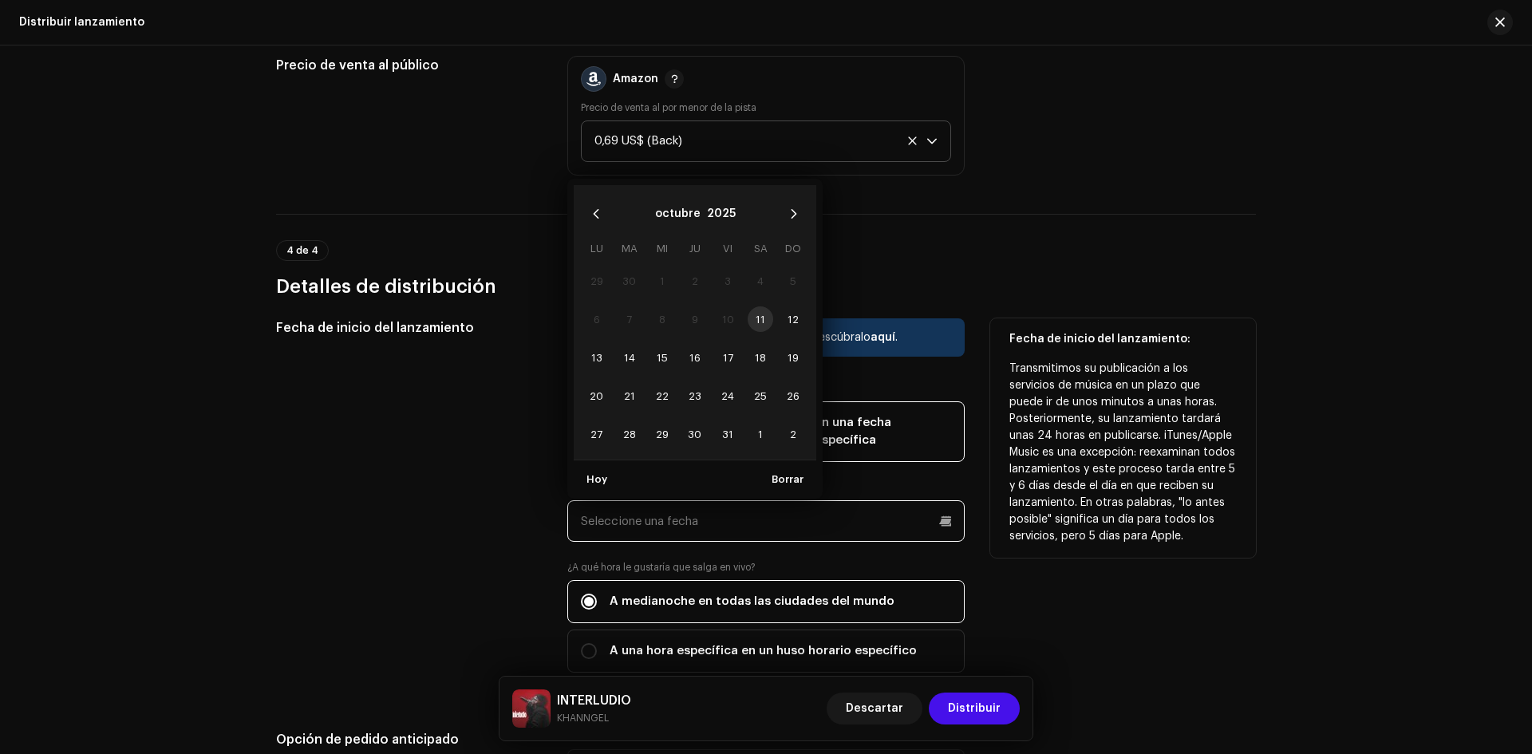
click at [711, 519] on input "text" at bounding box center [765, 520] width 397 height 41
click at [720, 433] on span "31" at bounding box center [728, 434] width 26 height 26
type input "[DATE]"
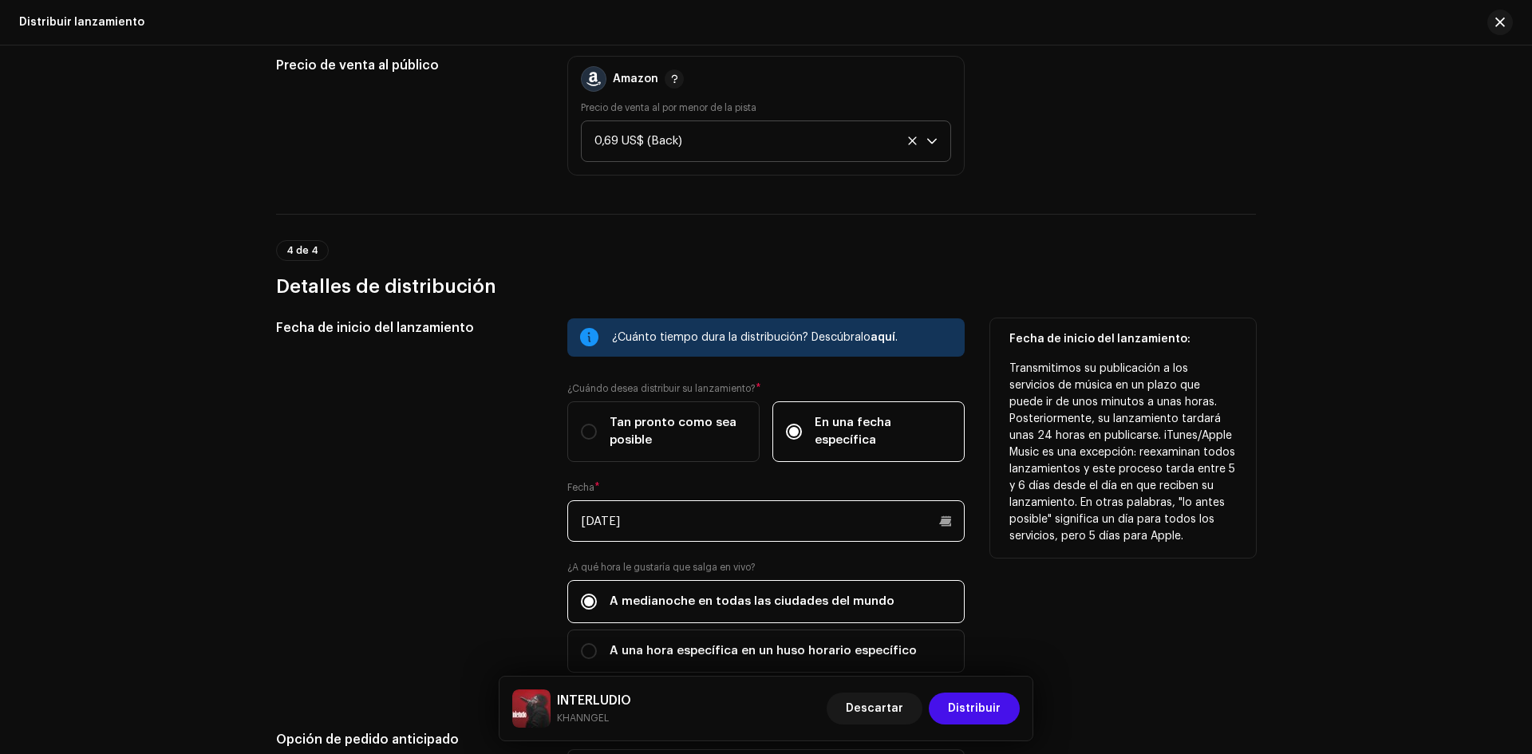
scroll to position [2424, 0]
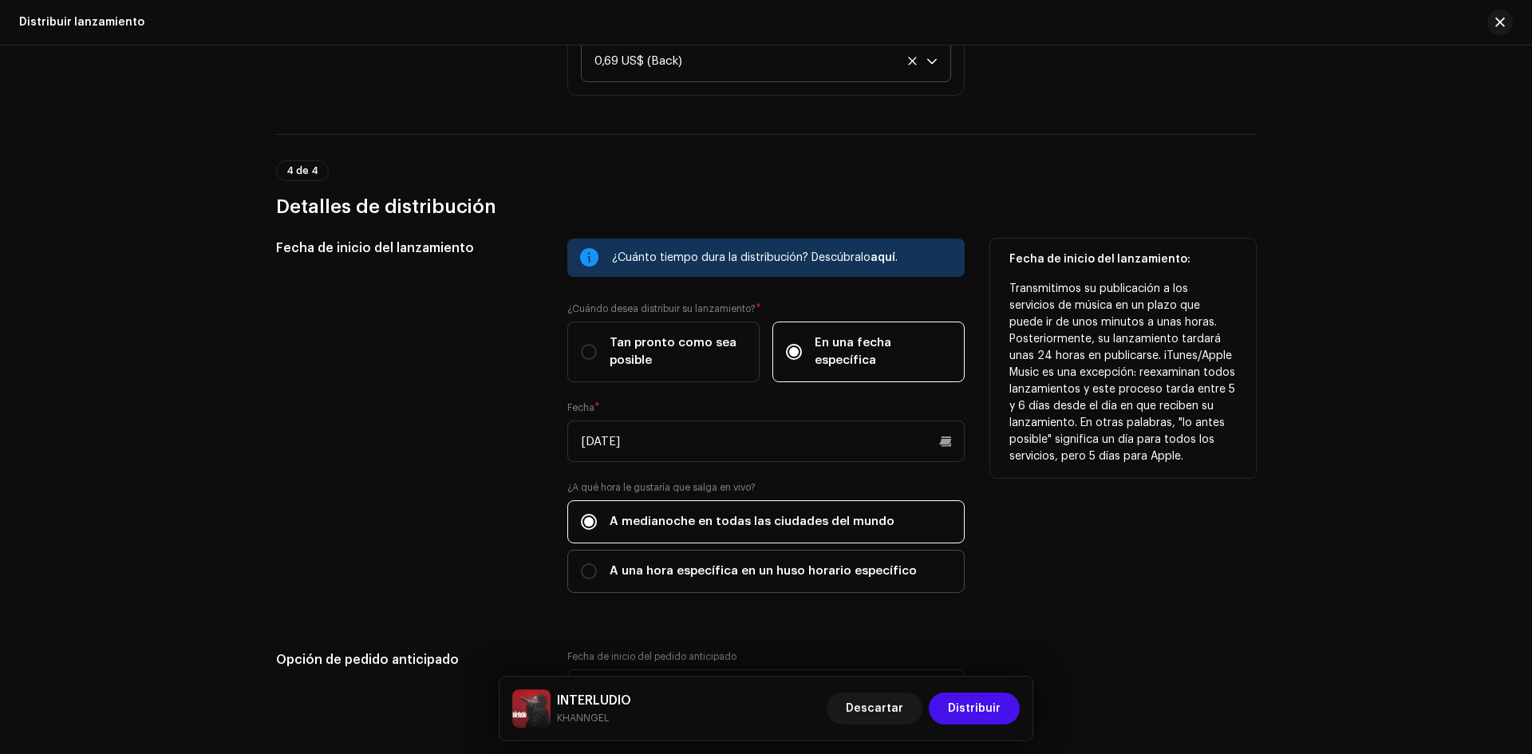
click at [673, 566] on span "A una hora específica en un huso horario específico" at bounding box center [762, 571] width 307 height 18
click at [597, 566] on input "A una hora específica en un huso horario específico" at bounding box center [589, 571] width 16 height 16
radio input "true"
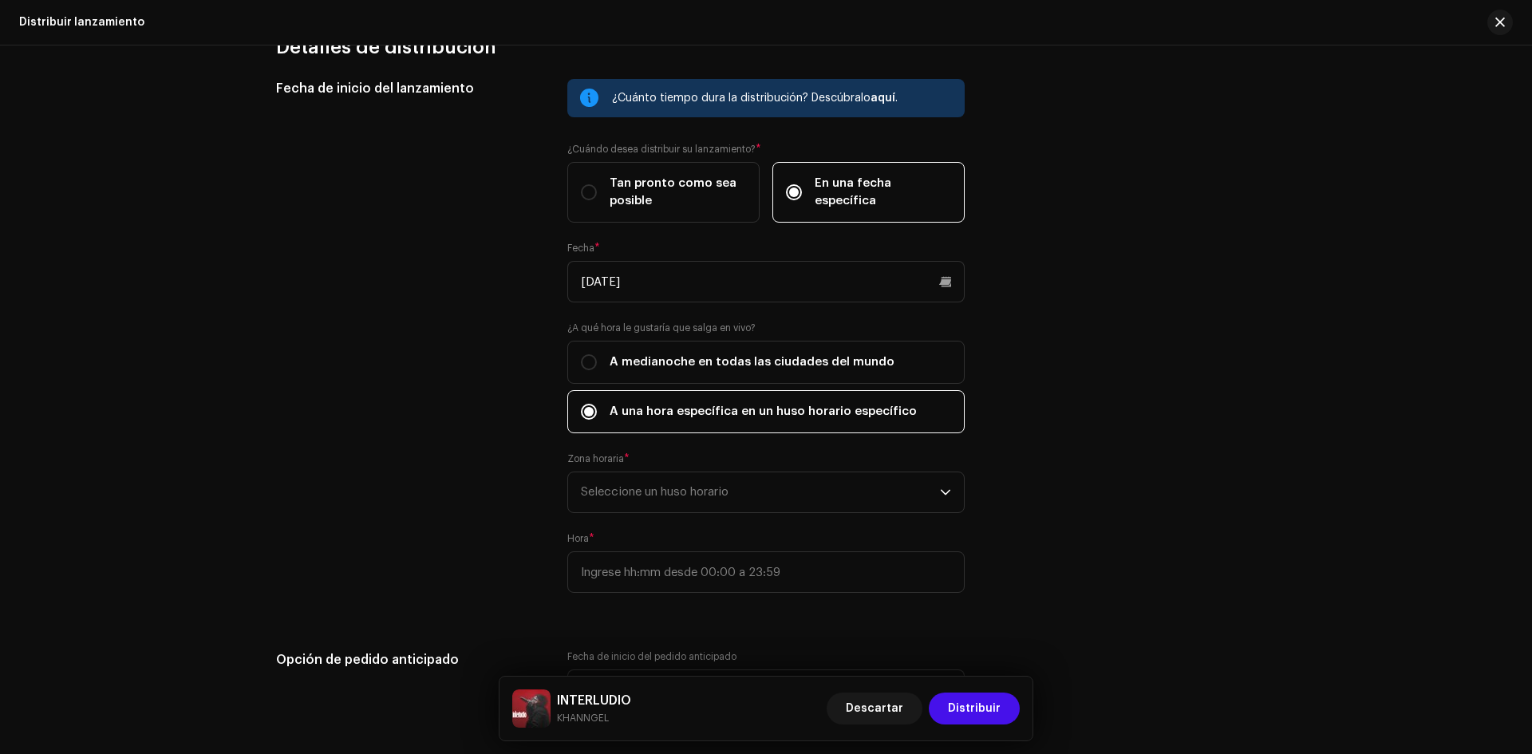
scroll to position [2663, 0]
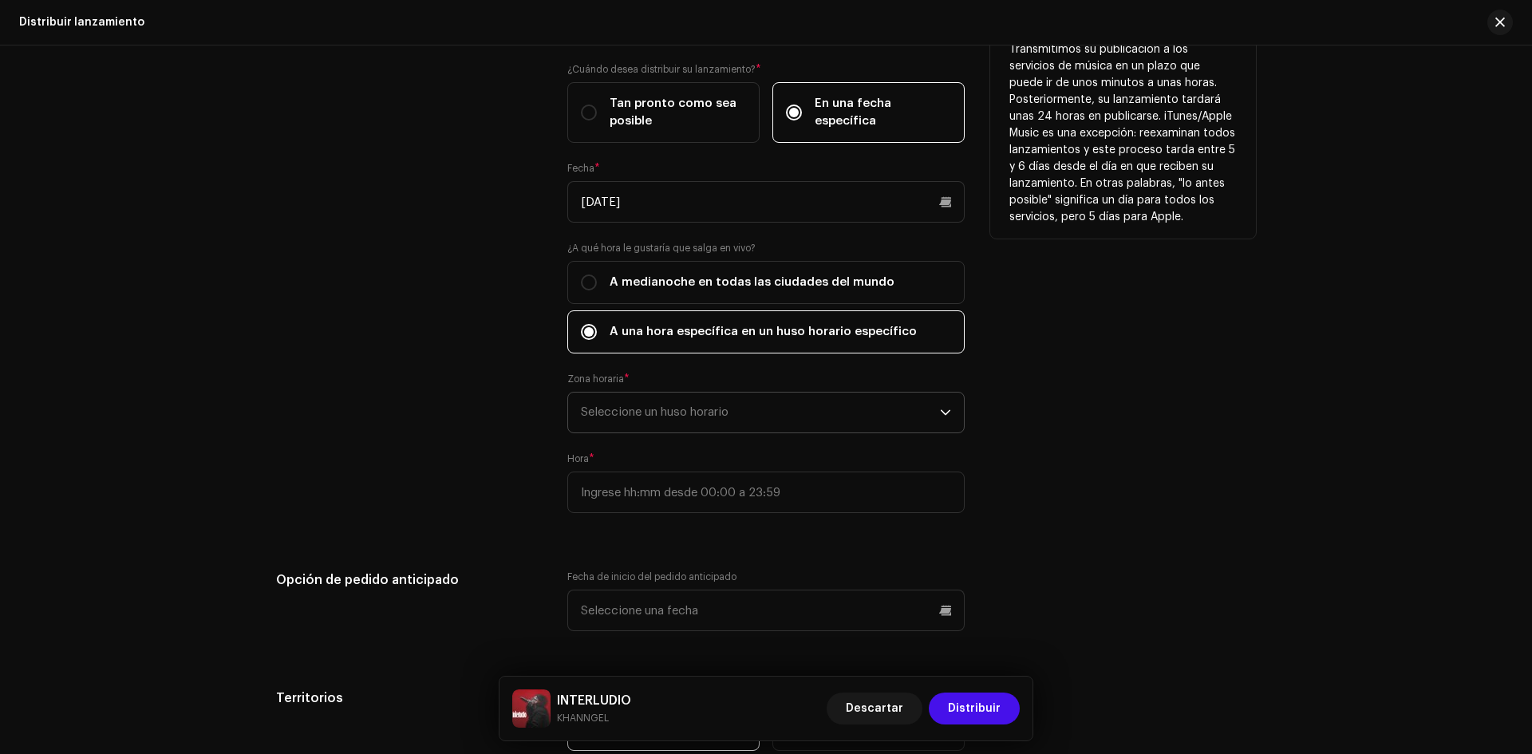
click at [724, 423] on span "Seleccione un huso horario" at bounding box center [760, 412] width 359 height 40
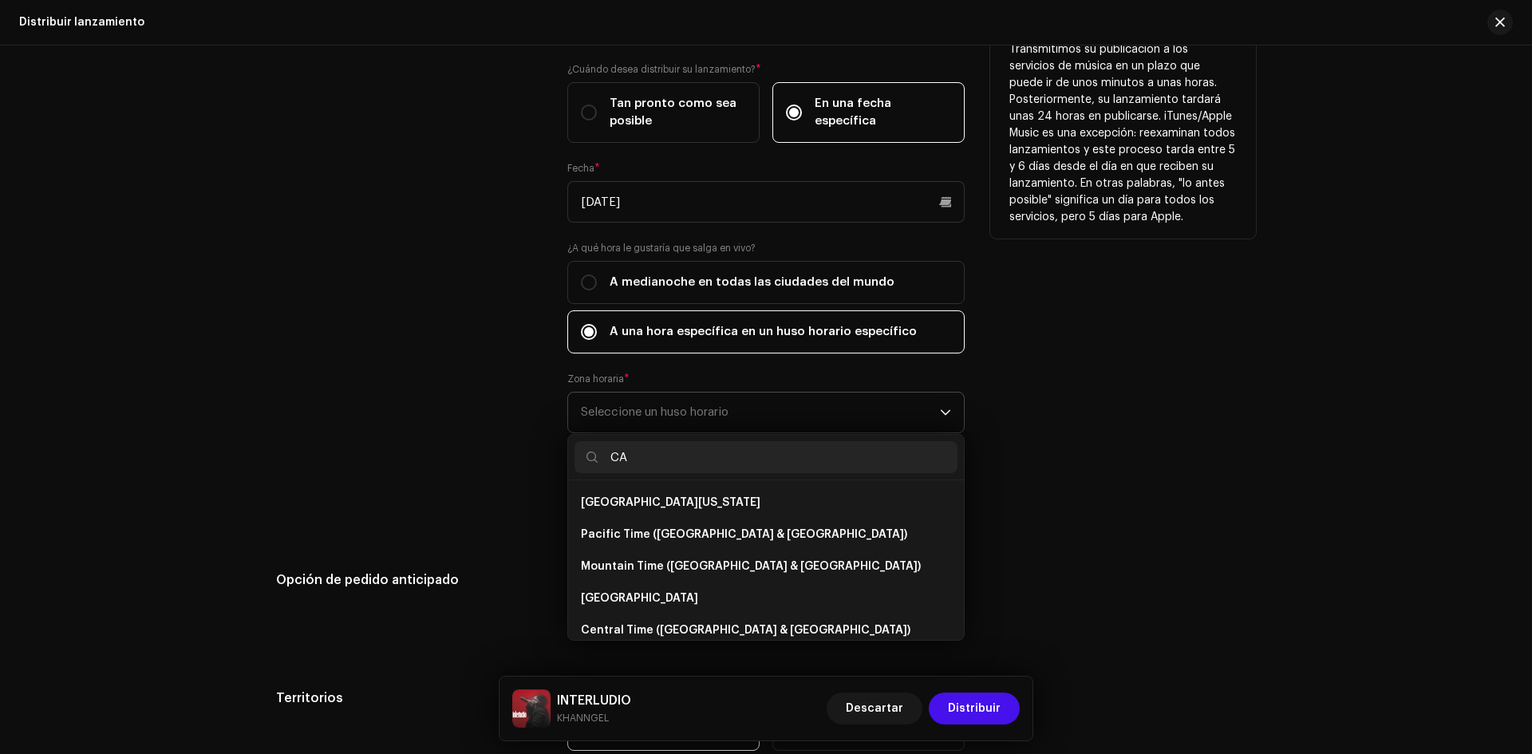
type input "C"
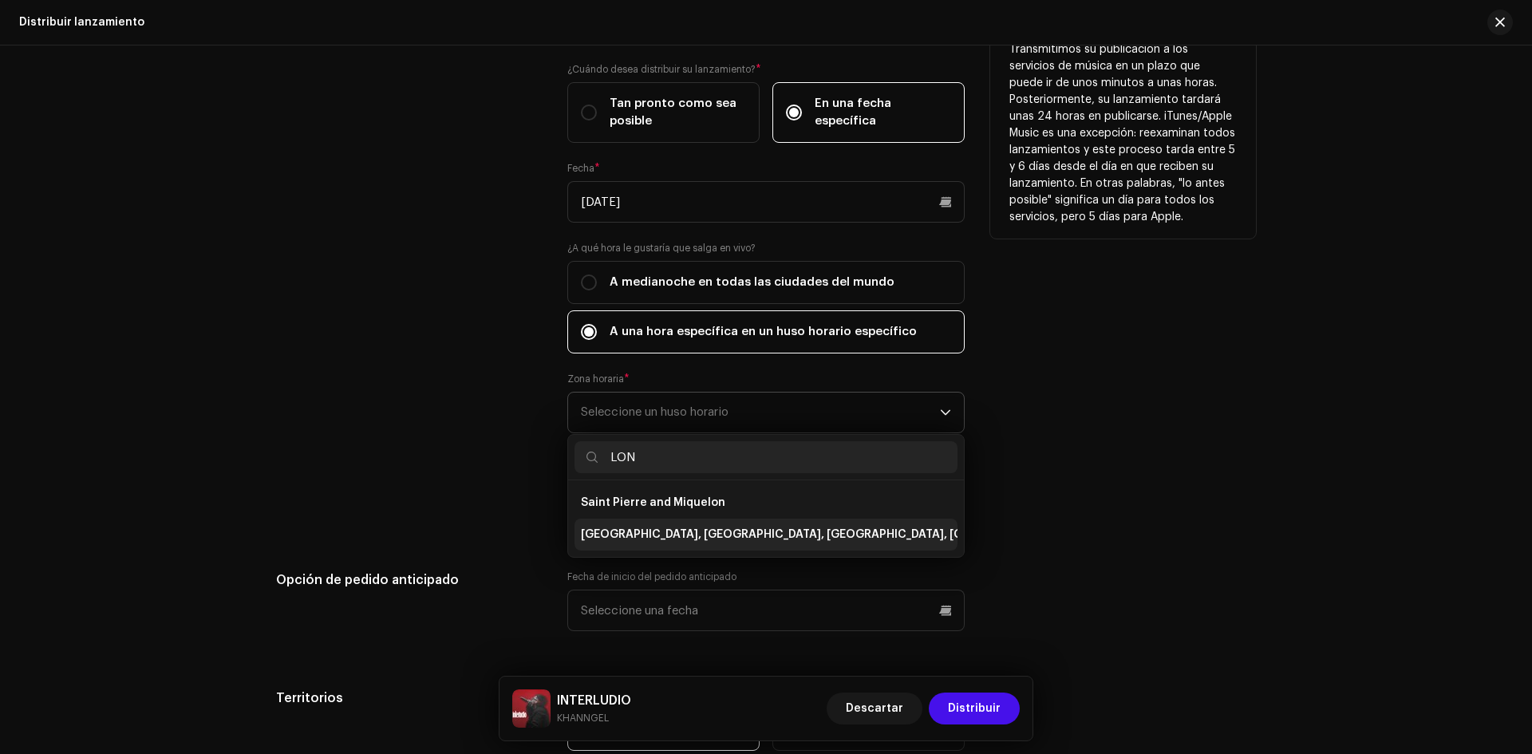
type input "LON"
click at [723, 519] on li "[GEOGRAPHIC_DATA], [GEOGRAPHIC_DATA], [GEOGRAPHIC_DATA], [GEOGRAPHIC_DATA]" at bounding box center [765, 535] width 383 height 32
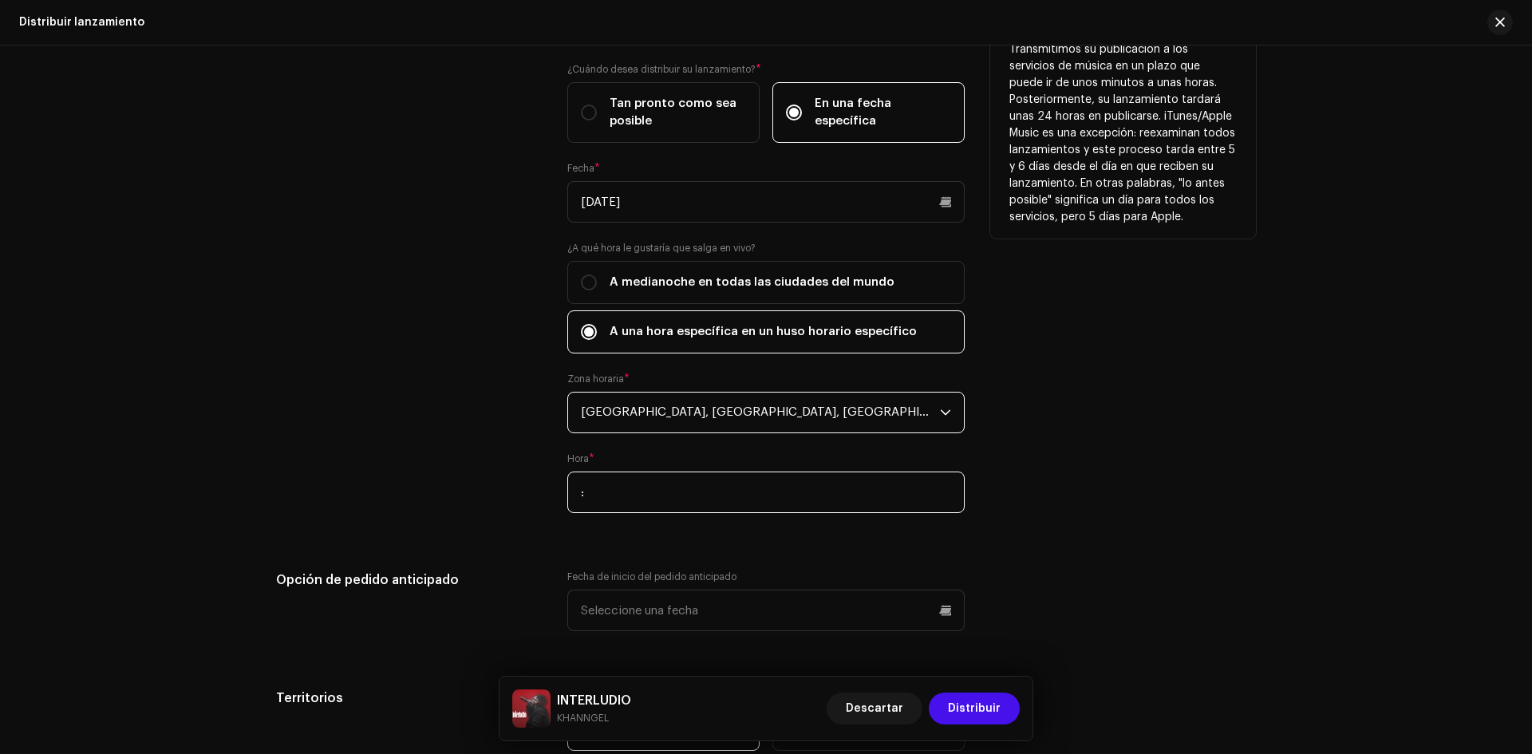
click at [710, 491] on input ":" at bounding box center [765, 491] width 397 height 41
type input "22:00"
click at [645, 186] on input "[DATE]" at bounding box center [765, 201] width 397 height 41
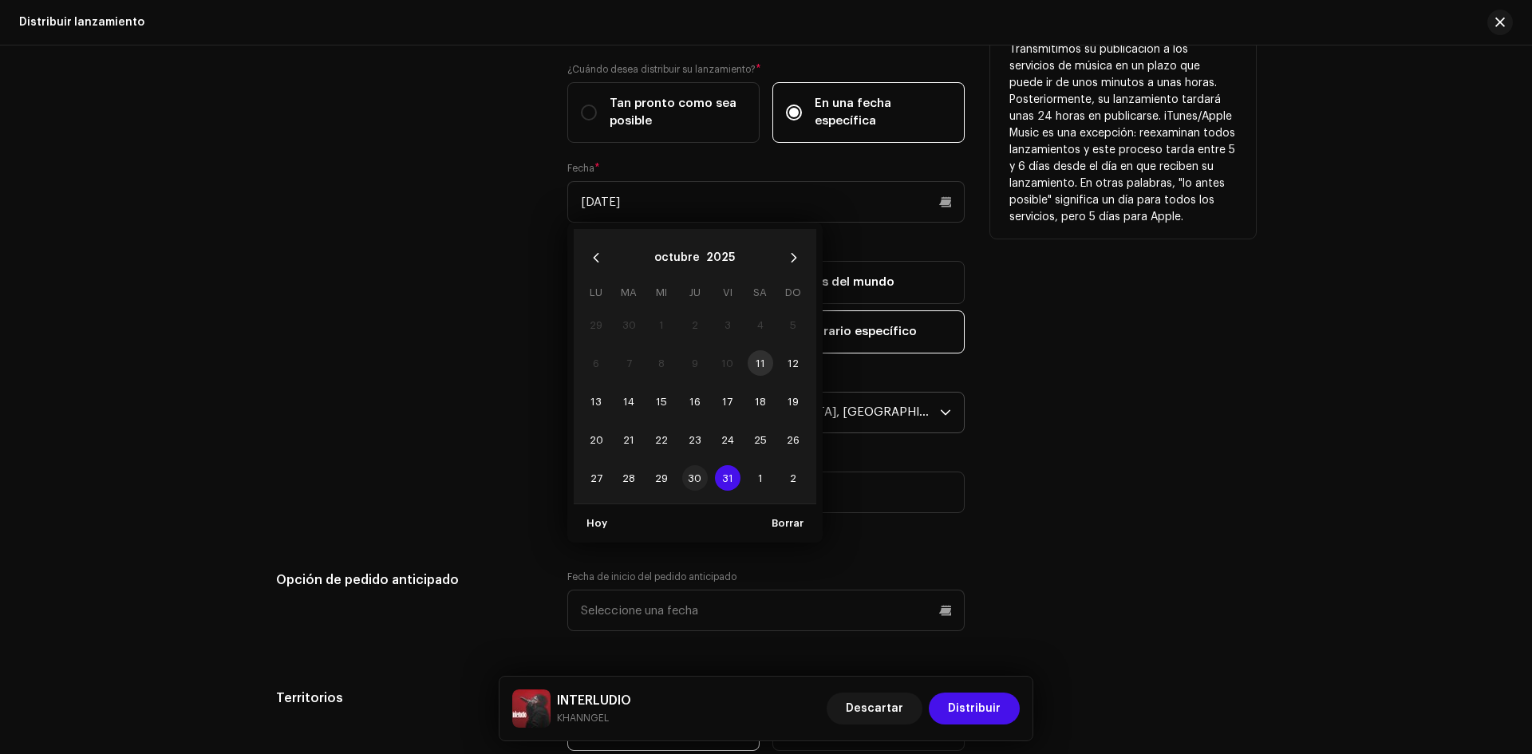
click at [699, 484] on span "30" at bounding box center [695, 478] width 26 height 26
type input "[DATE]"
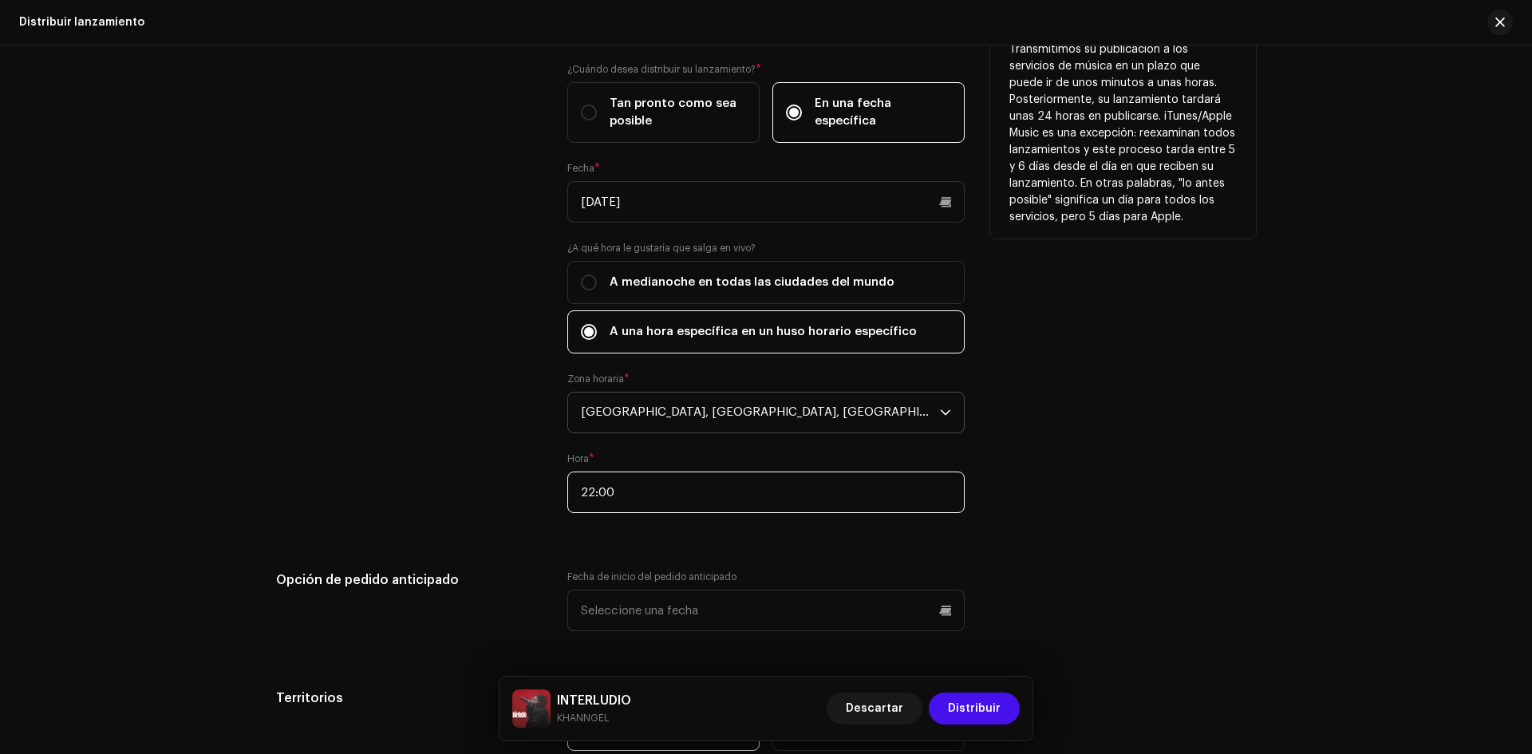
click at [590, 492] on input "22:00" at bounding box center [765, 491] width 397 height 41
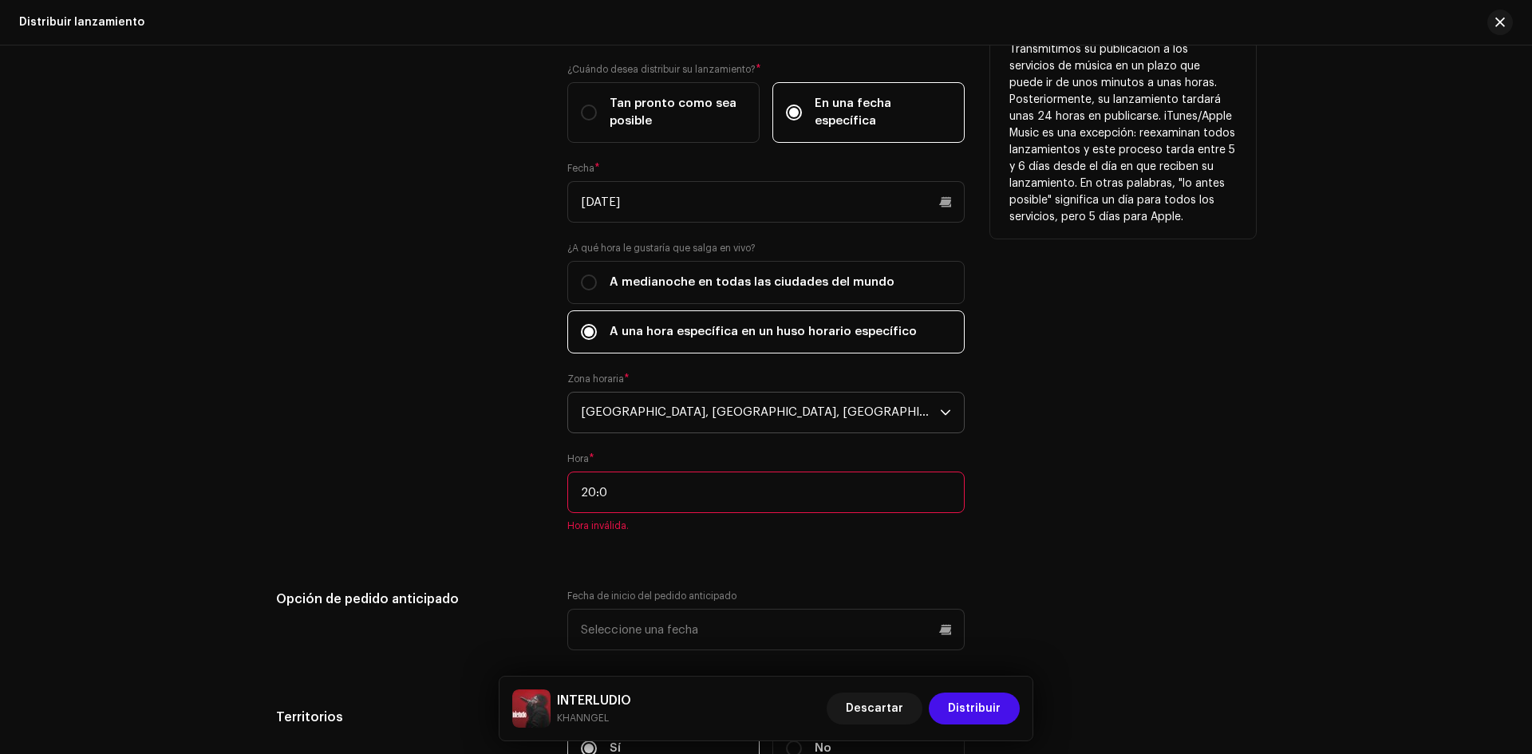
type input "20:00"
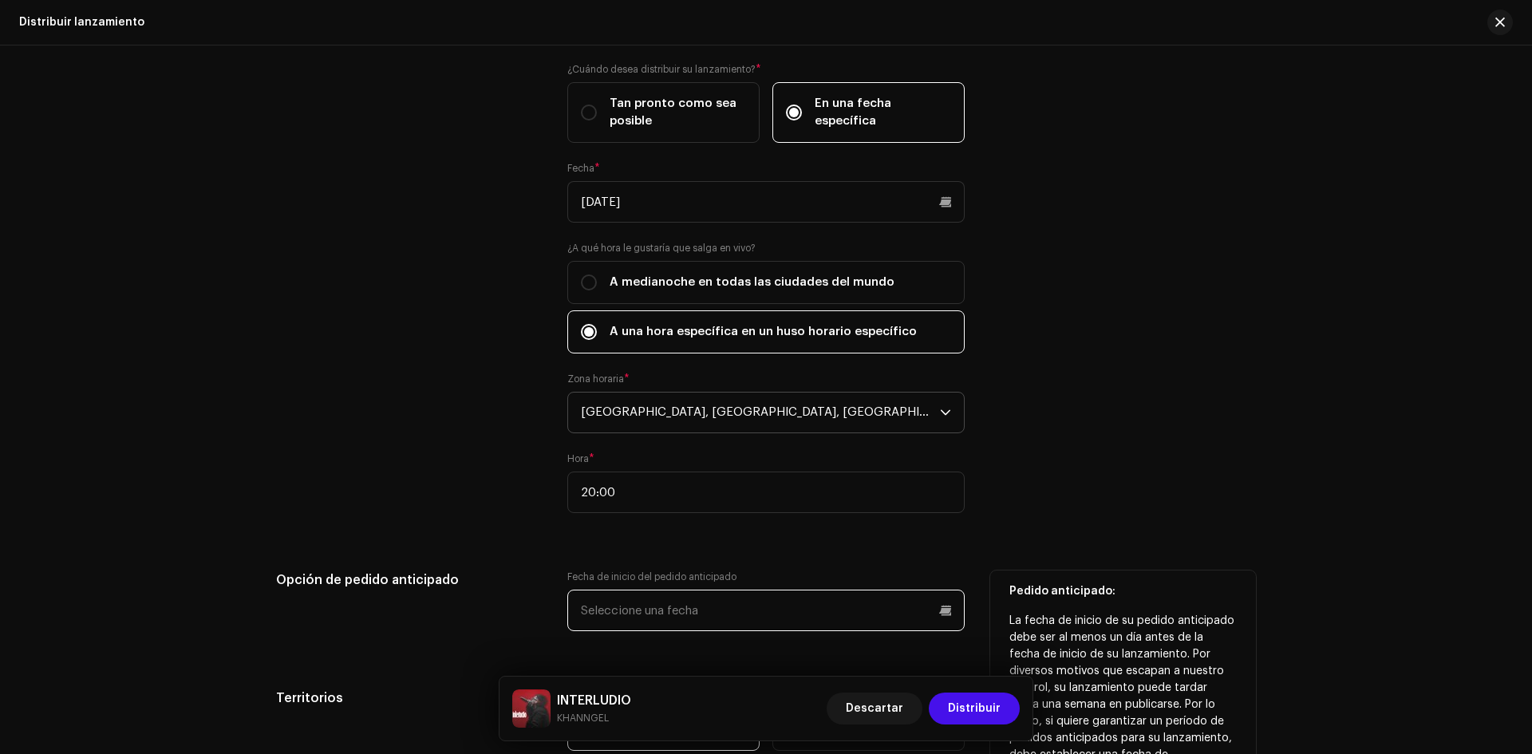
click at [671, 599] on input "text" at bounding box center [765, 610] width 397 height 41
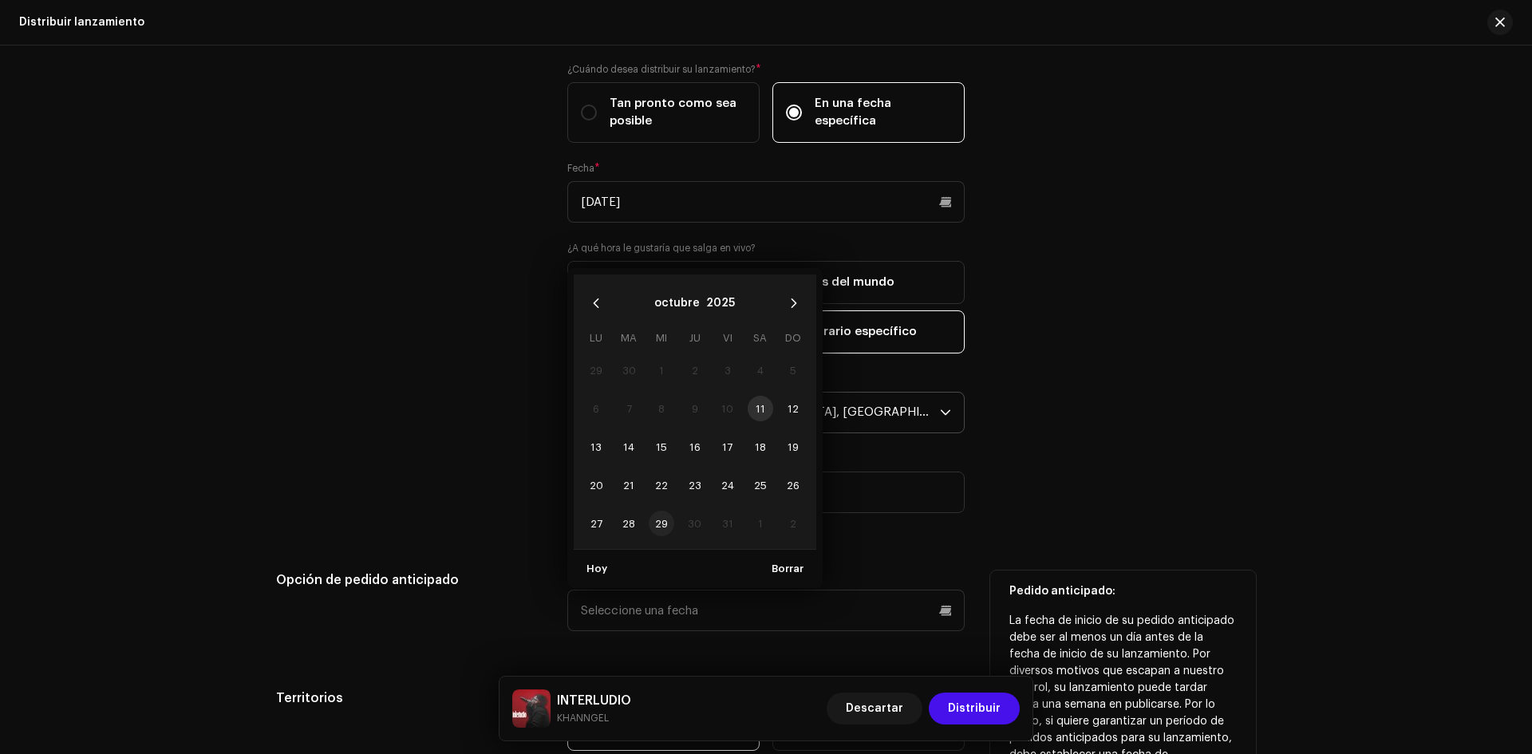
click at [658, 522] on span "29" at bounding box center [662, 524] width 26 height 26
type input "[DATE]"
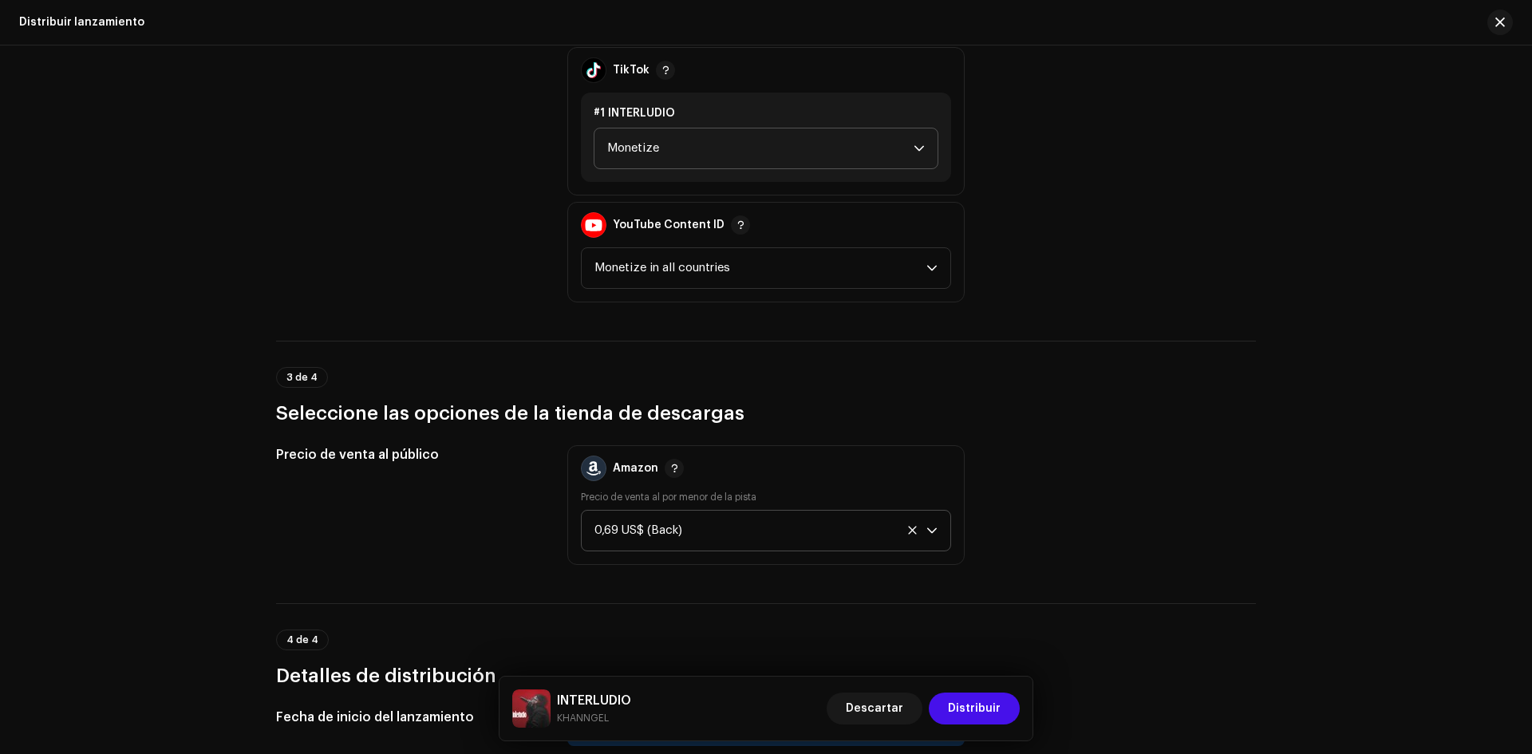
scroll to position [1635, 0]
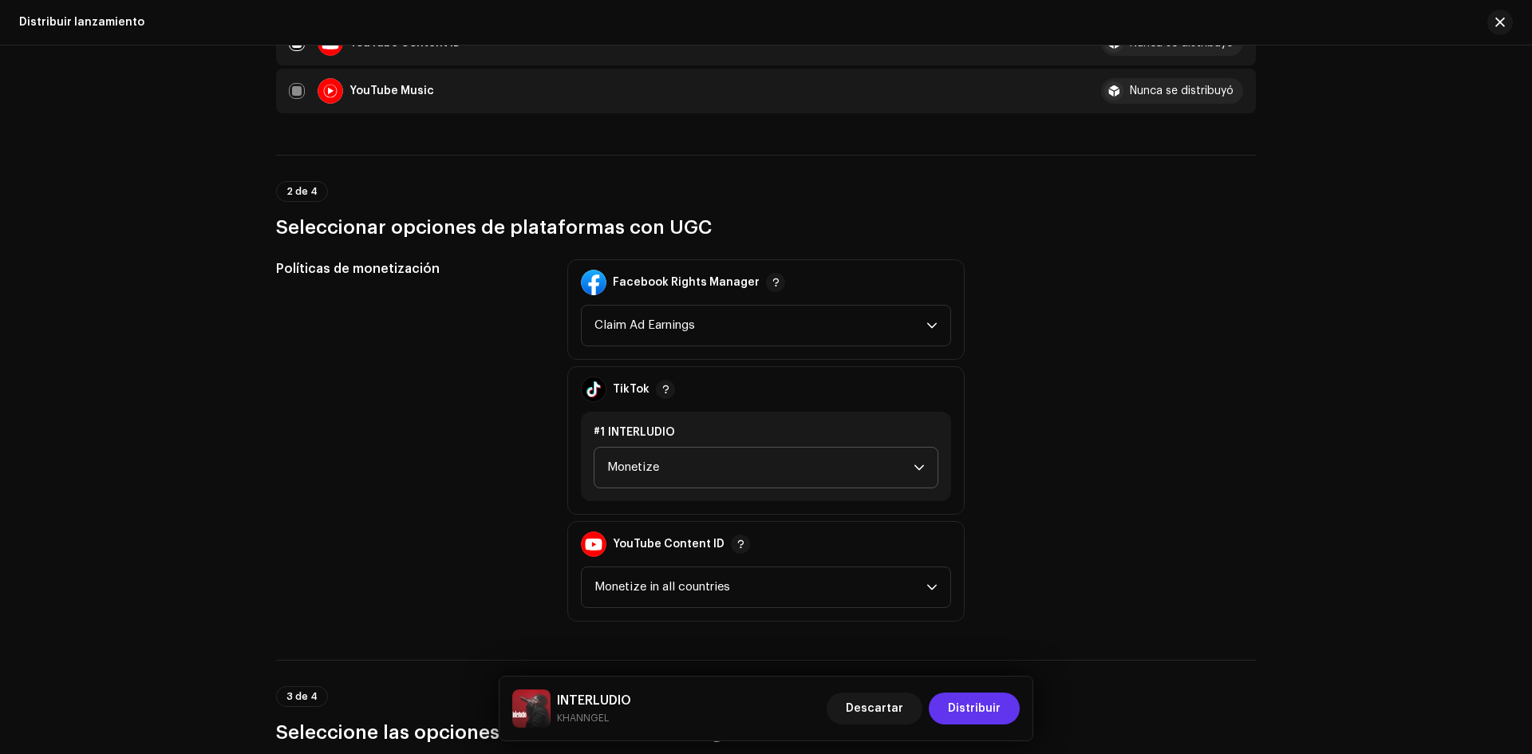
click at [990, 708] on span "Distribuir" at bounding box center [974, 708] width 53 height 32
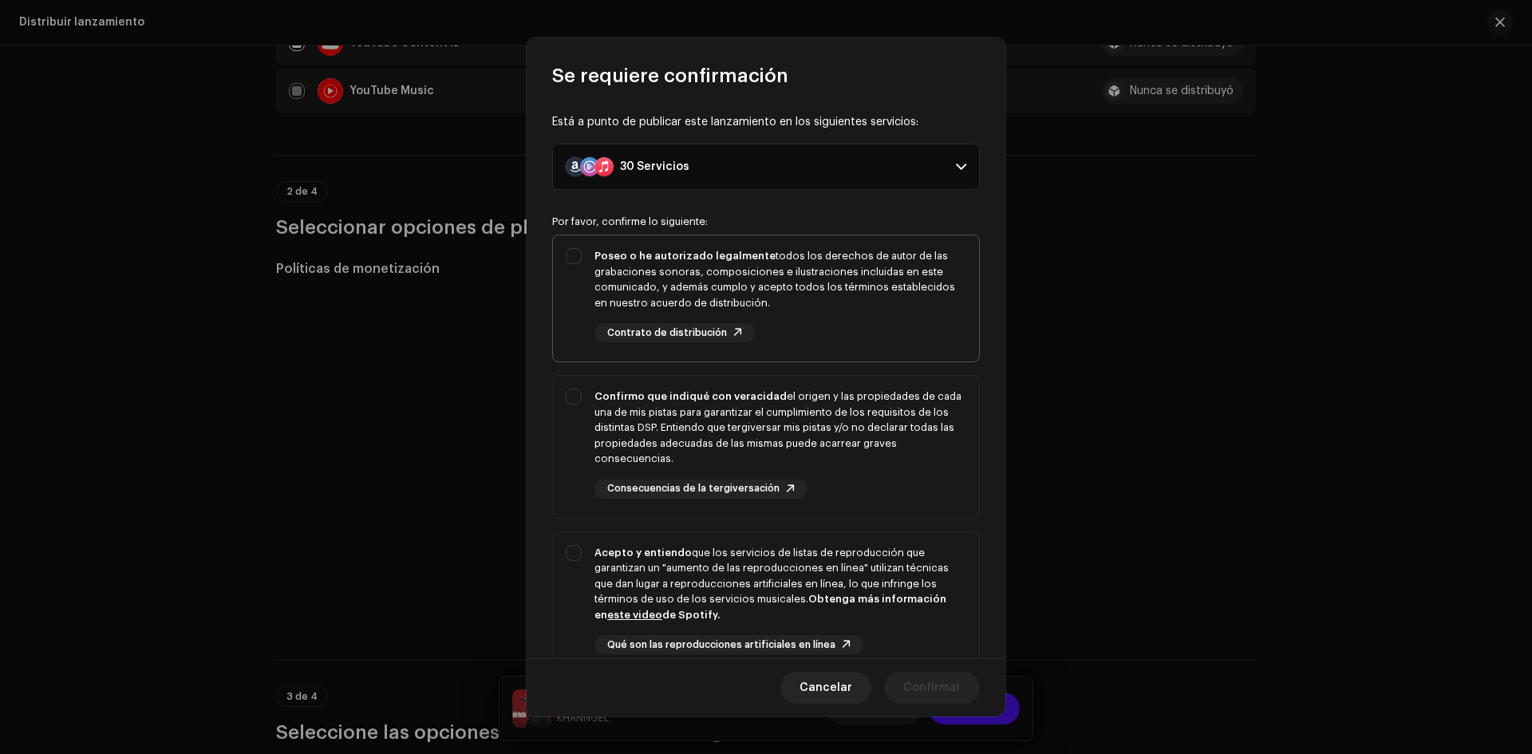
click at [618, 273] on div "Poseo o he autorizado legalmente todos los derechos de autor de las grabaciones…" at bounding box center [780, 279] width 372 height 62
checkbox input "true"
click at [640, 409] on div "Confirmo que indiqué con veracidad el origen y las propiedades de cada una de m…" at bounding box center [780, 428] width 372 height 78
checkbox input "true"
click at [665, 562] on div "Acepto y entiendo que los servicios de listas de reproducción que garantizan un…" at bounding box center [780, 584] width 372 height 78
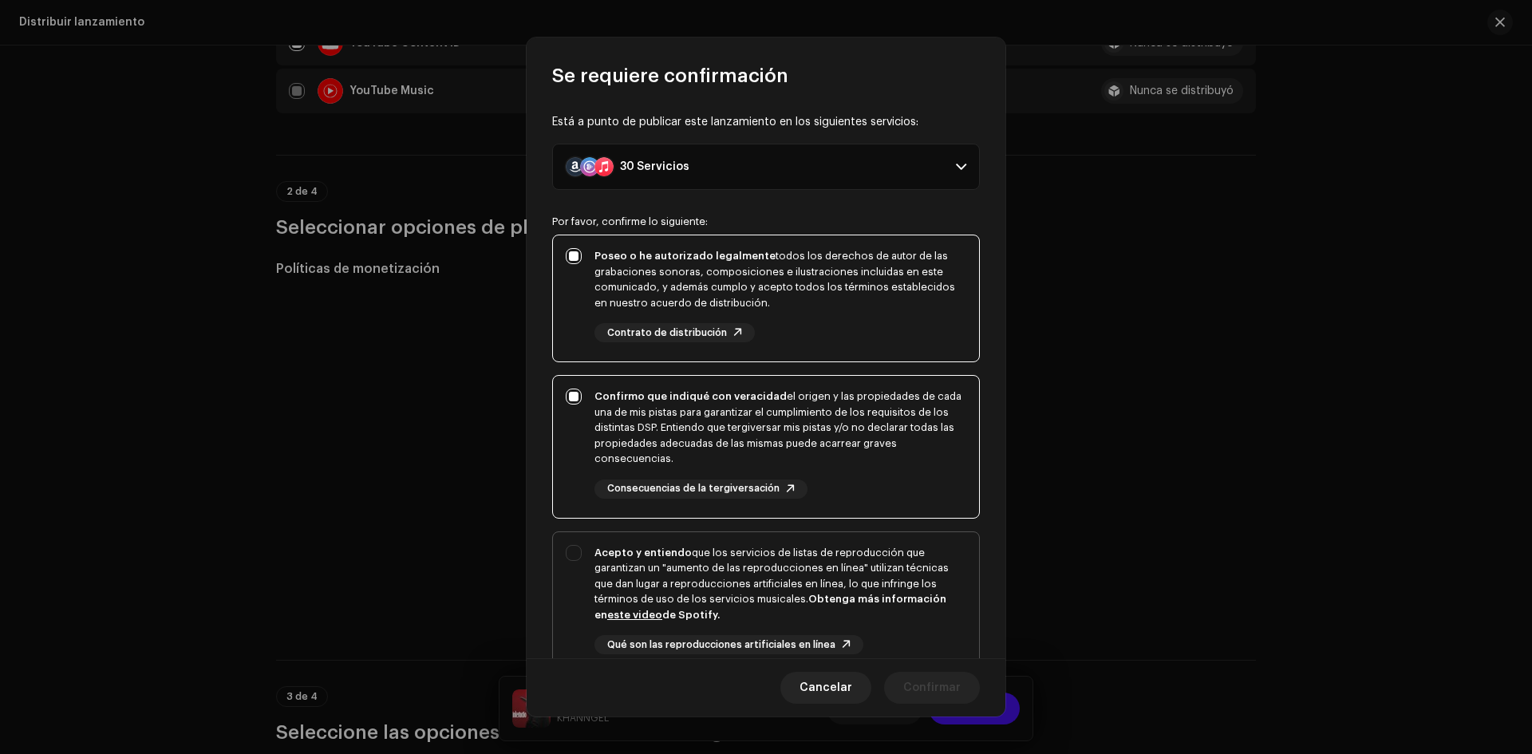
checkbox input "true"
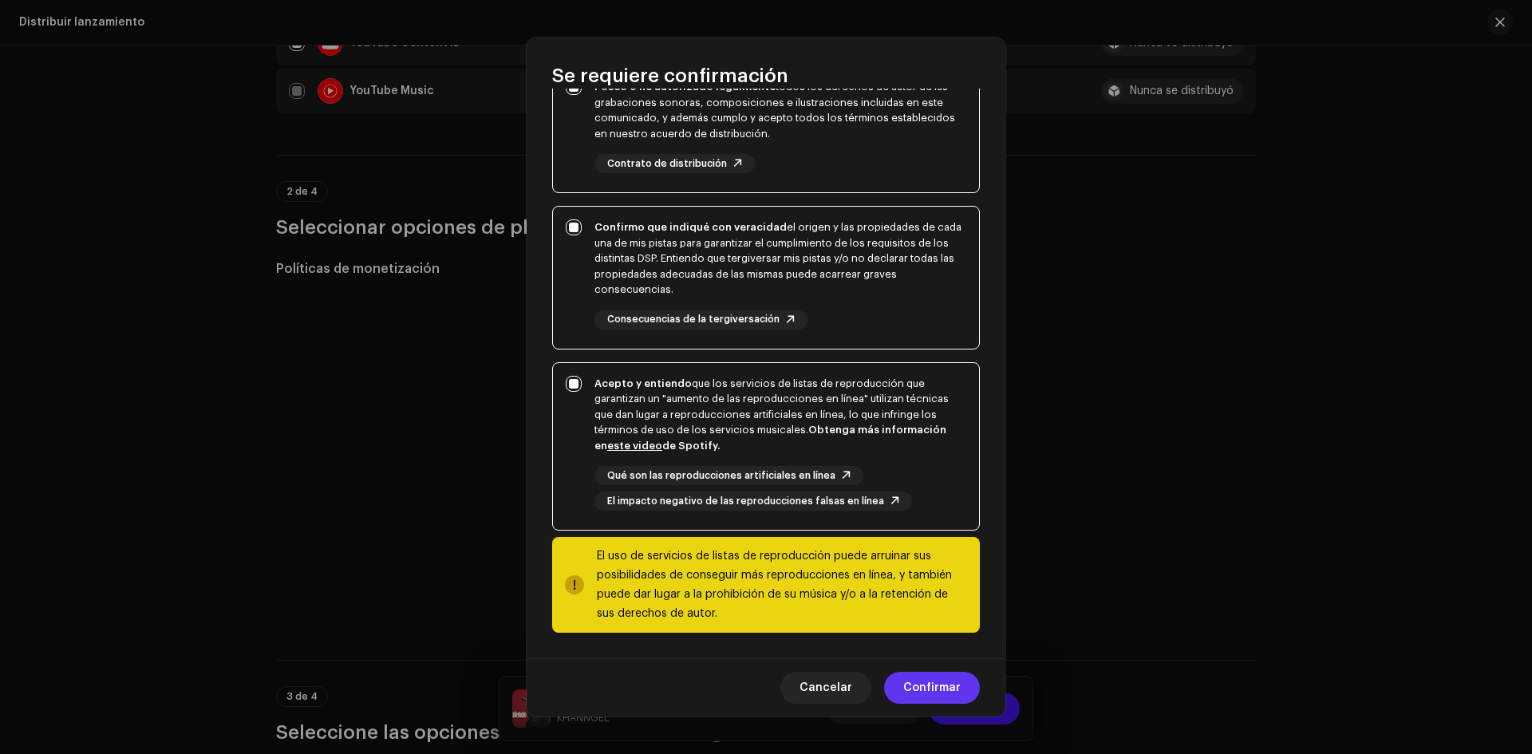
click at [911, 675] on span "Confirmar" at bounding box center [931, 688] width 57 height 32
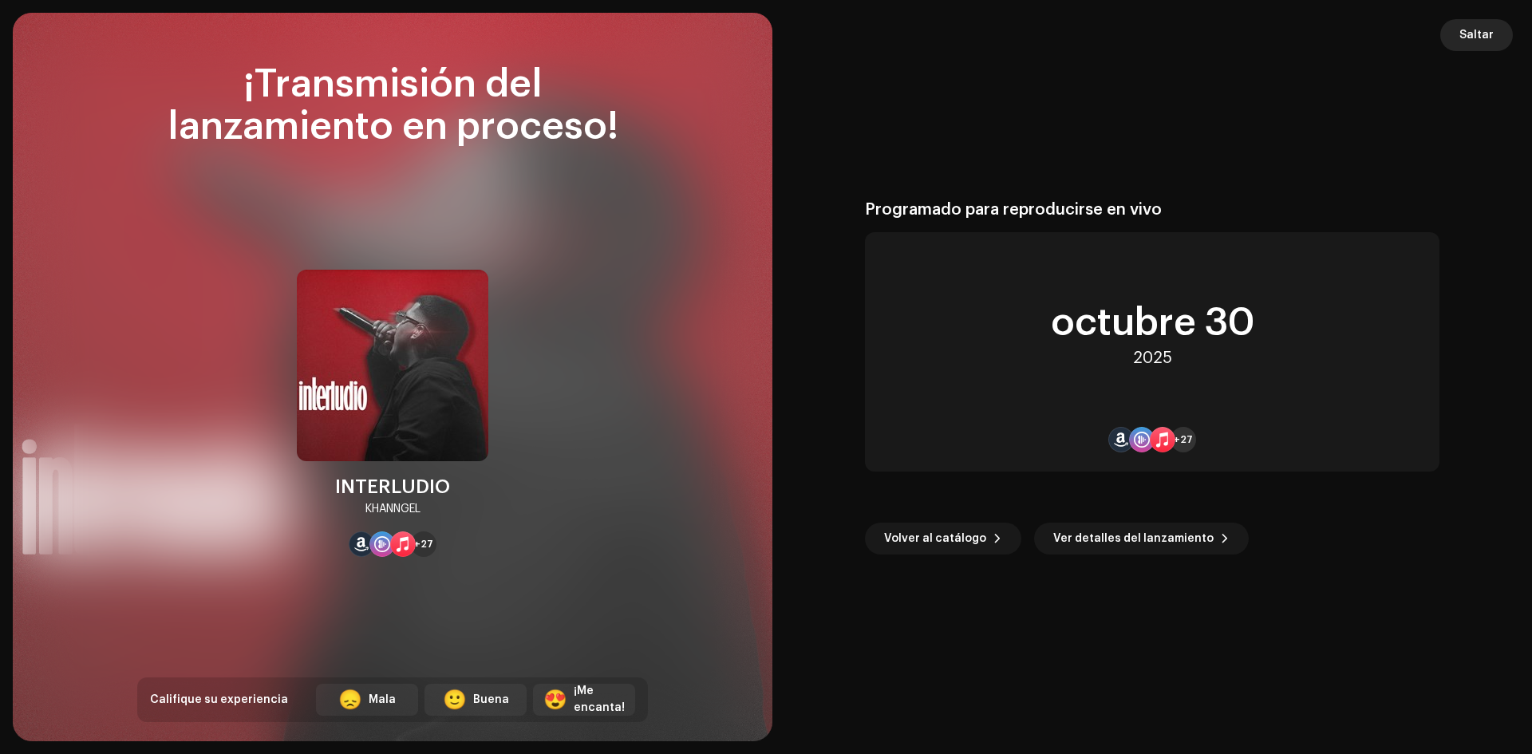
click at [1481, 44] on span "Saltar" at bounding box center [1476, 35] width 34 height 32
